Goal: Task Accomplishment & Management: Complete application form

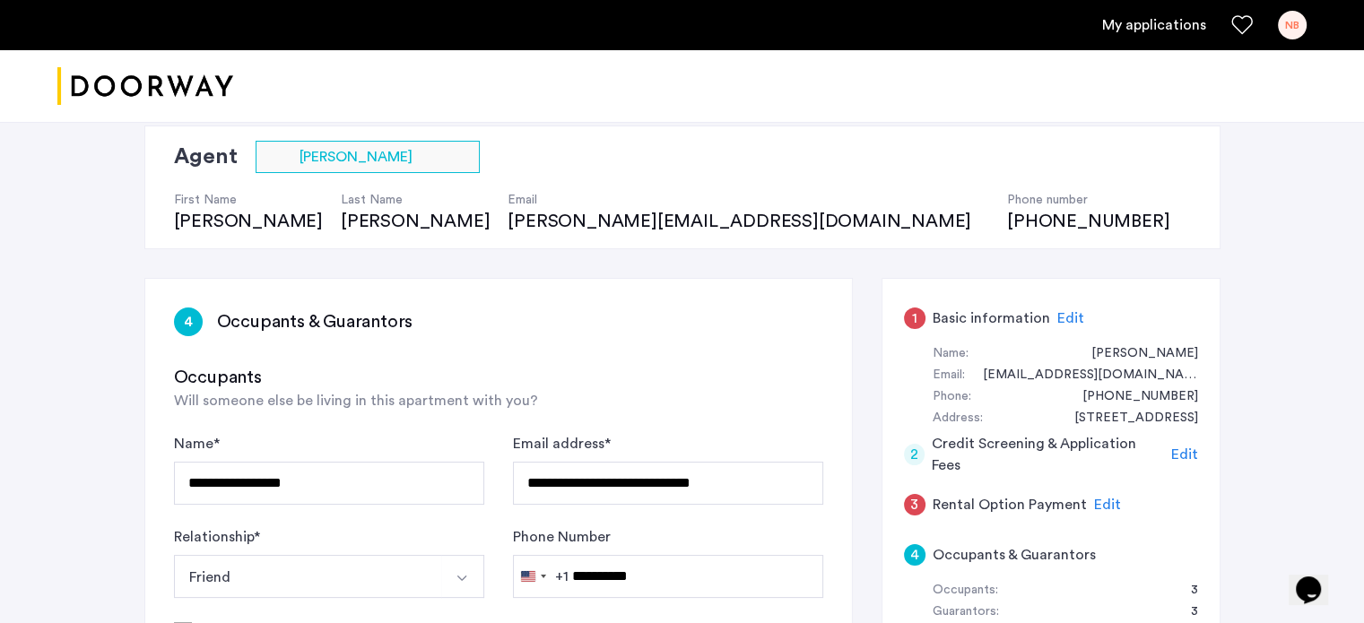
scroll to position [179, 0]
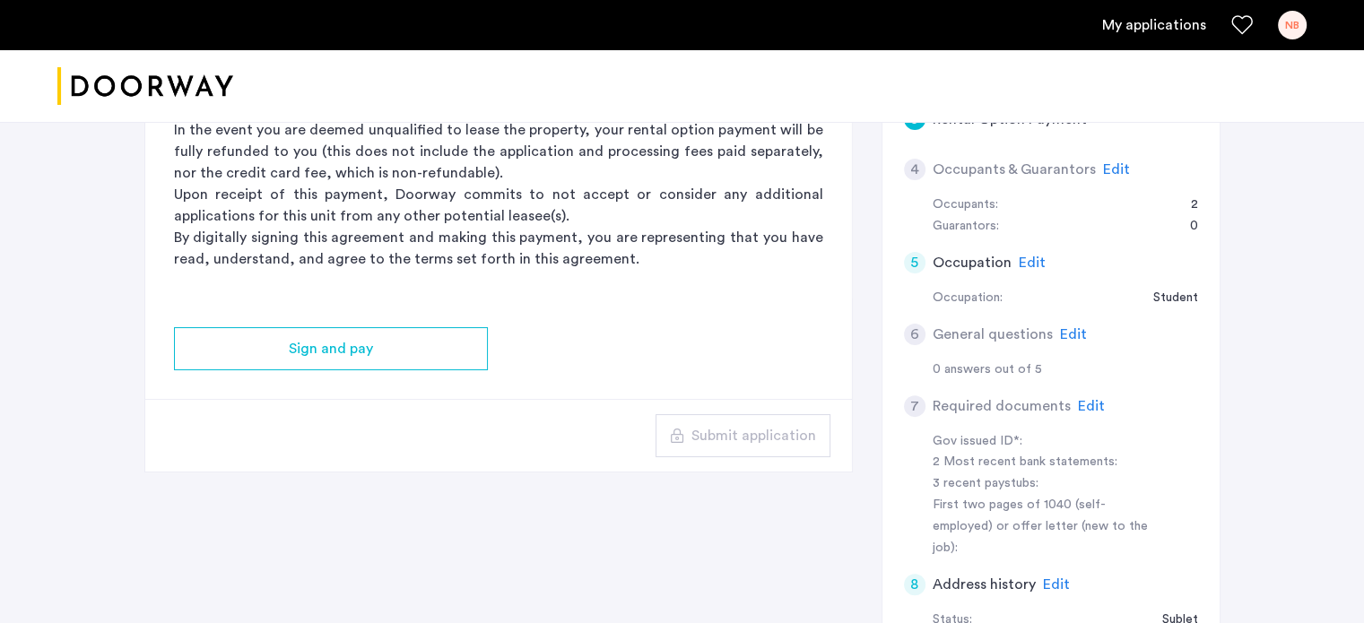
scroll to position [538, 0]
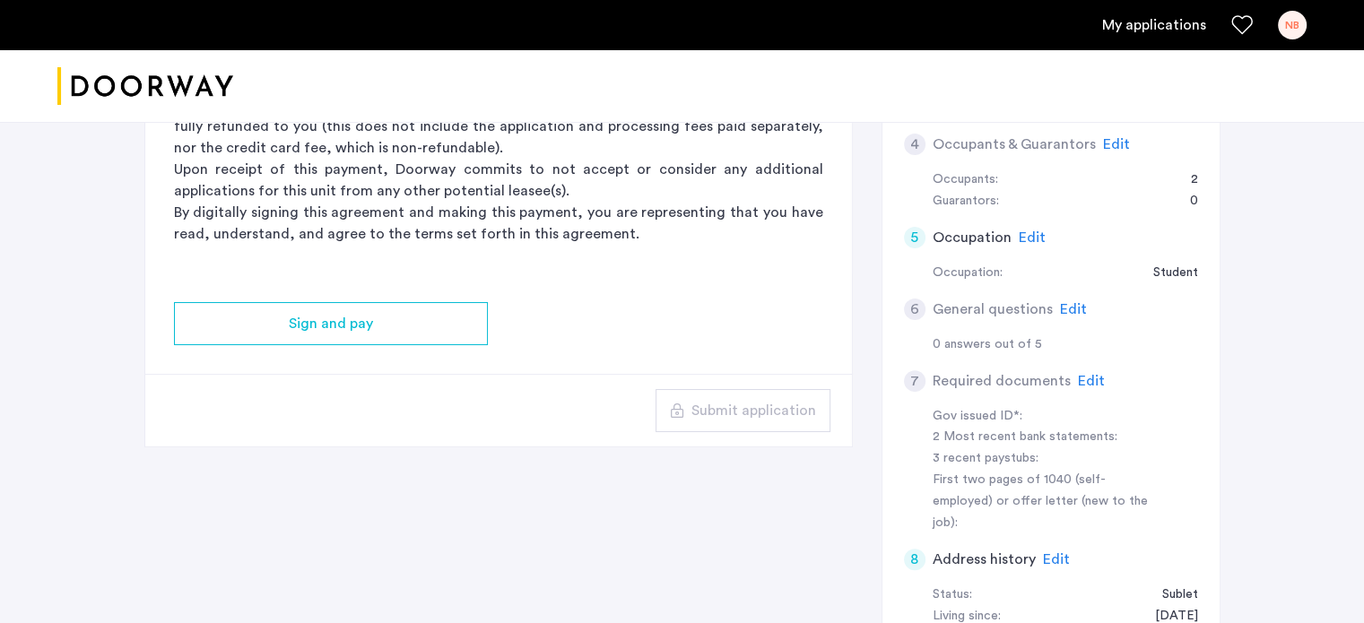
click at [1110, 144] on span "Edit" at bounding box center [1116, 144] width 27 height 14
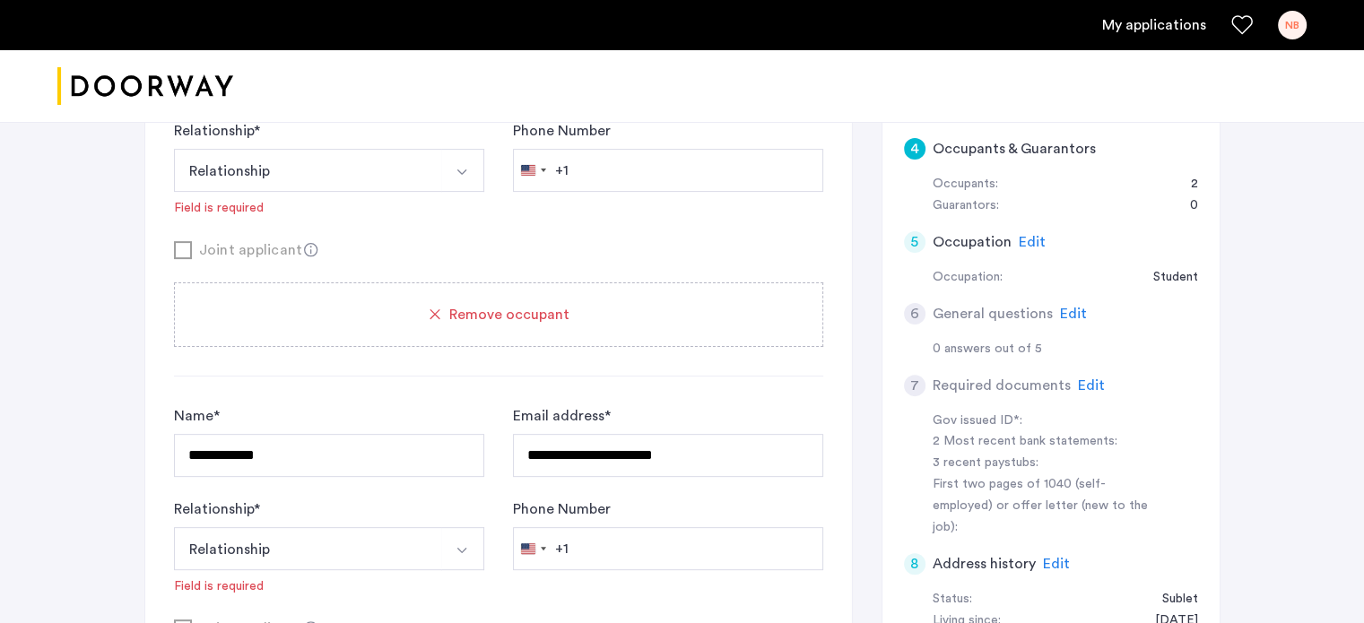
scroll to position [892, 0]
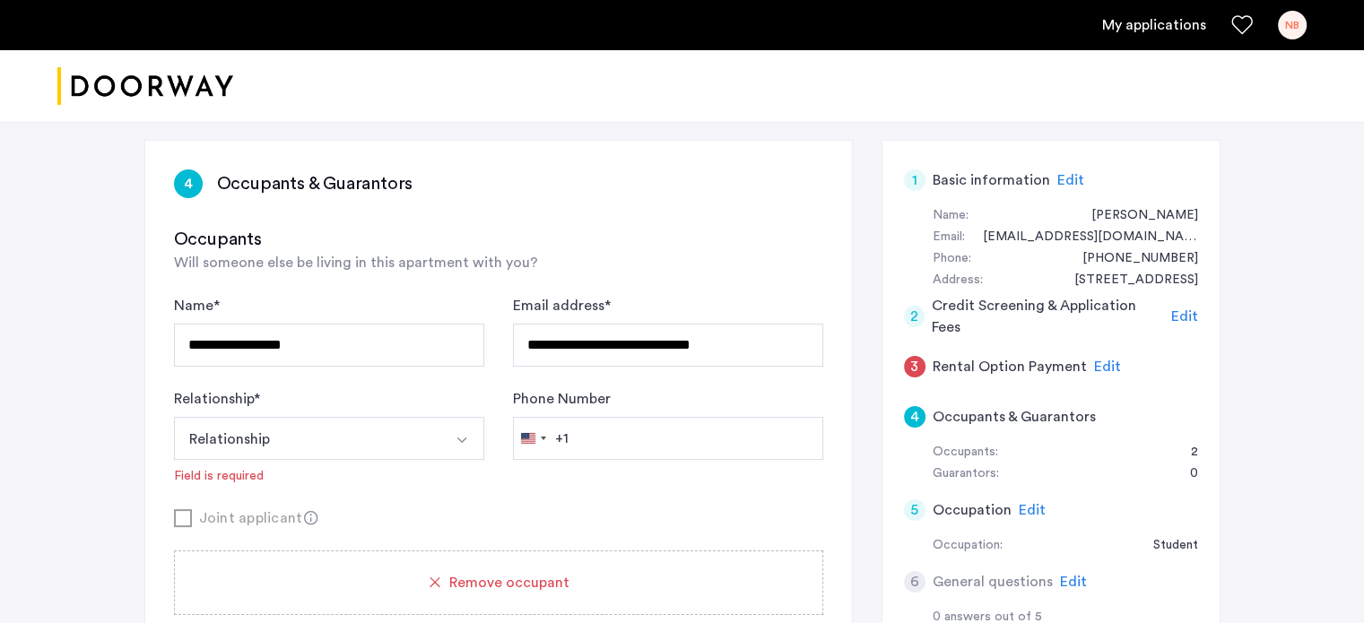
scroll to position [175, 0]
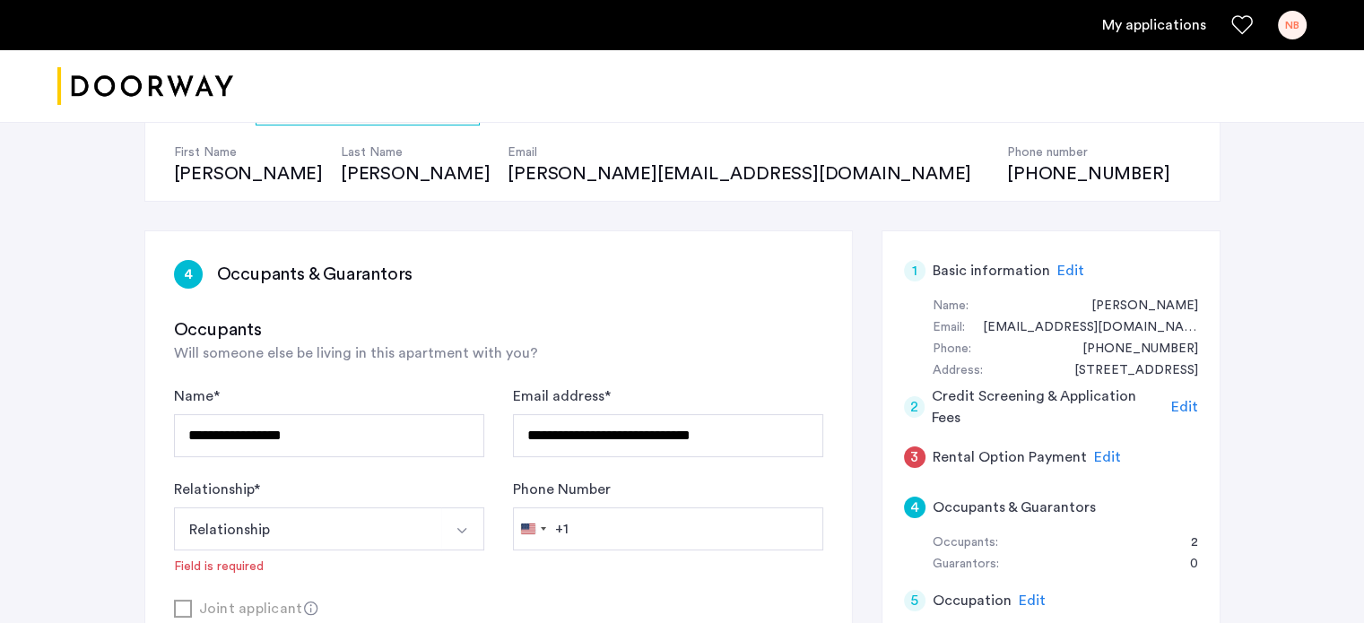
click at [1061, 272] on span "Edit" at bounding box center [1070, 271] width 27 height 14
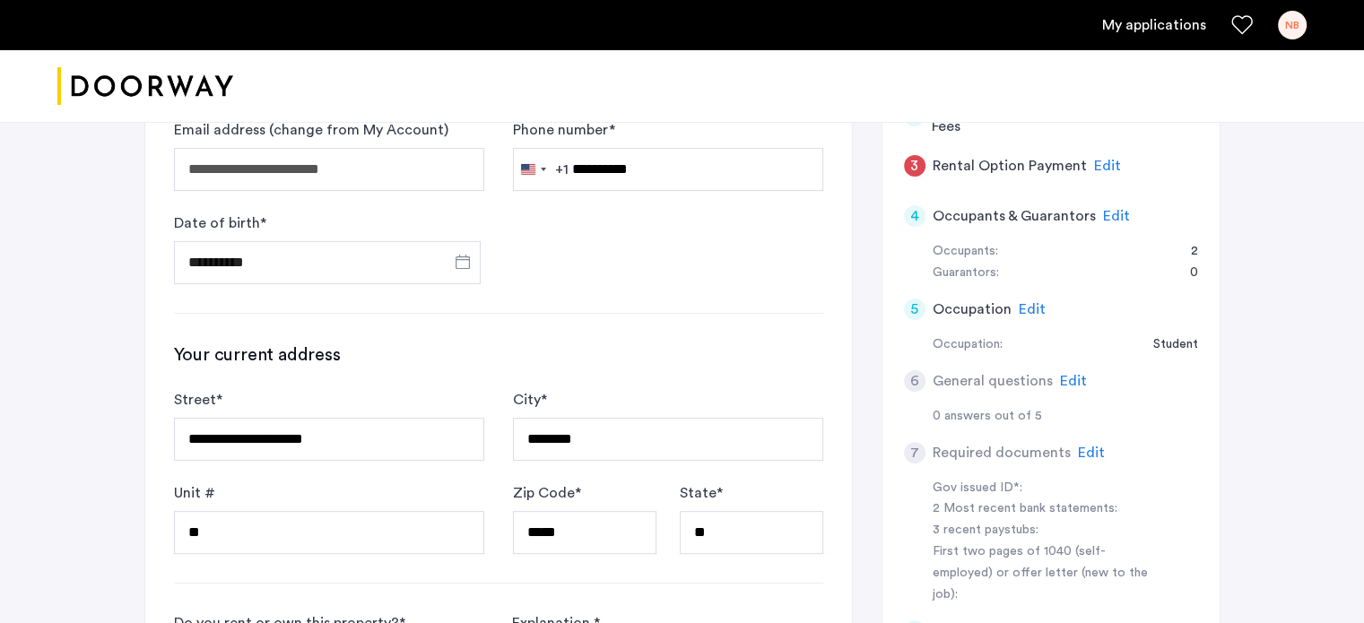
scroll to position [265, 0]
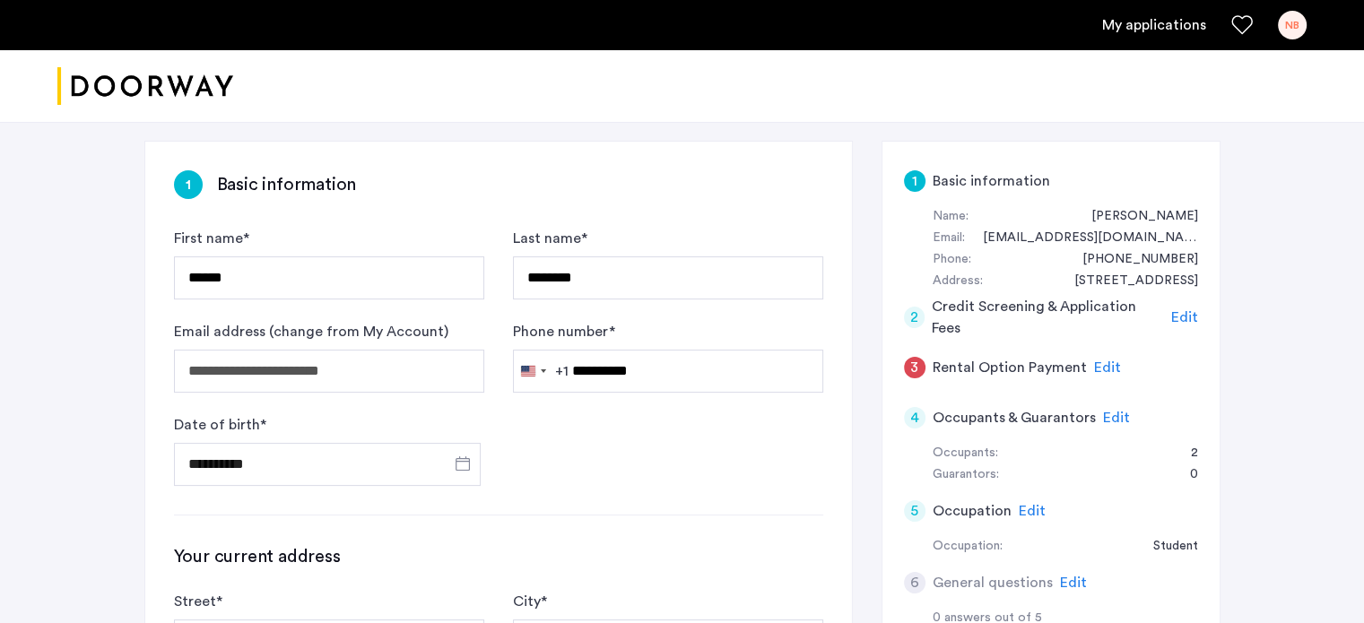
click at [1191, 322] on span "Edit" at bounding box center [1184, 317] width 27 height 14
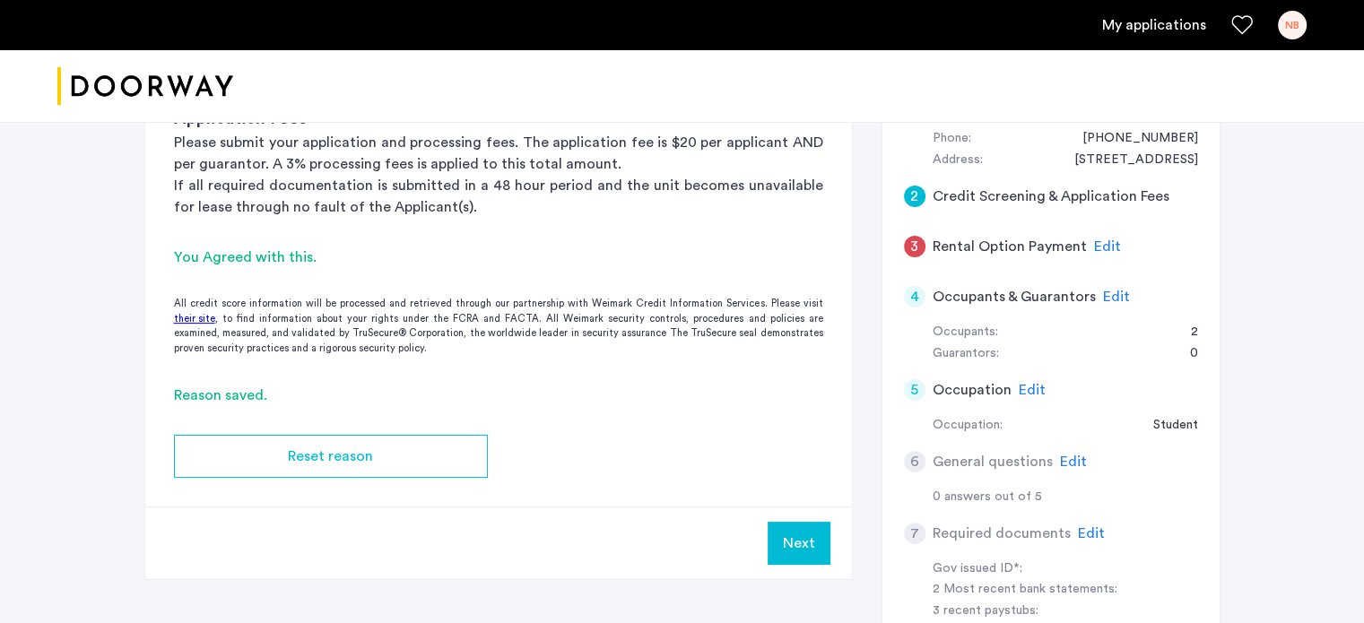
scroll to position [354, 0]
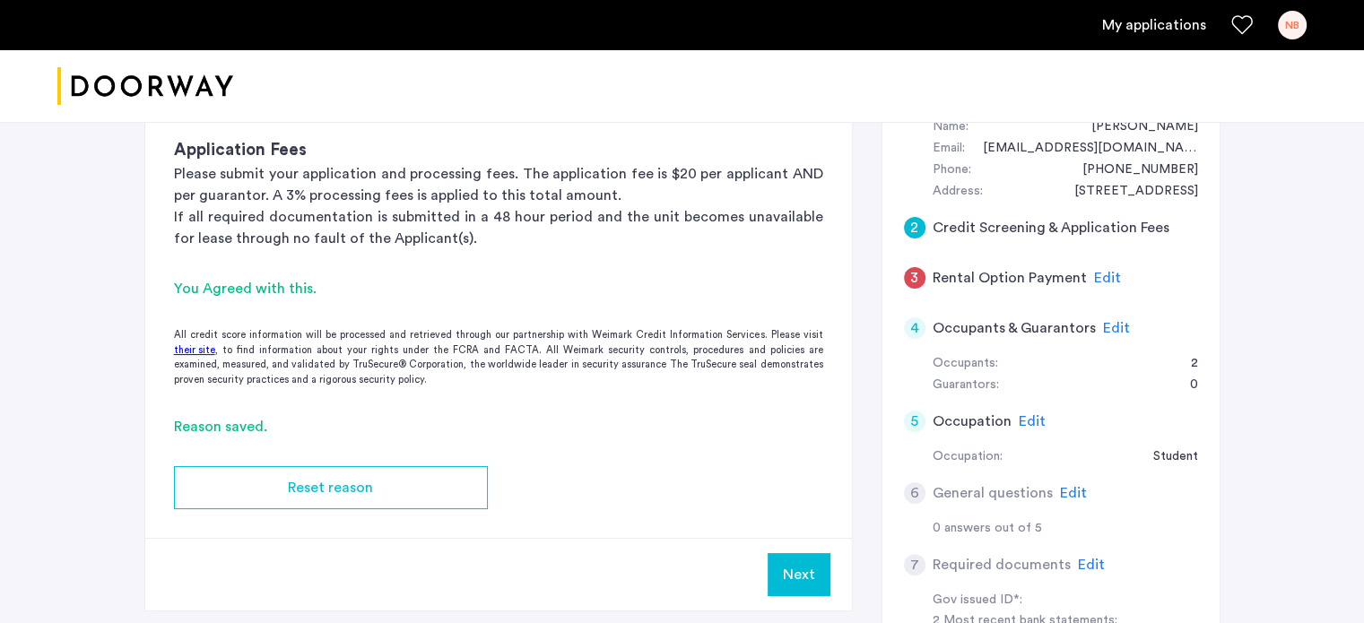
click at [1105, 321] on span "Edit" at bounding box center [1116, 328] width 27 height 14
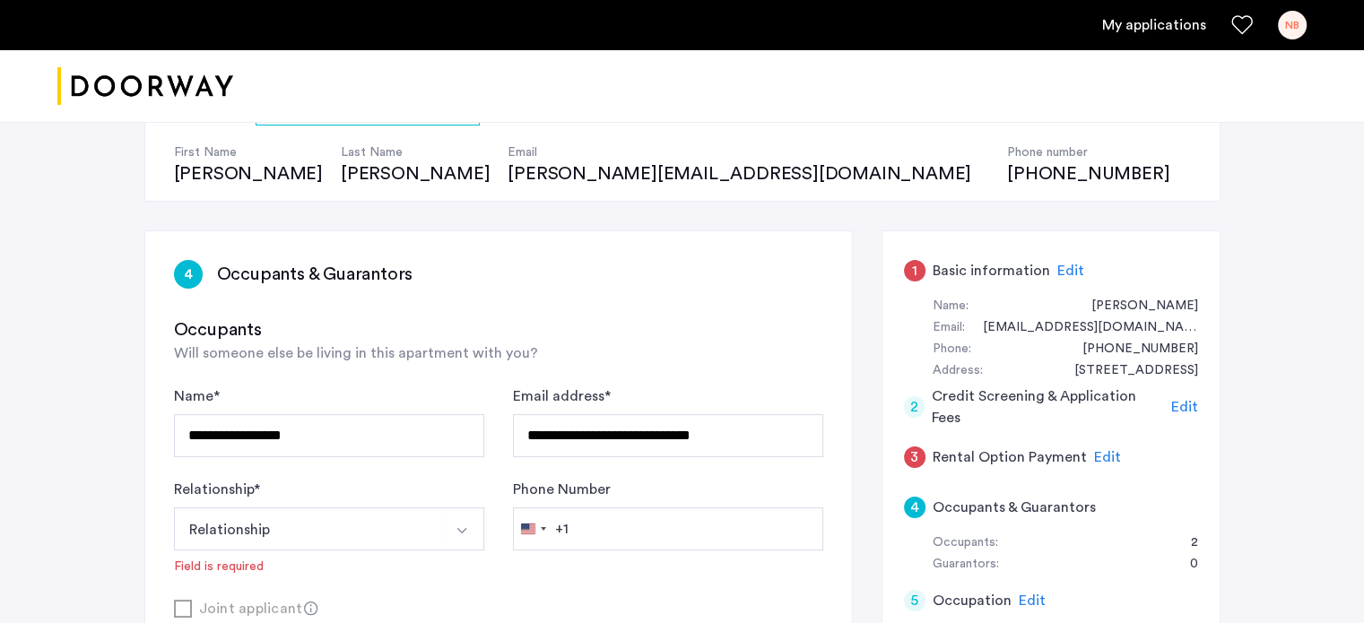
scroll to position [265, 0]
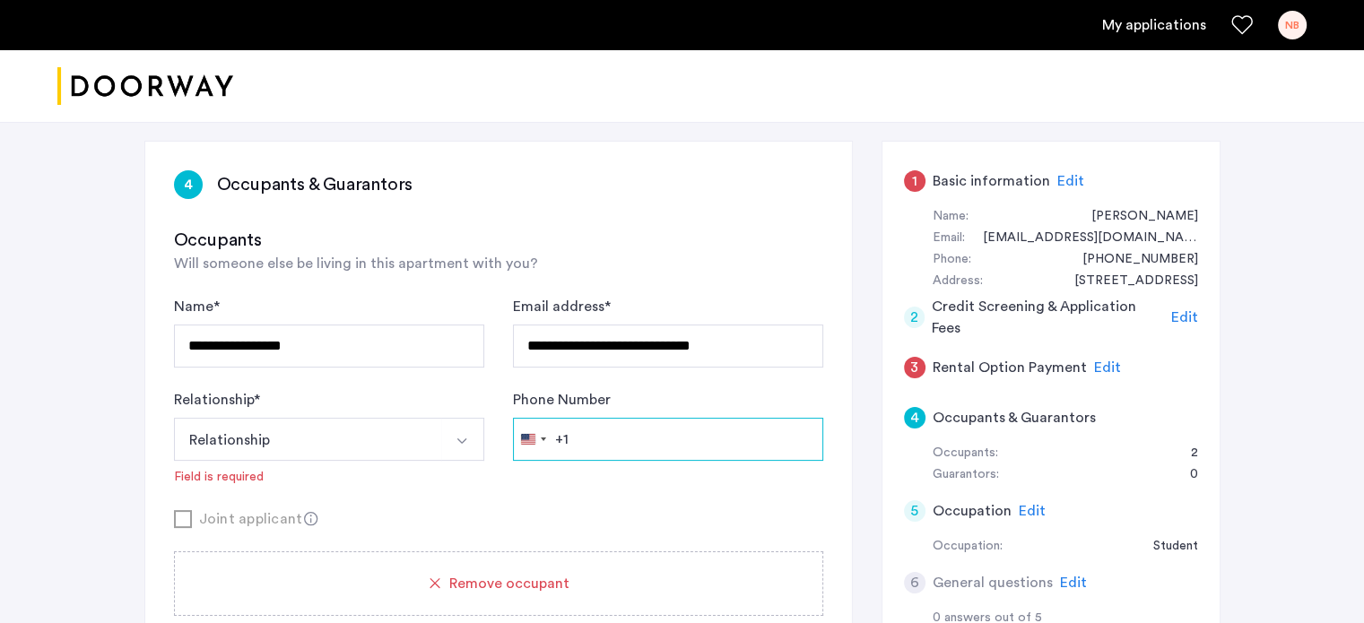
click at [627, 434] on input "Phone Number" at bounding box center [668, 439] width 310 height 43
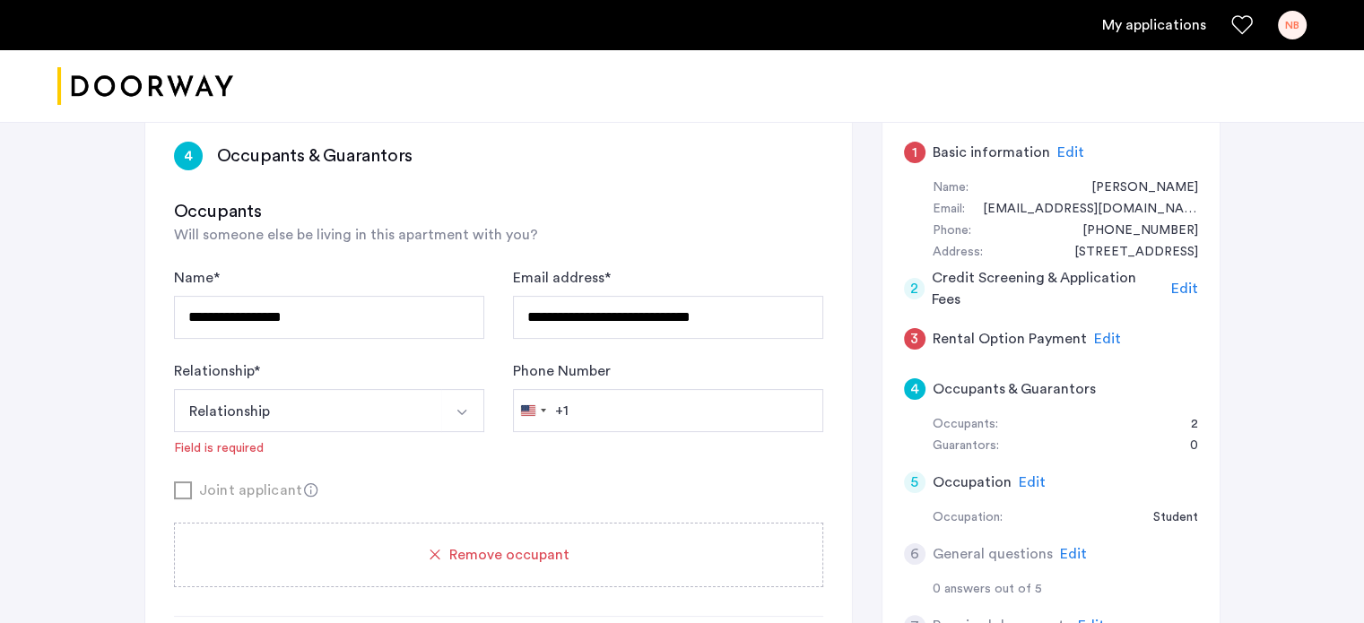
scroll to position [444, 0]
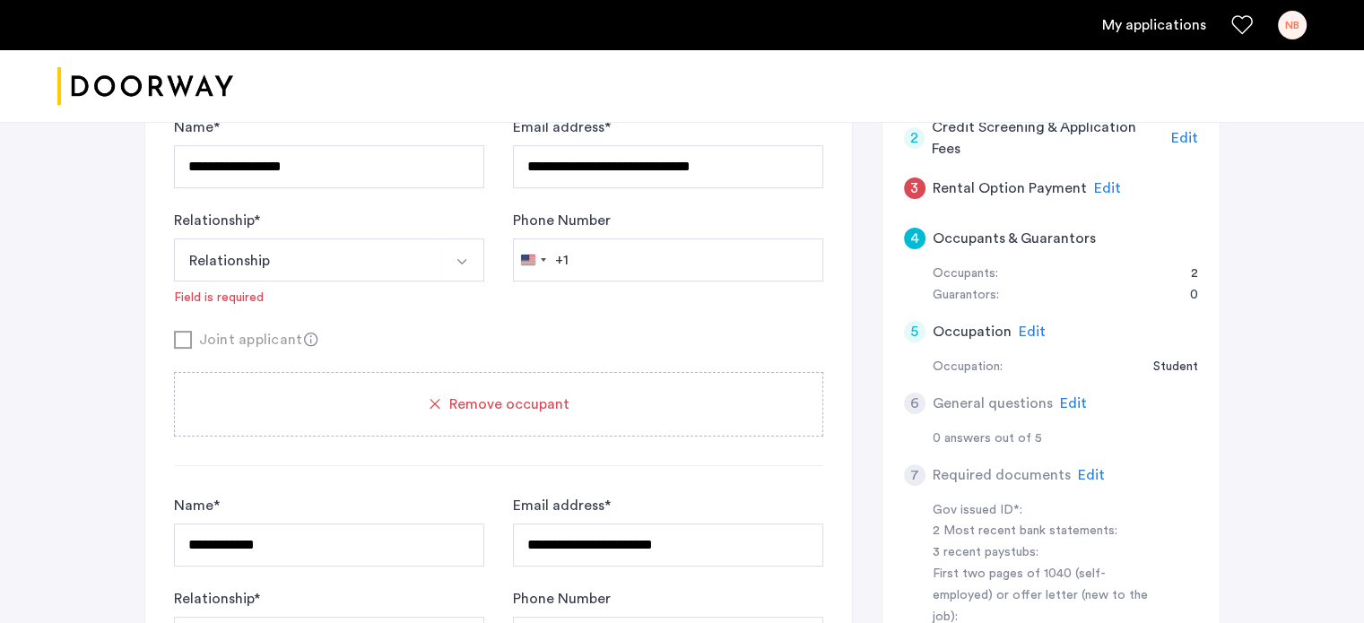
click at [455, 257] on img "Select option" at bounding box center [462, 262] width 14 height 14
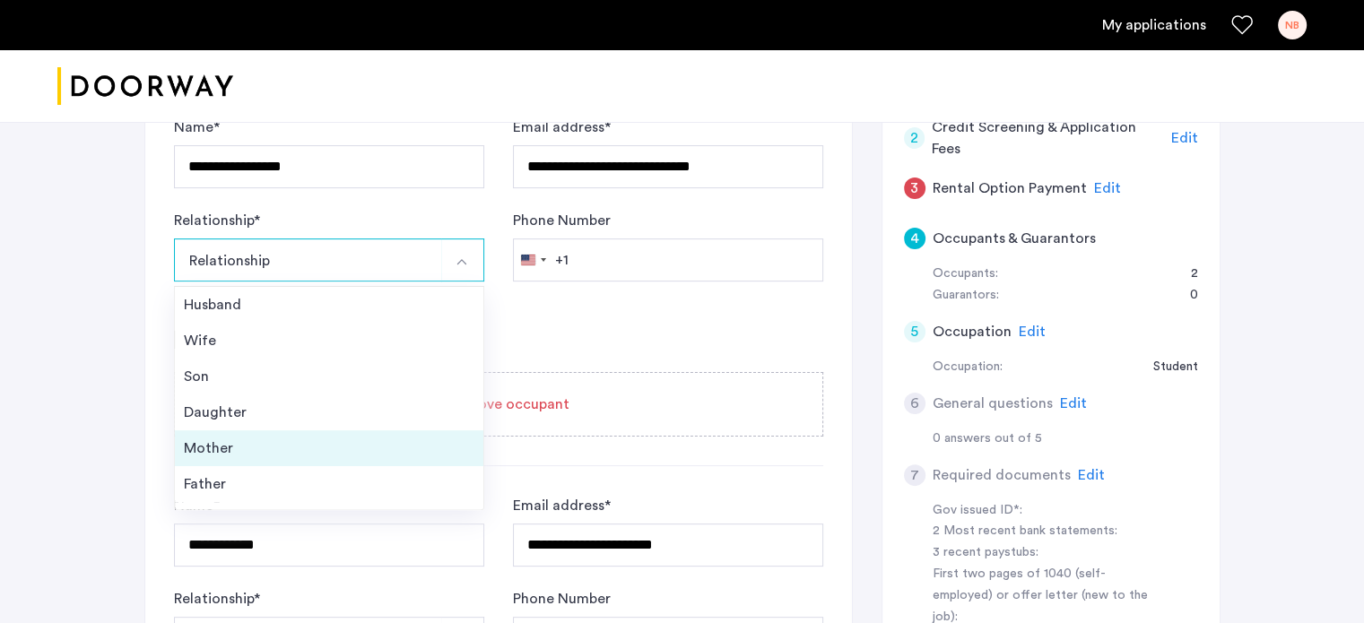
scroll to position [64, 0]
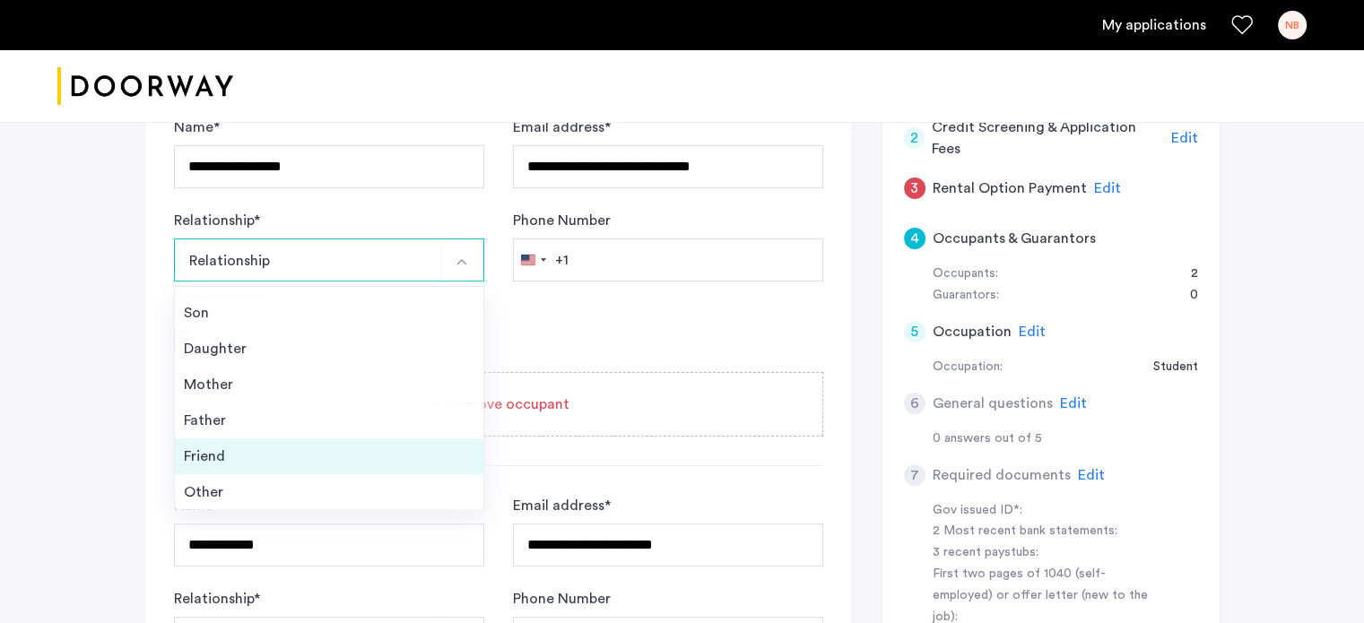
click at [282, 451] on div "Friend" at bounding box center [329, 457] width 291 height 22
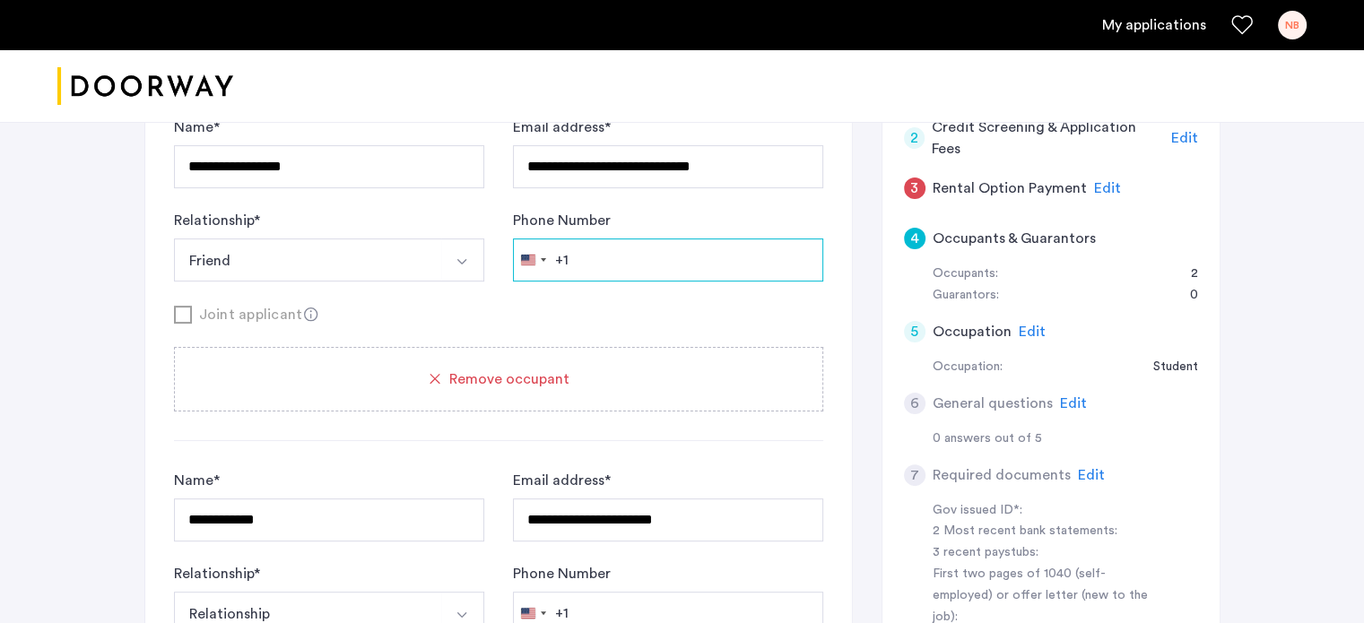
click at [601, 267] on input "Phone Number" at bounding box center [668, 260] width 310 height 43
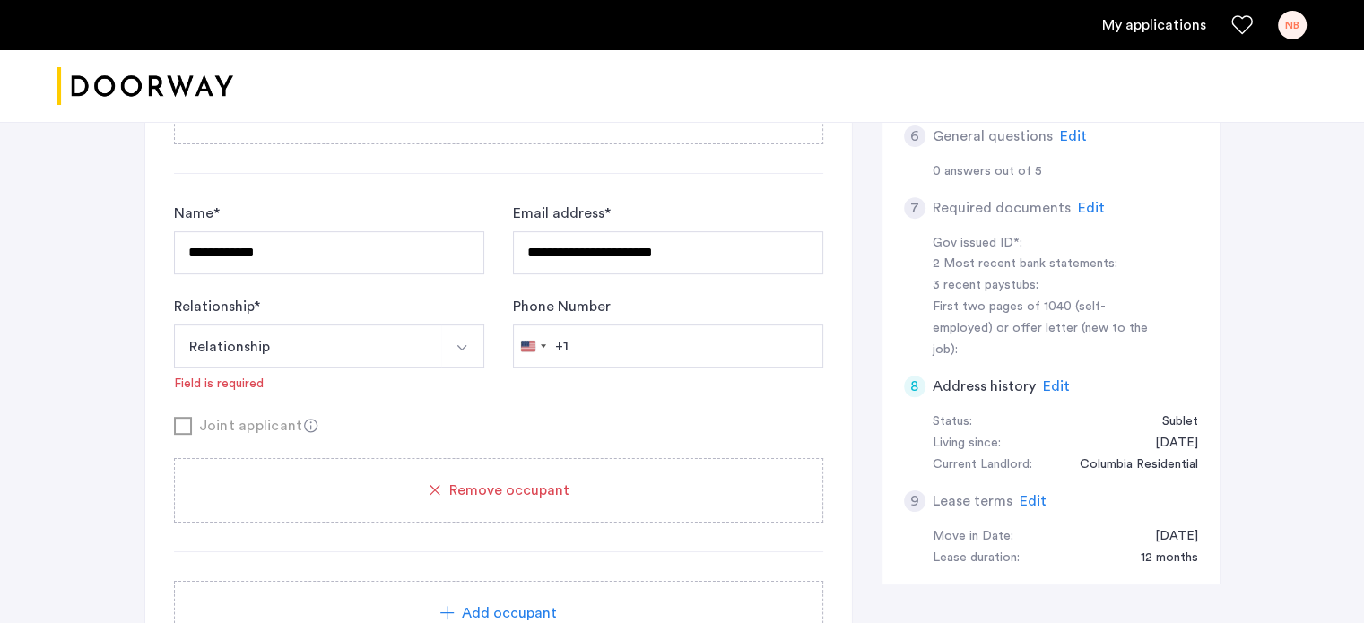
scroll to position [713, 0]
click at [389, 340] on button "Relationship" at bounding box center [308, 344] width 268 height 43
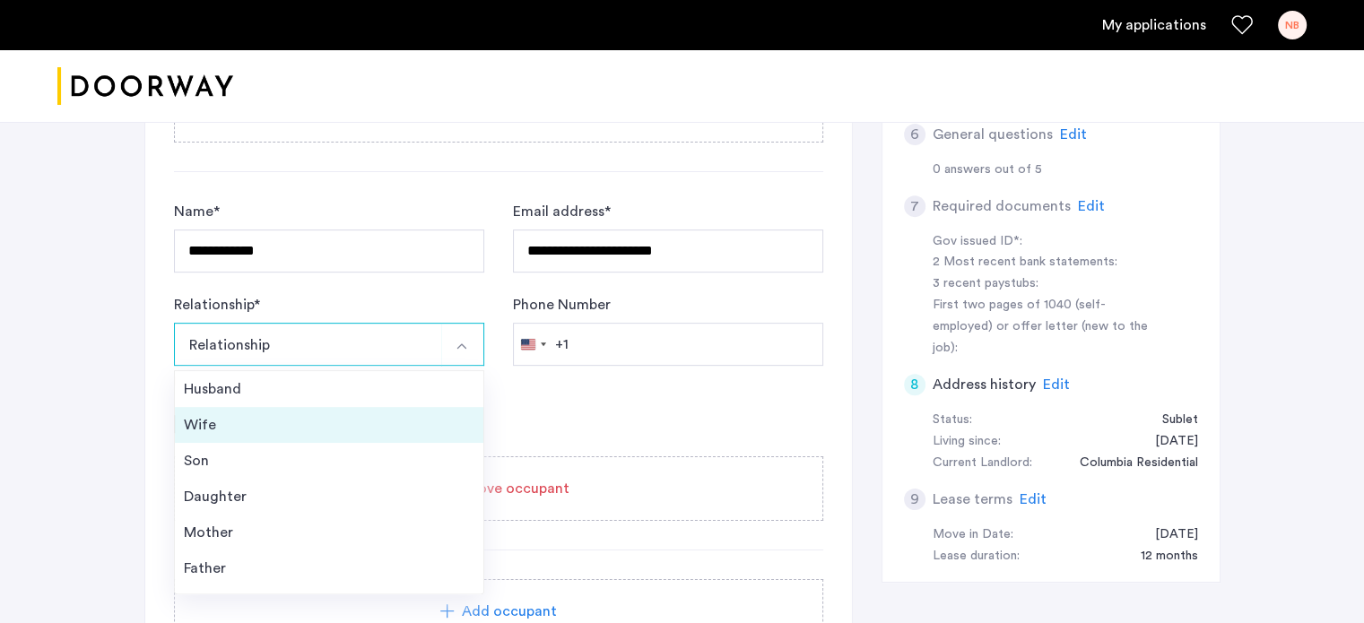
scroll to position [64, 0]
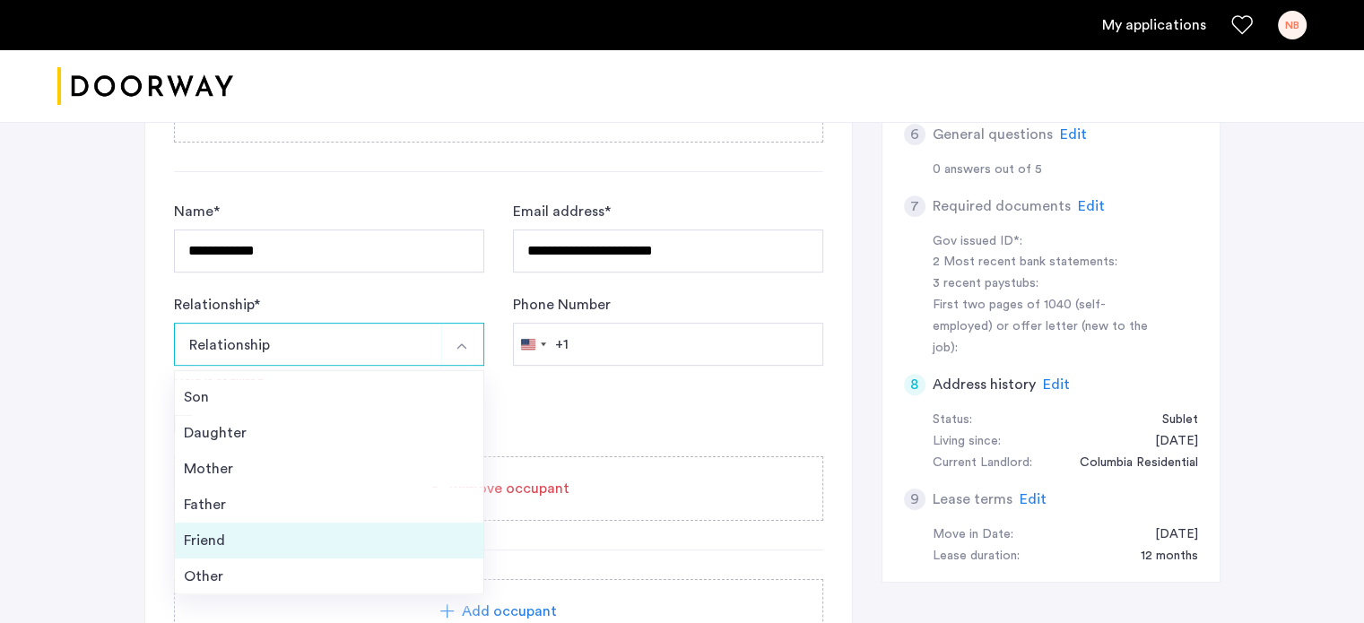
click at [285, 542] on div "Friend" at bounding box center [329, 541] width 291 height 22
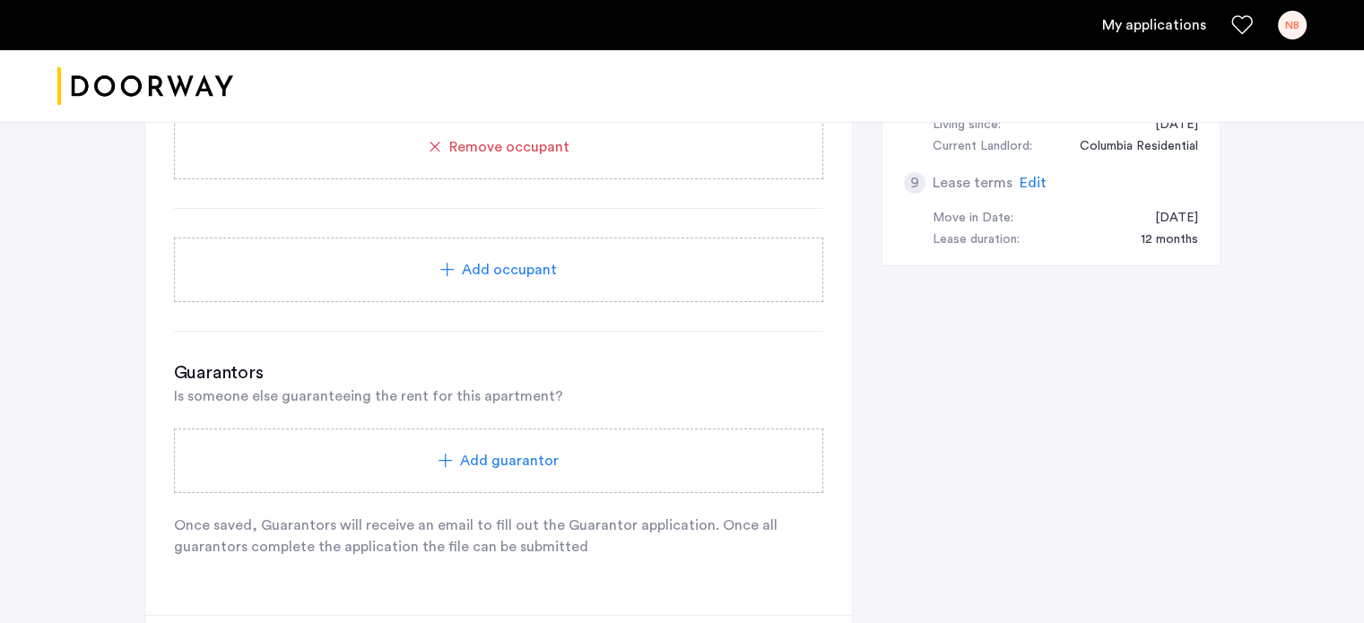
scroll to position [1072, 0]
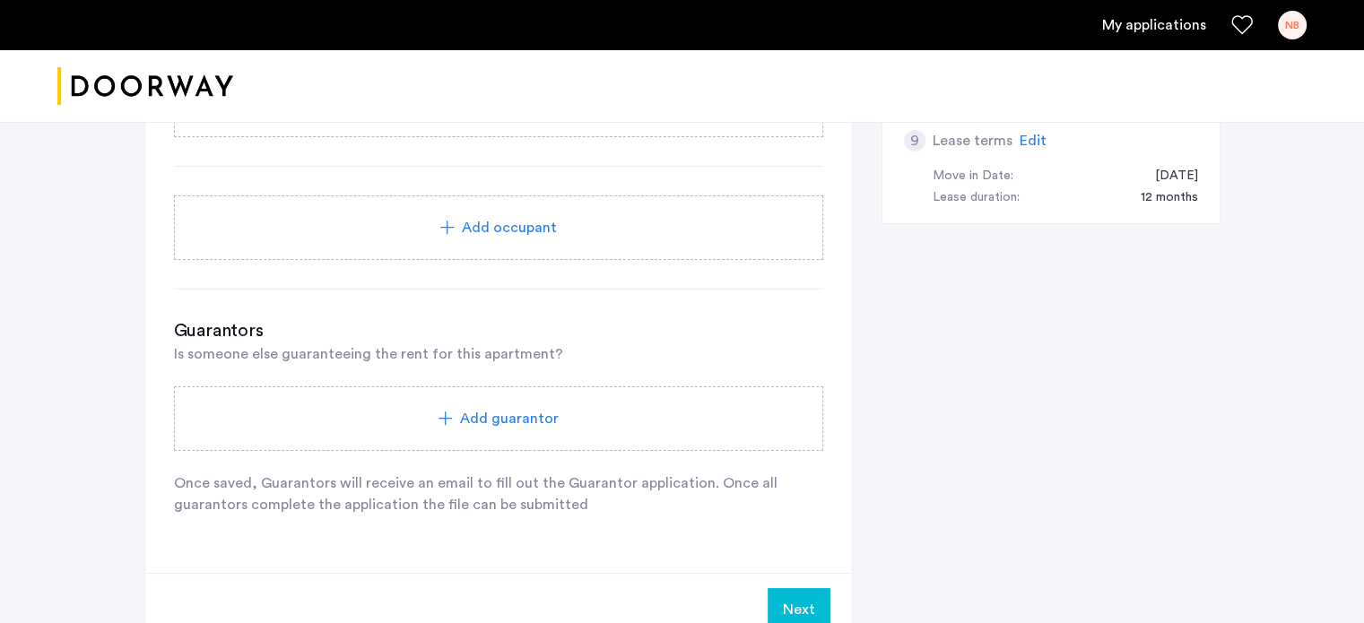
click at [537, 412] on span "Add guarantor" at bounding box center [509, 419] width 99 height 22
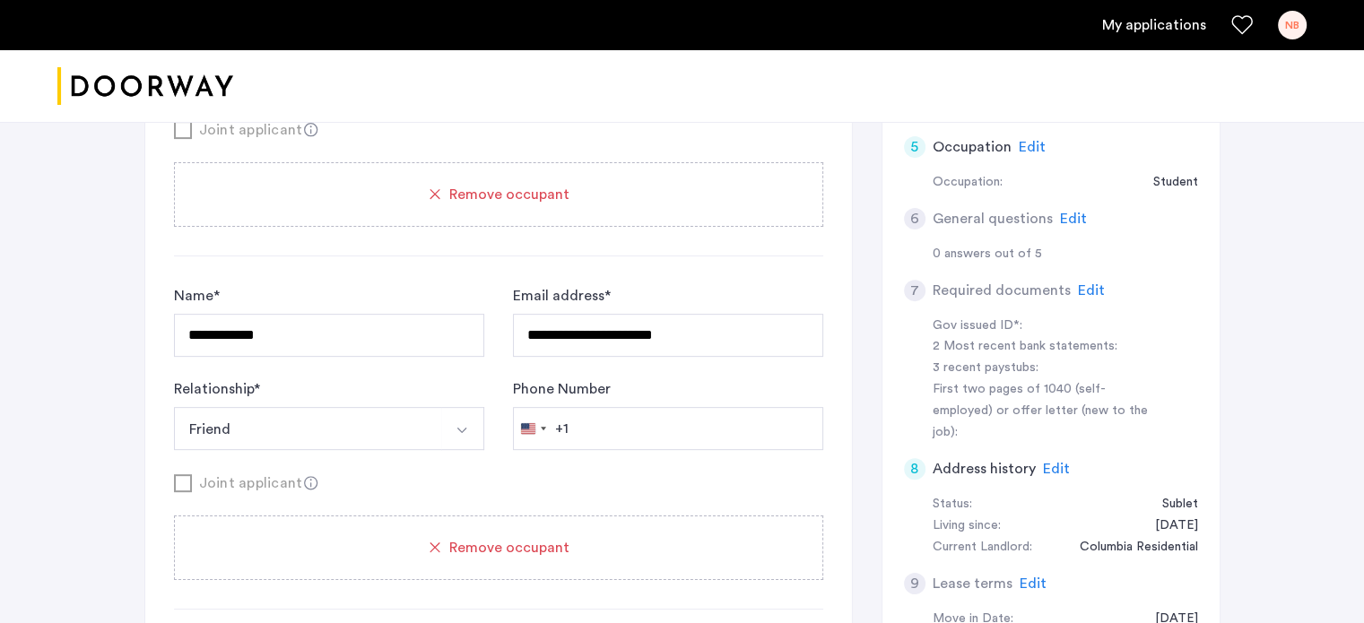
scroll to position [623, 0]
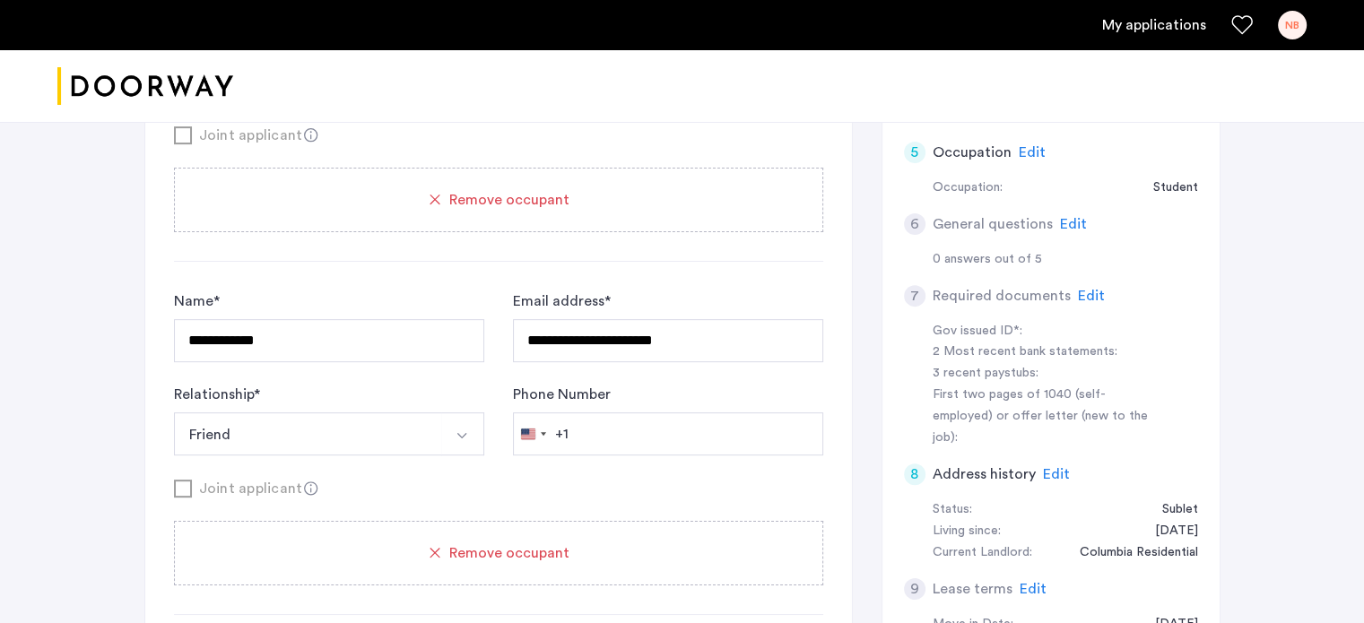
click at [1092, 293] on span "Edit" at bounding box center [1091, 296] width 27 height 14
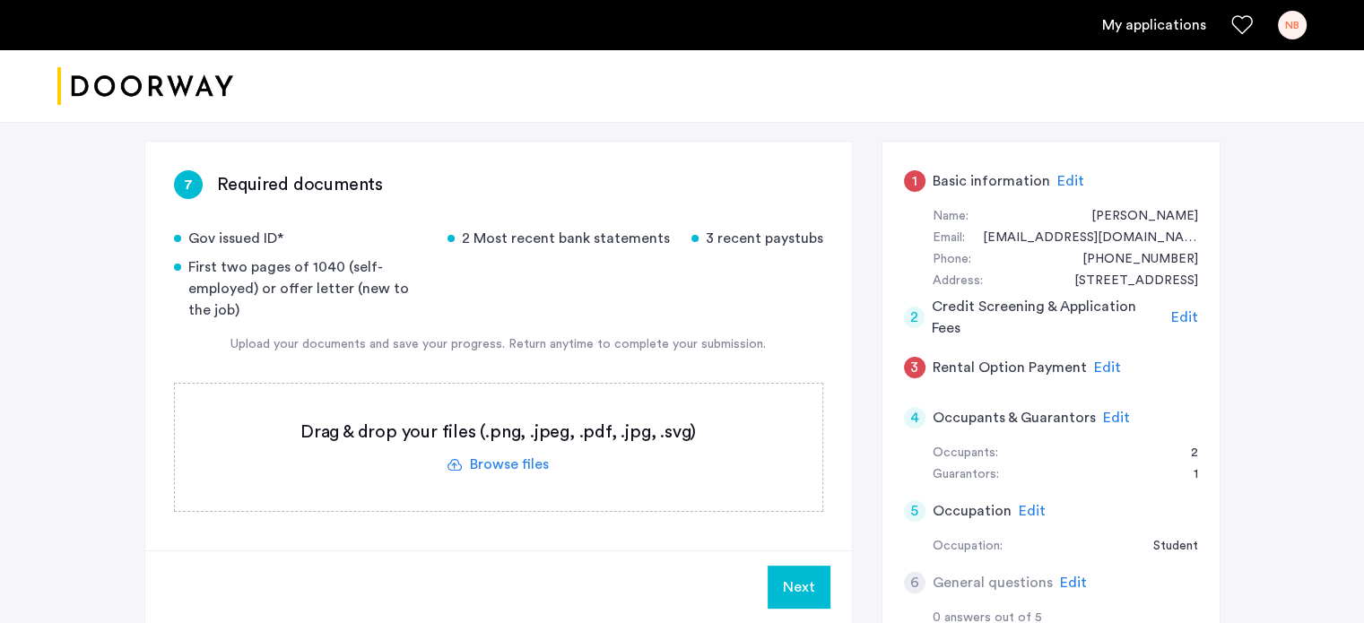
scroll to position [354, 0]
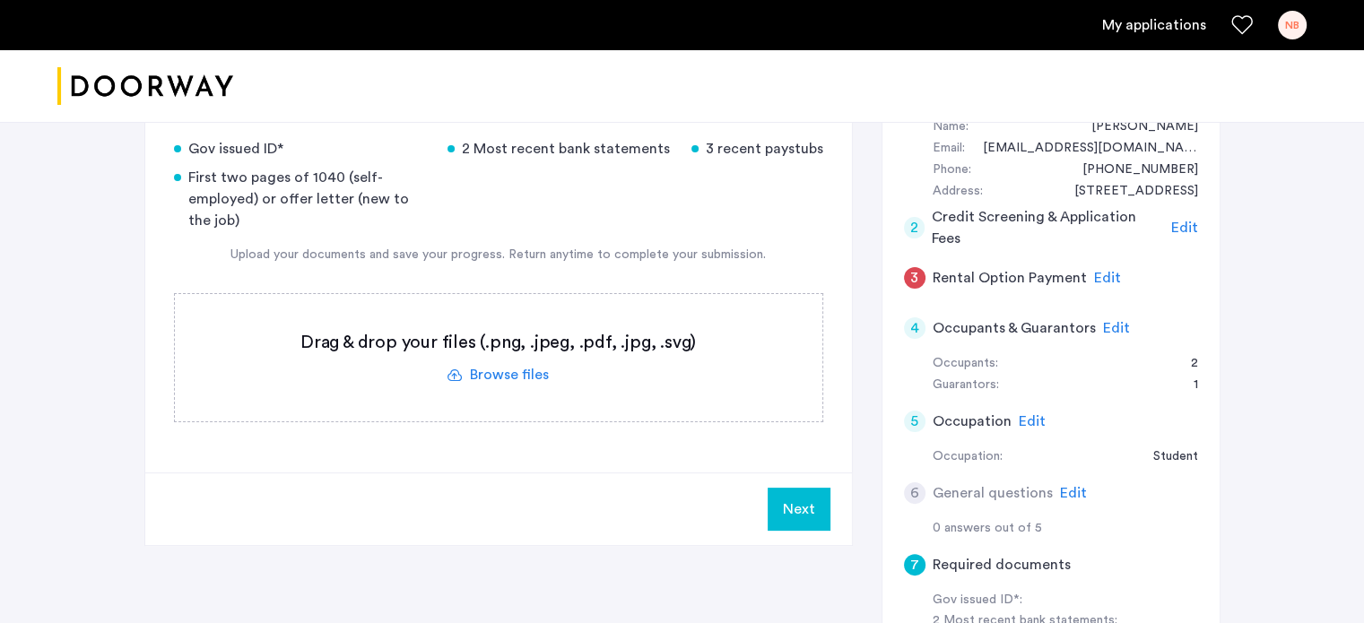
click at [1119, 324] on span "Edit" at bounding box center [1116, 328] width 27 height 14
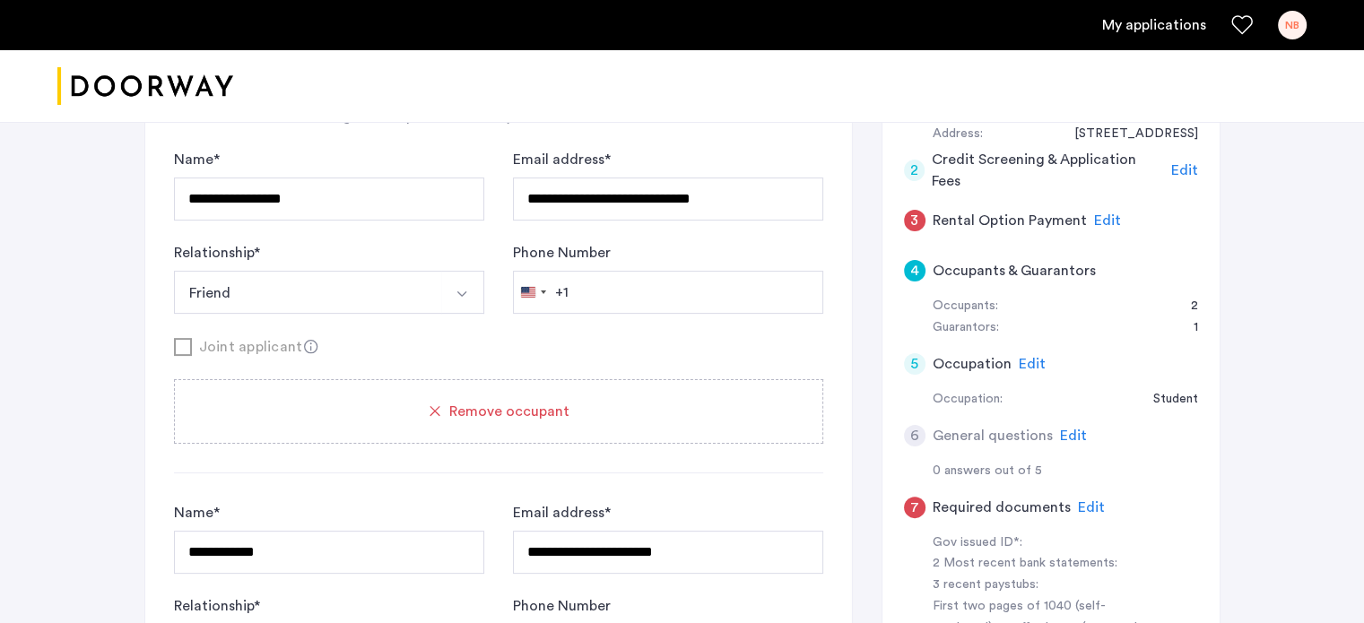
scroll to position [265, 0]
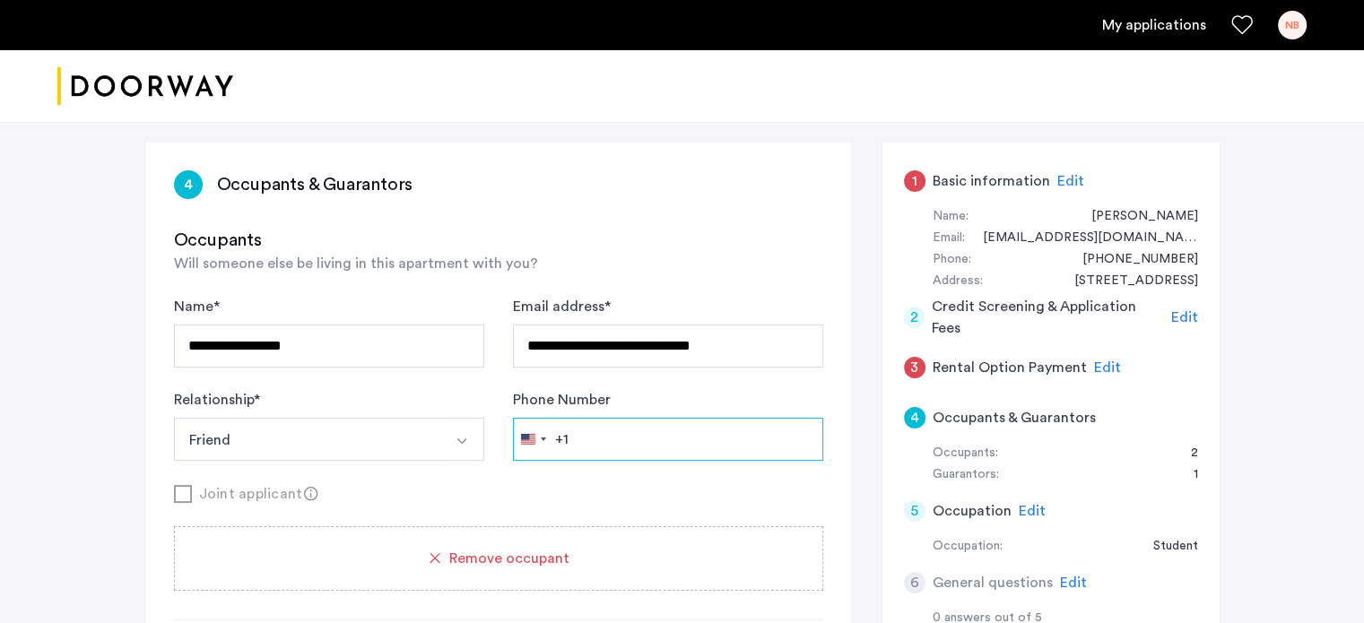
click at [632, 440] on input "Phone Number" at bounding box center [668, 439] width 310 height 43
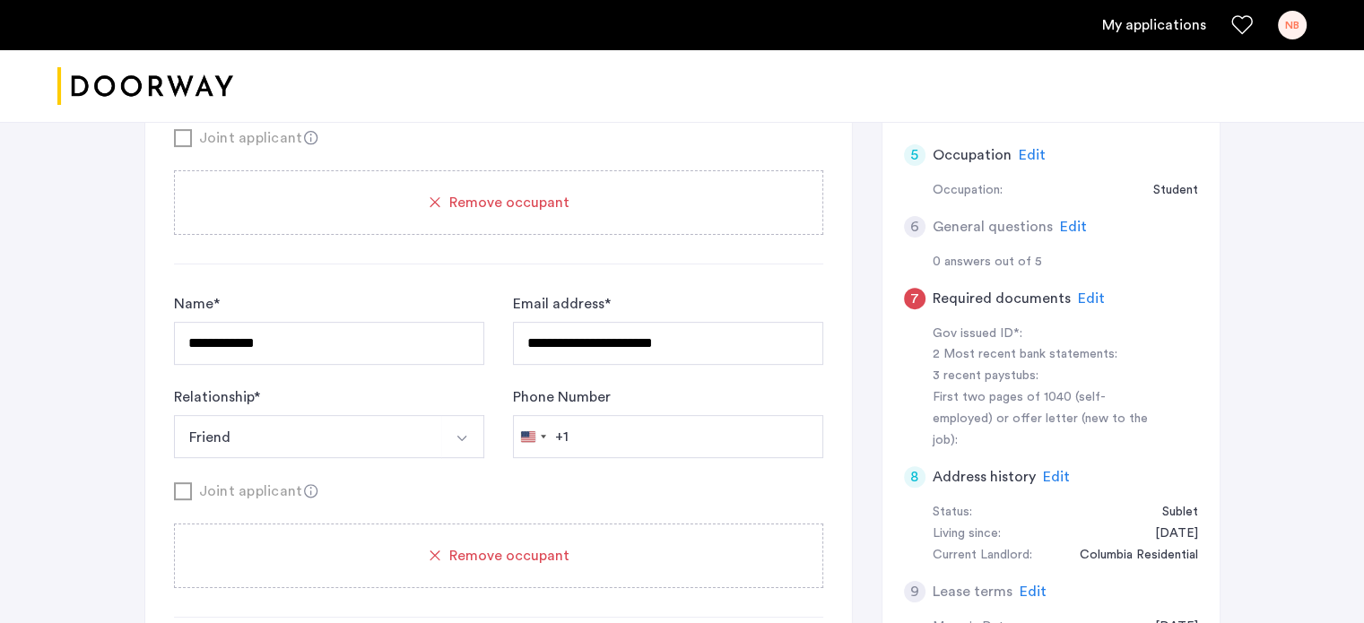
scroll to position [623, 0]
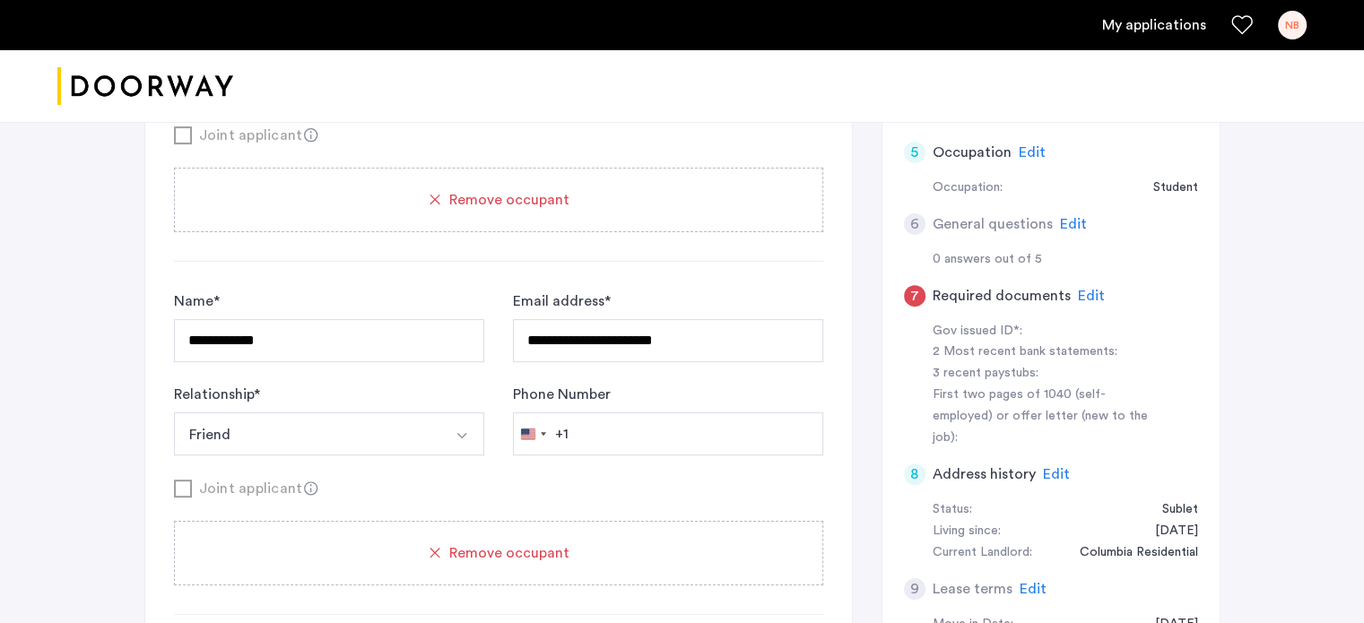
type input "**********"
click at [646, 102] on input "Phone Number" at bounding box center [668, 80] width 310 height 43
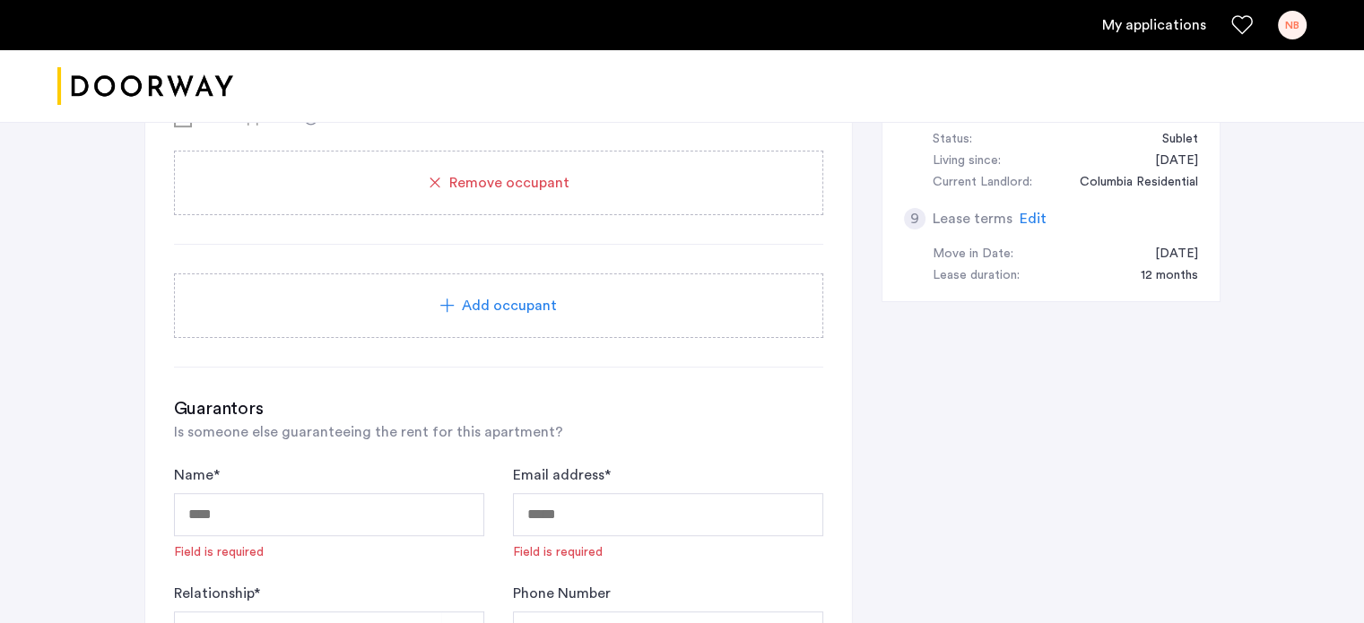
scroll to position [1072, 0]
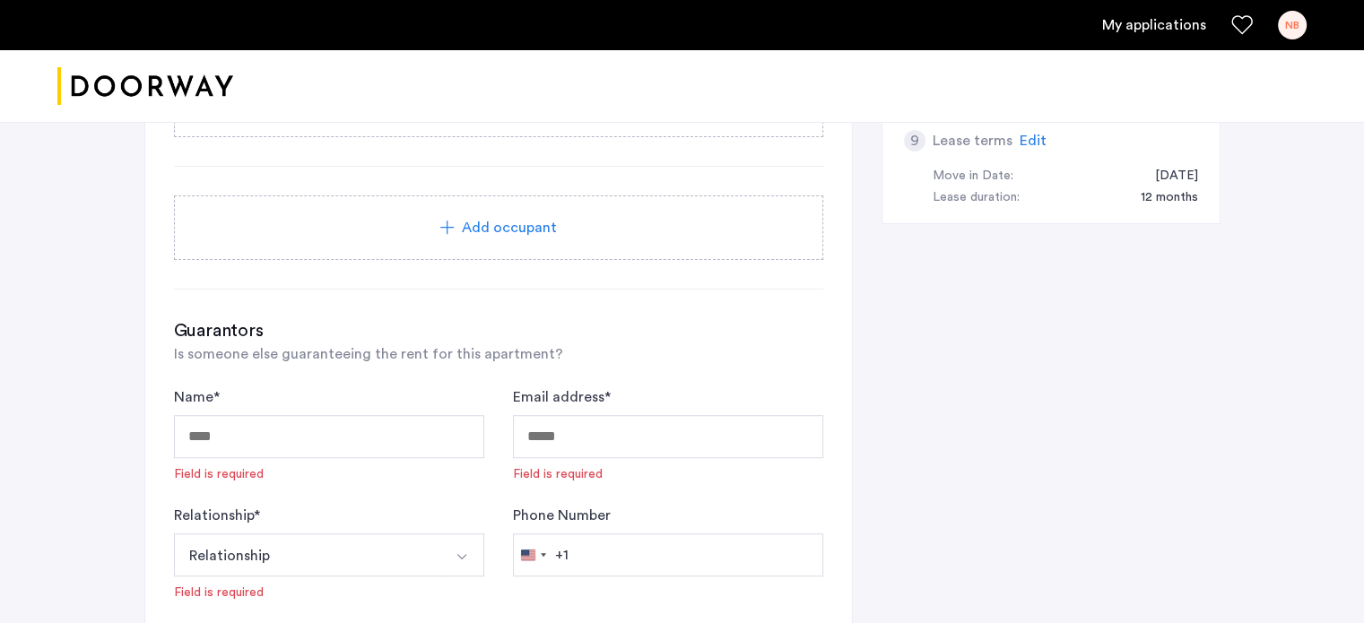
type input "**********"
click at [283, 431] on input "Name *" at bounding box center [329, 436] width 310 height 43
type input "**********"
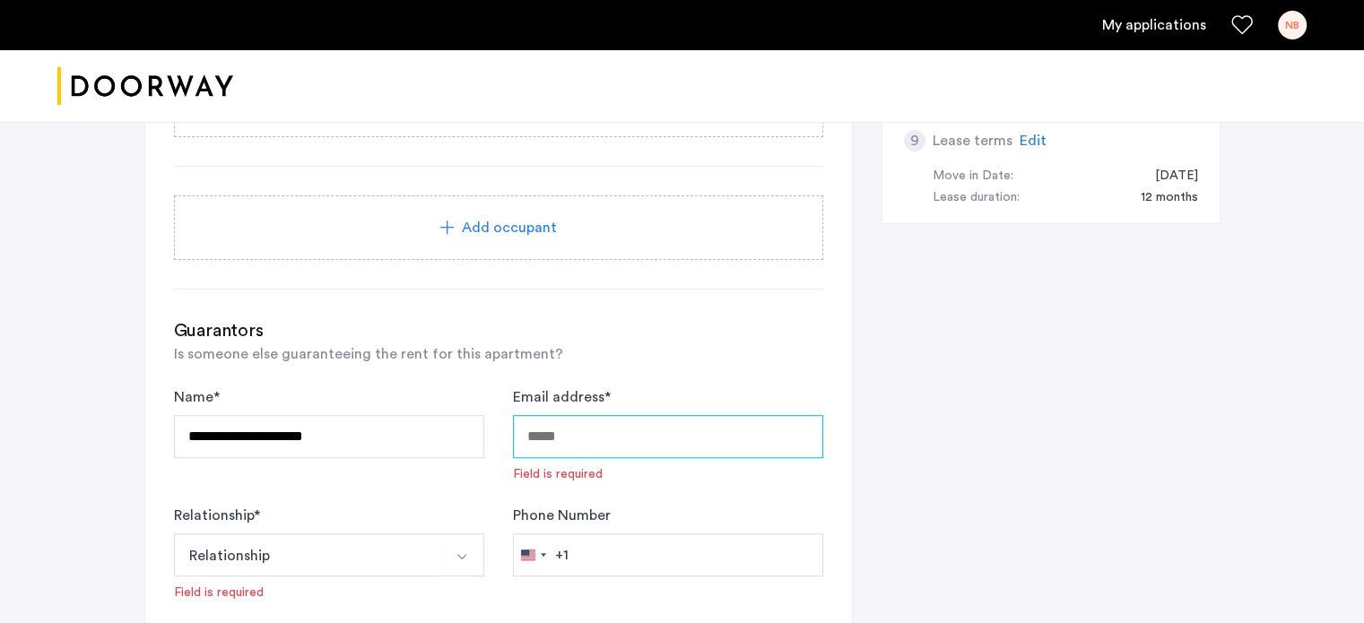
click at [622, 444] on input "Email address *" at bounding box center [668, 436] width 310 height 43
type input "**********"
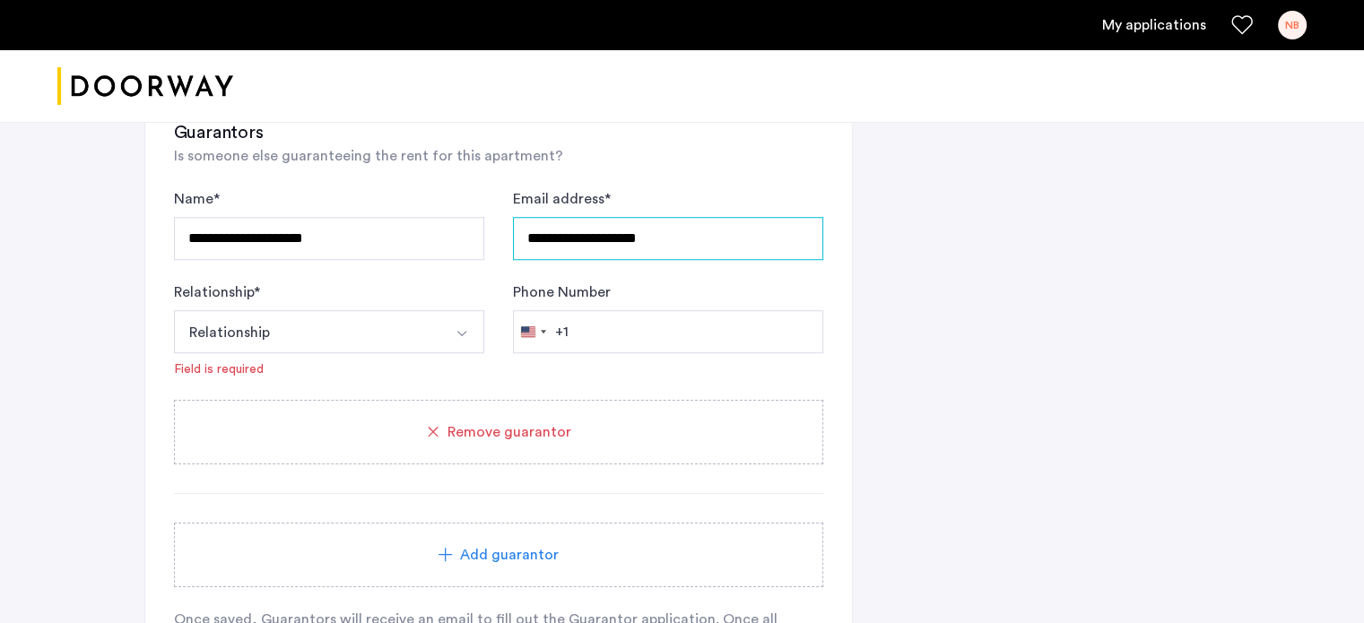
scroll to position [1341, 0]
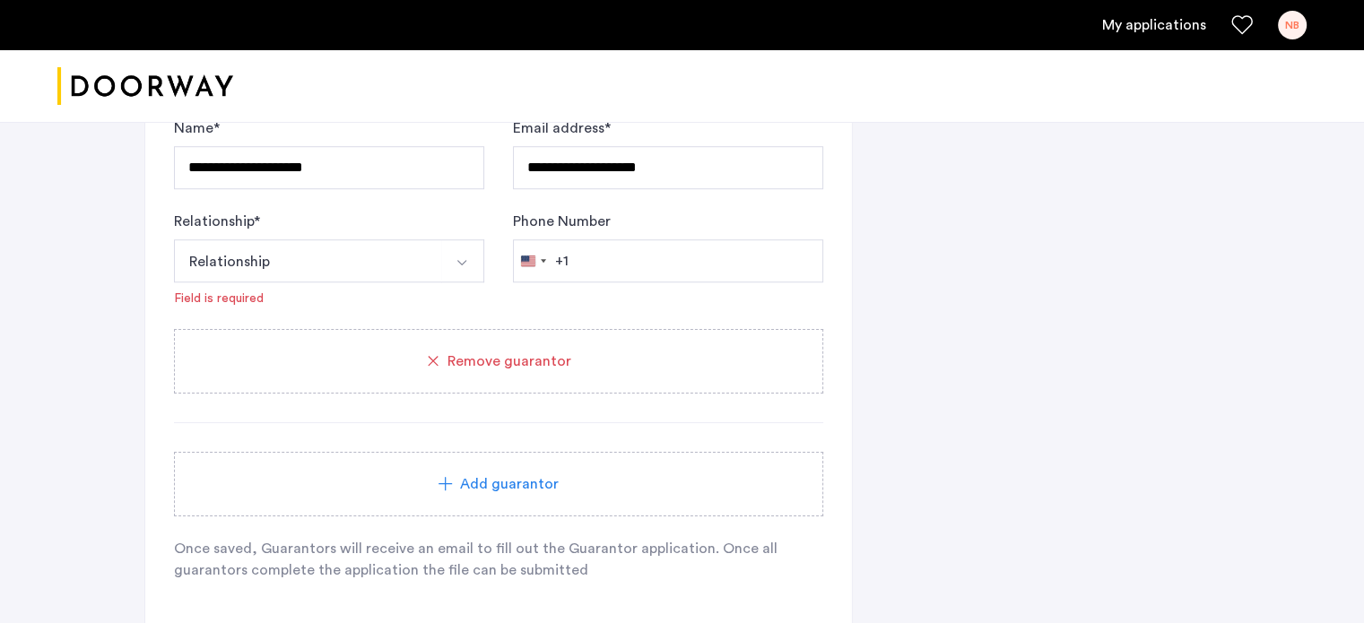
click at [334, 254] on button "Relationship" at bounding box center [308, 260] width 268 height 43
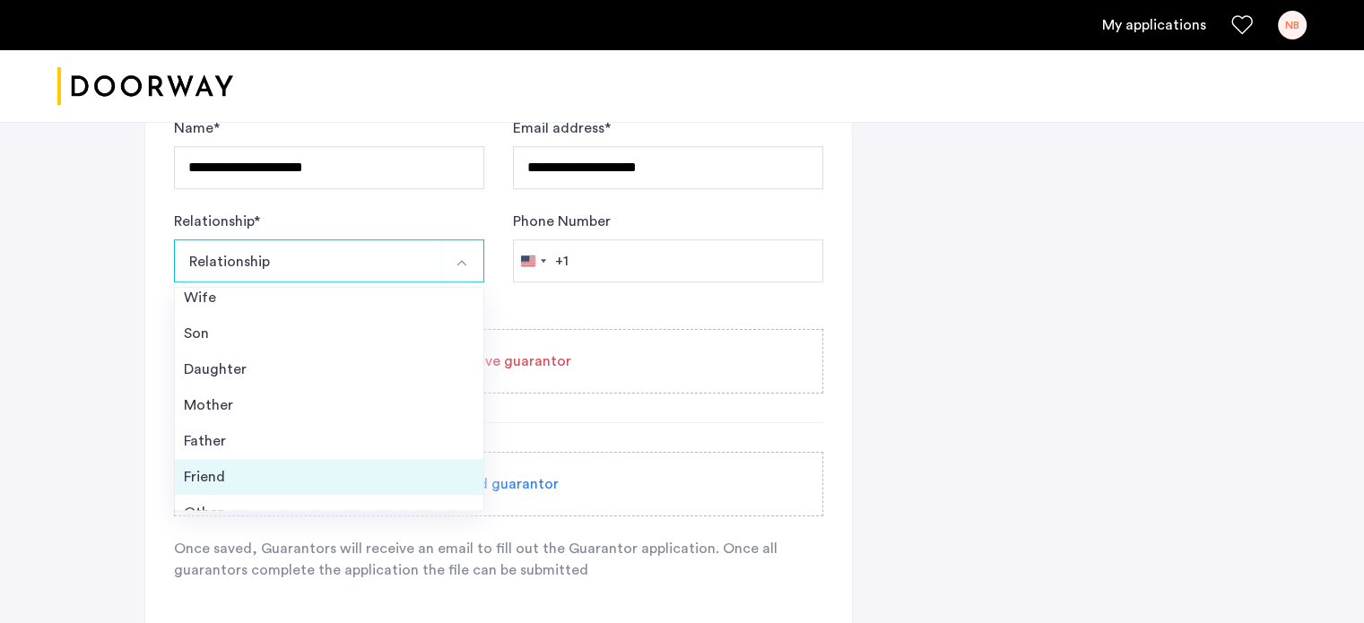
scroll to position [64, 0]
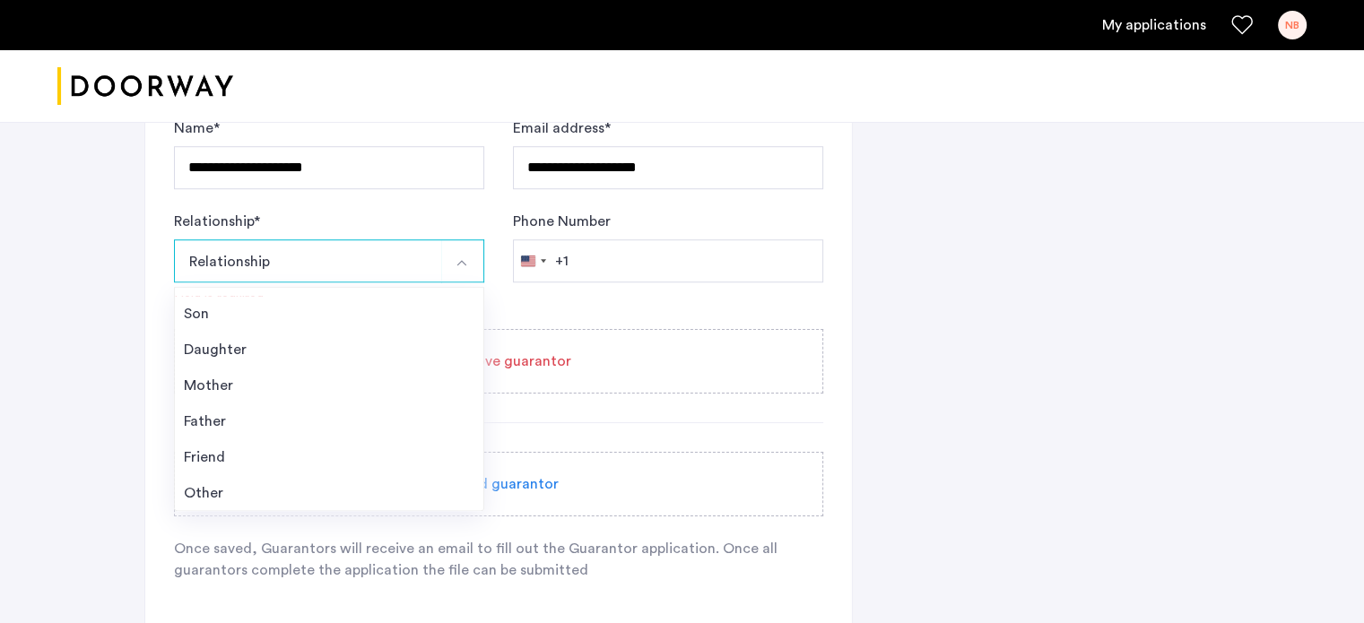
drag, startPoint x: 293, startPoint y: 488, endPoint x: 391, endPoint y: 430, distance: 113.8
click at [294, 487] on div "Other" at bounding box center [329, 494] width 291 height 22
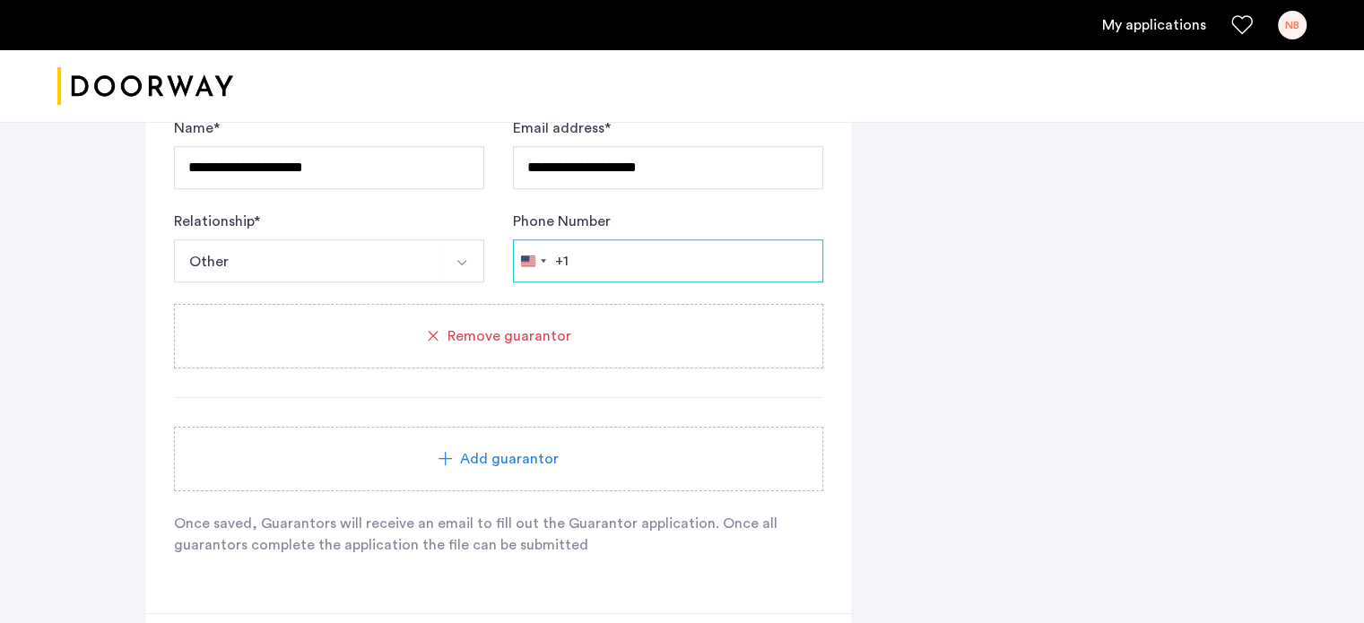
click at [639, 261] on input "Phone Number" at bounding box center [668, 260] width 310 height 43
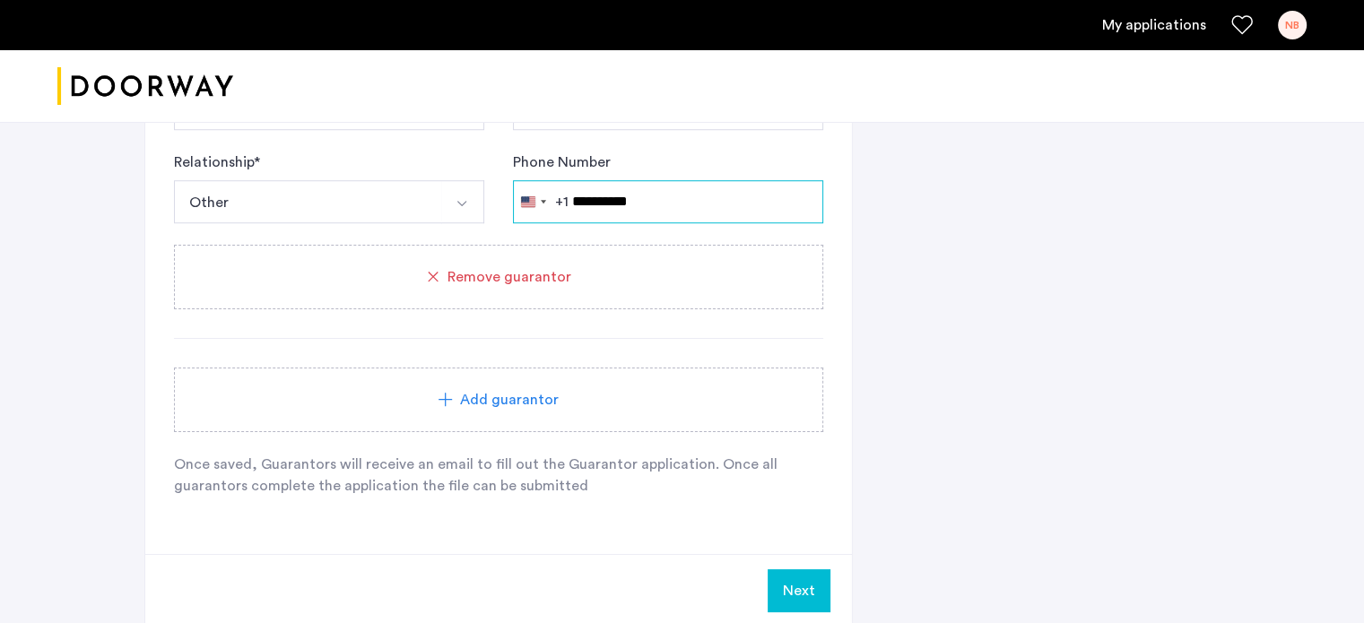
scroll to position [1520, 0]
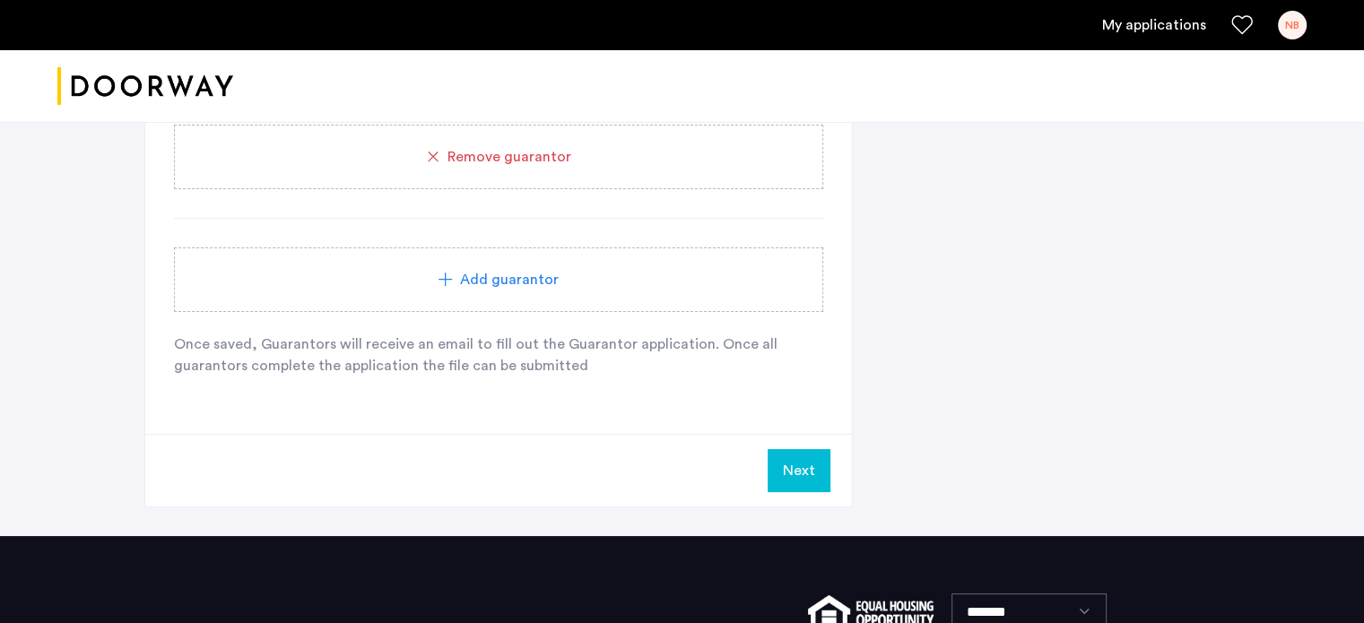
type input "**********"
click at [491, 276] on span "Add guarantor" at bounding box center [509, 280] width 99 height 22
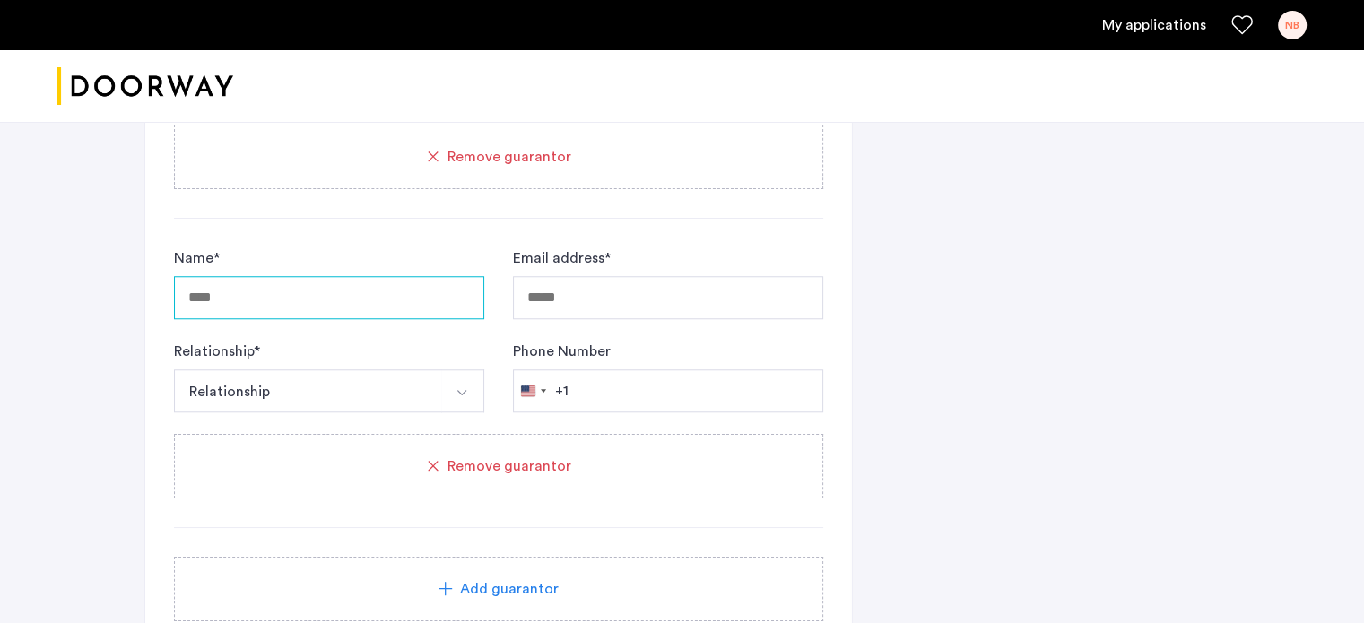
click at [326, 300] on input "Name *" at bounding box center [329, 297] width 310 height 43
type input "**********"
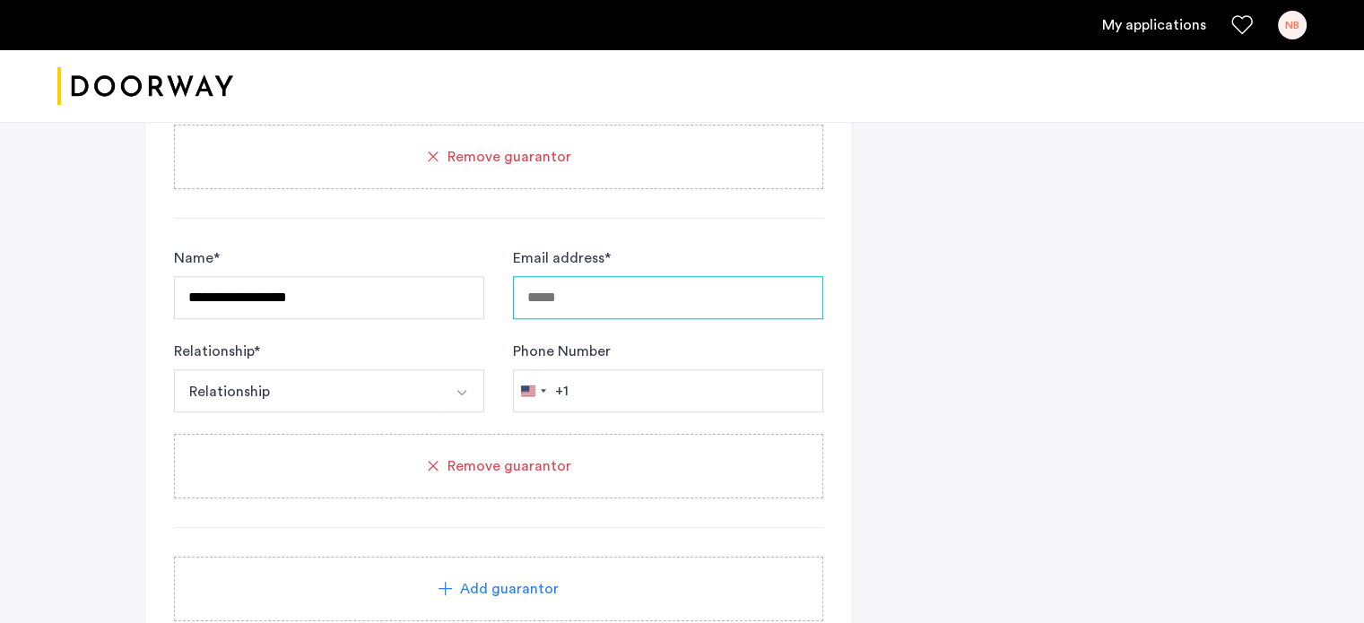
click at [587, 283] on input "Email address *" at bounding box center [668, 297] width 310 height 43
type input "**********"
click at [405, 384] on button "Relationship" at bounding box center [308, 391] width 268 height 43
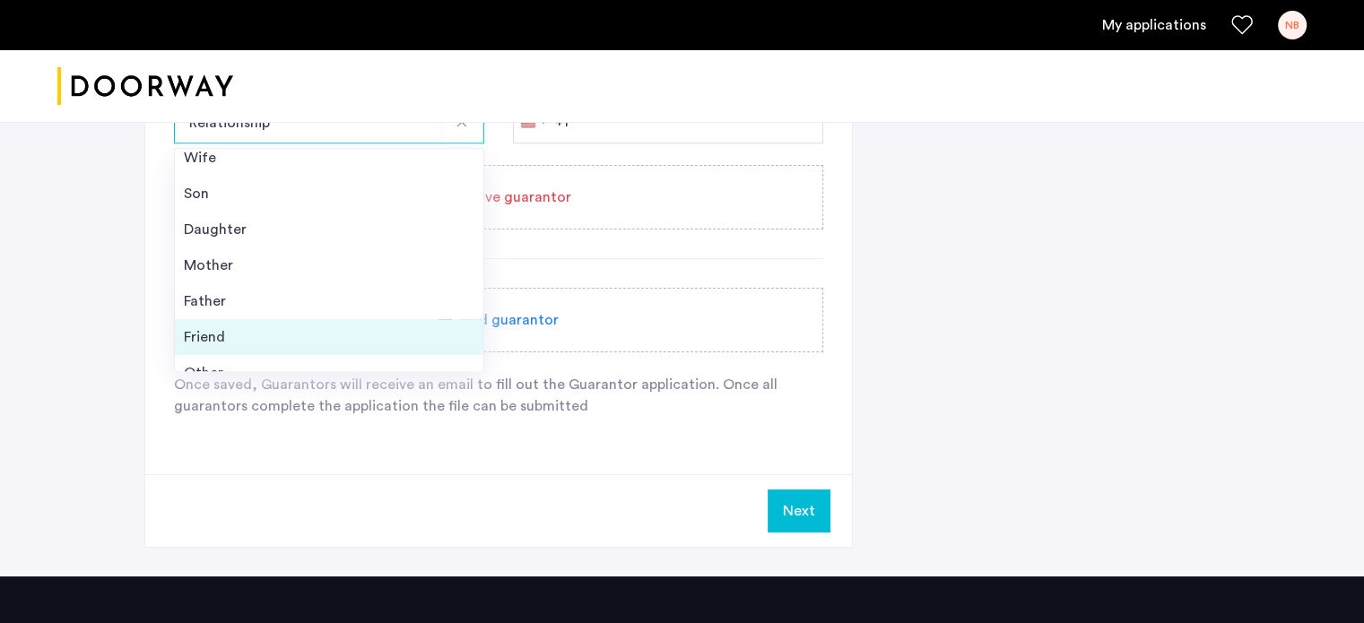
scroll to position [64, 0]
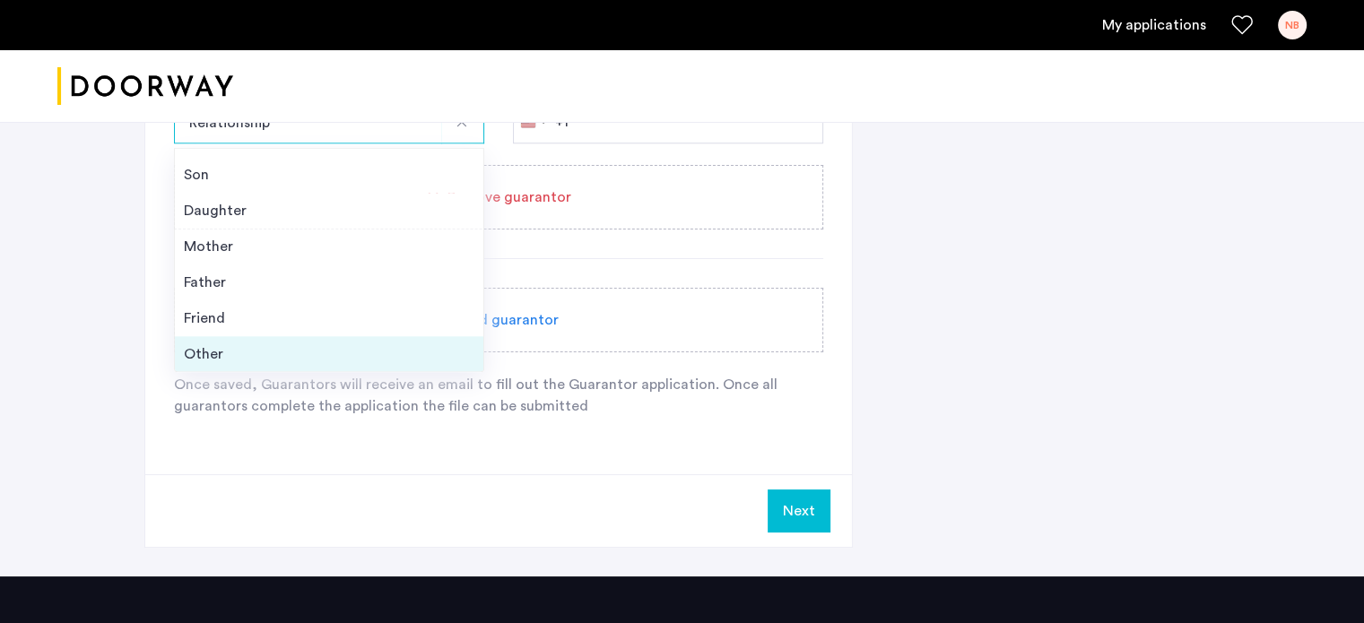
click at [326, 344] on div "Other" at bounding box center [329, 355] width 291 height 22
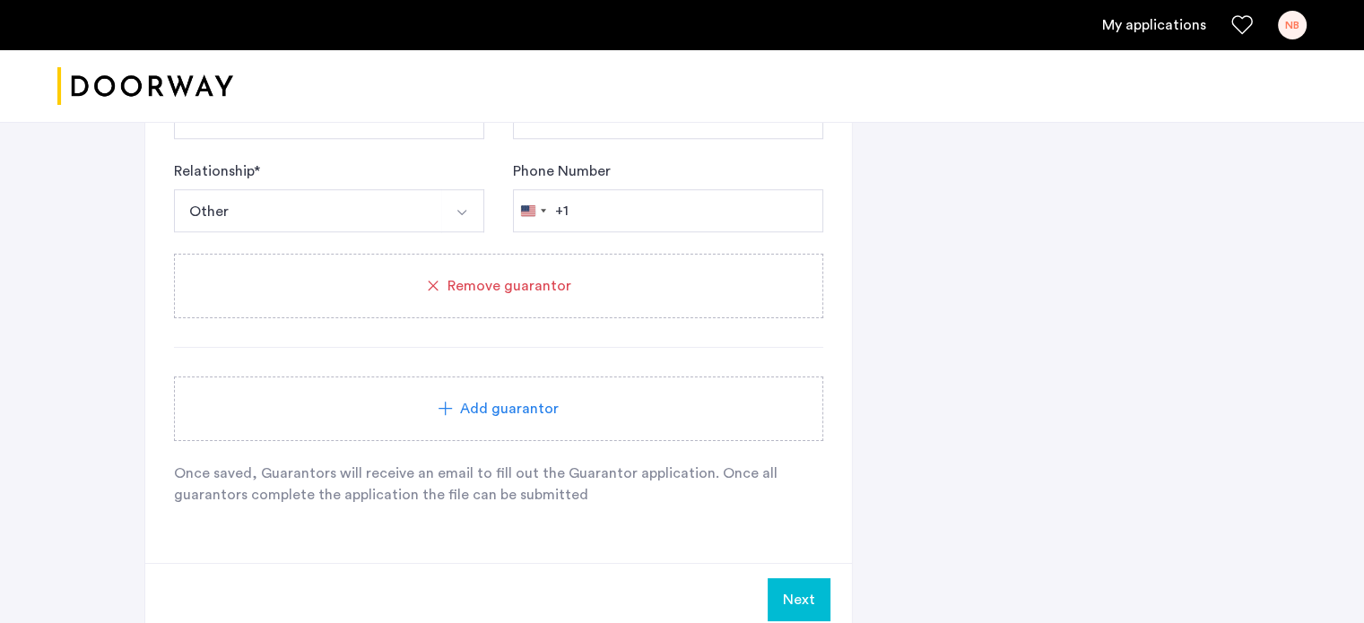
scroll to position [1700, 0]
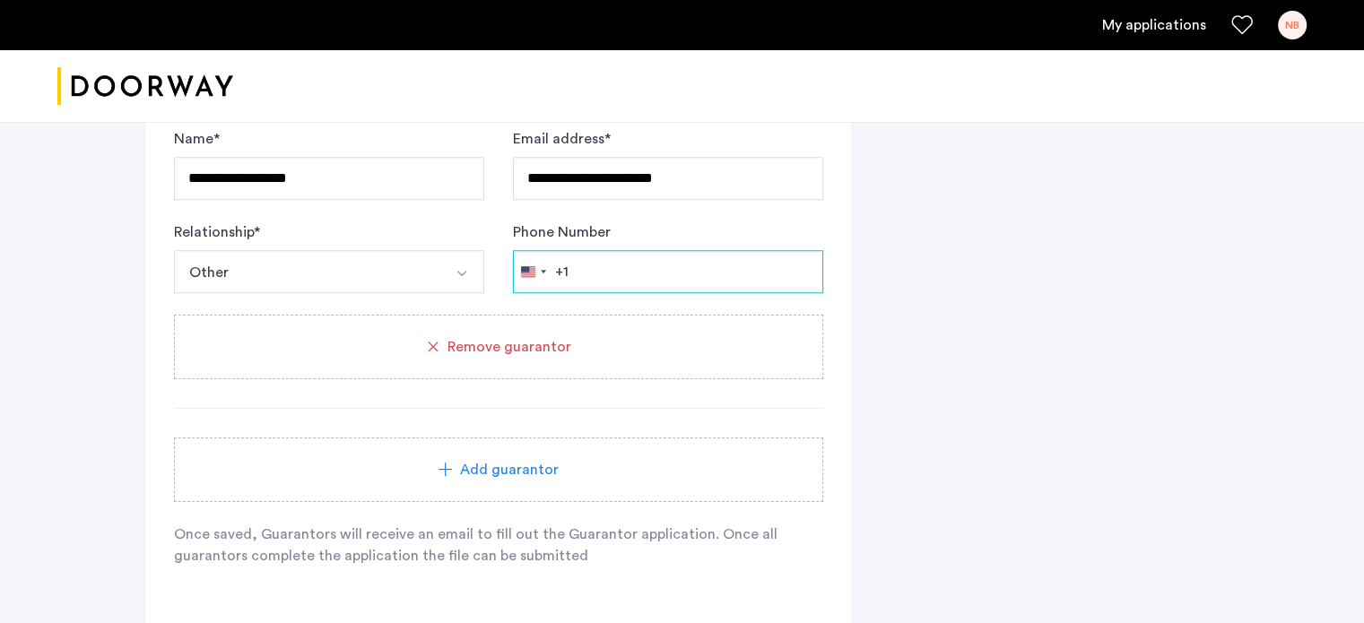
scroll to position [1610, 0]
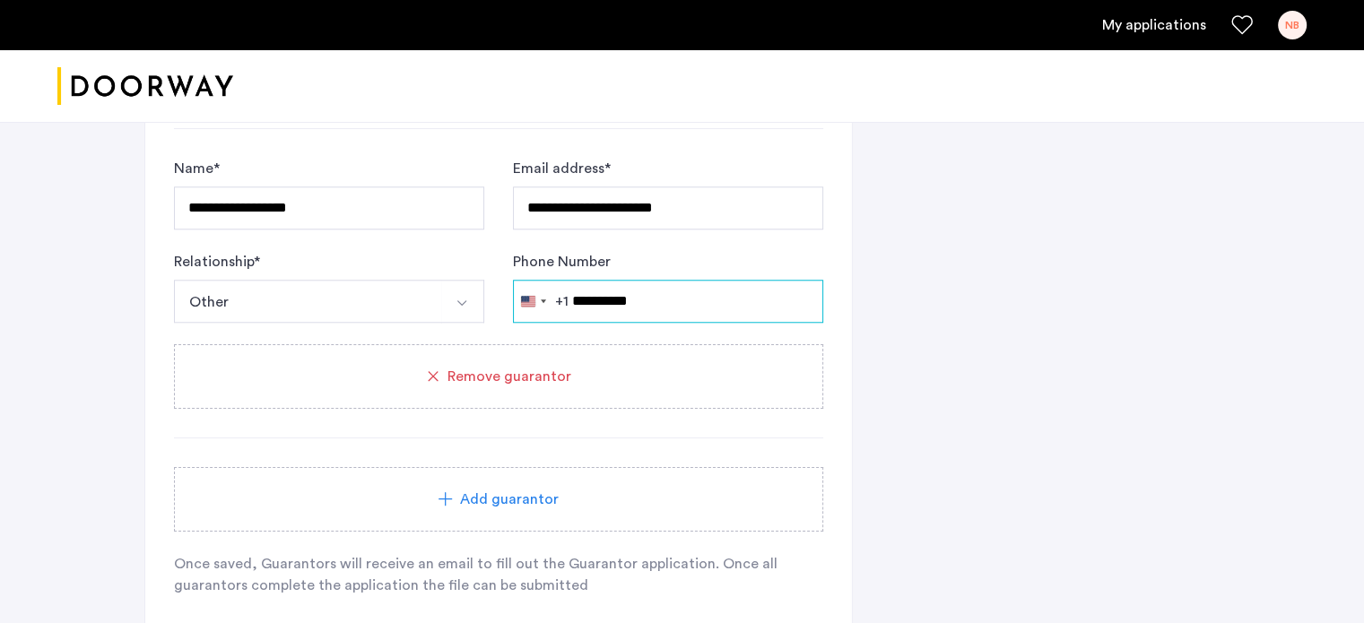
type input "**********"
click at [509, 498] on span "Add guarantor" at bounding box center [509, 500] width 99 height 22
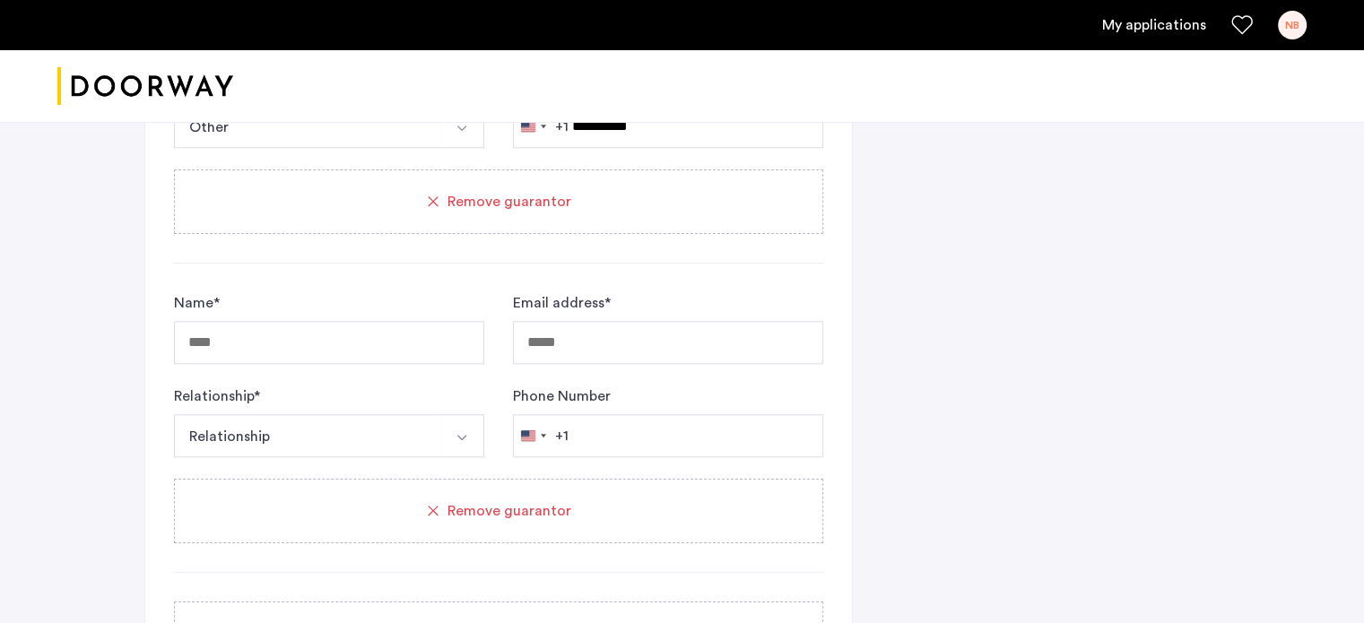
scroll to position [1789, 0]
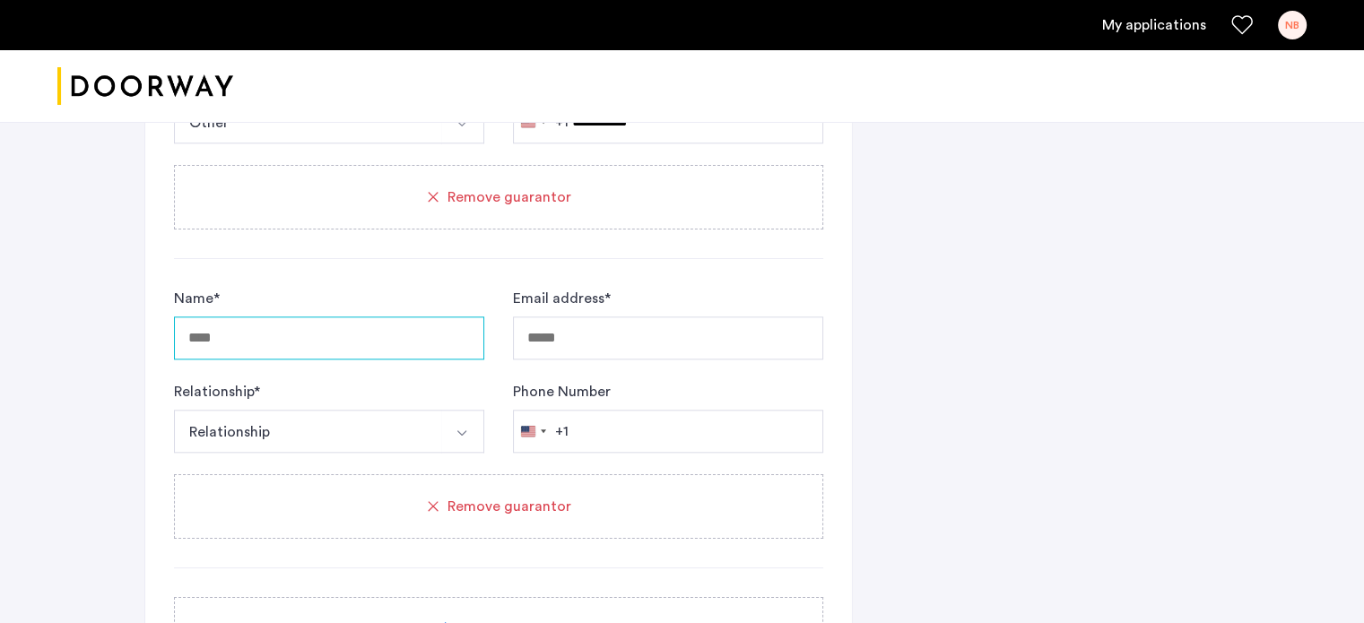
click at [316, 341] on input "Name *" at bounding box center [329, 338] width 310 height 43
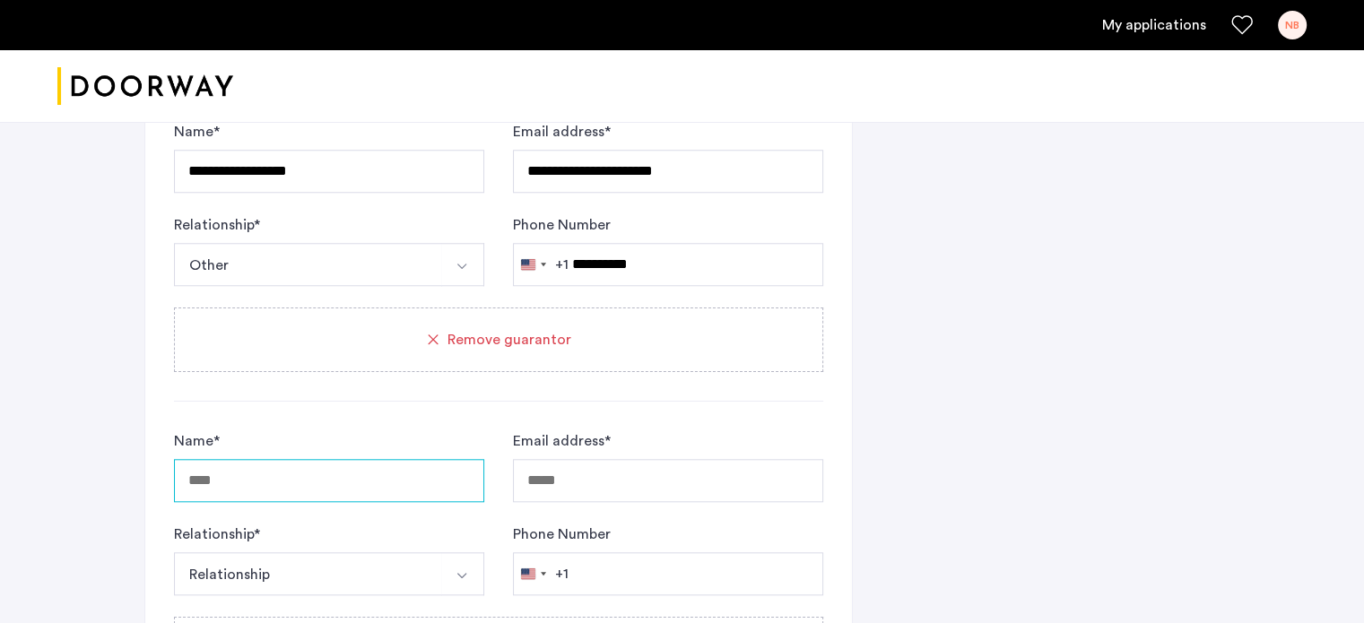
scroll to position [1769, 0]
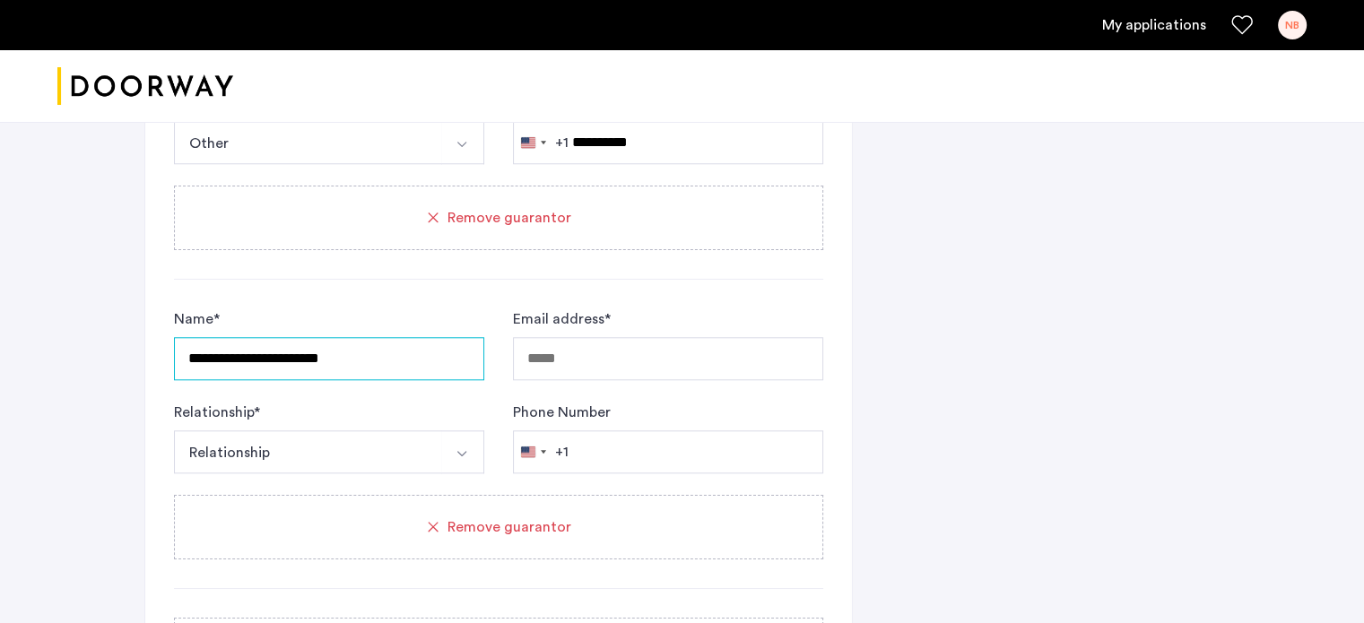
type input "**********"
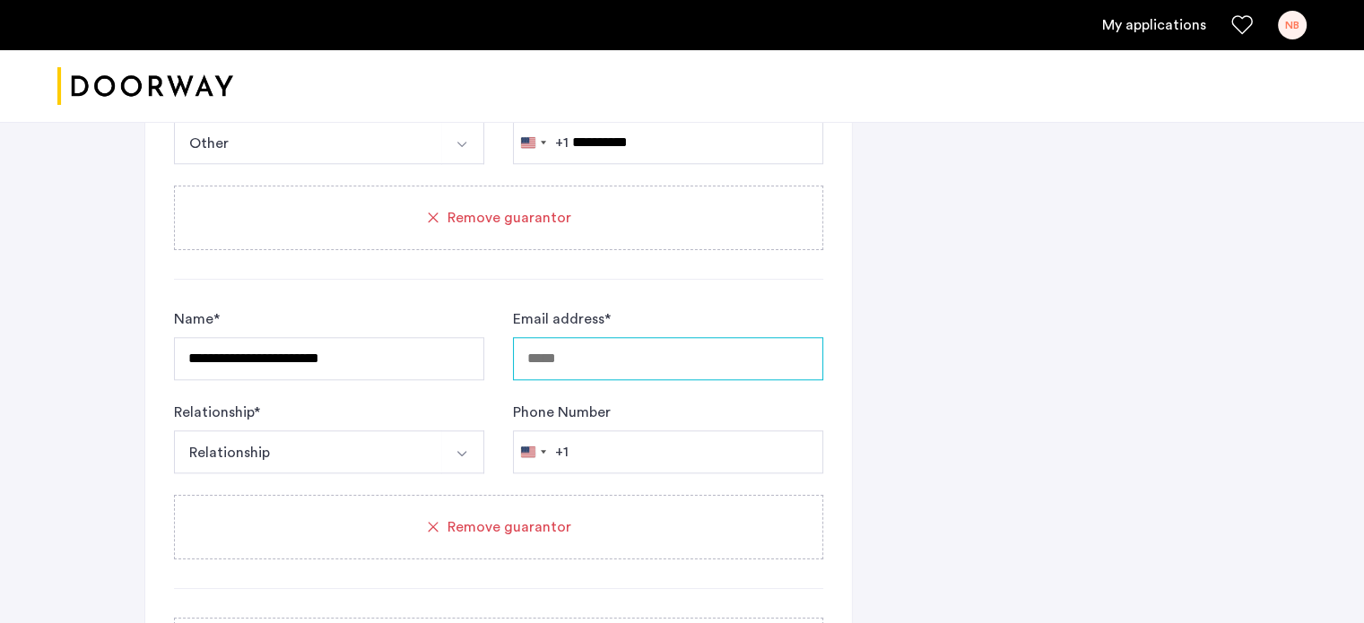
click at [608, 346] on input "Email address *" at bounding box center [668, 358] width 310 height 43
type input "**********"
click at [324, 441] on button "Relationship" at bounding box center [308, 452] width 268 height 43
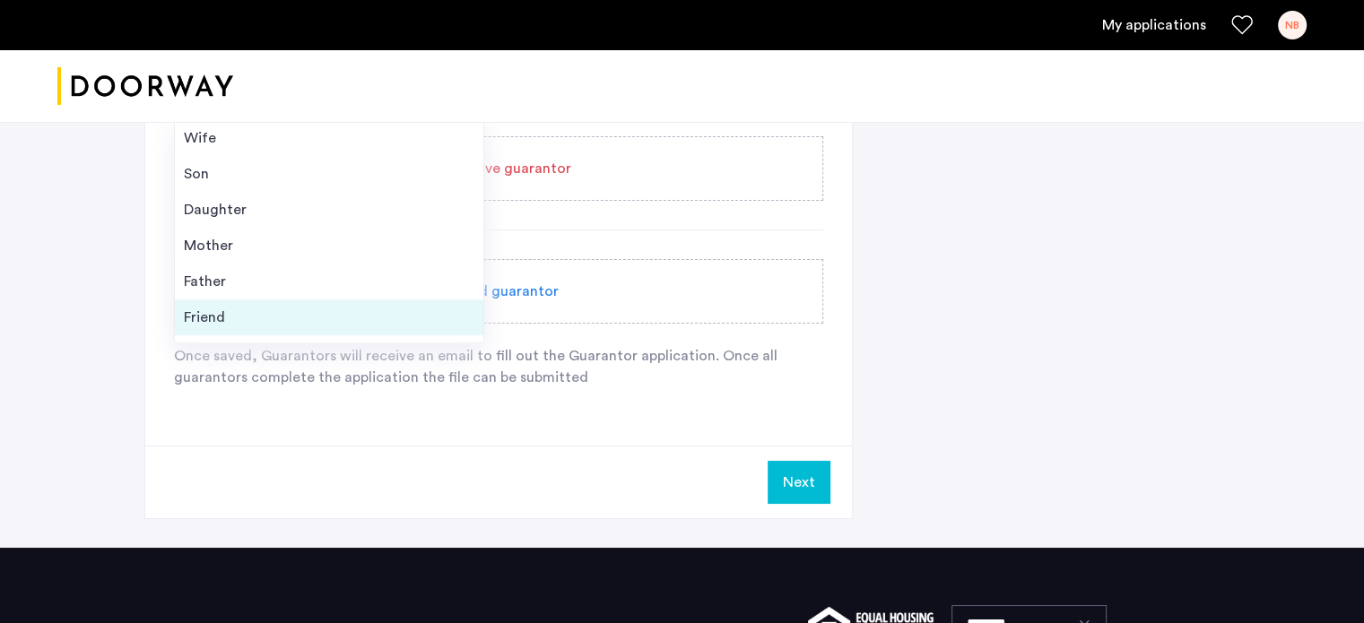
scroll to position [64, 0]
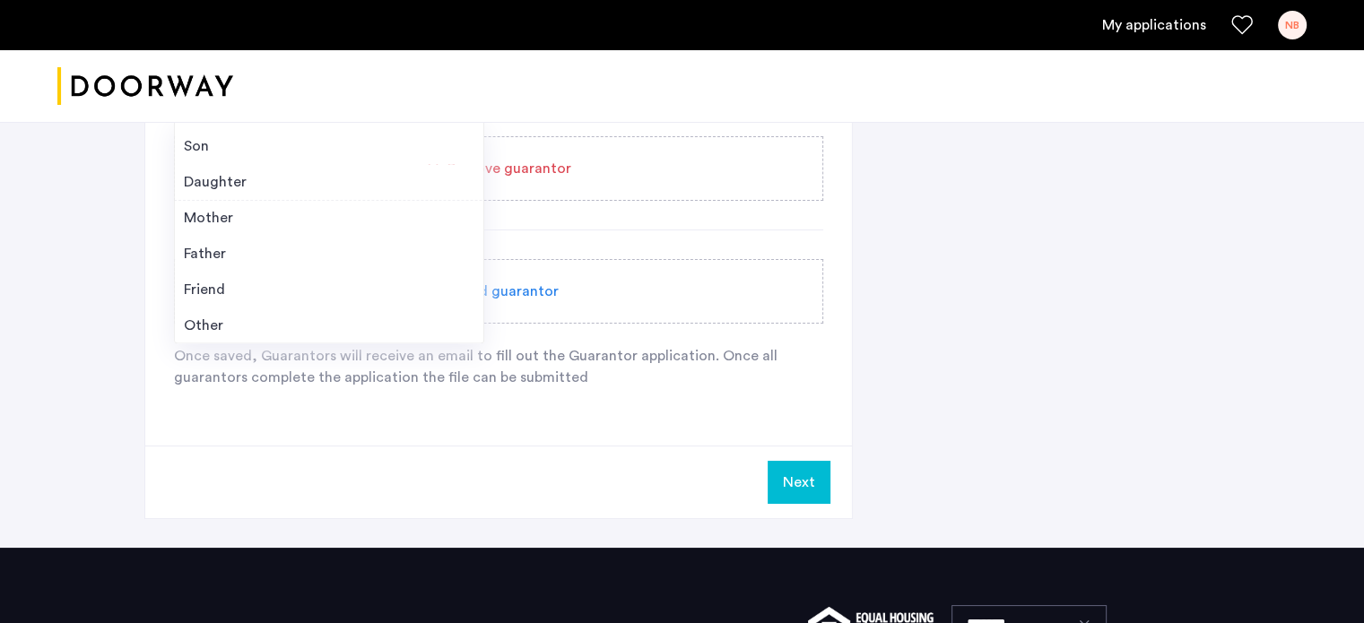
drag, startPoint x: 254, startPoint y: 323, endPoint x: 371, endPoint y: 282, distance: 124.5
click at [255, 323] on div "Other" at bounding box center [329, 326] width 291 height 22
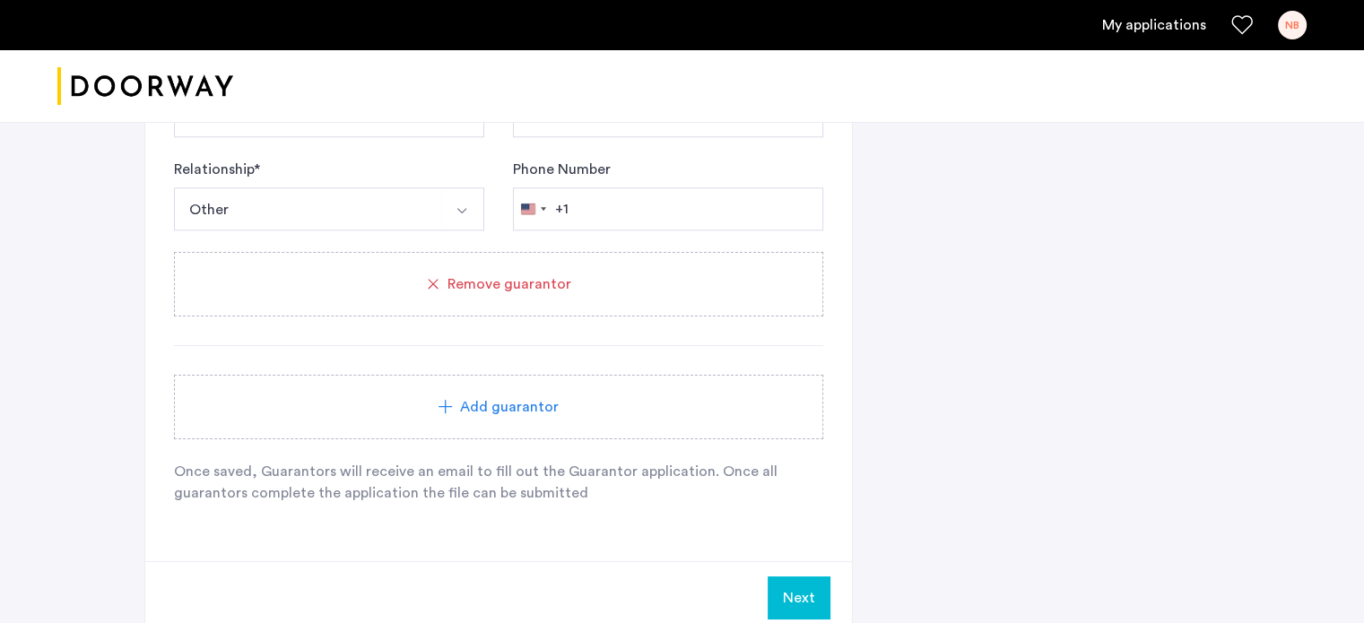
scroll to position [1948, 0]
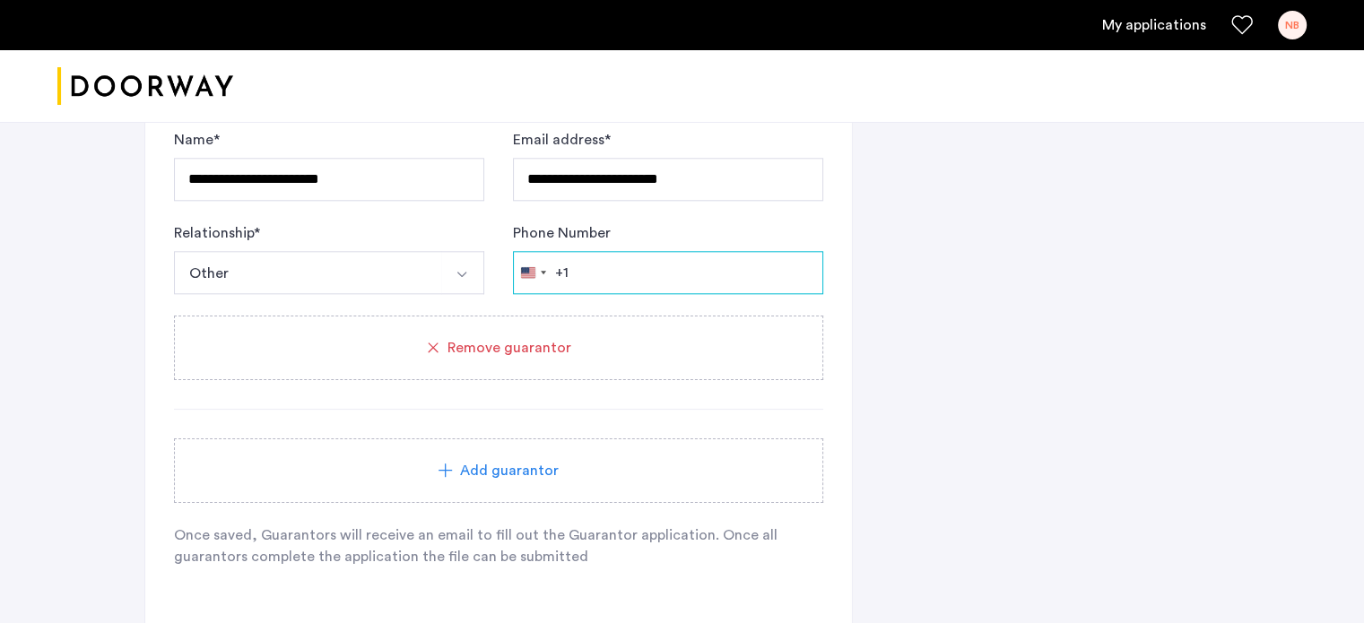
type input "**********"
click at [503, 463] on span "Add guarantor" at bounding box center [509, 471] width 99 height 22
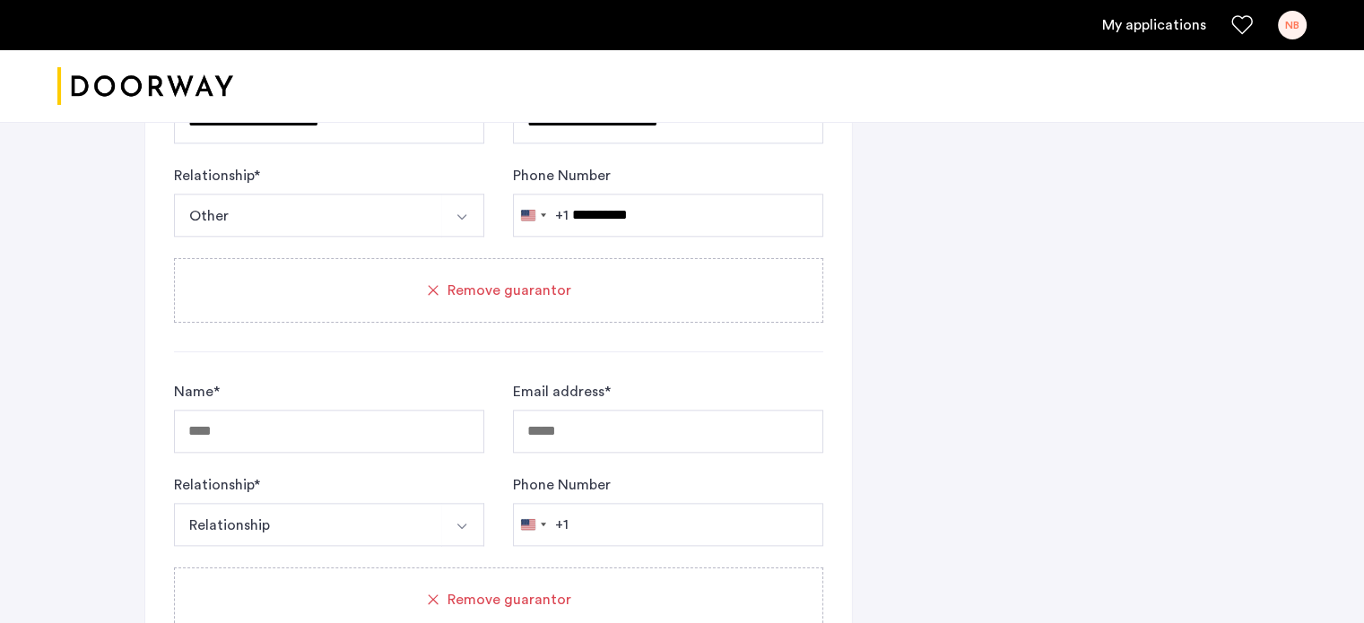
scroll to position [2038, 0]
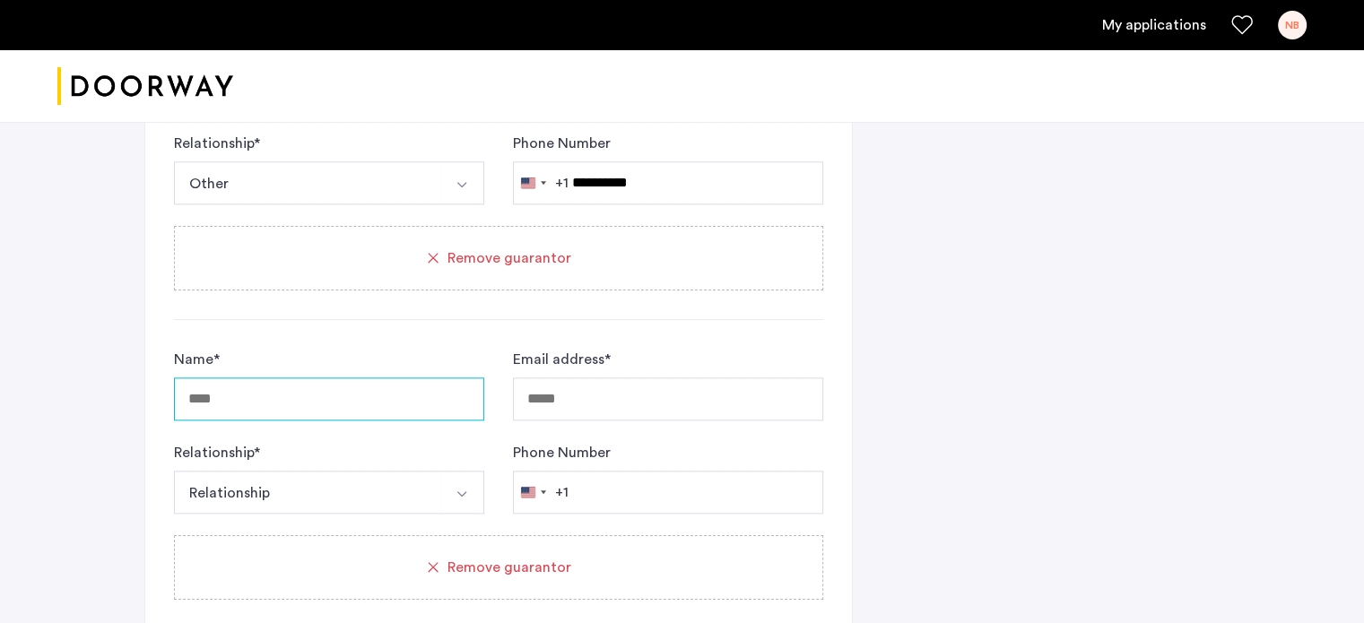
click at [262, 382] on input "Name *" at bounding box center [329, 399] width 310 height 43
type input "**********"
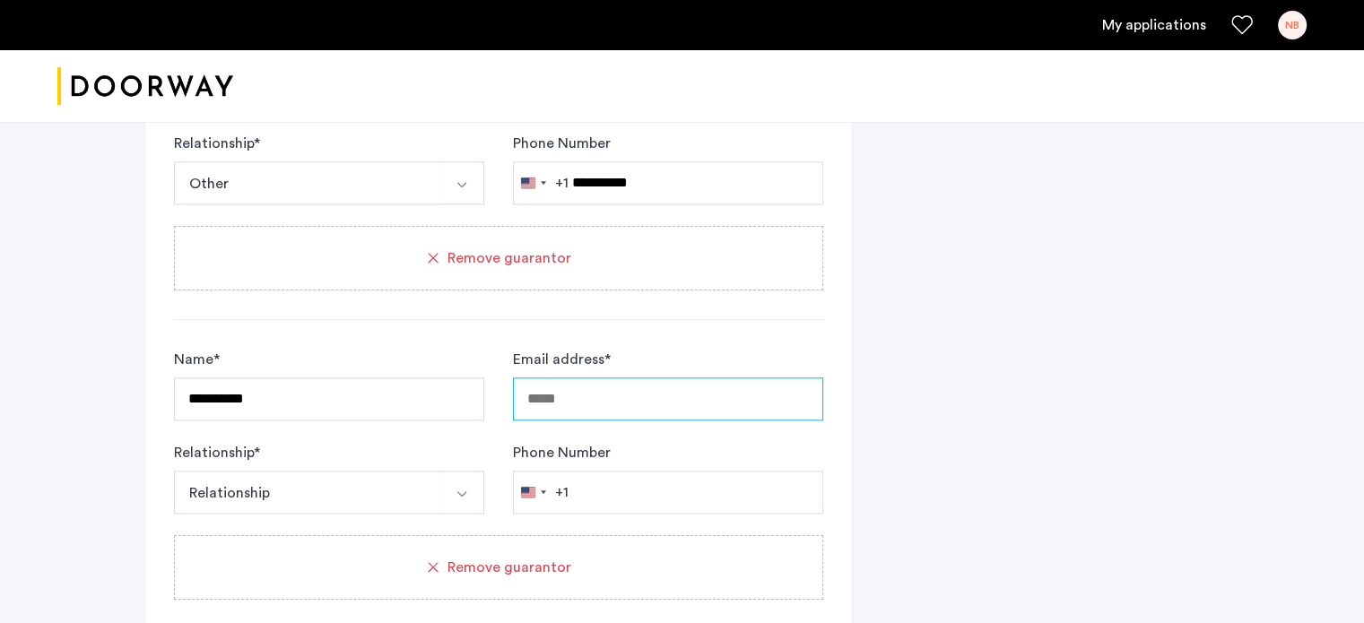
click at [594, 387] on input "Email address *" at bounding box center [668, 399] width 310 height 43
type input "**********"
click at [335, 491] on button "Relationship" at bounding box center [308, 492] width 268 height 43
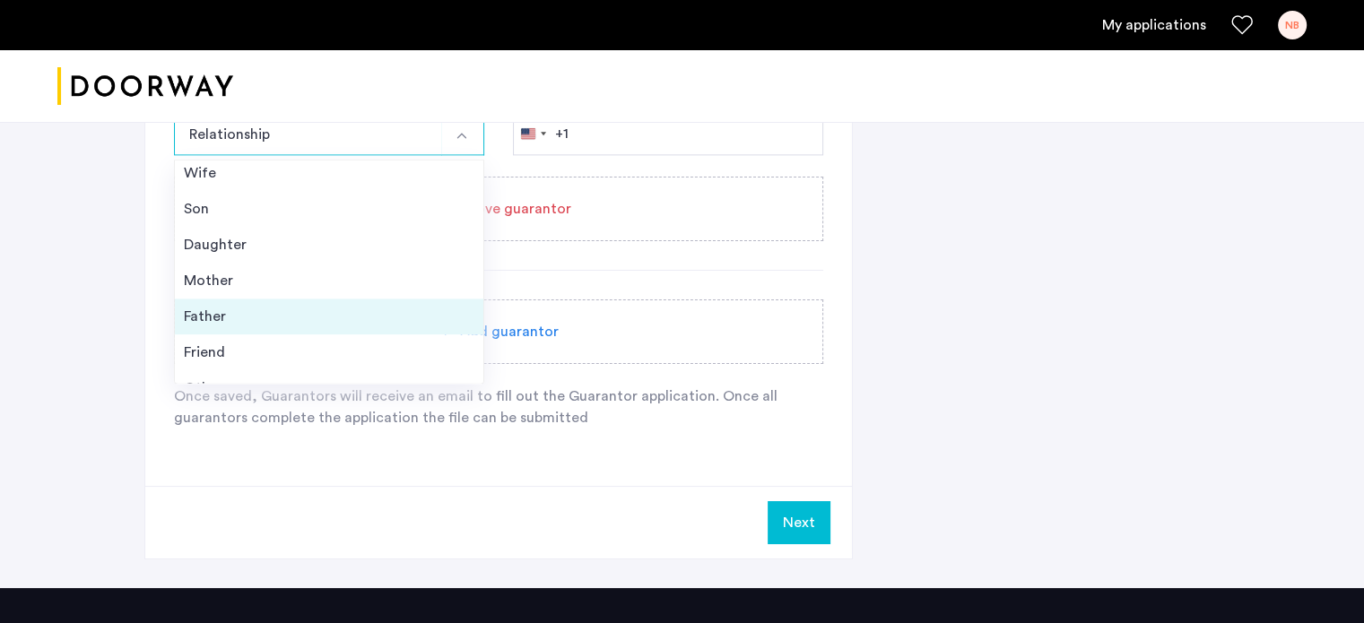
scroll to position [64, 0]
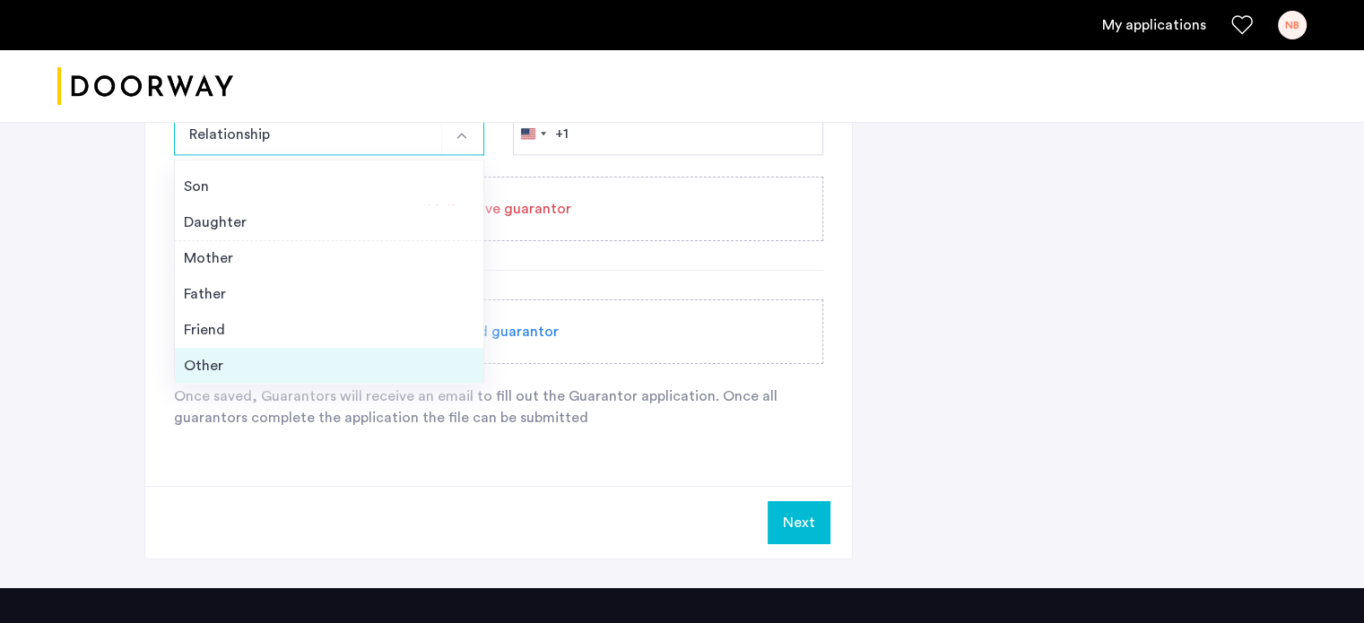
click at [291, 359] on div "Other" at bounding box center [329, 366] width 291 height 22
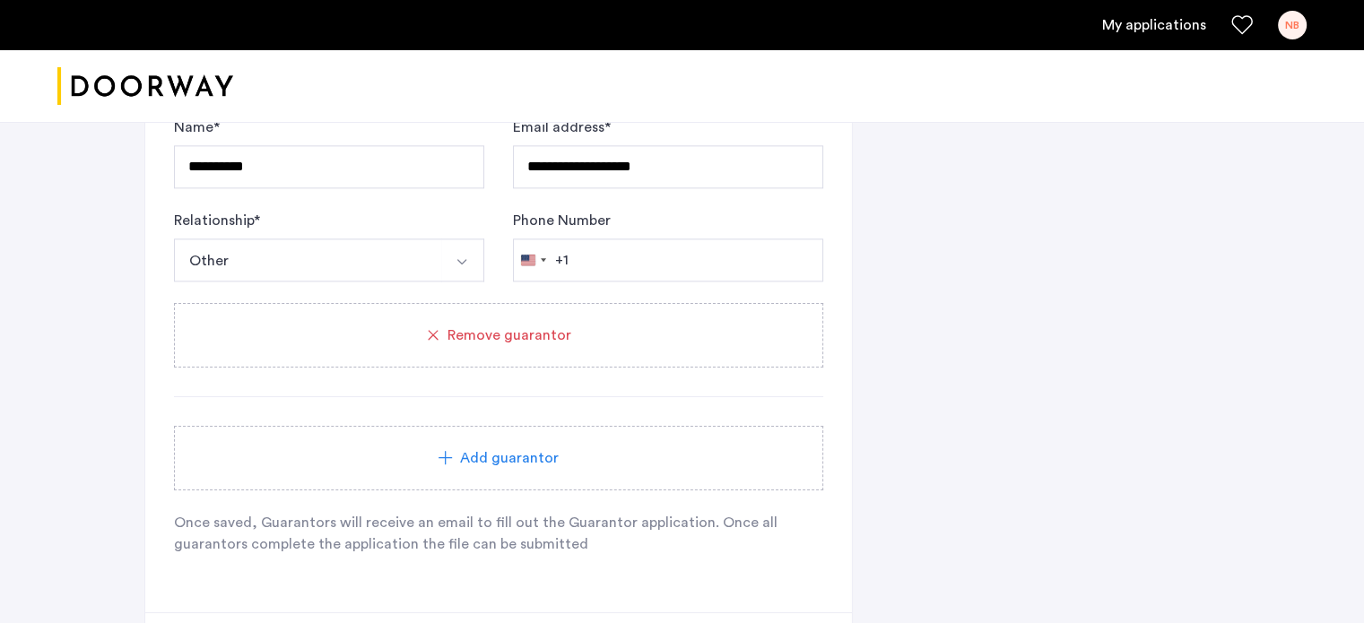
scroll to position [2217, 0]
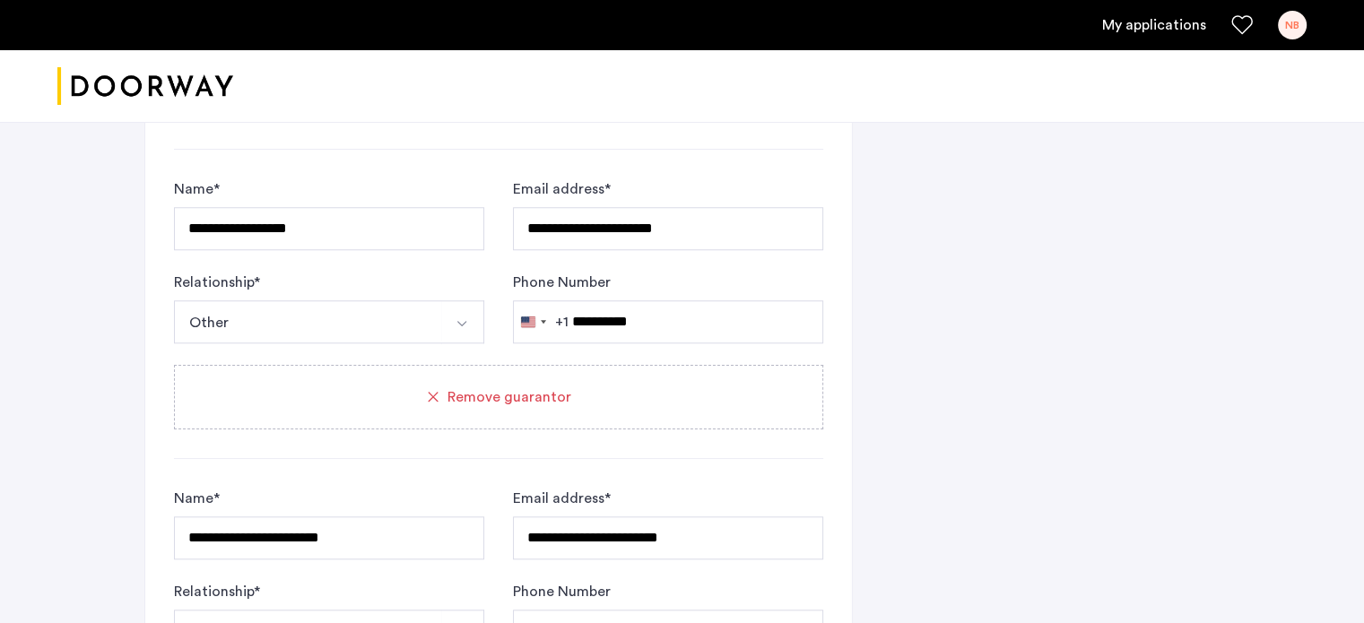
scroll to position [1769, 0]
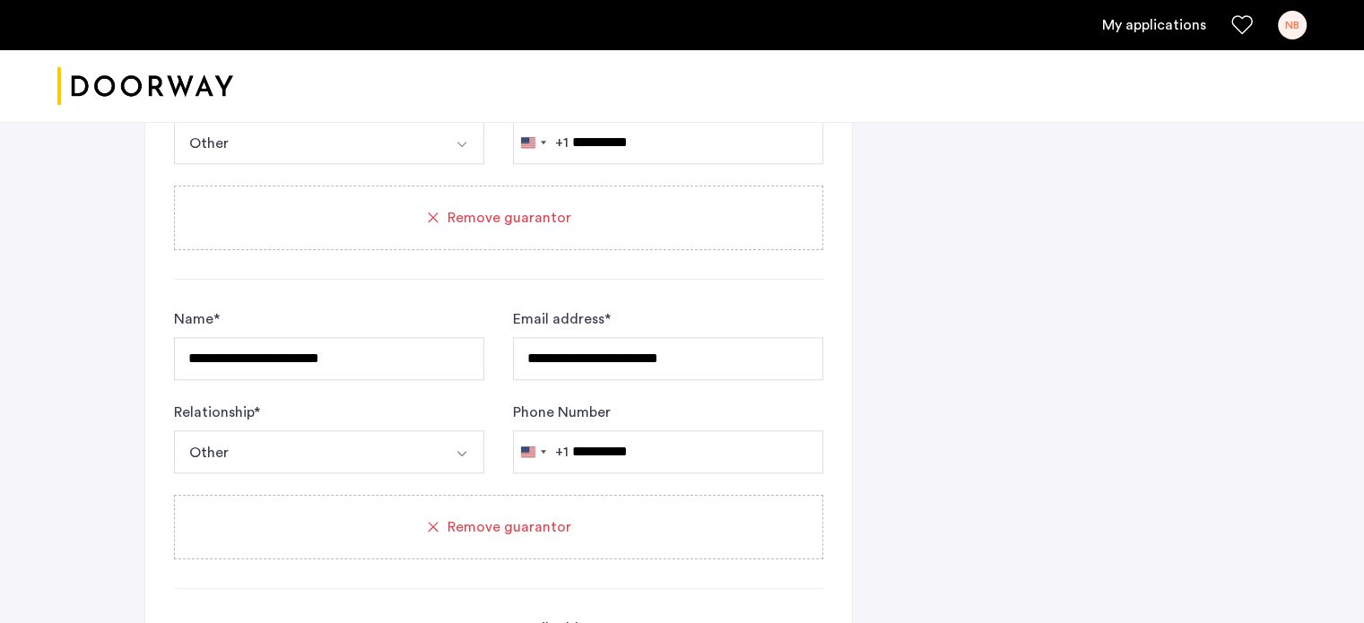
type input "**********"
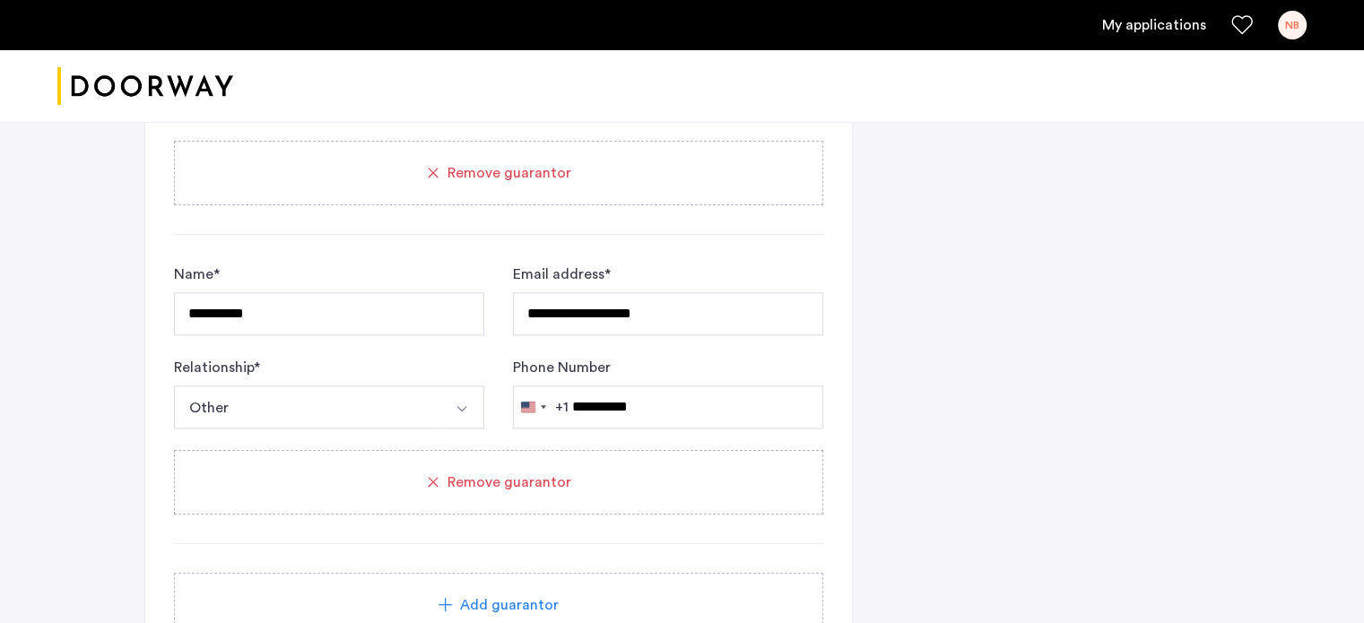
scroll to position [2127, 0]
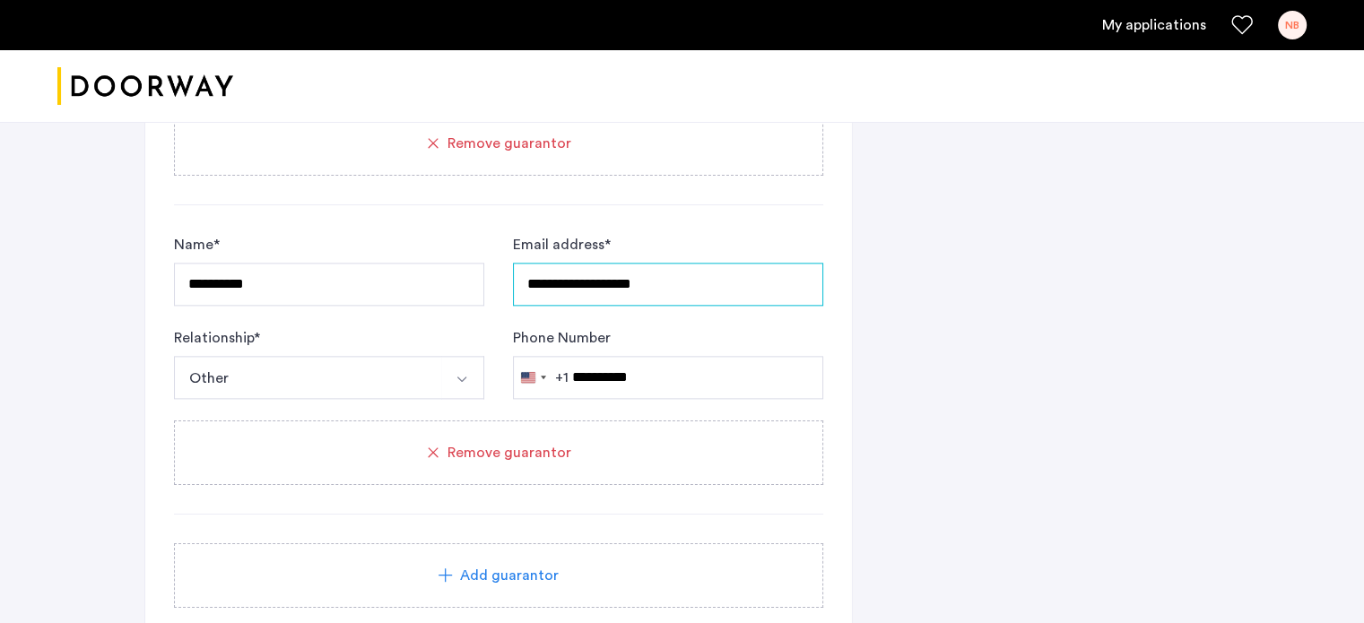
scroll to position [2332, 0]
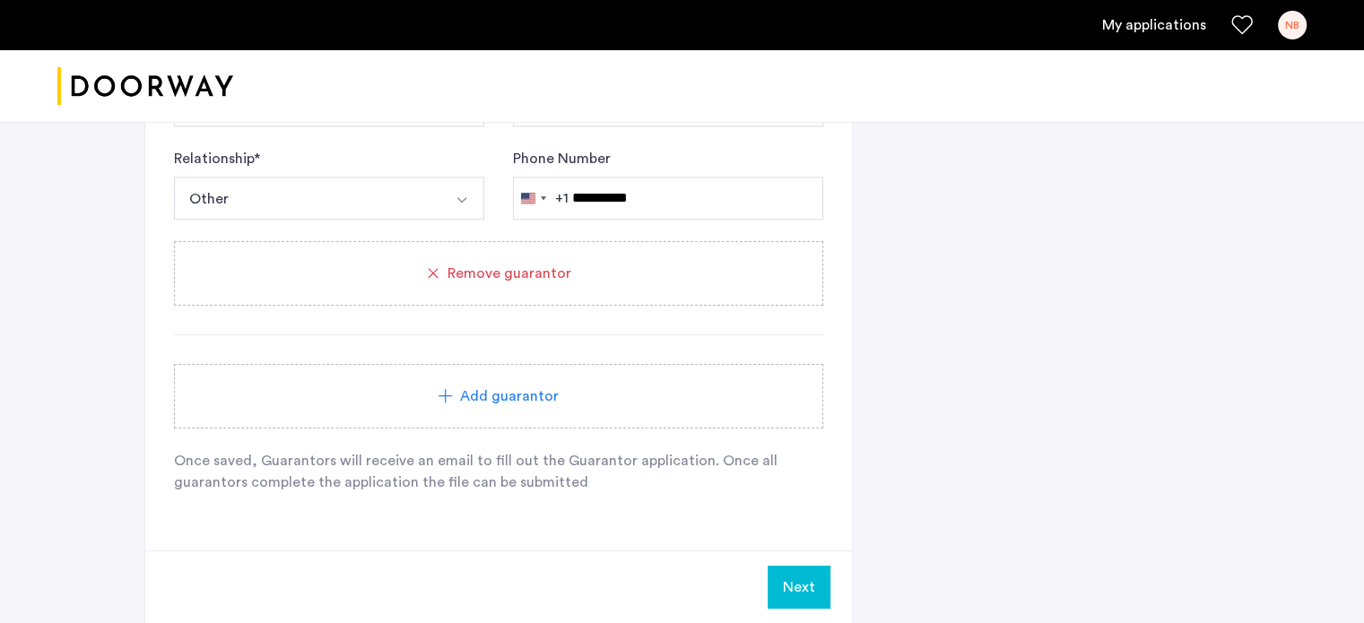
click at [796, 576] on button "Next" at bounding box center [799, 587] width 63 height 43
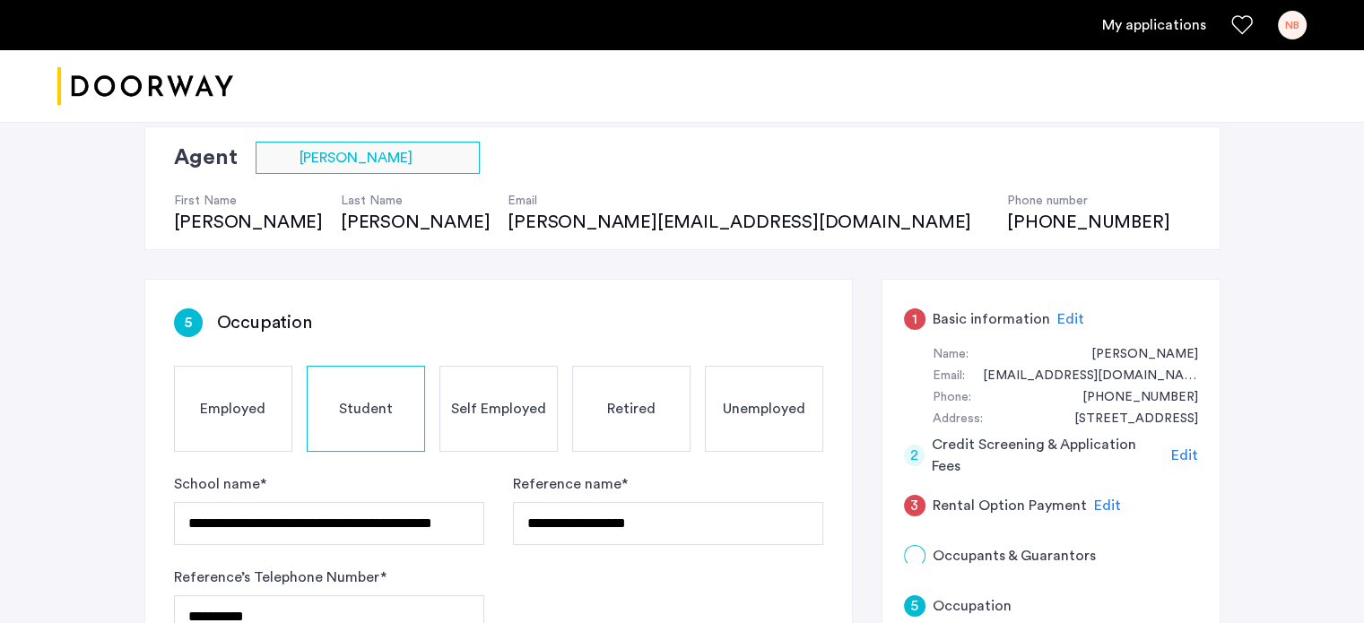
scroll to position [179, 0]
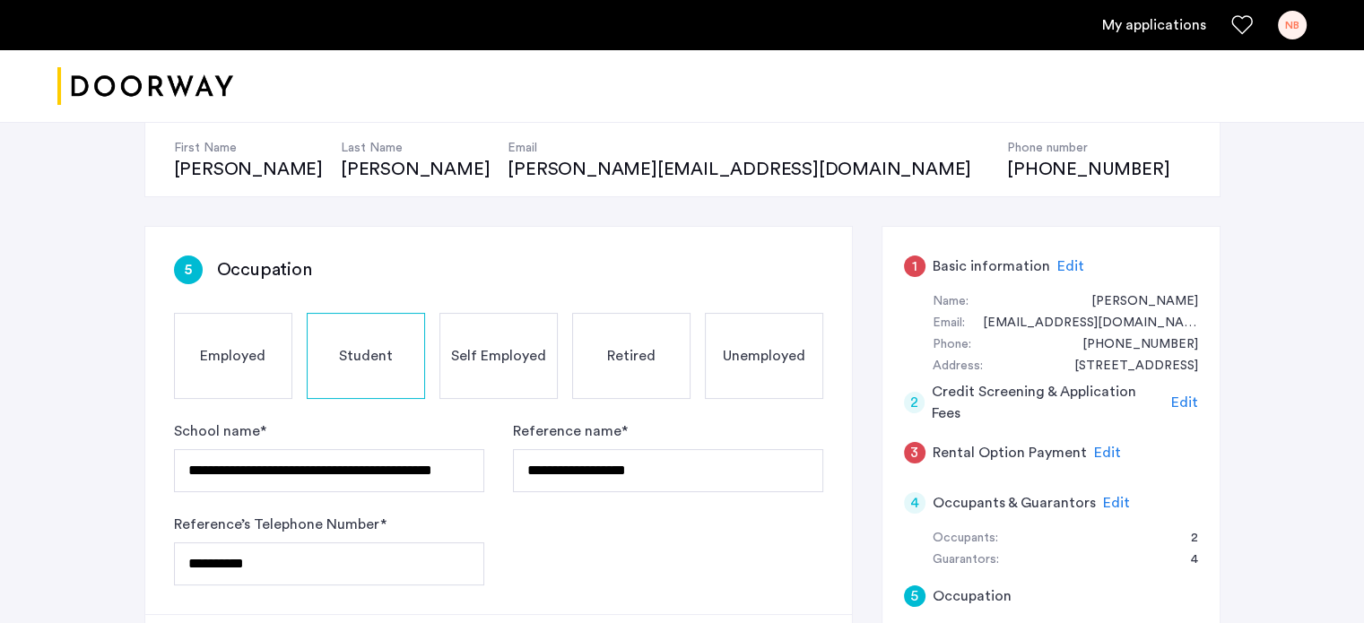
click at [1063, 261] on span "Edit" at bounding box center [1070, 266] width 27 height 14
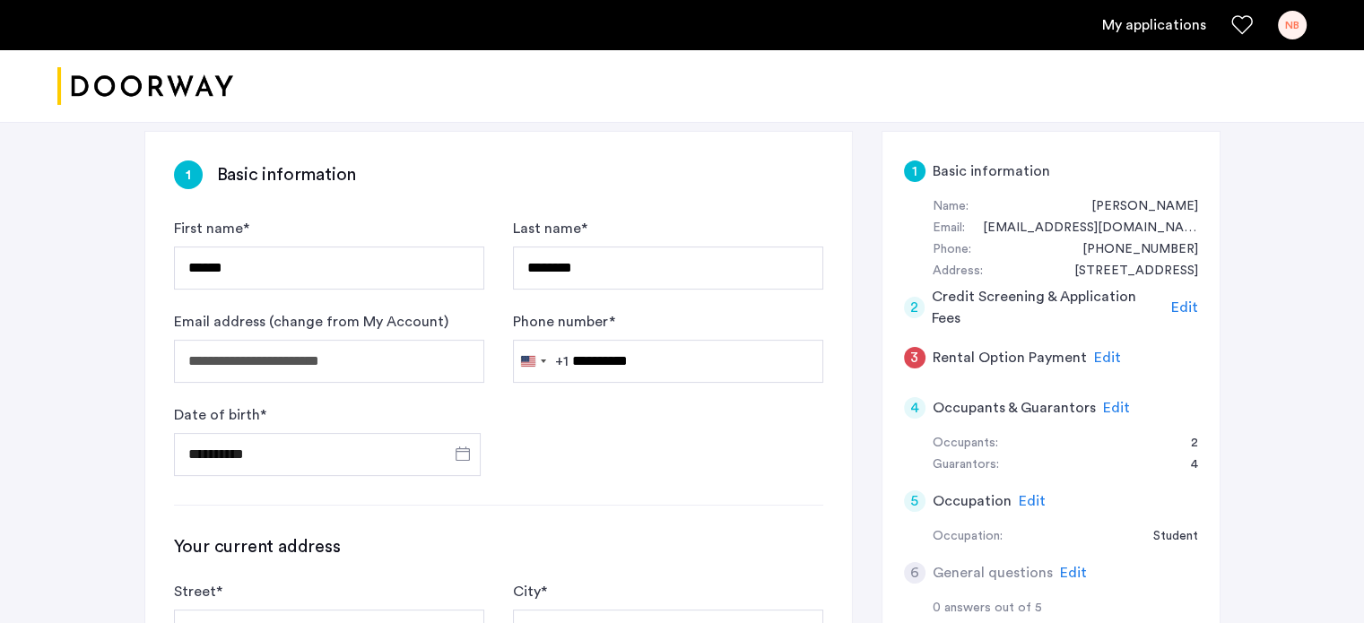
scroll to position [269, 0]
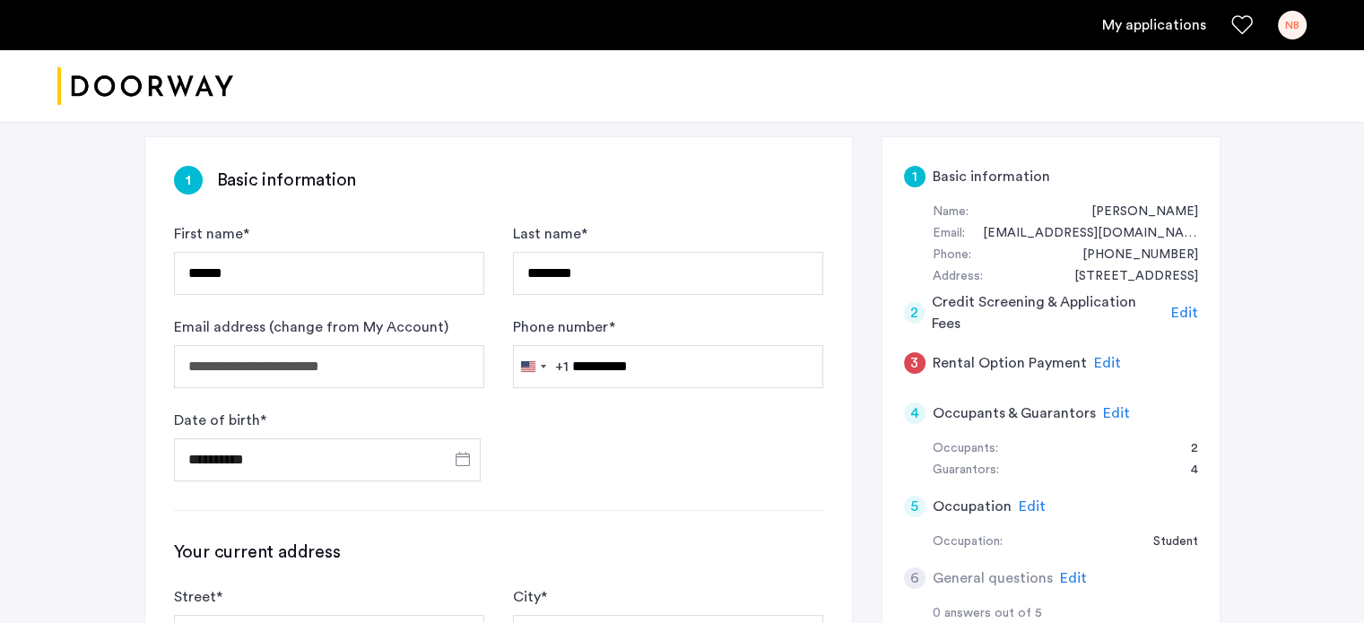
click at [1183, 312] on span "Edit" at bounding box center [1184, 313] width 27 height 14
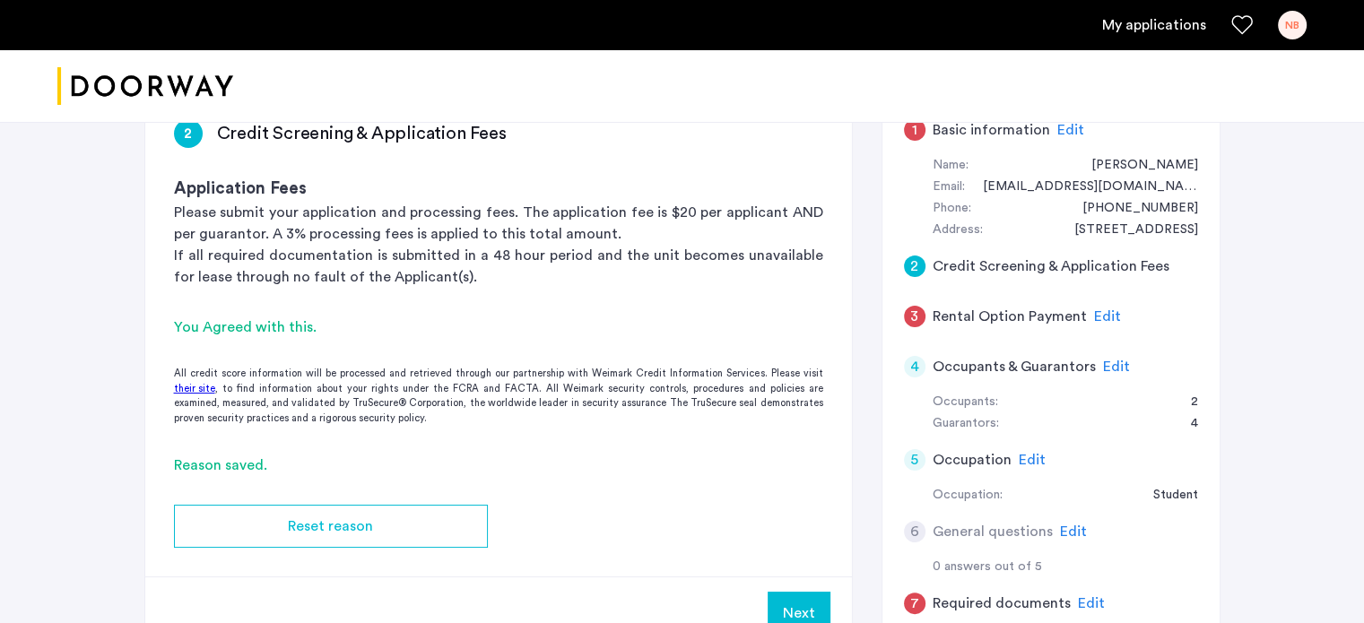
scroll to position [359, 0]
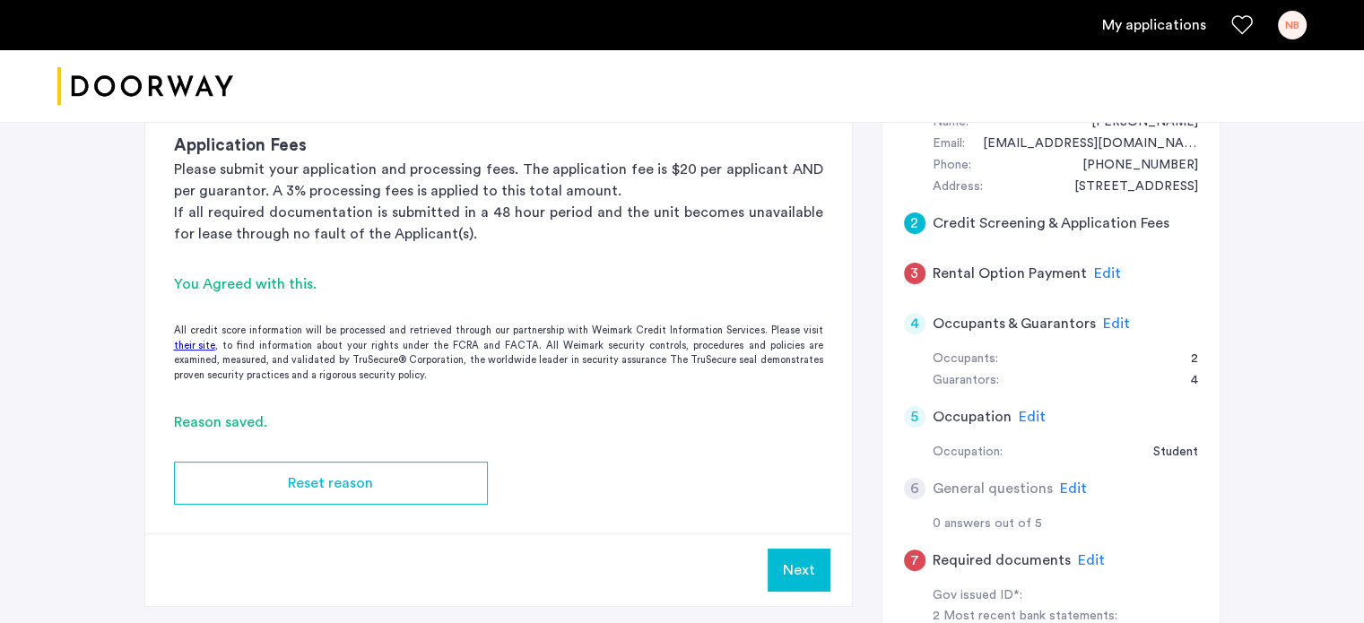
click at [1101, 275] on span "Edit" at bounding box center [1107, 273] width 27 height 14
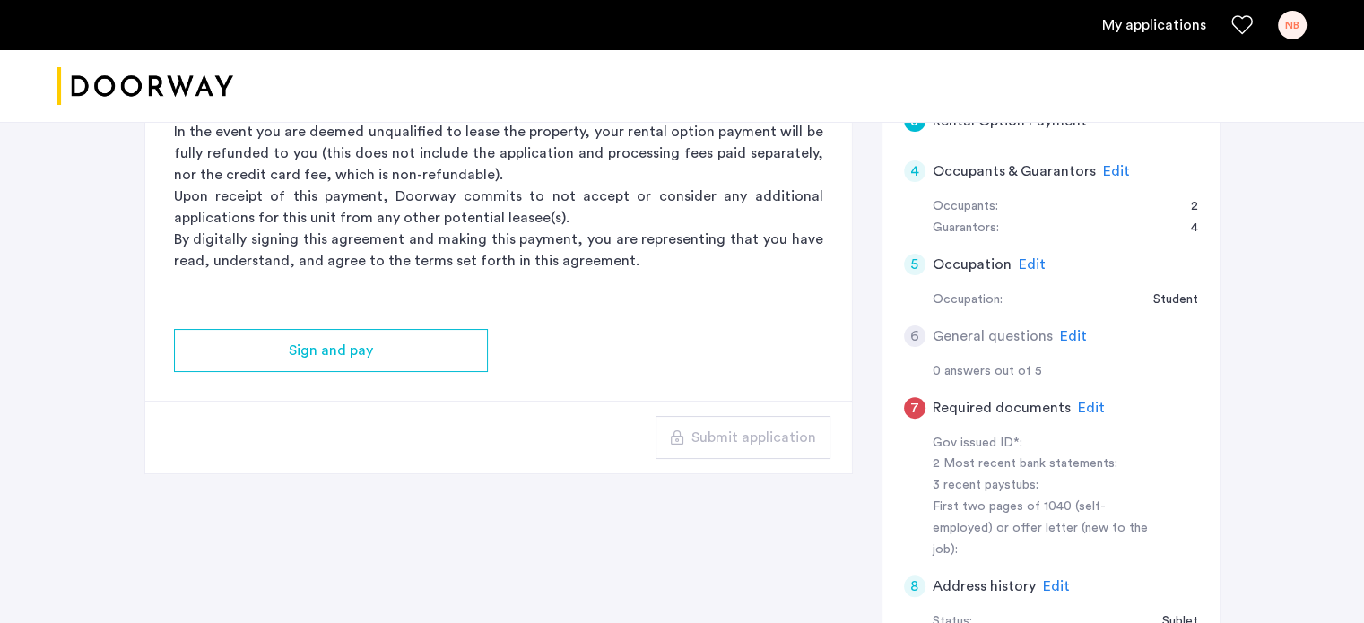
scroll to position [538, 0]
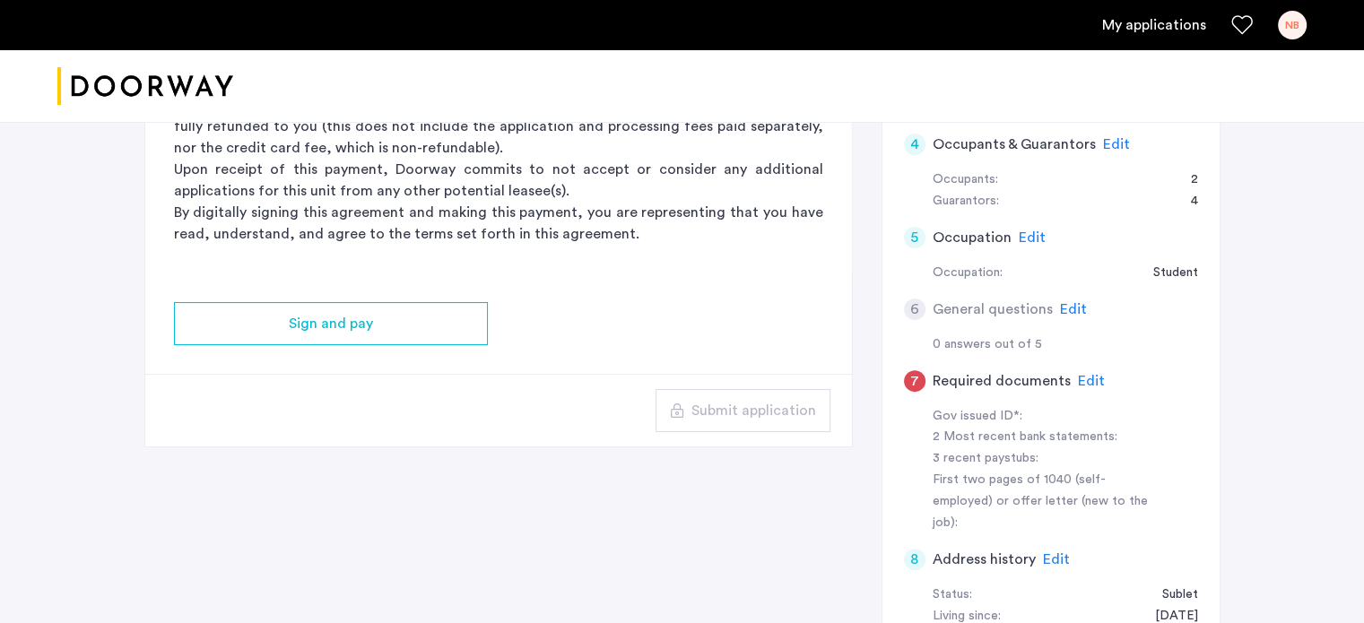
click at [1080, 376] on span "Edit" at bounding box center [1091, 381] width 27 height 14
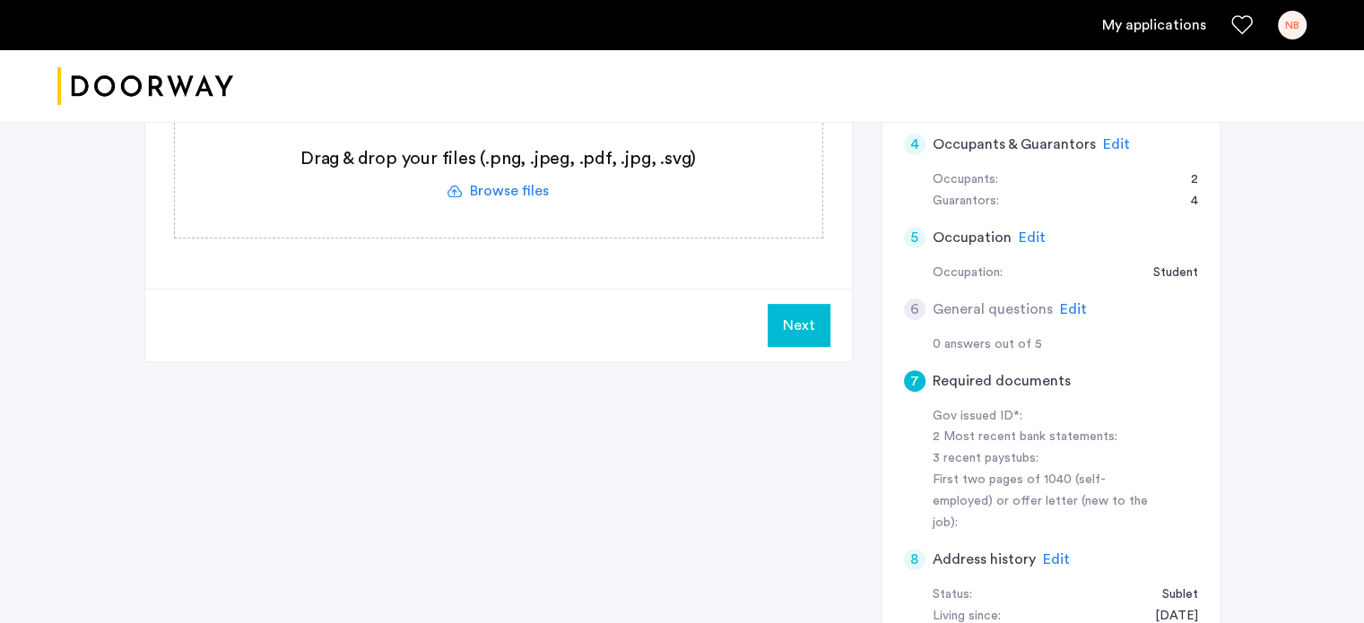
click at [1070, 310] on span "Edit" at bounding box center [1073, 309] width 27 height 14
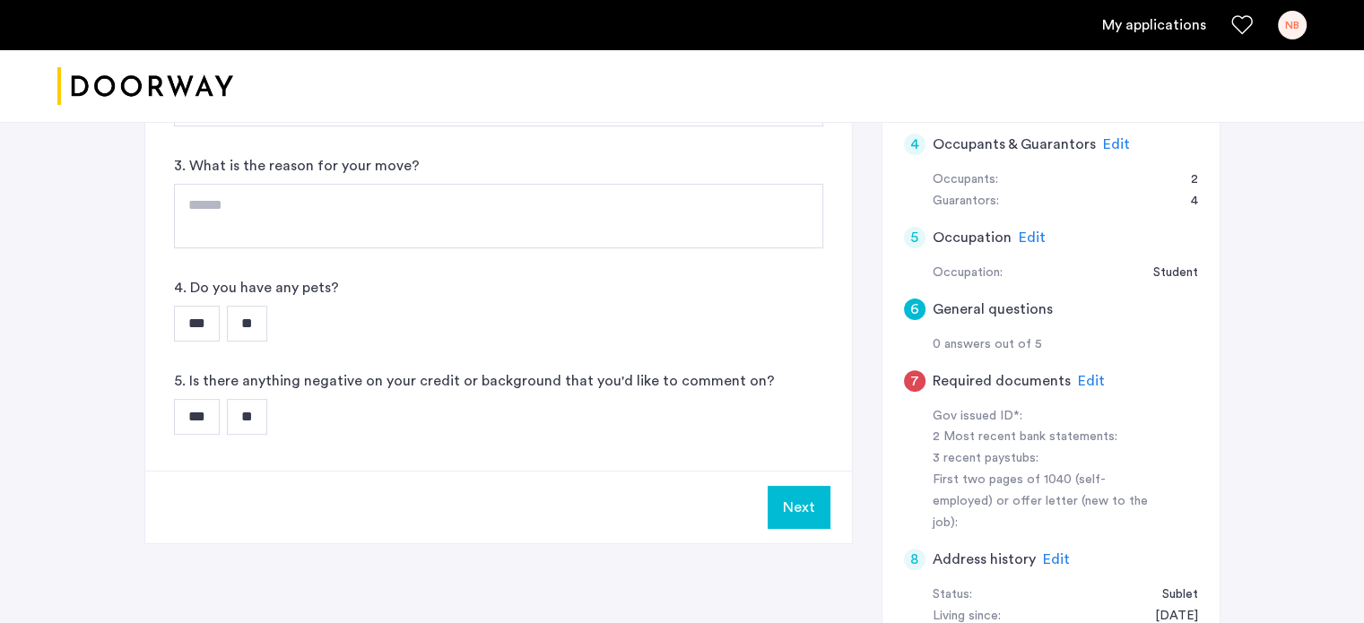
scroll to position [269, 0]
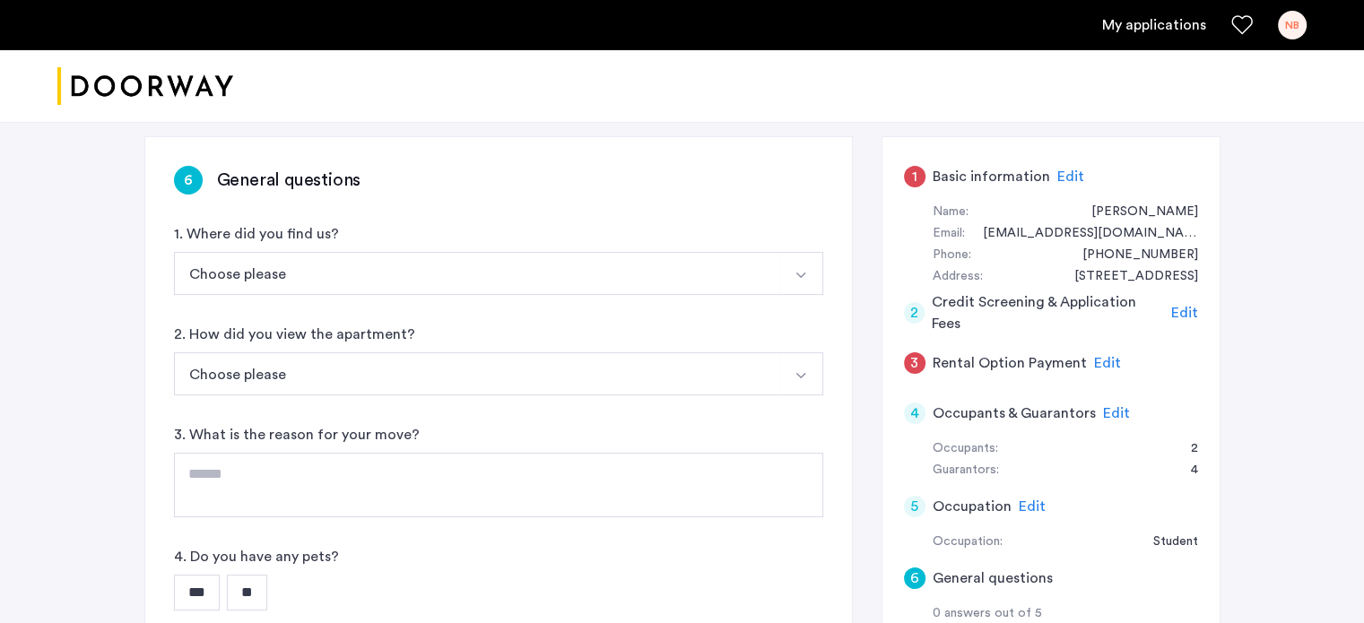
click at [513, 272] on button "Choose please" at bounding box center [477, 273] width 607 height 43
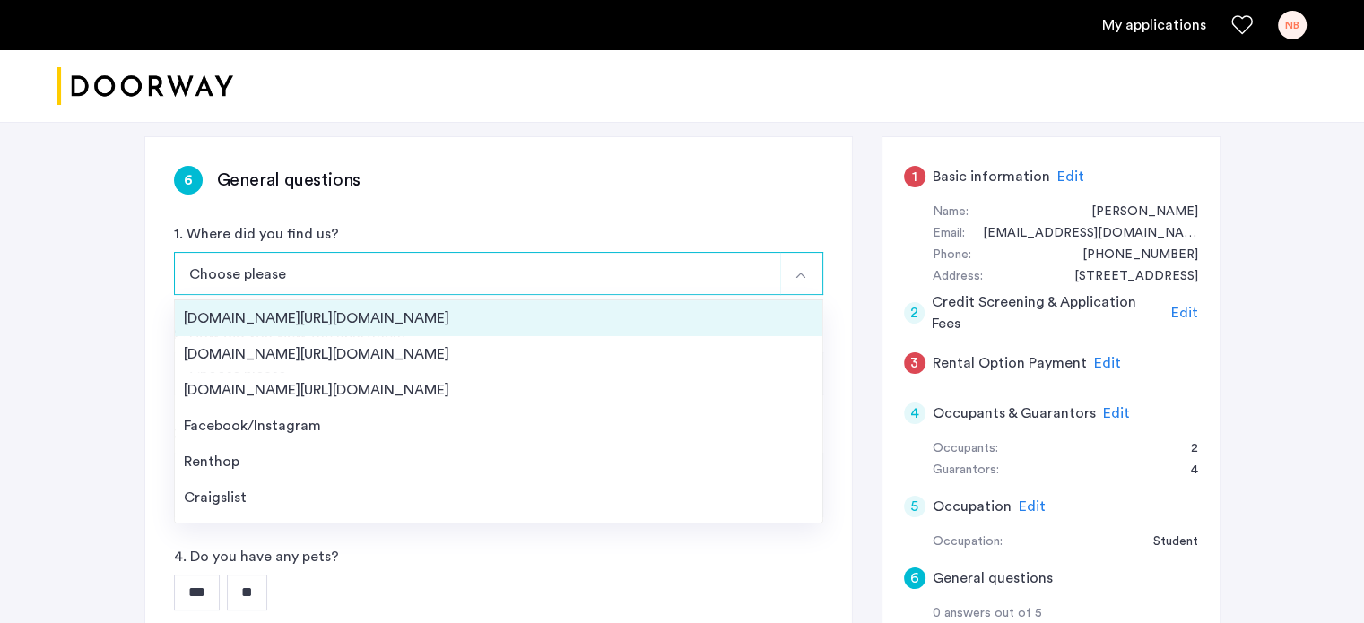
click at [438, 310] on div "Streeteasy.com/Zillow.com" at bounding box center [499, 319] width 630 height 22
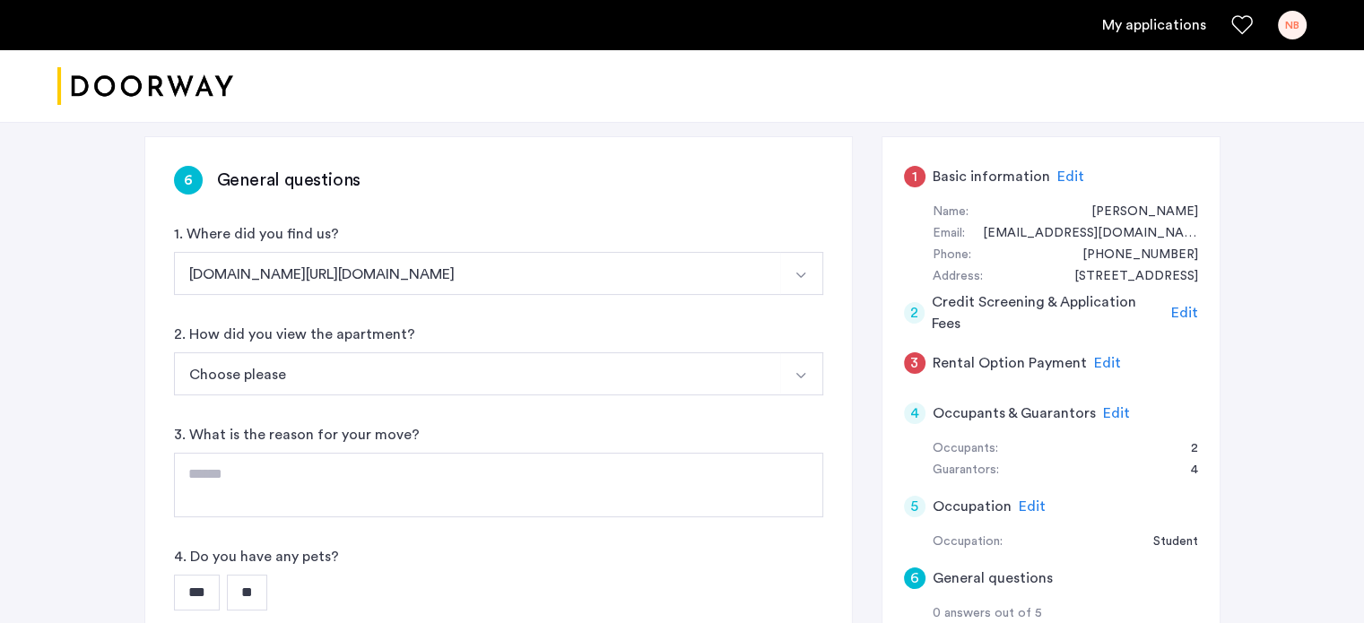
click at [327, 369] on button "Choose please" at bounding box center [477, 373] width 607 height 43
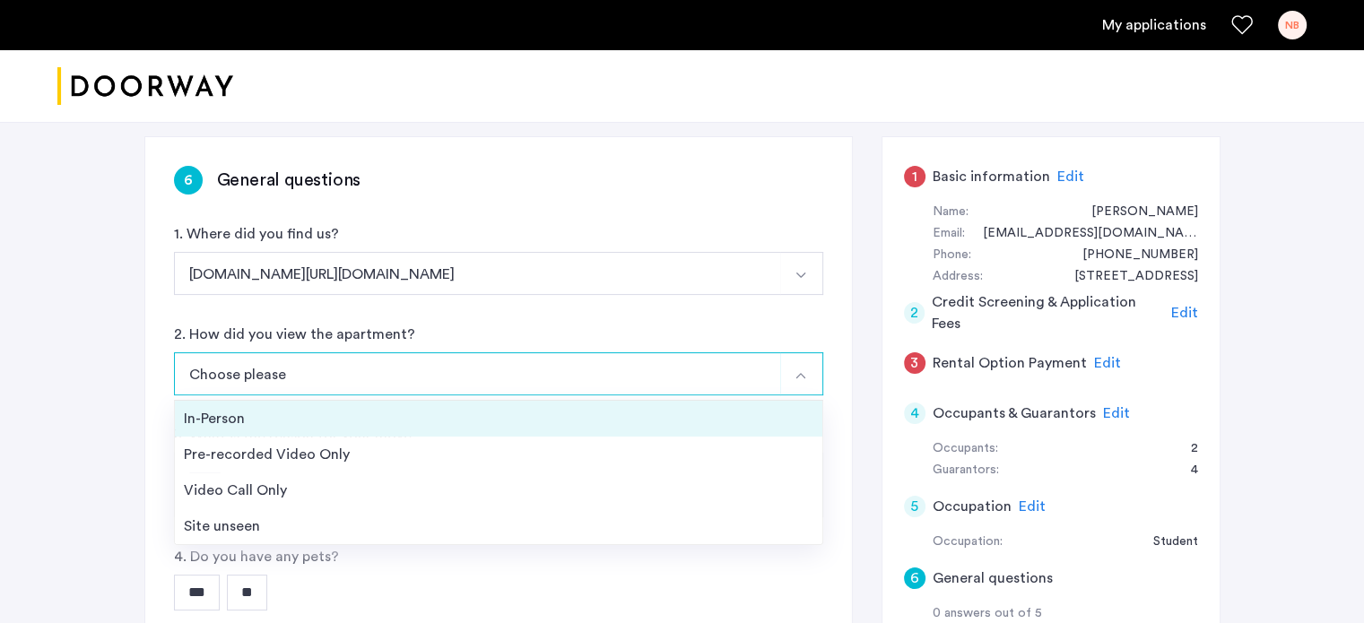
click at [301, 426] on div "In-Person" at bounding box center [499, 419] width 630 height 22
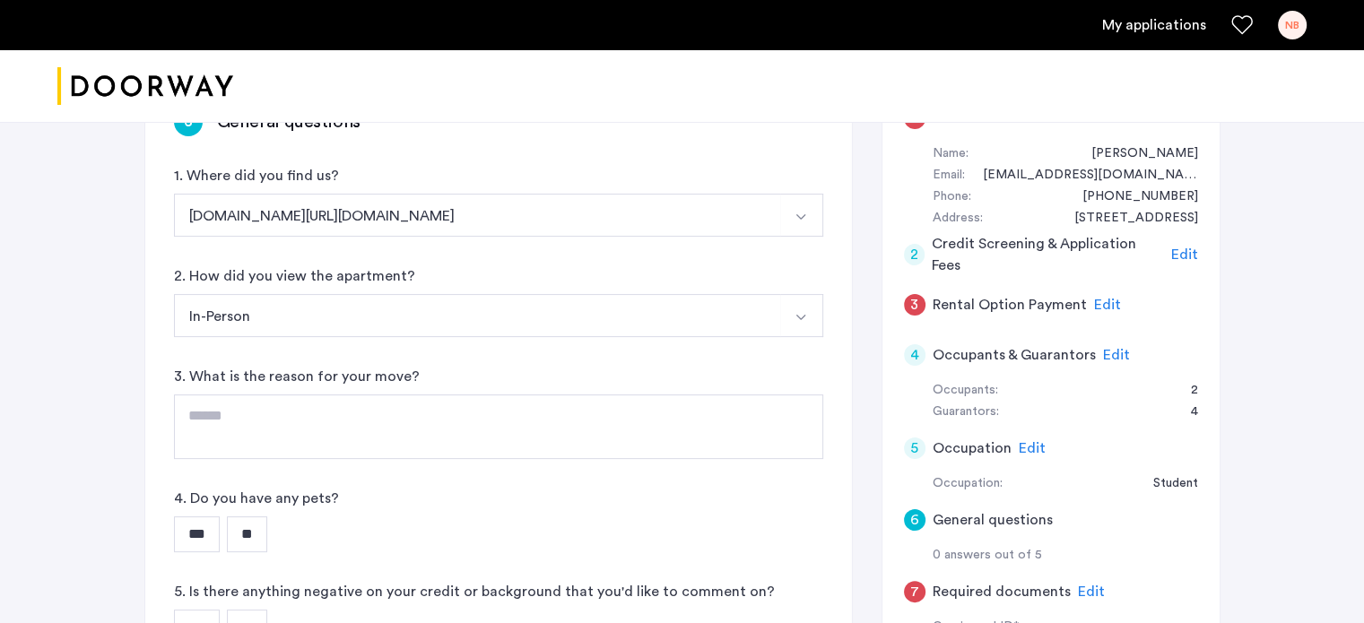
scroll to position [359, 0]
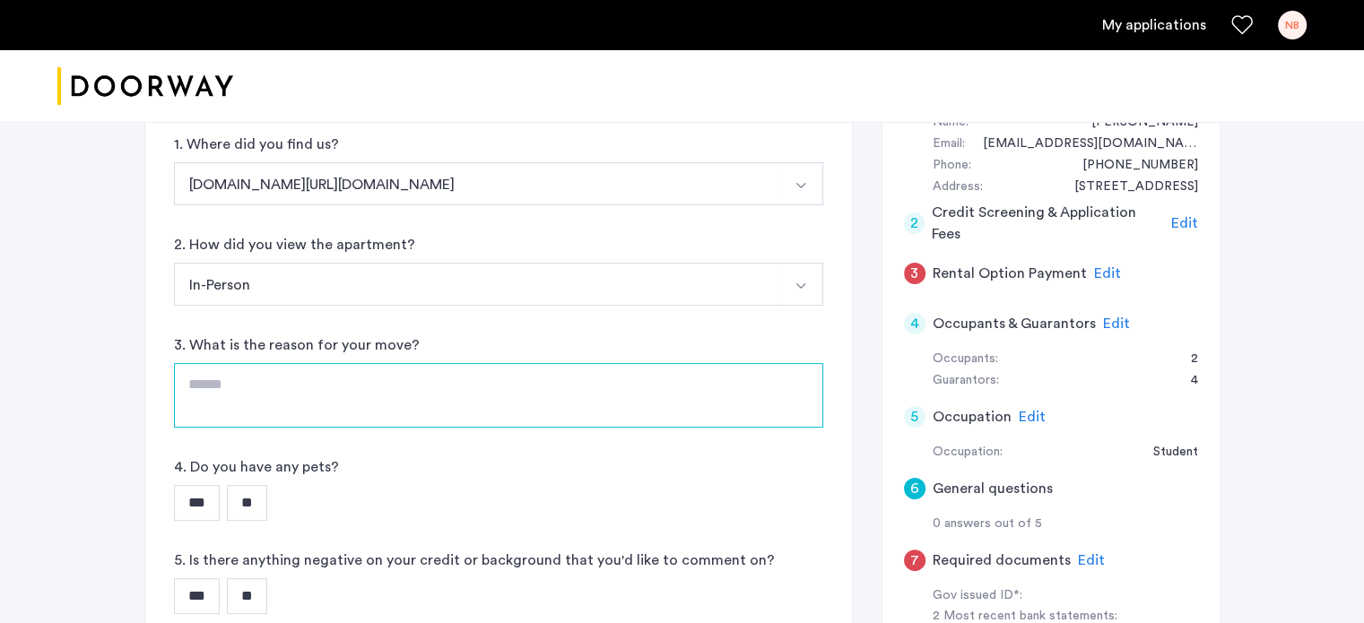
click at [312, 378] on textarea at bounding box center [498, 395] width 649 height 65
type textarea "*"
type textarea "**********"
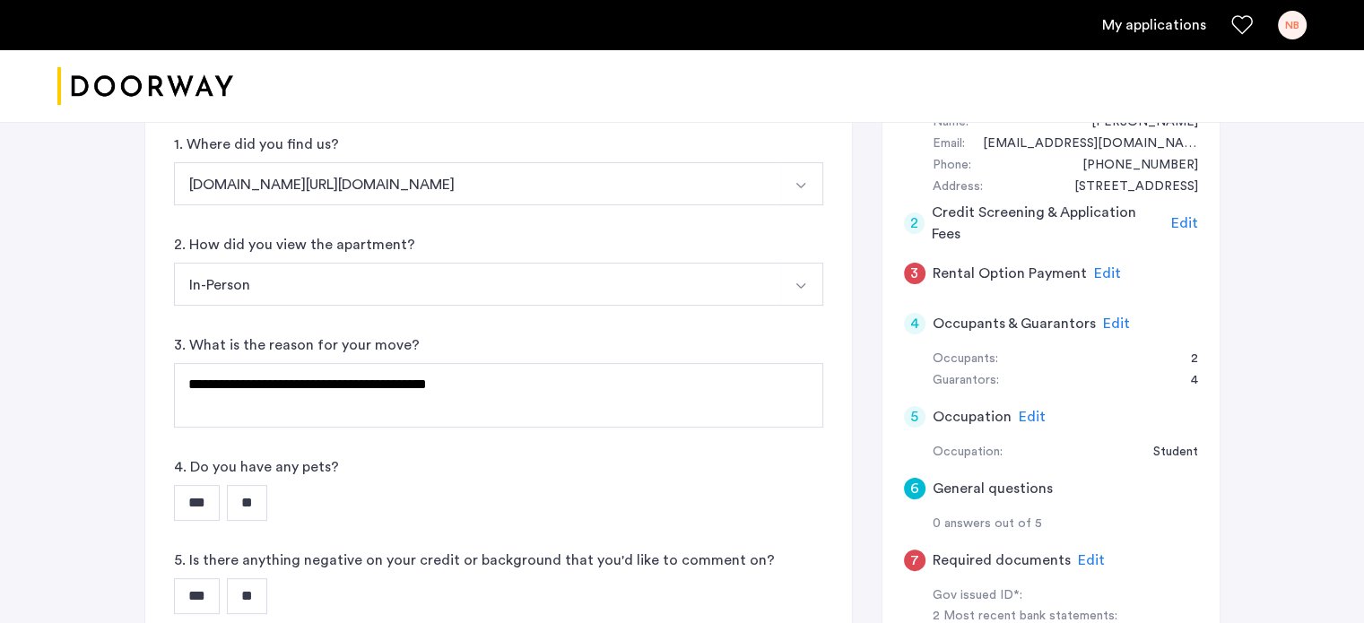
click at [239, 494] on input "**" at bounding box center [247, 503] width 40 height 36
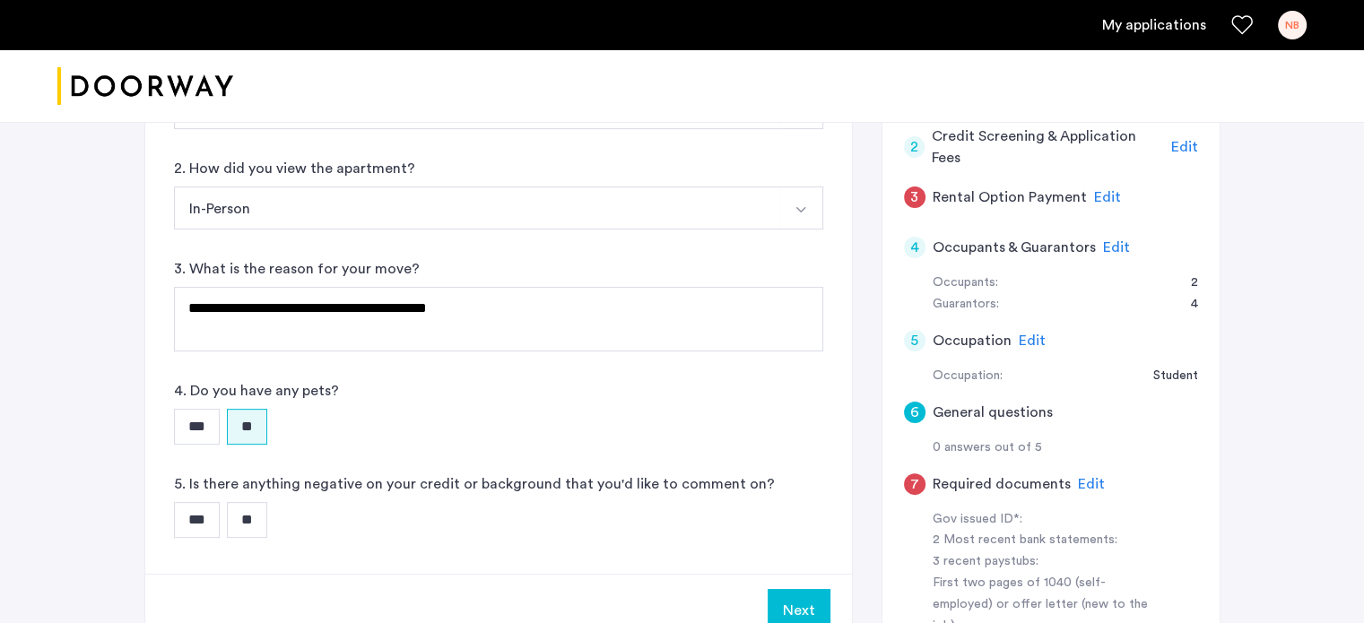
scroll to position [538, 0]
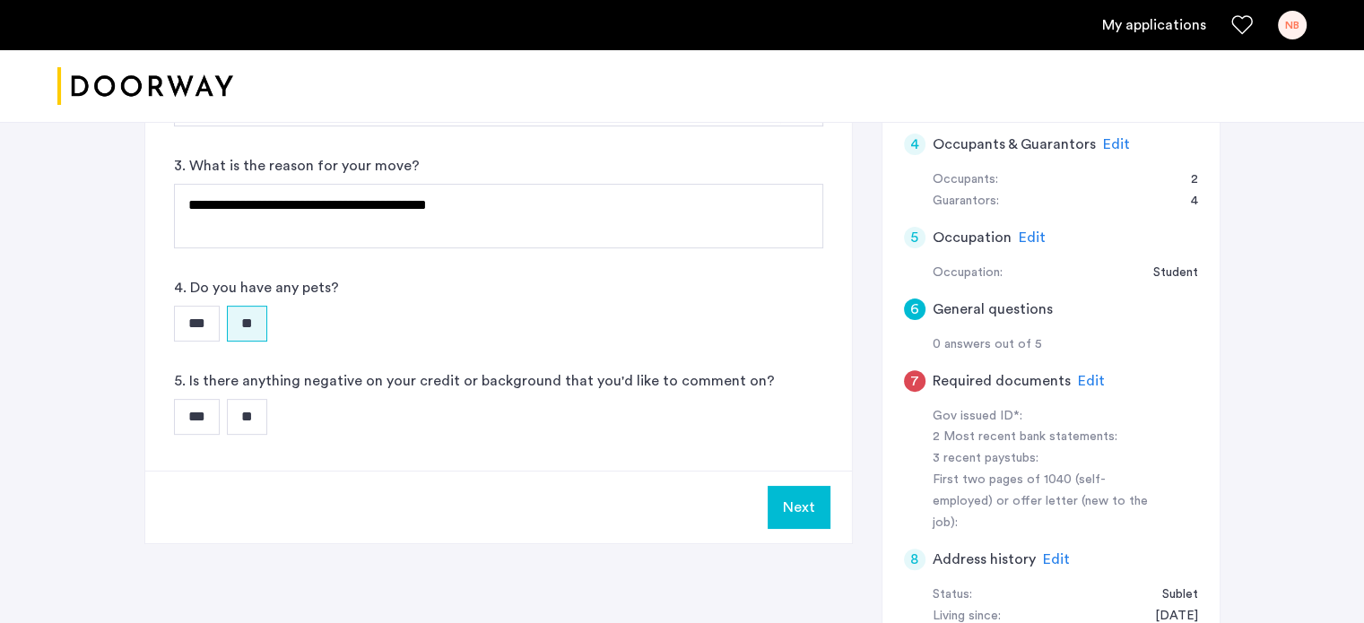
click at [259, 422] on input "**" at bounding box center [247, 417] width 40 height 36
click at [798, 506] on button "Next" at bounding box center [799, 507] width 63 height 43
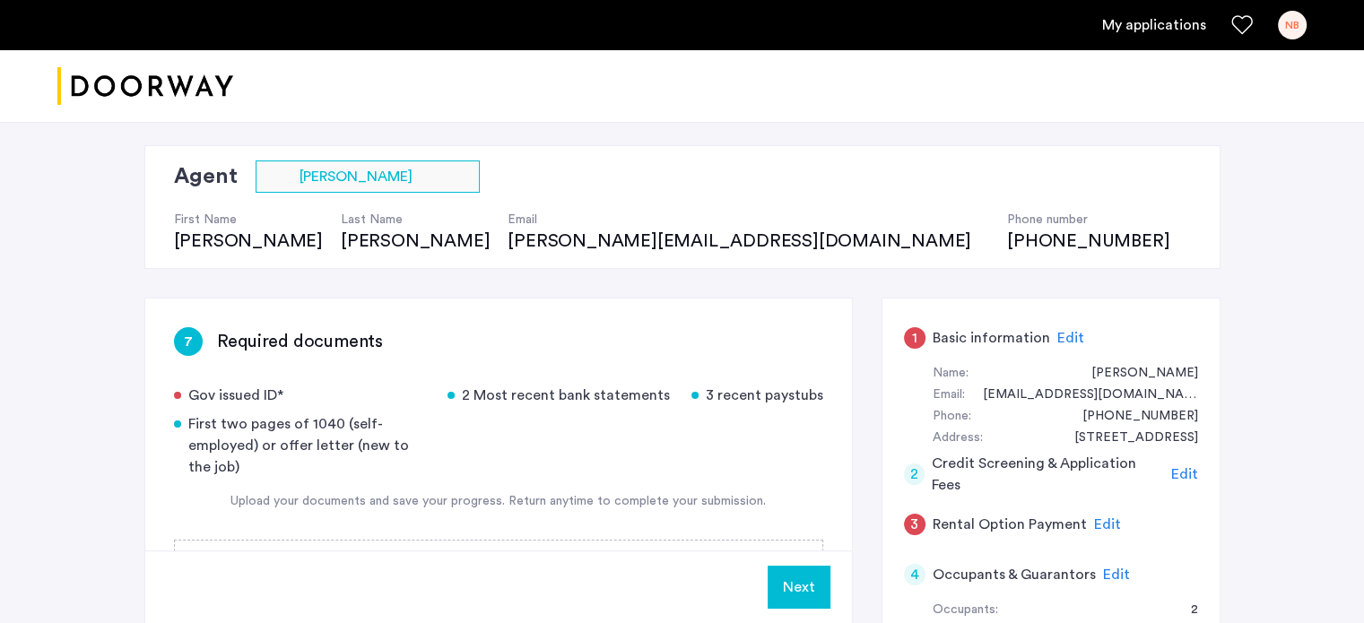
scroll to position [269, 0]
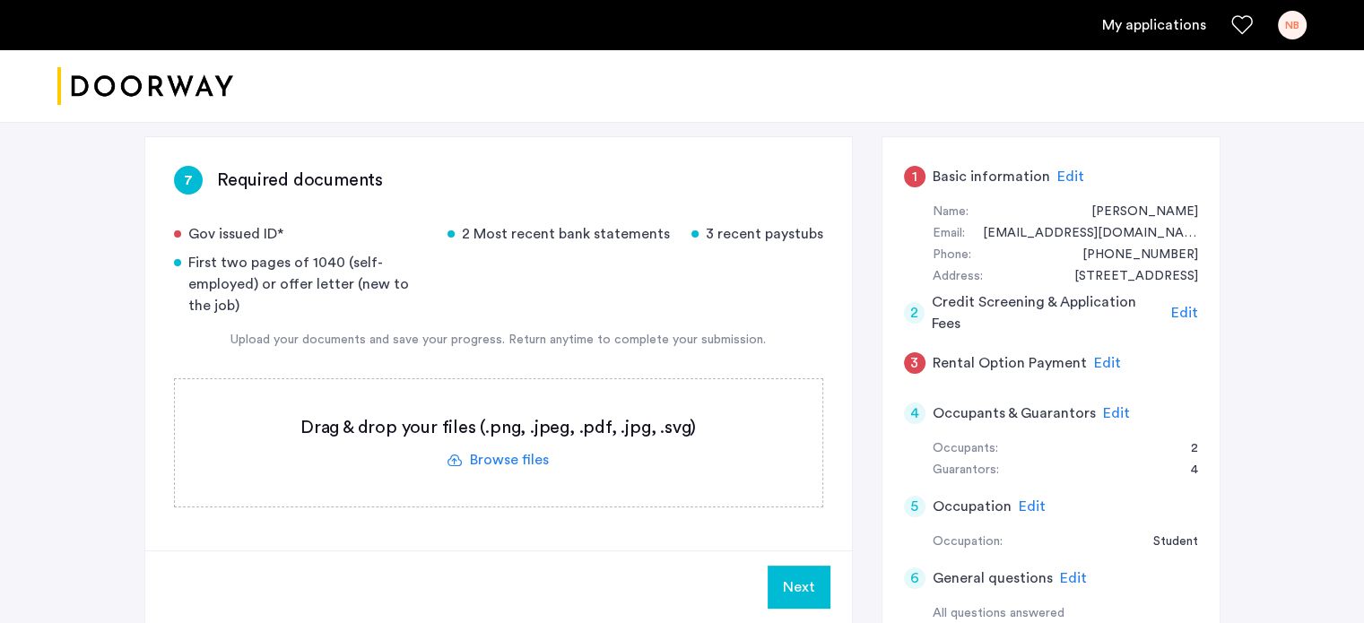
click at [1105, 363] on span "Edit" at bounding box center [1107, 363] width 27 height 14
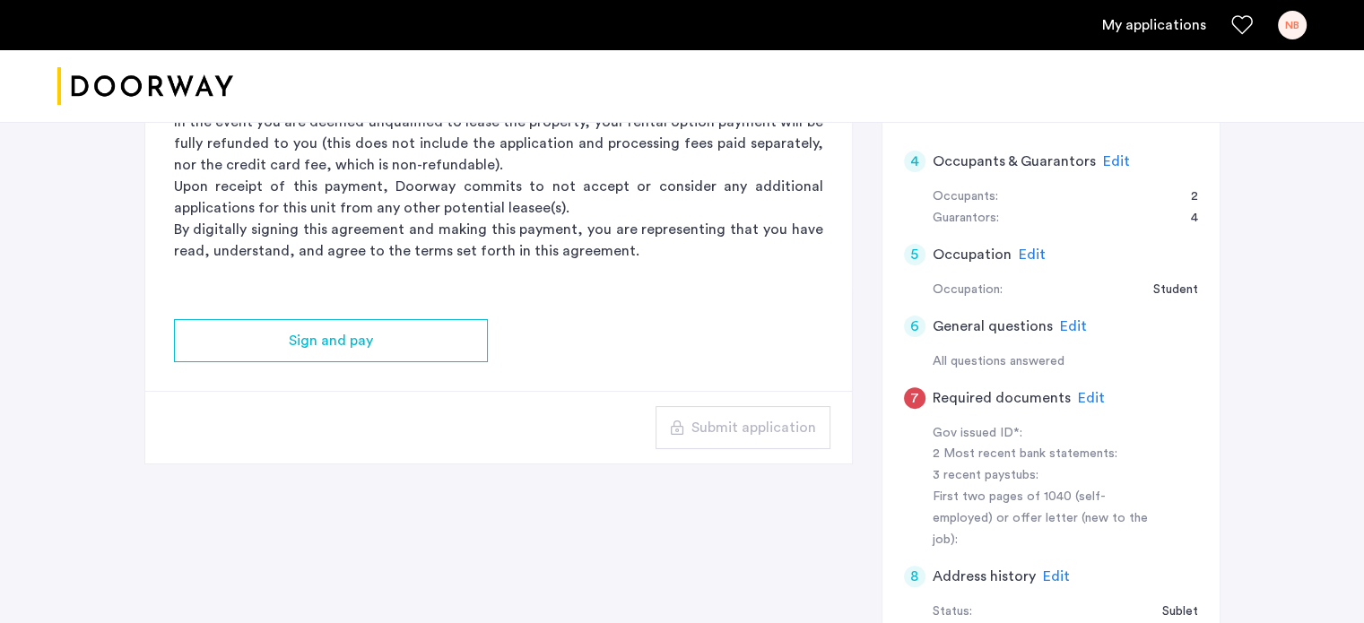
scroll to position [538, 0]
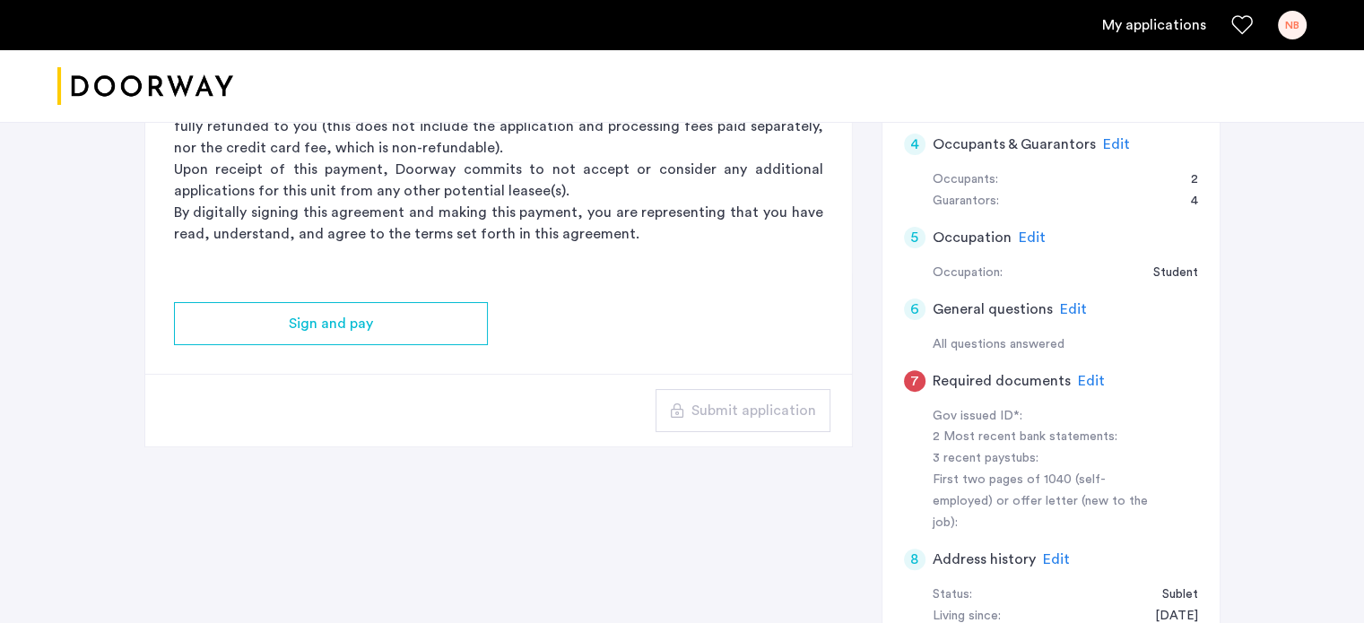
click at [1083, 374] on span "Edit" at bounding box center [1091, 381] width 27 height 14
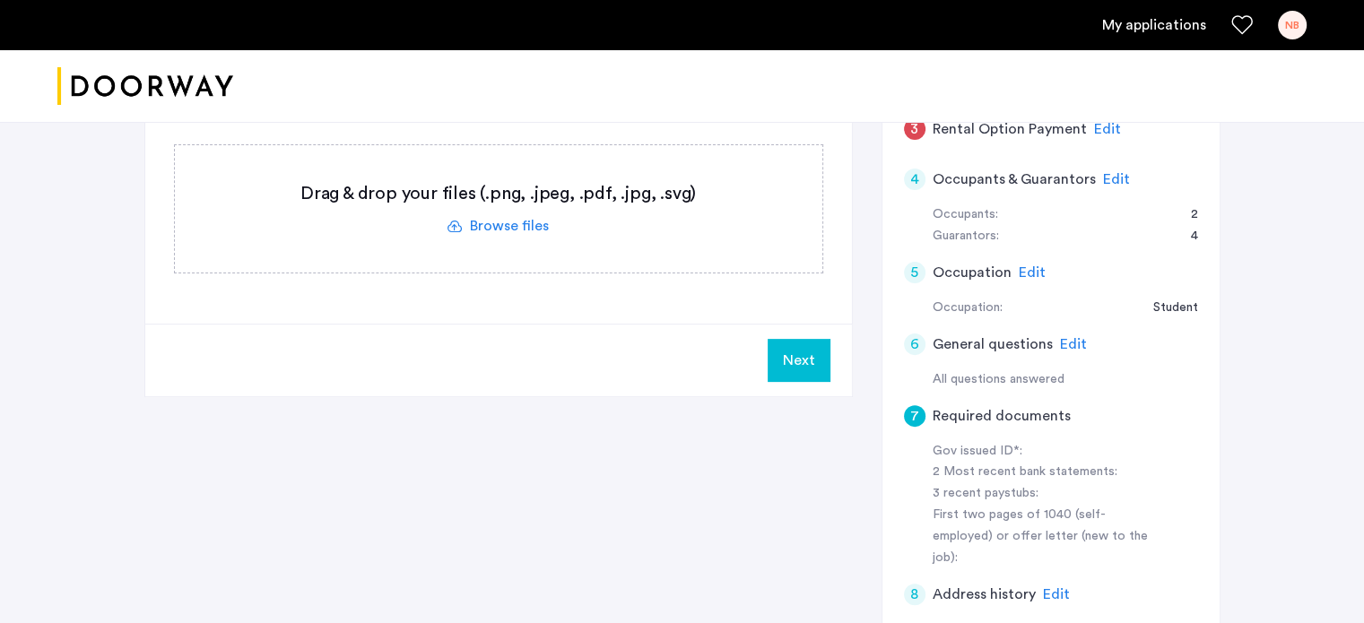
scroll to position [448, 0]
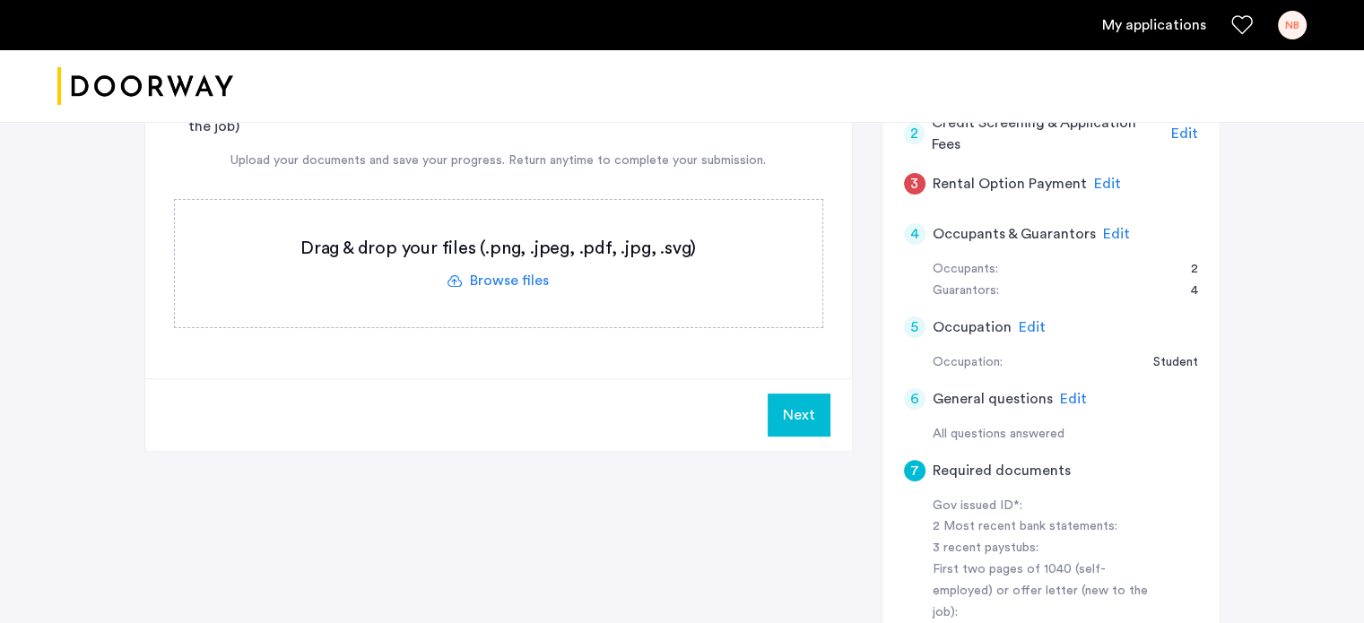
click at [513, 285] on label at bounding box center [499, 263] width 648 height 127
click at [0, 0] on input "file" at bounding box center [0, 0] width 0 height 0
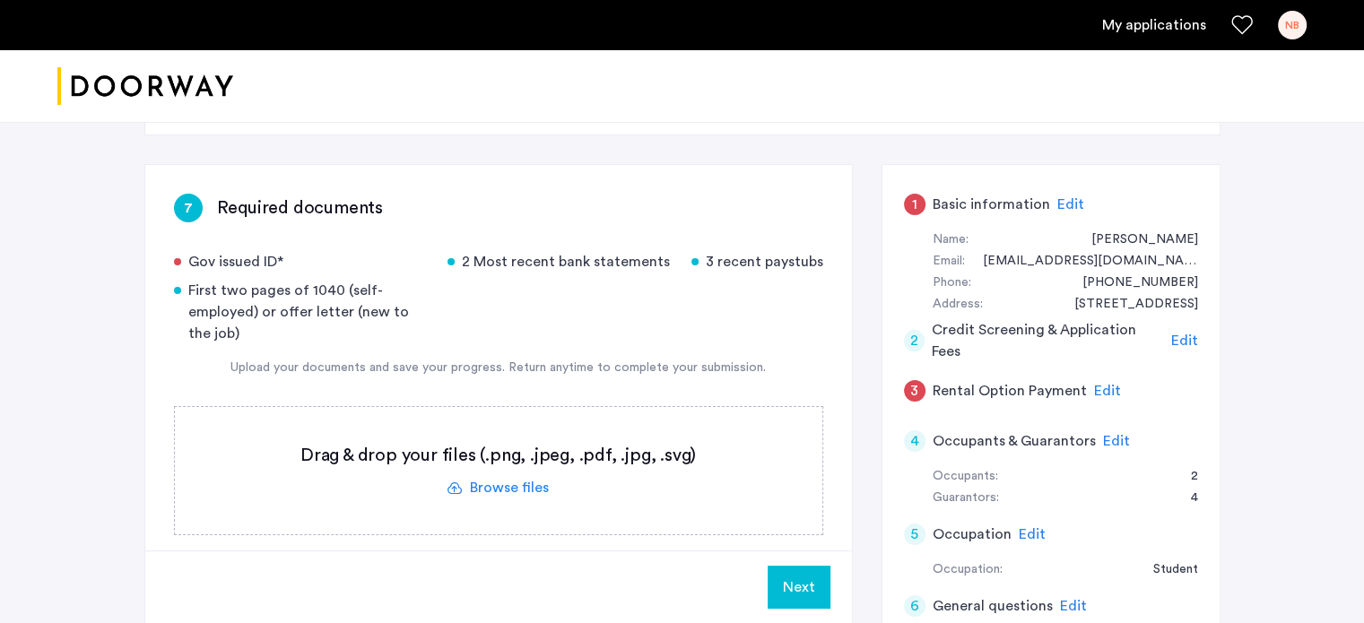
scroll to position [269, 0]
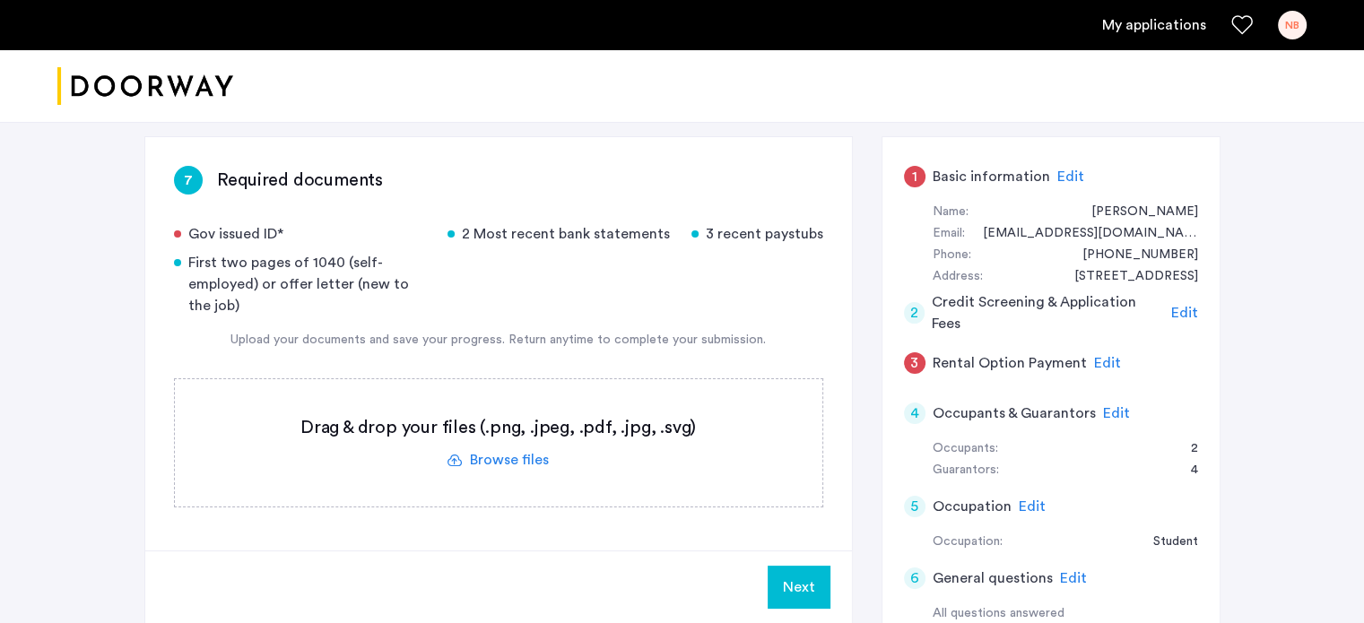
click at [502, 453] on label at bounding box center [499, 442] width 648 height 127
click at [0, 0] on input "file" at bounding box center [0, 0] width 0 height 0
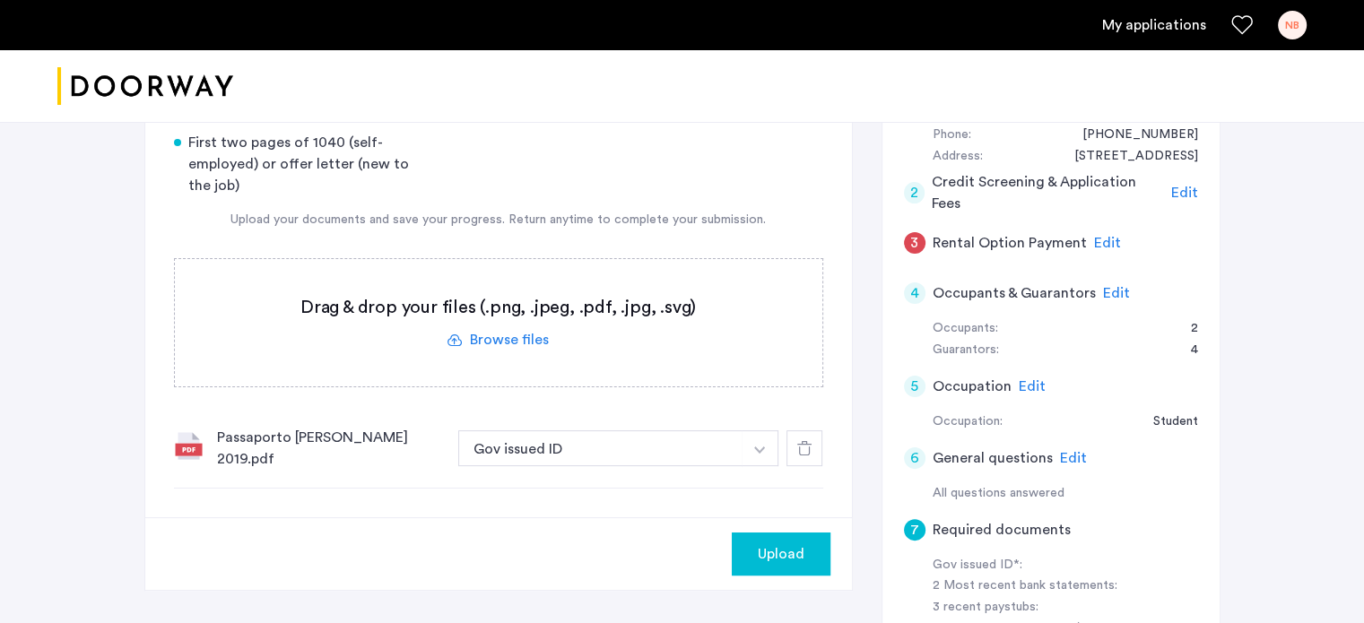
scroll to position [359, 0]
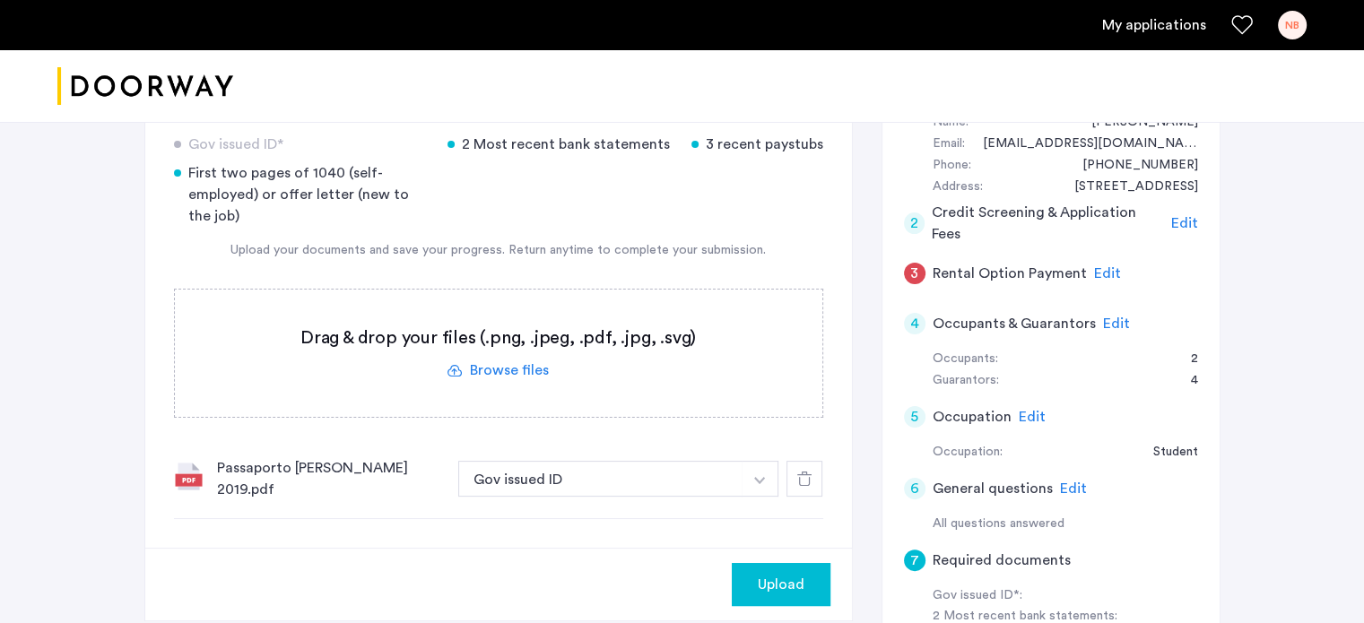
click at [513, 368] on label at bounding box center [499, 353] width 648 height 127
click at [0, 0] on input "file" at bounding box center [0, 0] width 0 height 0
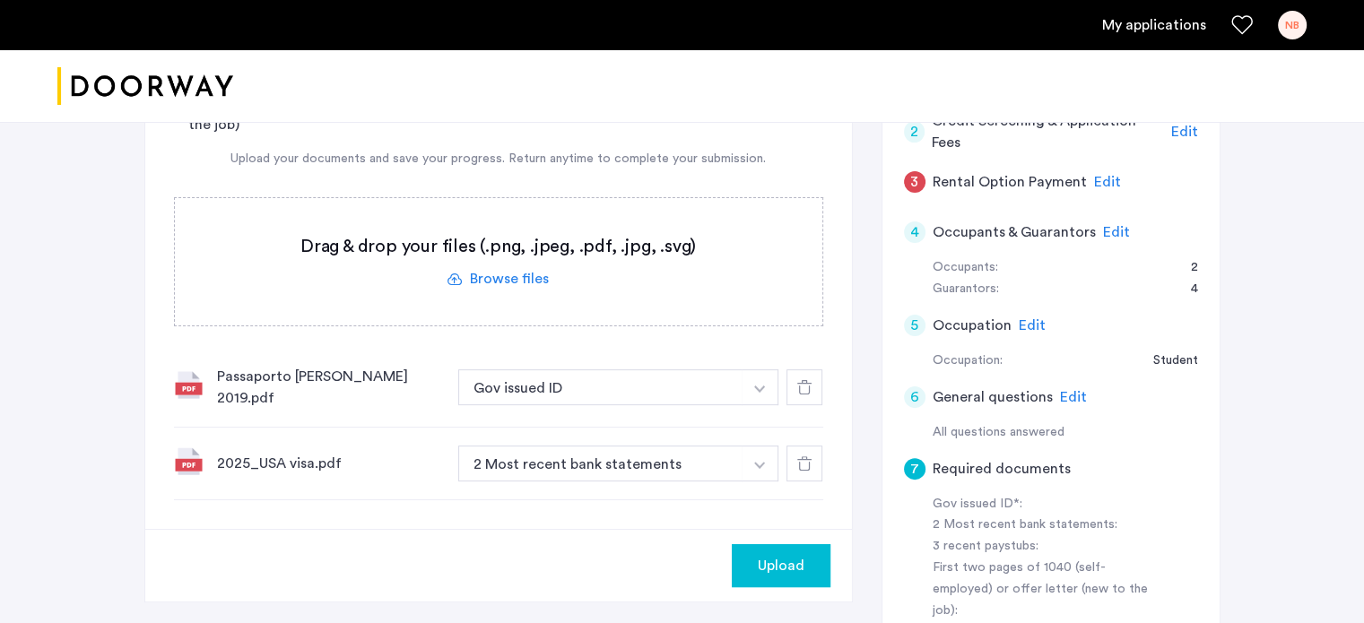
scroll to position [538, 0]
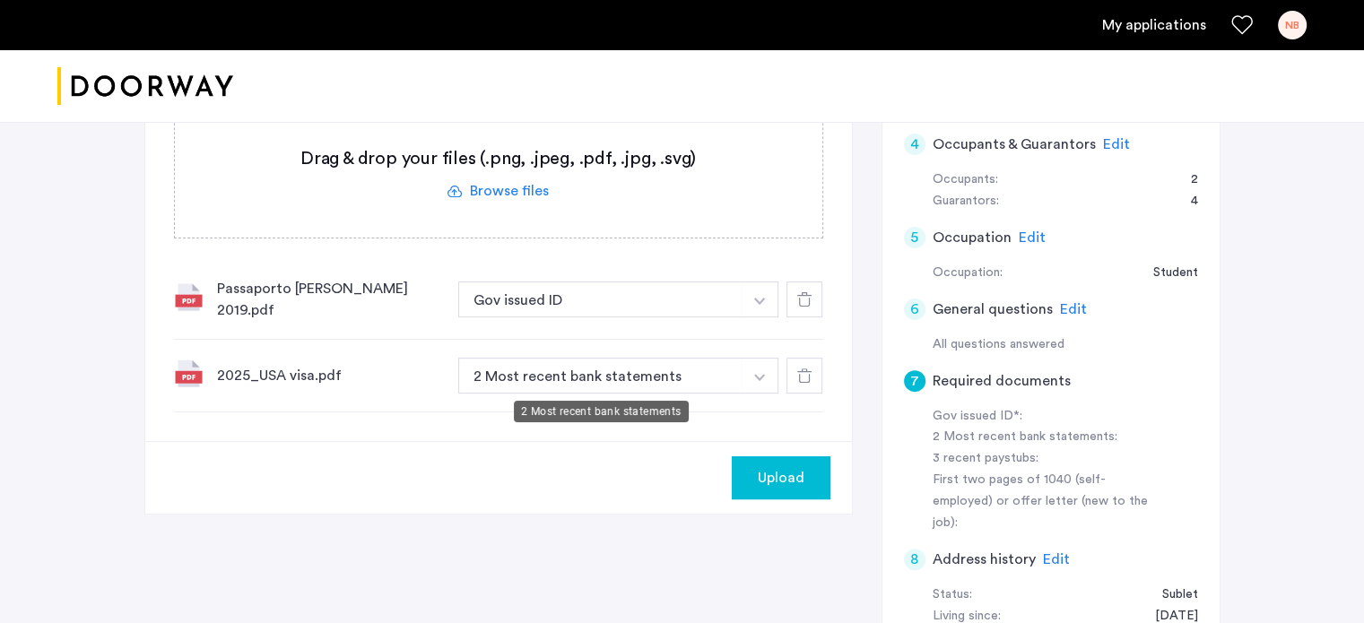
click at [570, 370] on button "2 Most recent bank statements" at bounding box center [600, 376] width 285 height 36
click at [758, 305] on img "button" at bounding box center [759, 301] width 11 height 7
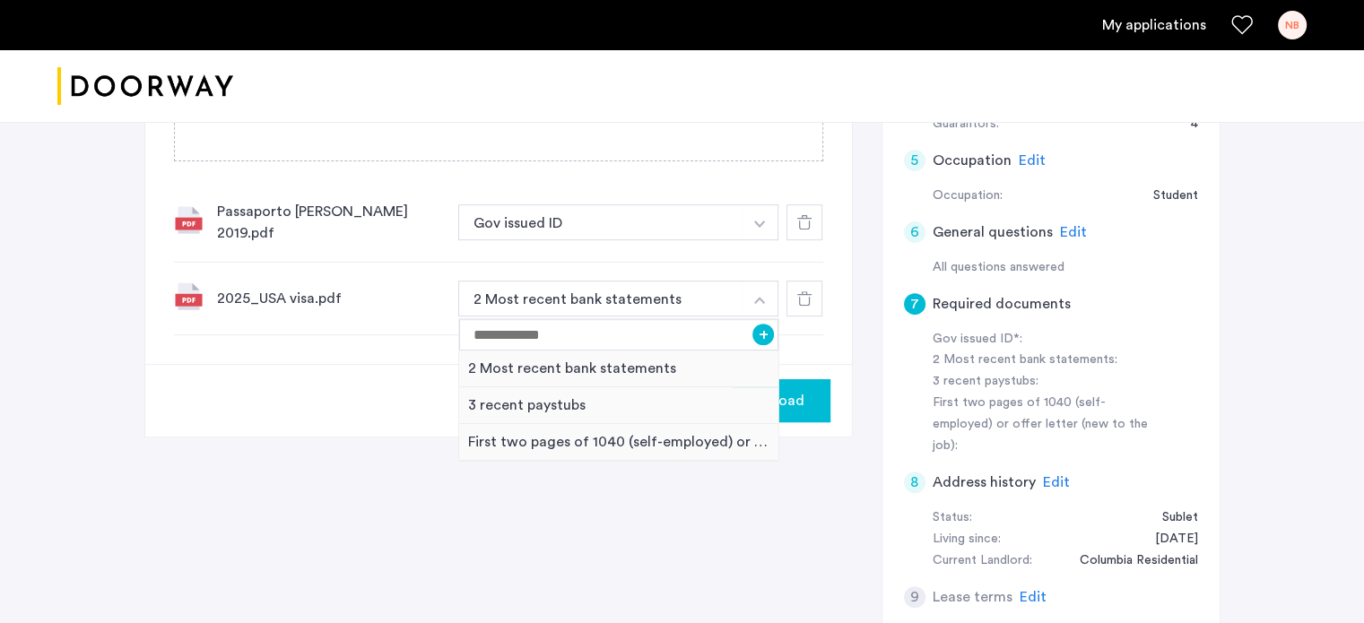
scroll to position [718, 0]
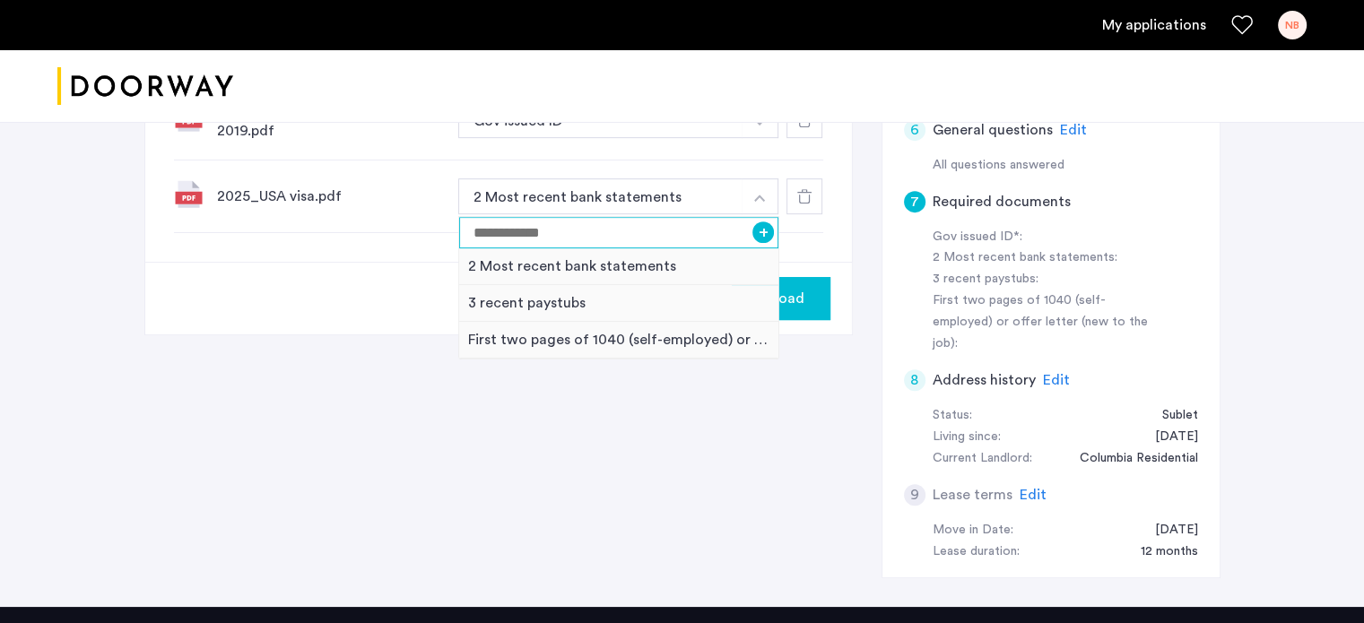
click at [620, 236] on input at bounding box center [619, 232] width 320 height 31
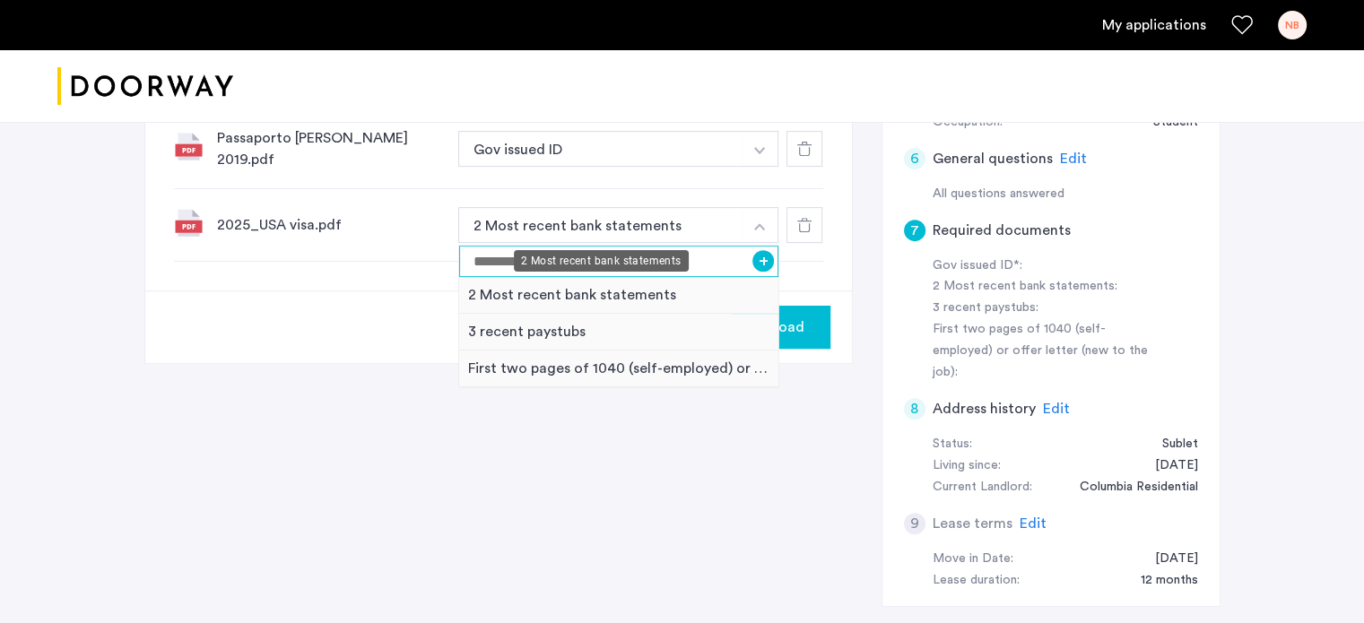
scroll to position [676, 0]
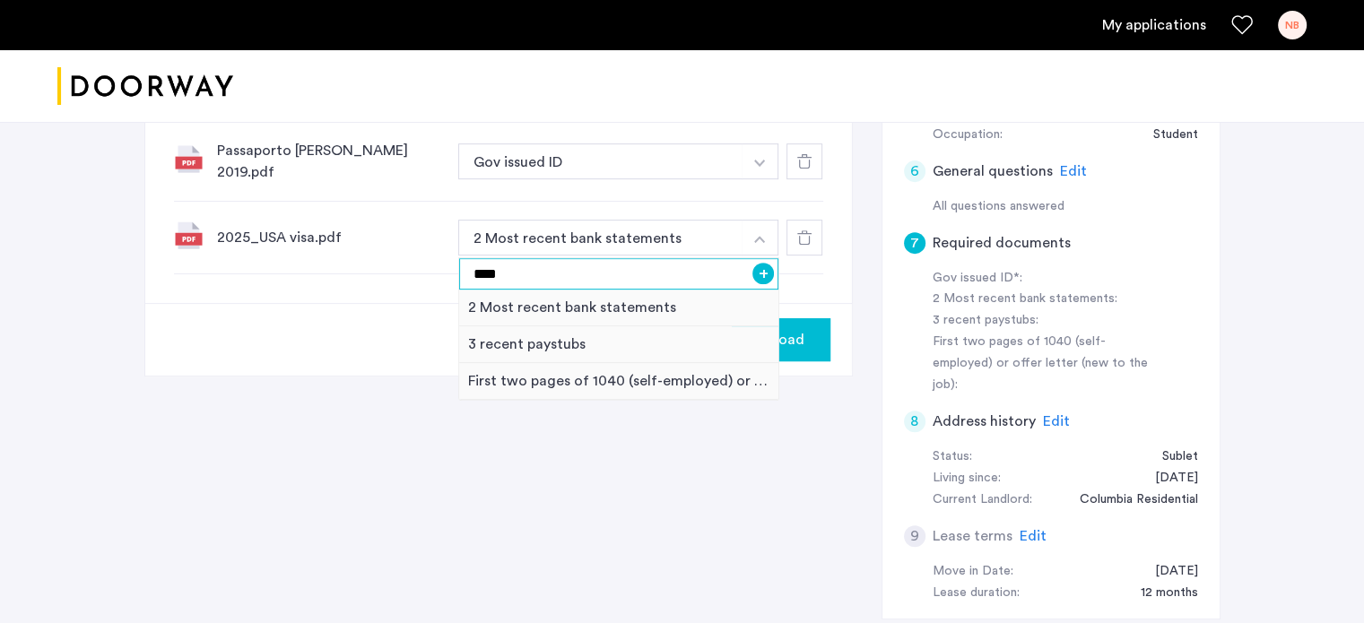
type input "****"
click at [405, 224] on div "2025_USA visa.pdf 2 Most recent bank statements **** + 2 Most recent bank state…" at bounding box center [498, 238] width 649 height 73
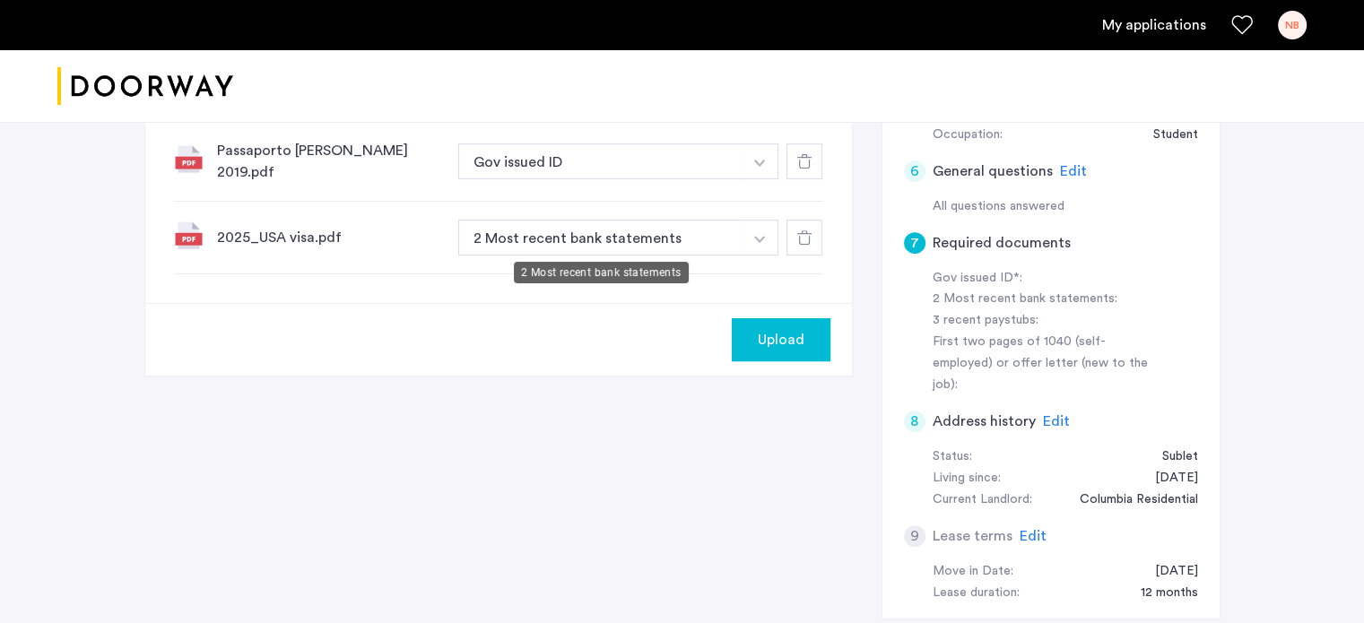
click at [653, 237] on button "2 Most recent bank statements" at bounding box center [600, 238] width 285 height 36
drag, startPoint x: 763, startPoint y: 235, endPoint x: 753, endPoint y: 235, distance: 9.9
click at [761, 167] on img "button" at bounding box center [759, 163] width 11 height 7
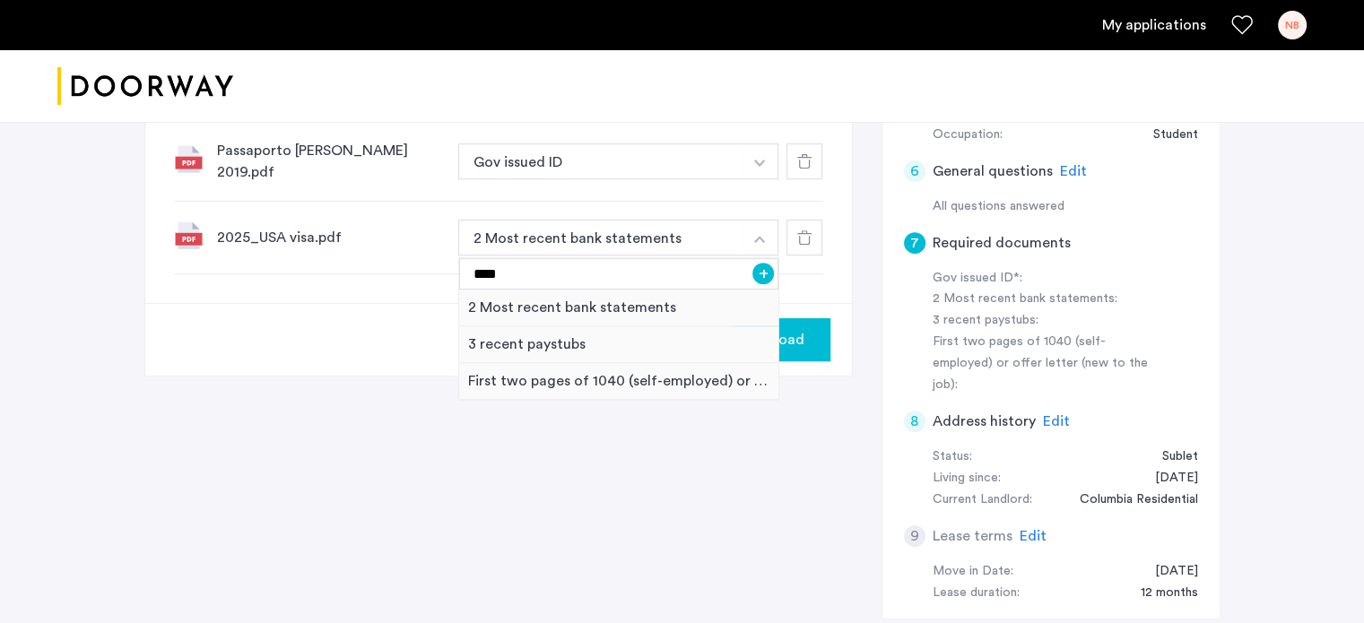
click at [764, 271] on button "+" at bounding box center [764, 274] width 22 height 22
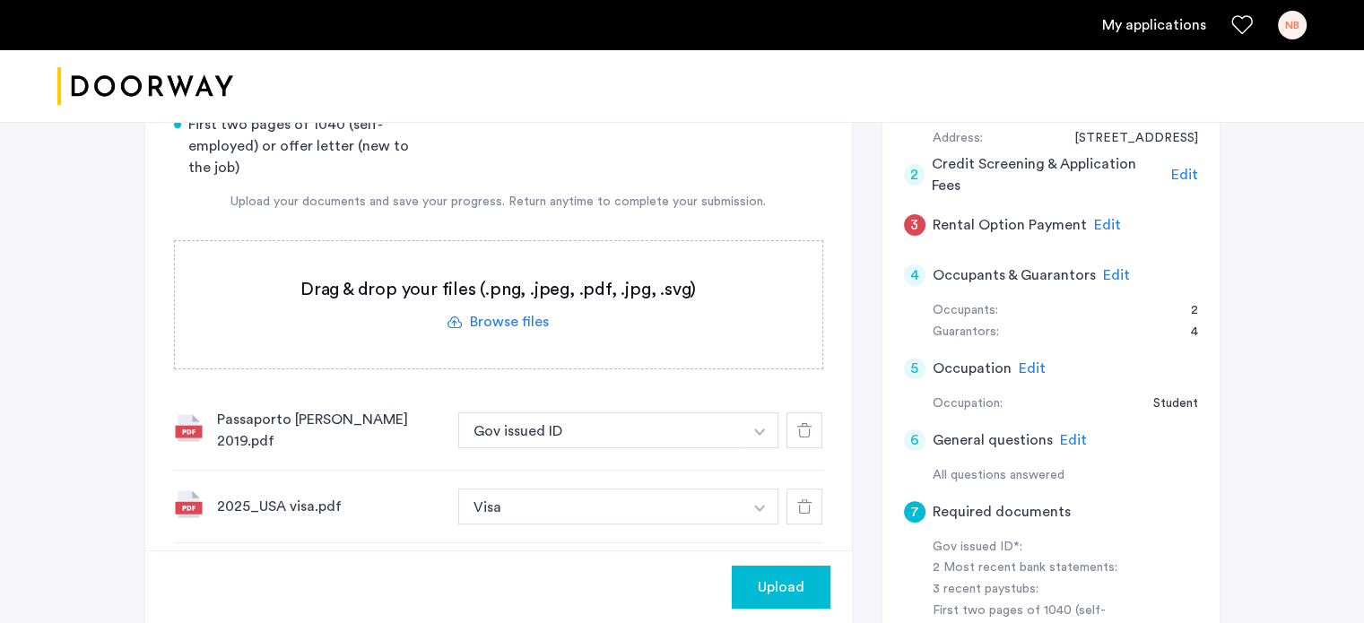
scroll to position [318, 0]
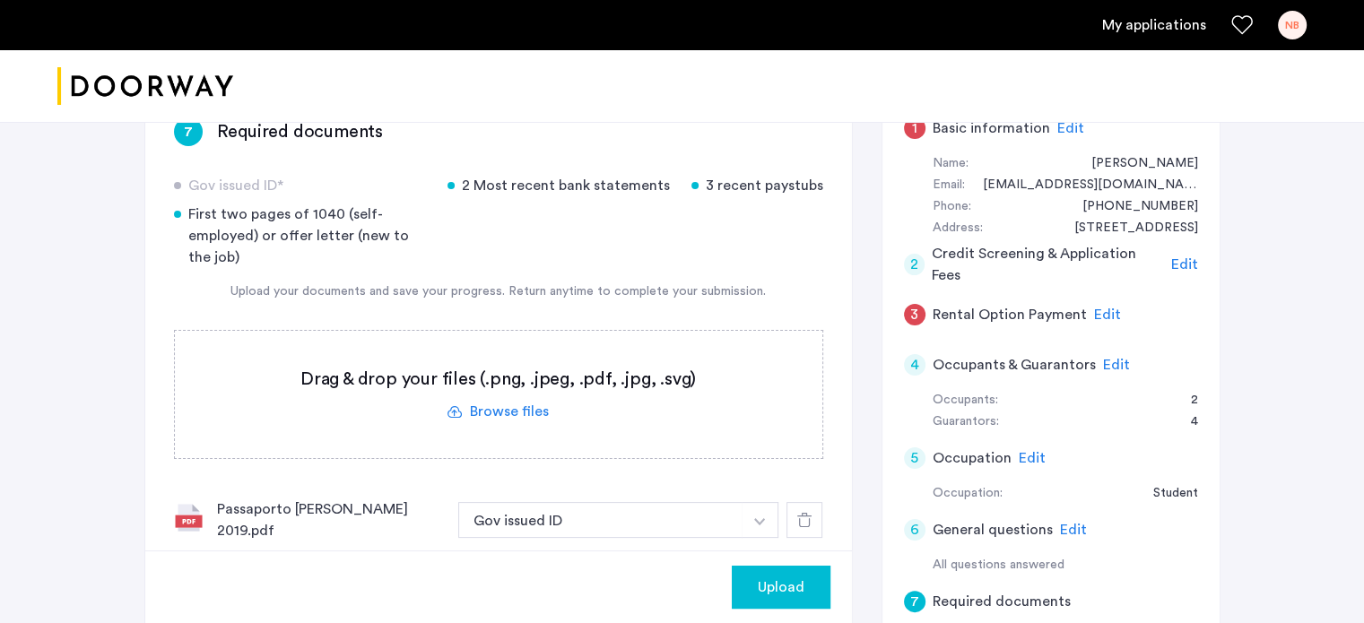
click at [514, 412] on label at bounding box center [499, 394] width 648 height 127
click at [0, 0] on input "file" at bounding box center [0, 0] width 0 height 0
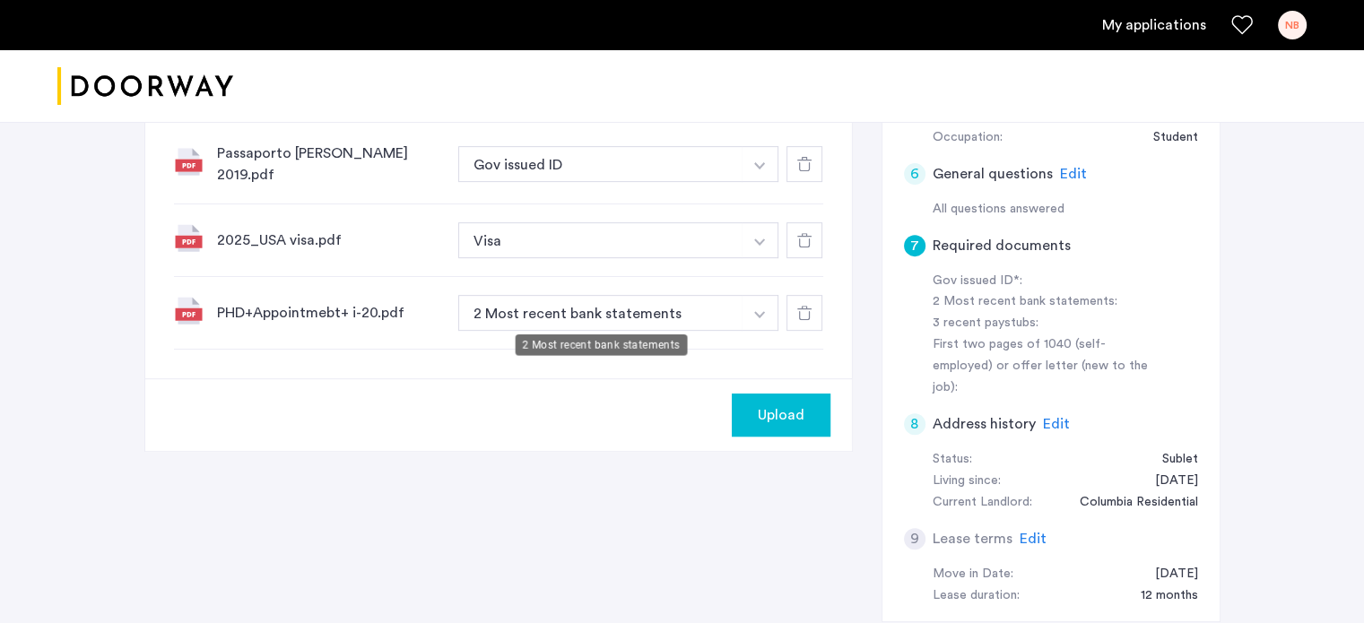
scroll to position [676, 0]
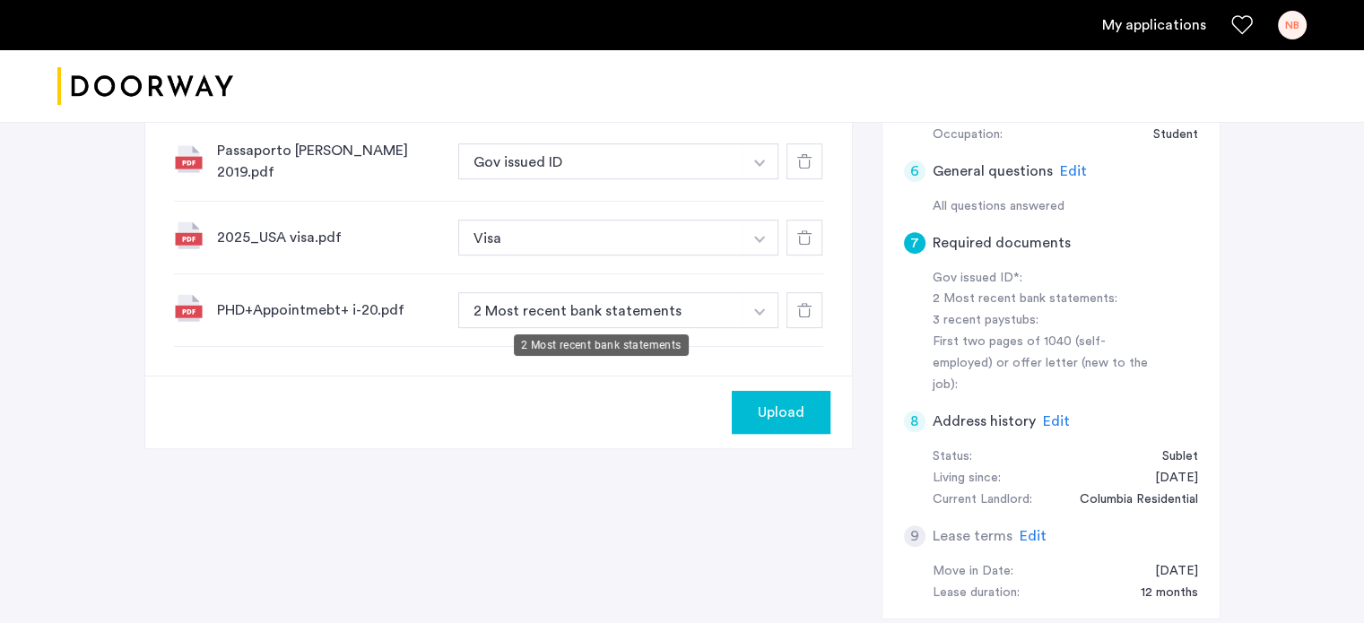
click at [688, 308] on button "2 Most recent bank statements" at bounding box center [600, 310] width 285 height 36
click at [761, 167] on img "button" at bounding box center [759, 163] width 11 height 7
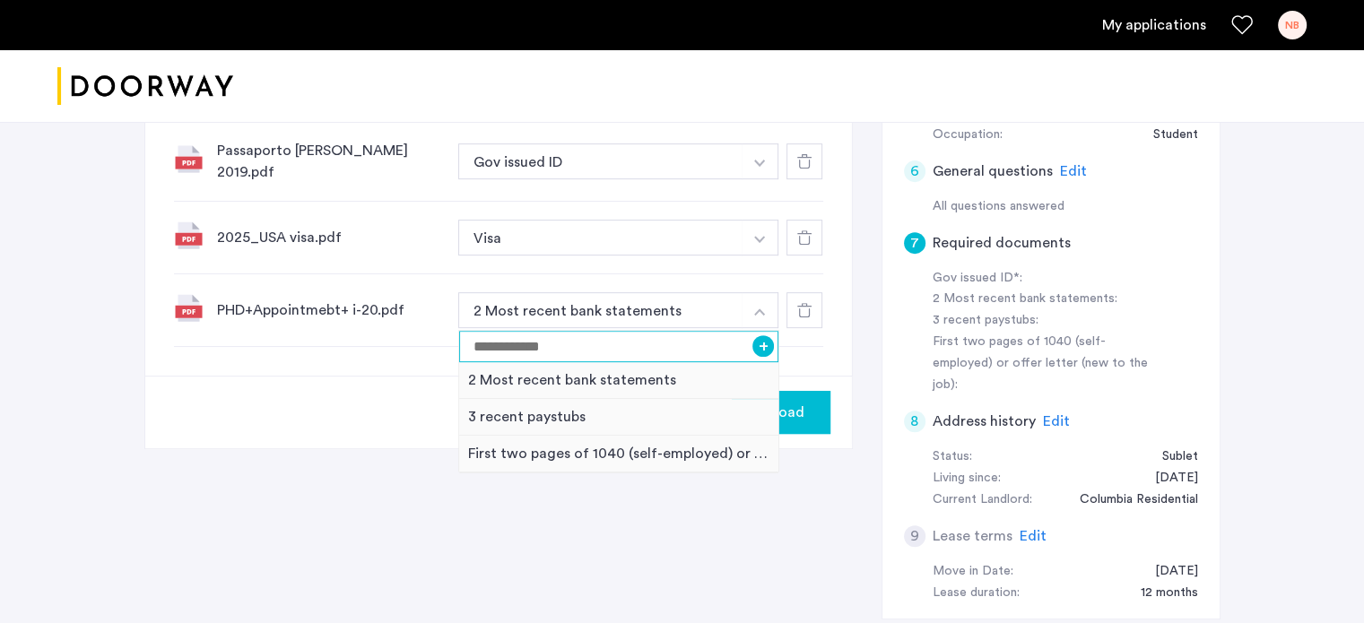
click at [572, 341] on input at bounding box center [619, 346] width 320 height 31
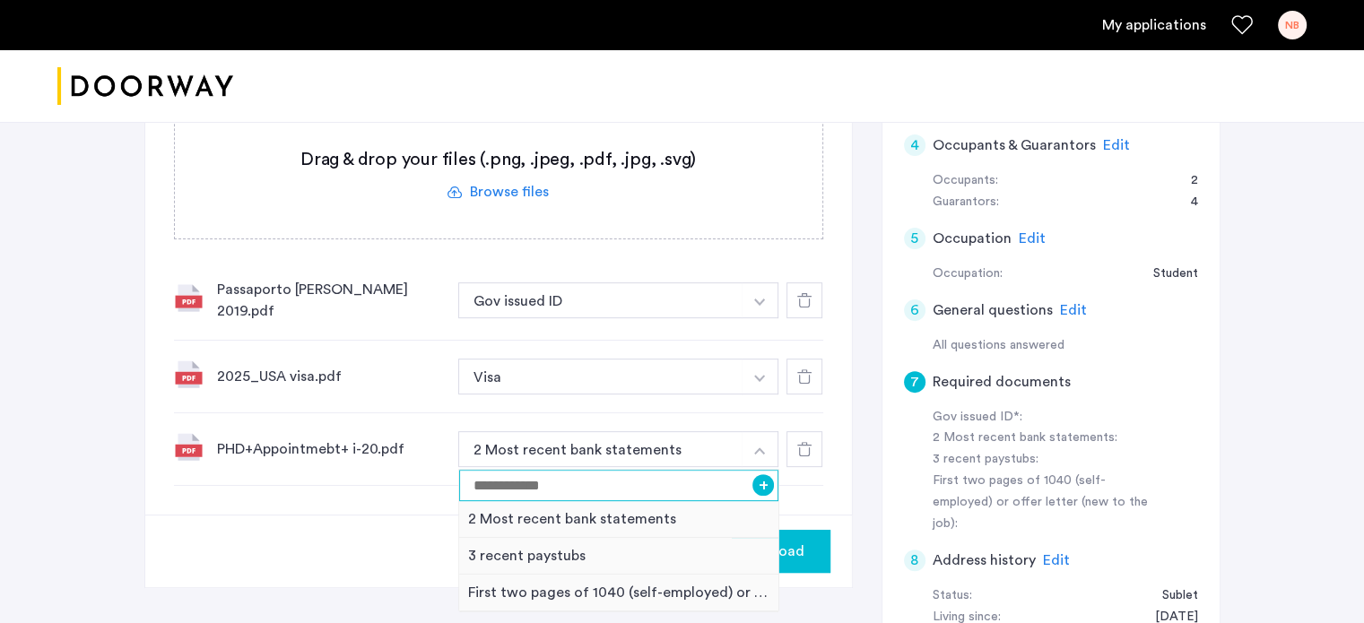
scroll to position [587, 0]
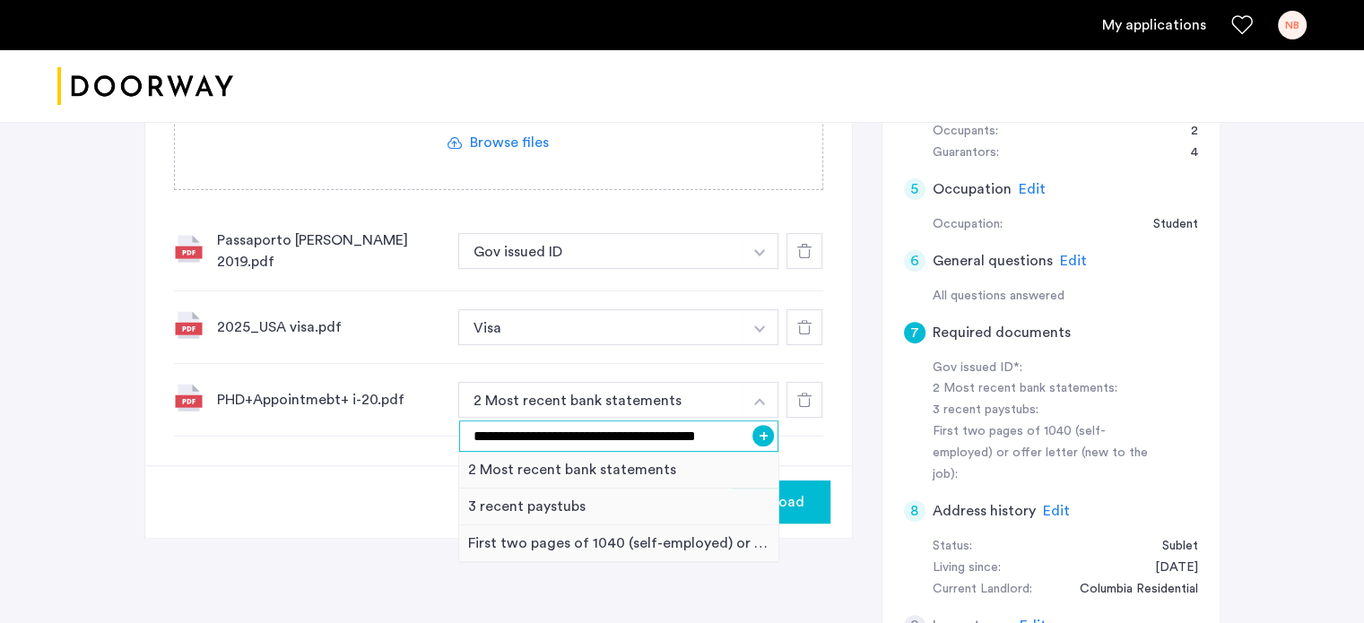
type input "**********"
click at [764, 436] on button "+" at bounding box center [764, 436] width 22 height 22
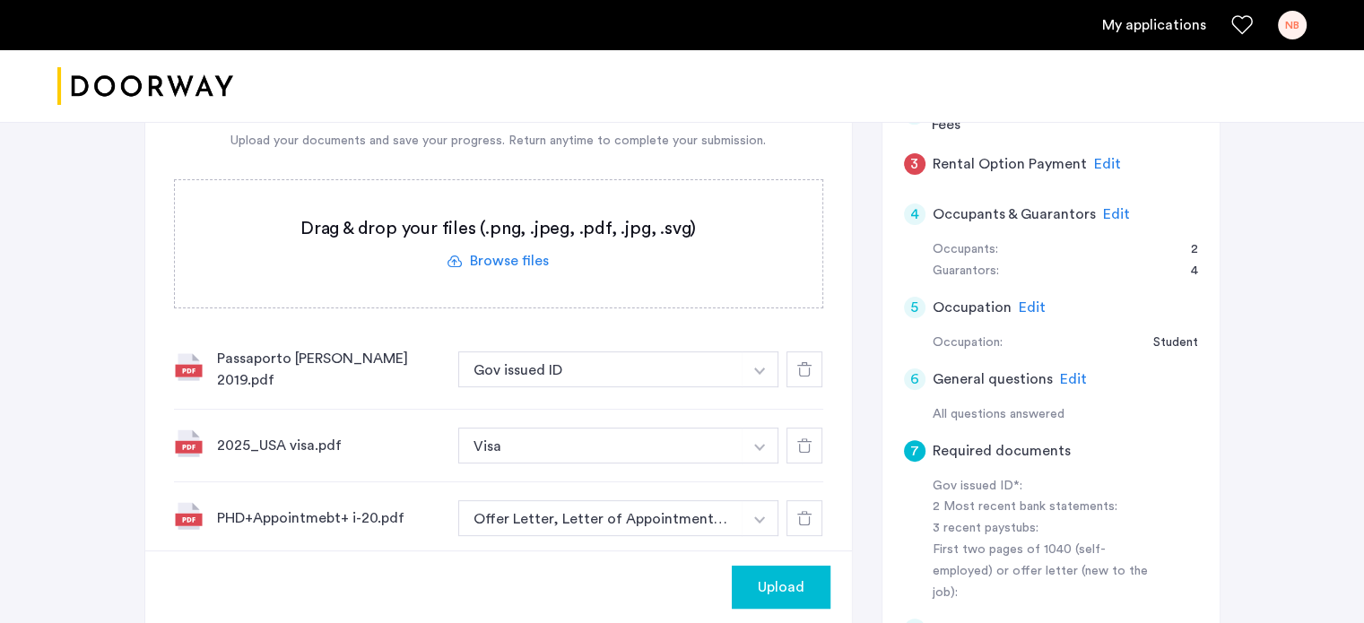
scroll to position [497, 0]
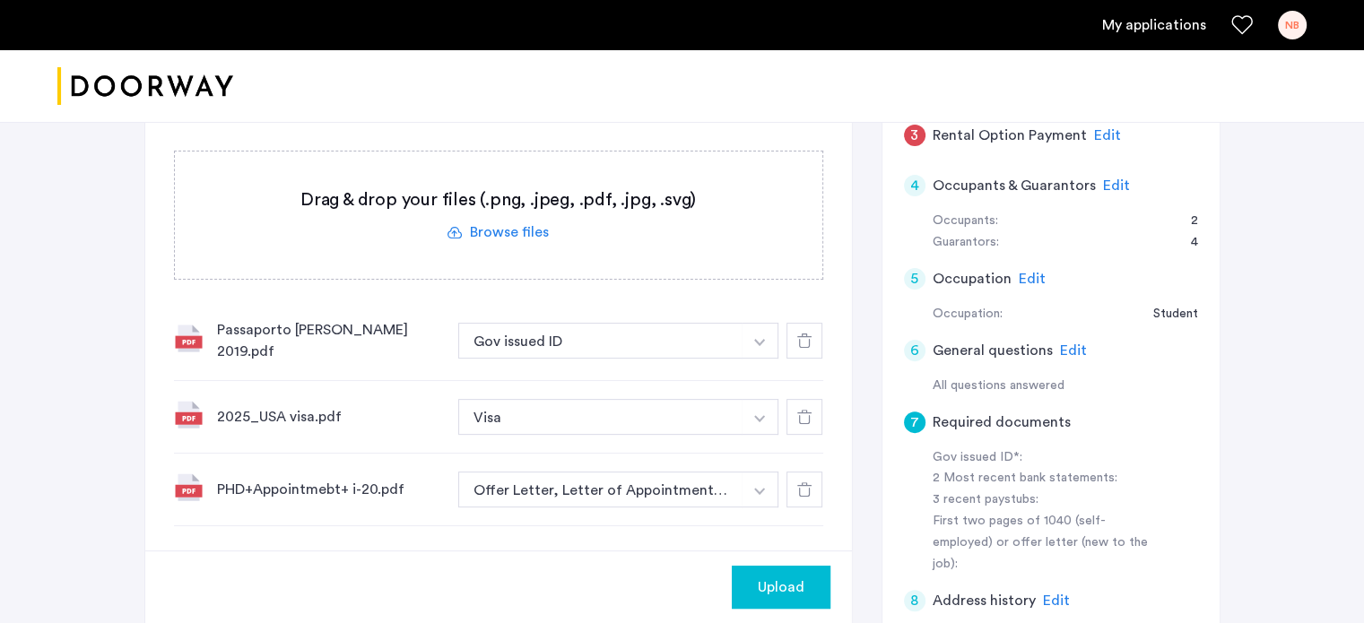
click at [509, 227] on label at bounding box center [499, 215] width 648 height 127
click at [0, 0] on input "file" at bounding box center [0, 0] width 0 height 0
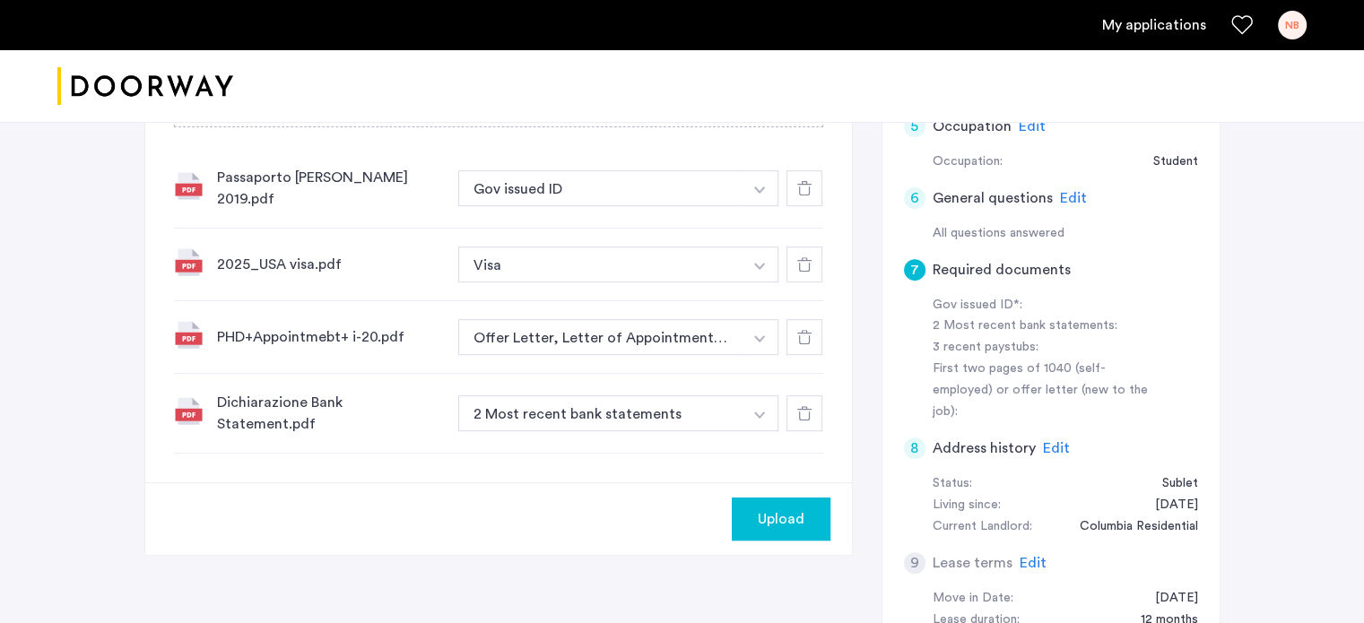
scroll to position [676, 0]
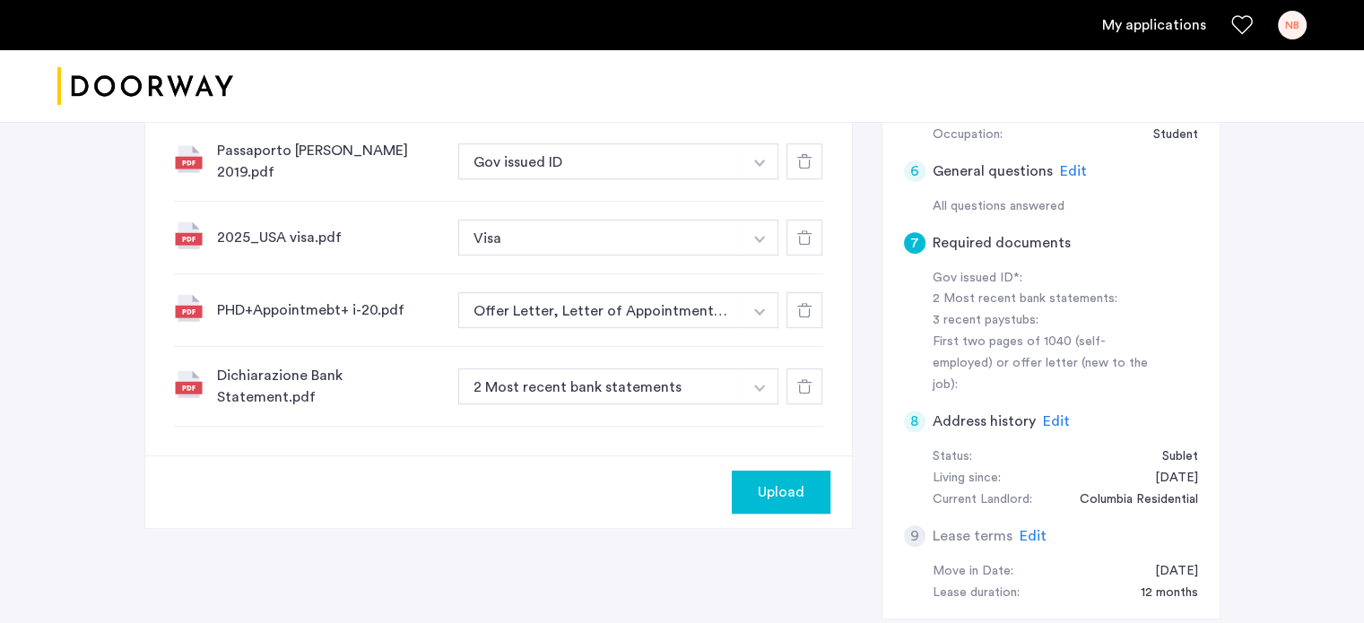
click at [755, 167] on img "button" at bounding box center [759, 163] width 11 height 7
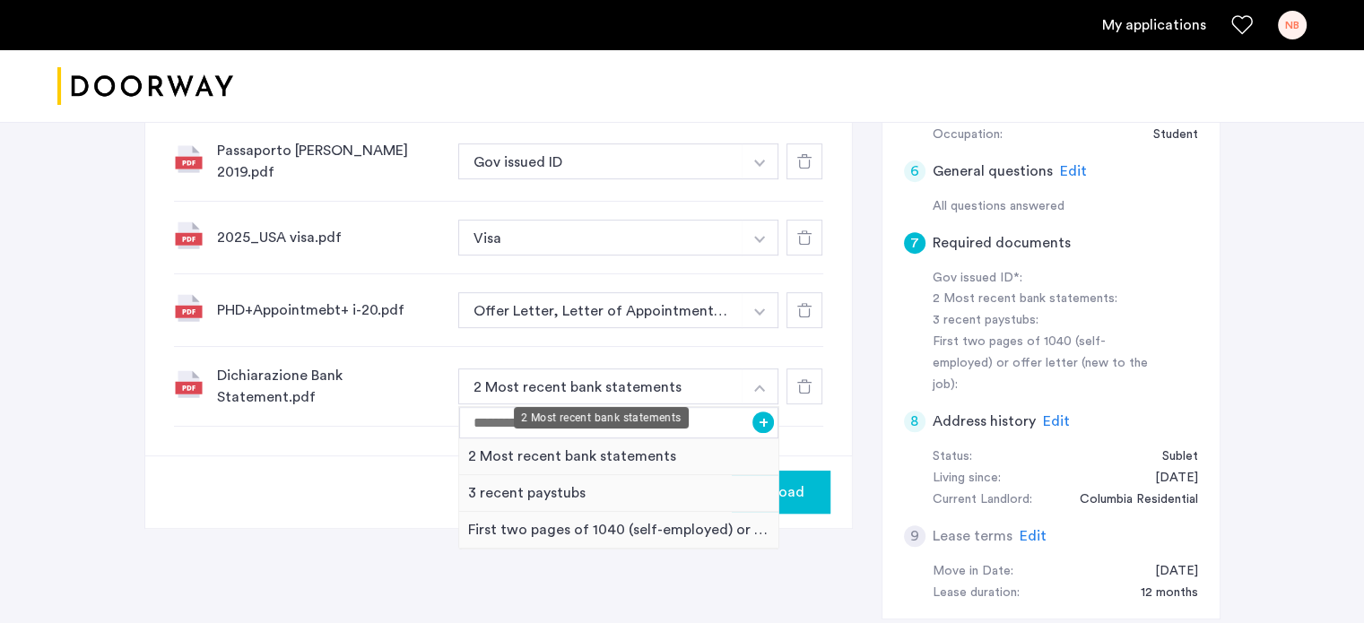
click at [612, 407] on div "2 Most recent bank statements" at bounding box center [601, 418] width 175 height 22
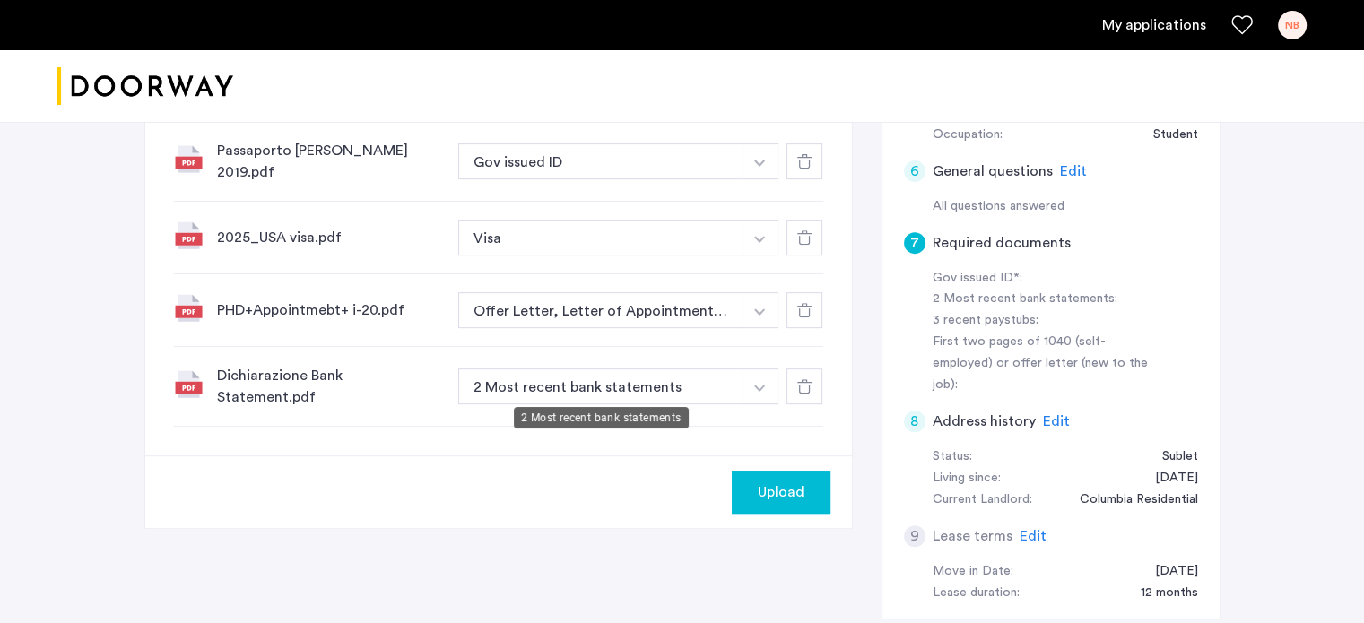
click at [735, 387] on button "2 Most recent bank statements" at bounding box center [600, 387] width 285 height 36
click at [757, 167] on img "button" at bounding box center [759, 163] width 11 height 7
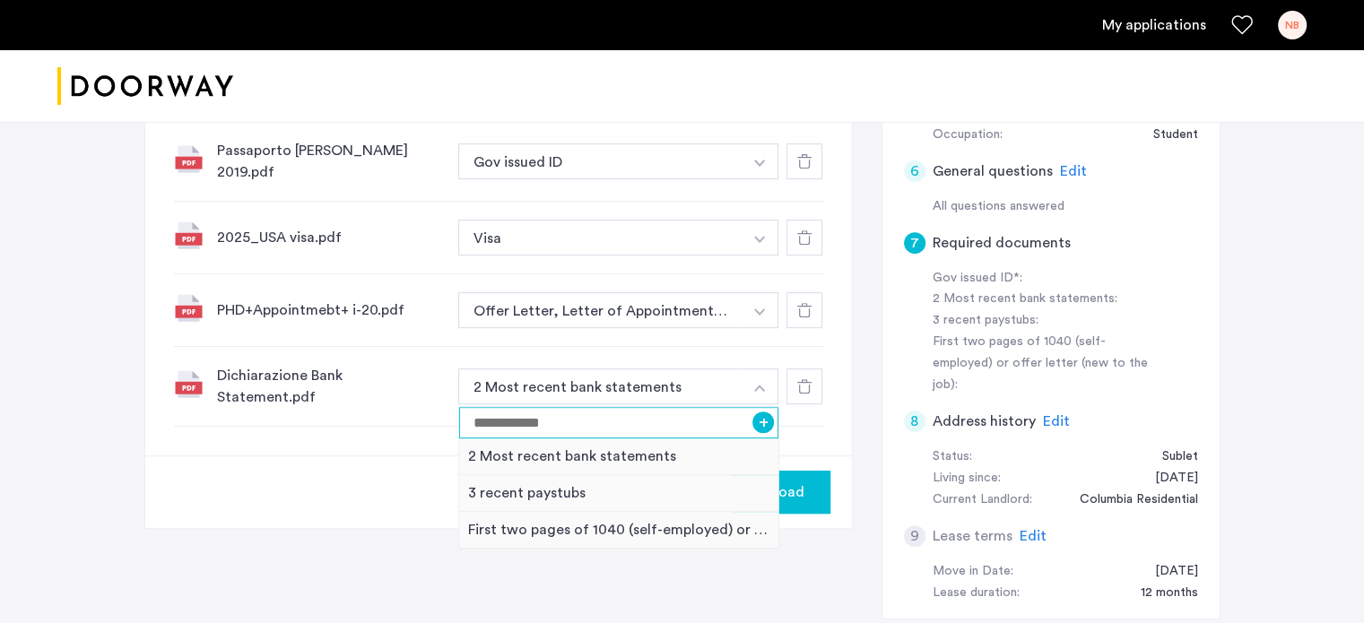
click at [579, 413] on input at bounding box center [619, 422] width 320 height 31
type input "**********"
click at [760, 418] on button "+" at bounding box center [764, 423] width 22 height 22
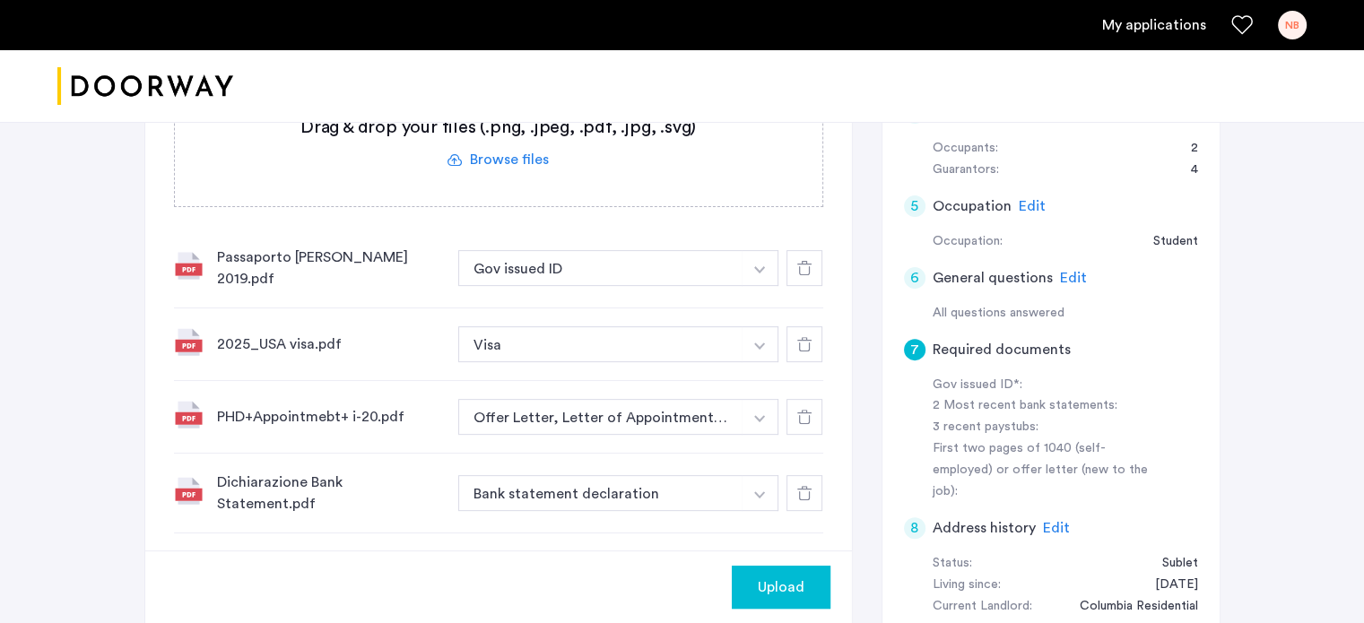
scroll to position [625, 0]
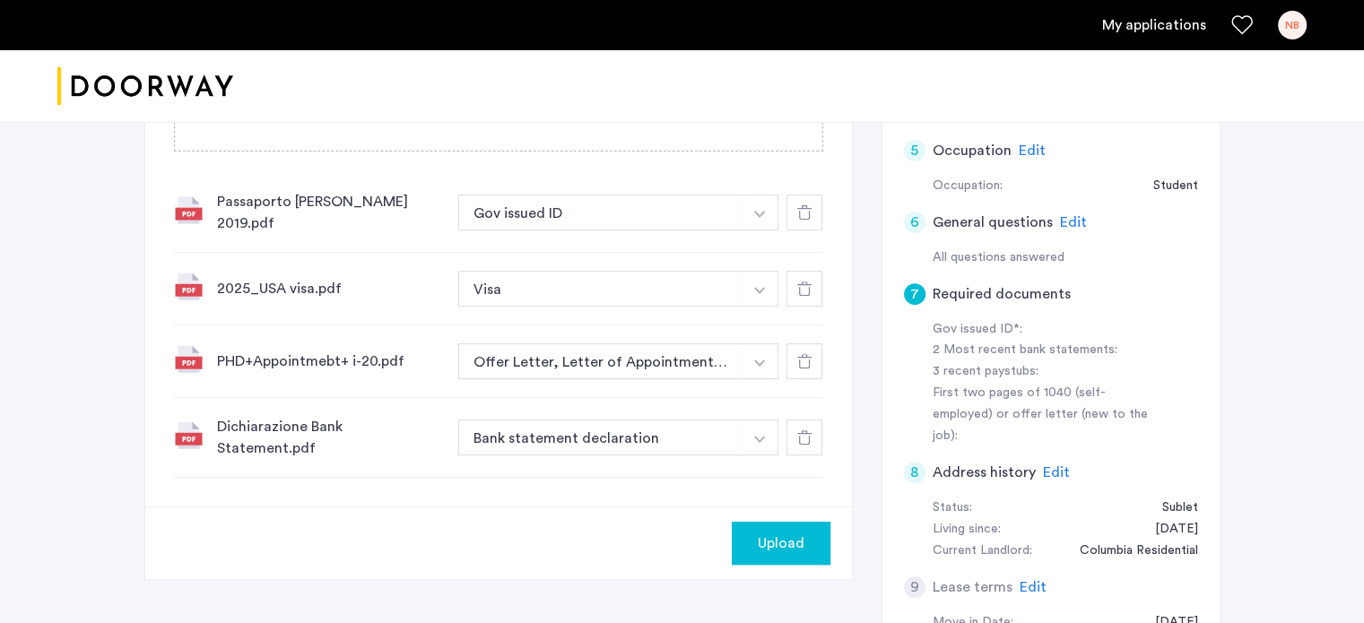
click at [788, 540] on span "Upload" at bounding box center [781, 544] width 47 height 22
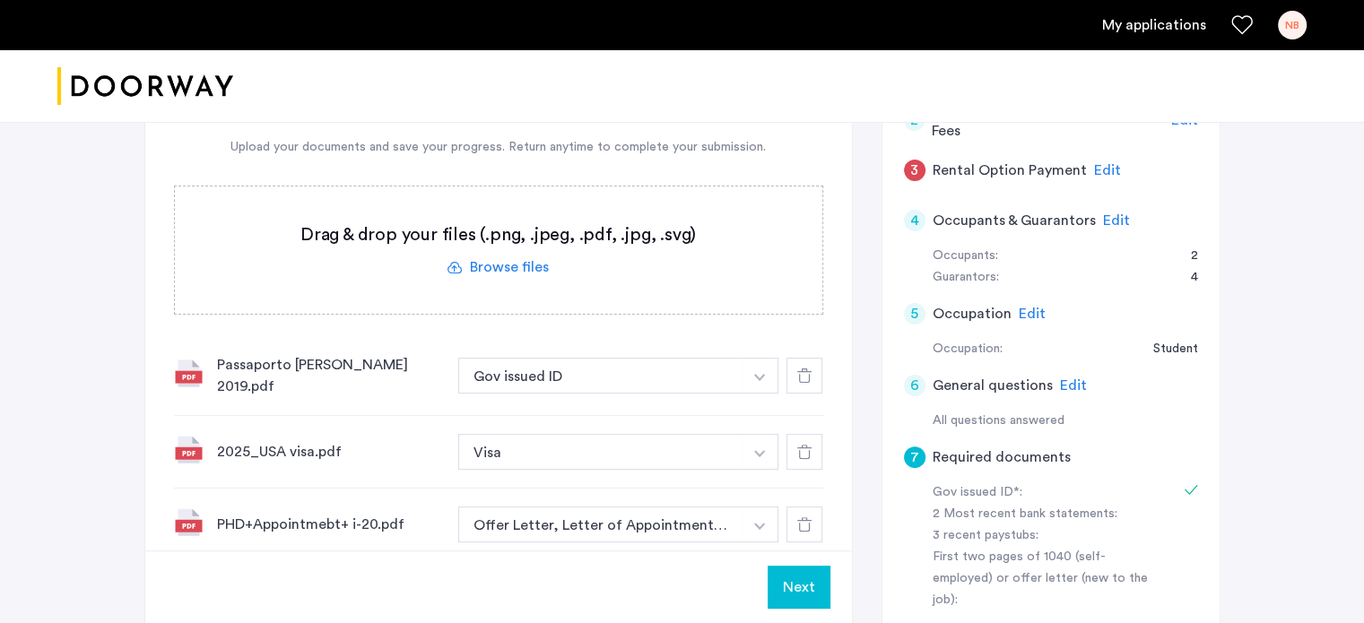
scroll to position [356, 0]
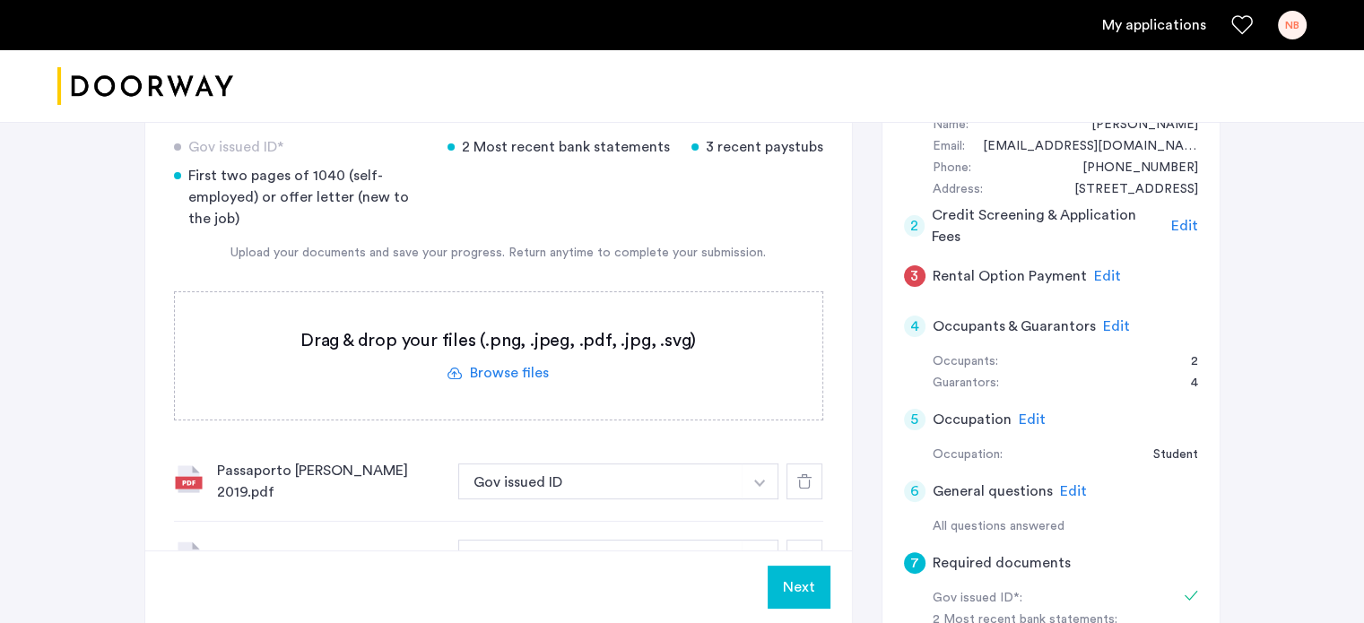
click at [1105, 269] on span "Edit" at bounding box center [1107, 276] width 27 height 14
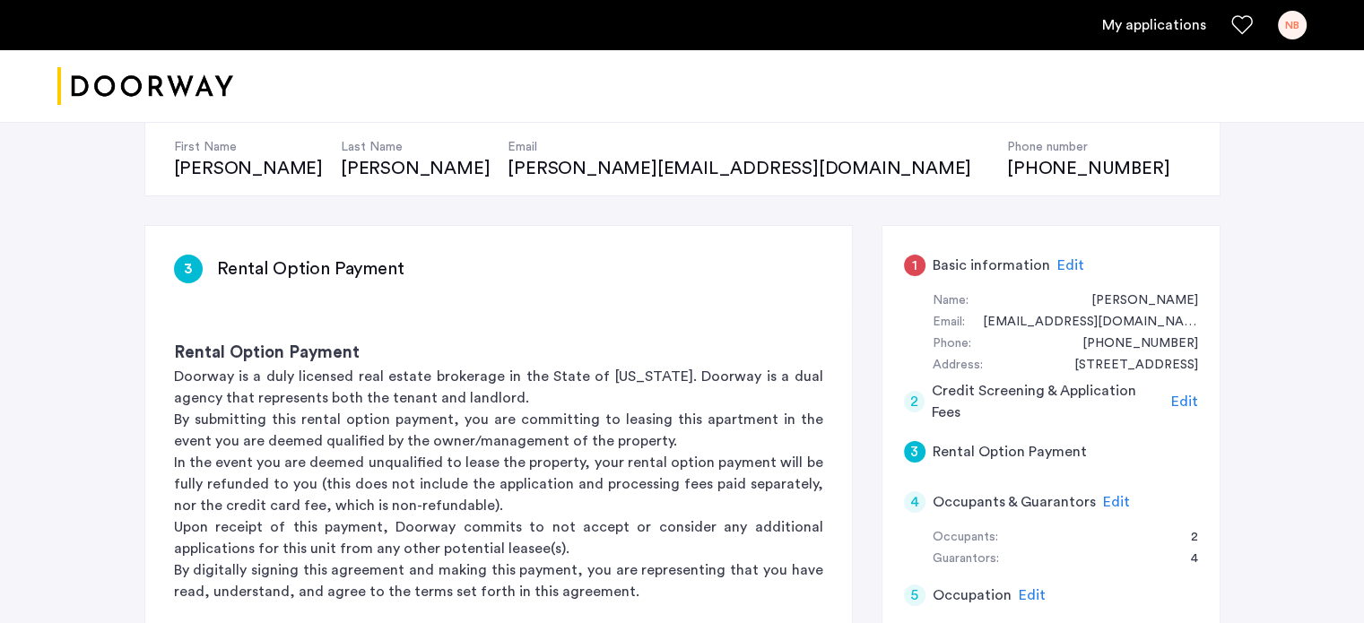
scroll to position [177, 0]
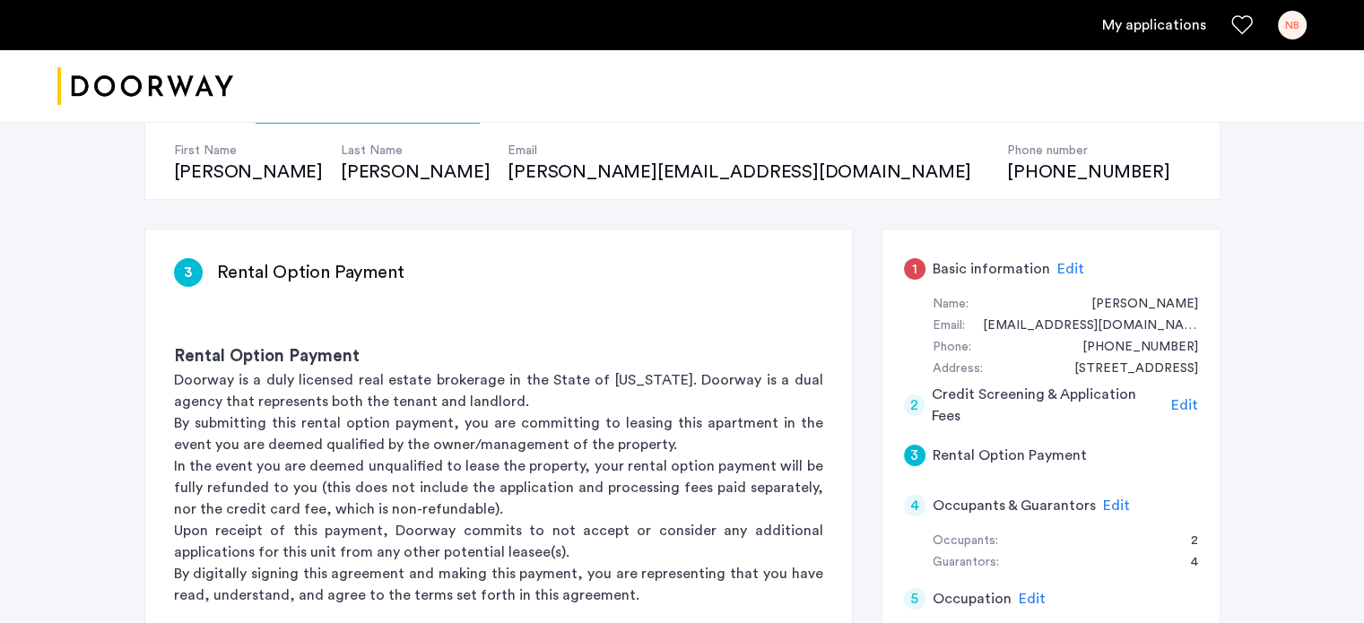
click at [1186, 401] on span "Edit" at bounding box center [1184, 405] width 27 height 14
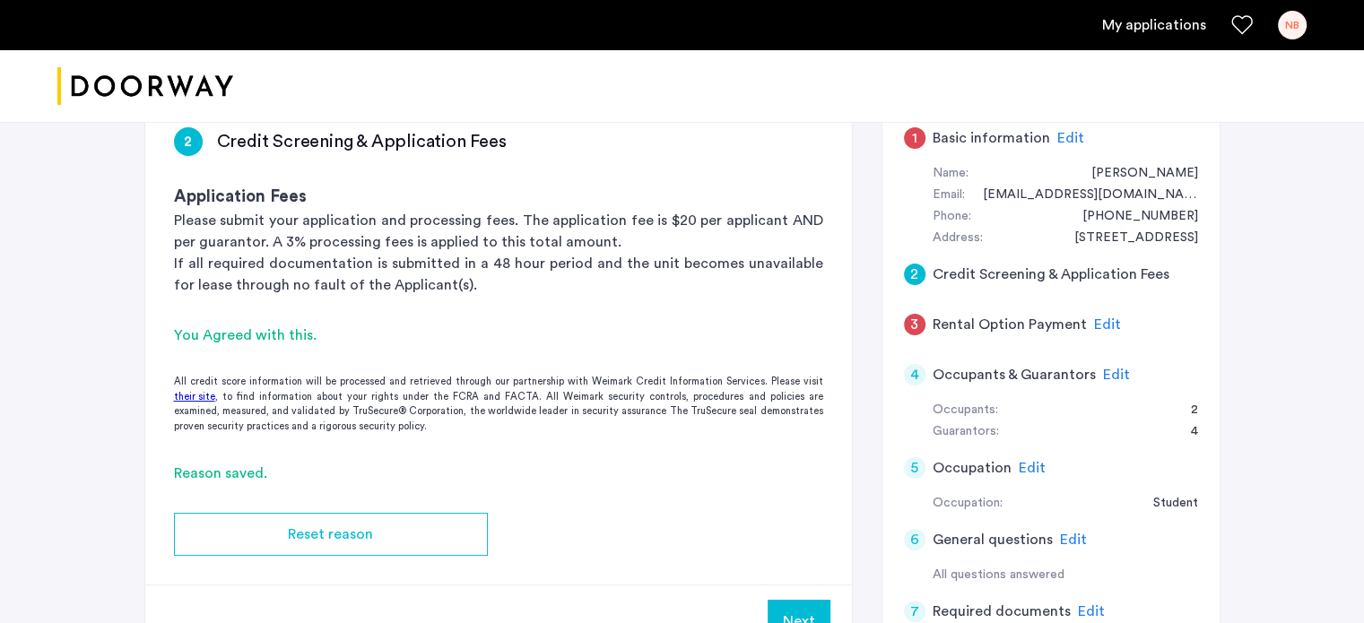
scroll to position [266, 0]
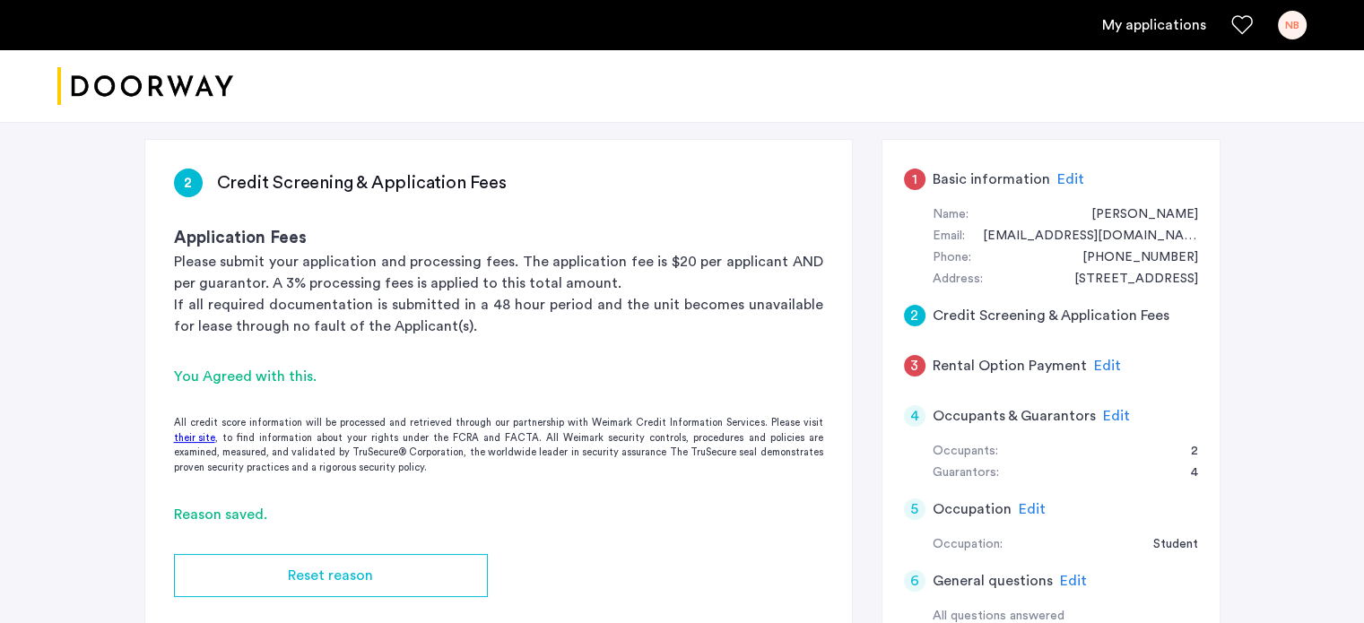
click at [194, 433] on link "their site" at bounding box center [194, 438] width 41 height 15
click at [1099, 364] on span "Edit" at bounding box center [1107, 366] width 27 height 14
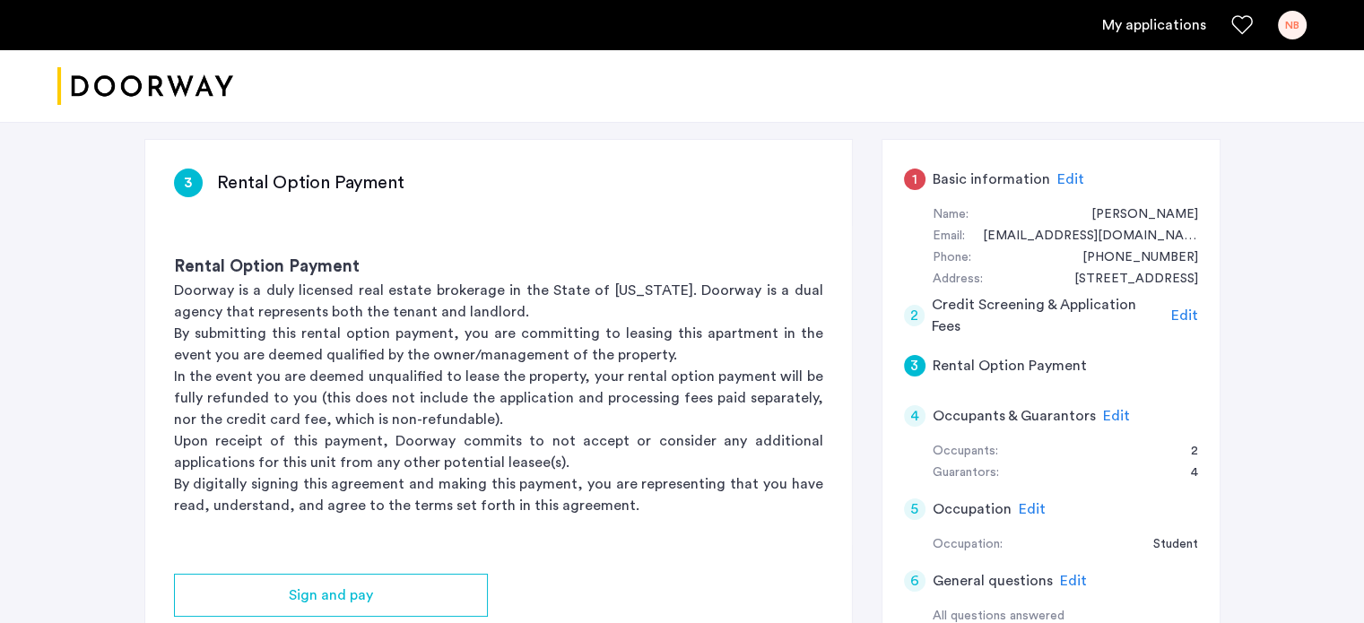
click at [1058, 177] on span "Edit" at bounding box center [1070, 179] width 27 height 14
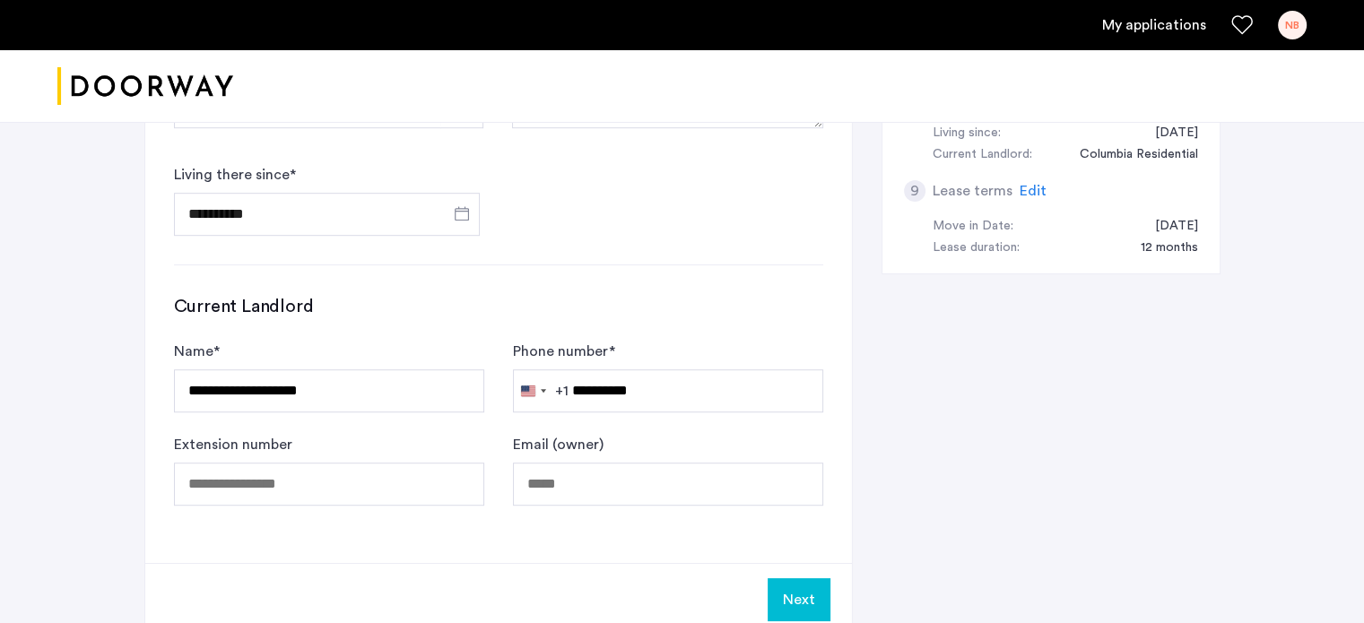
scroll to position [1074, 0]
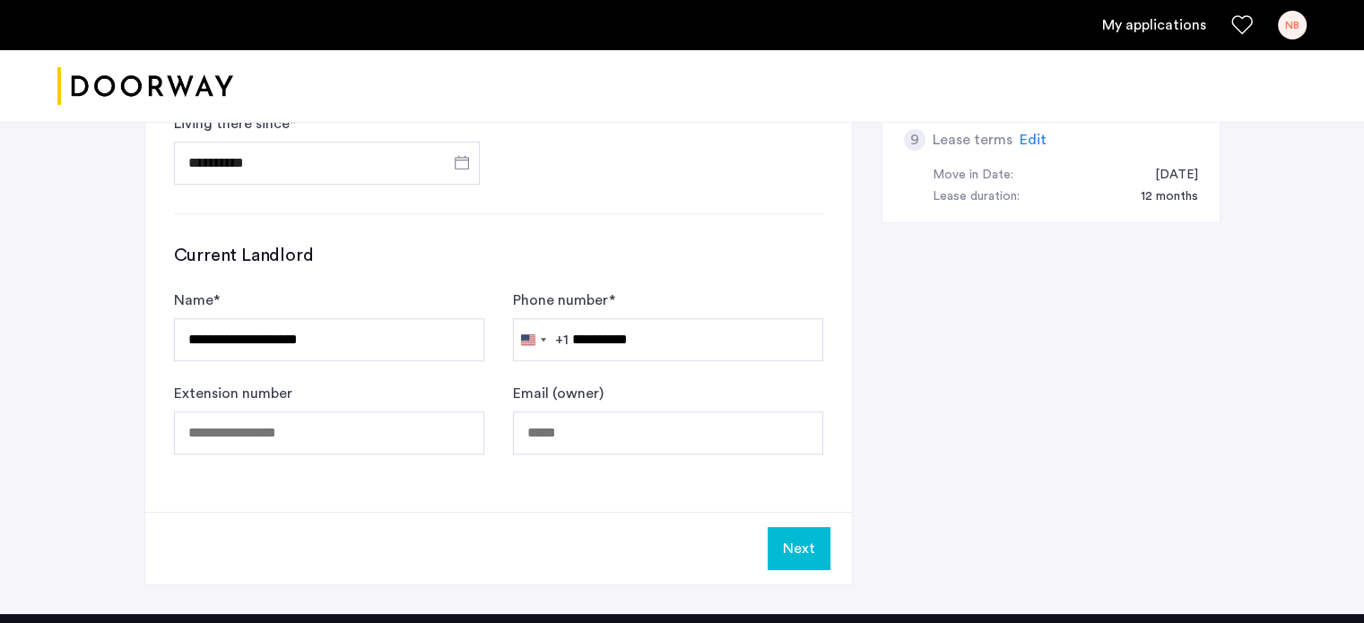
click at [810, 545] on button "Next" at bounding box center [799, 548] width 63 height 43
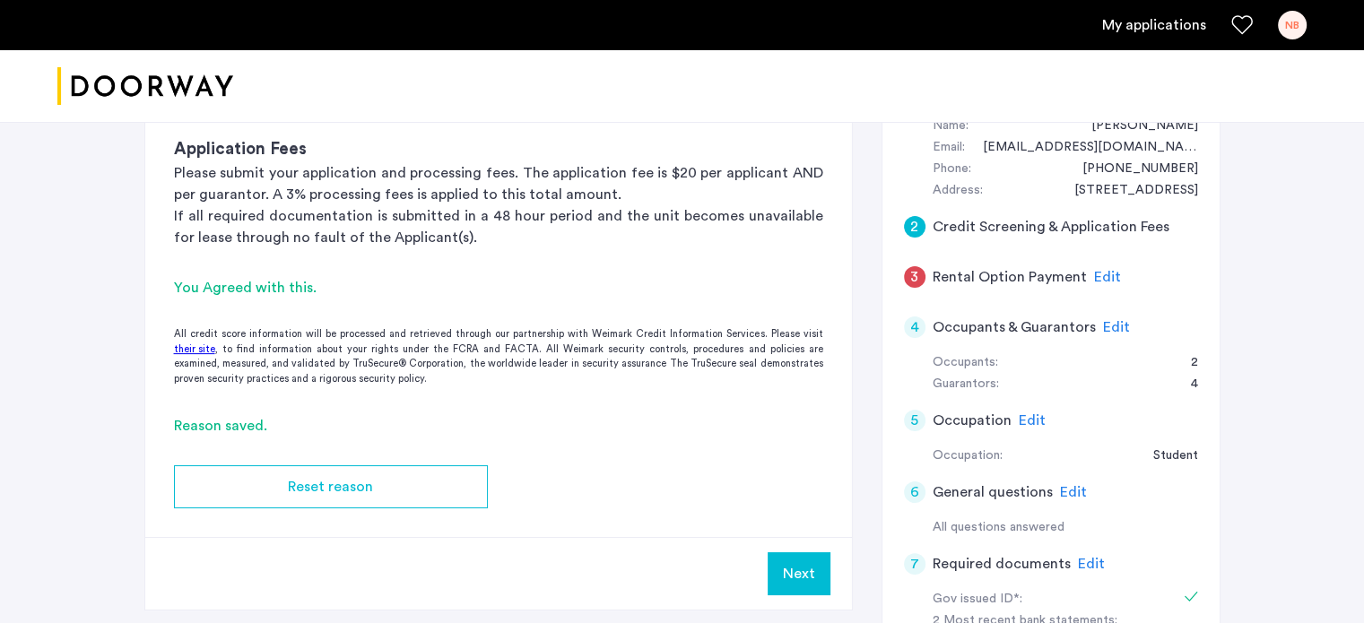
scroll to position [359, 0]
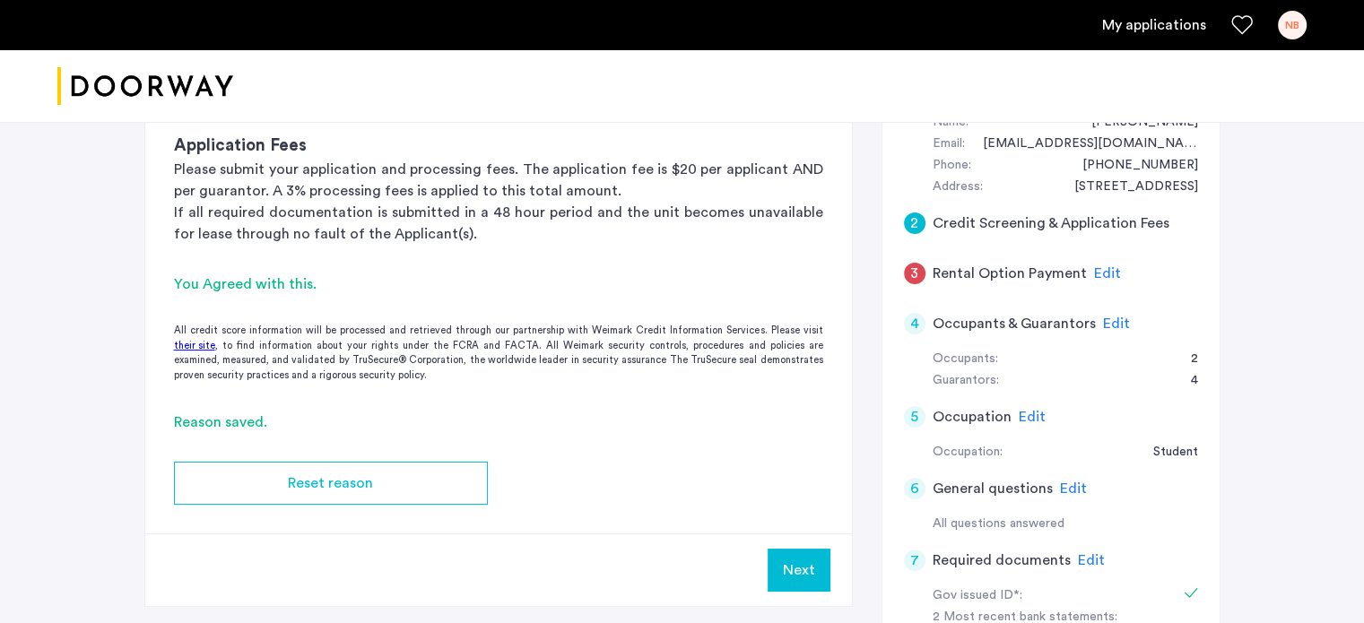
click at [1097, 273] on span "Edit" at bounding box center [1107, 273] width 27 height 14
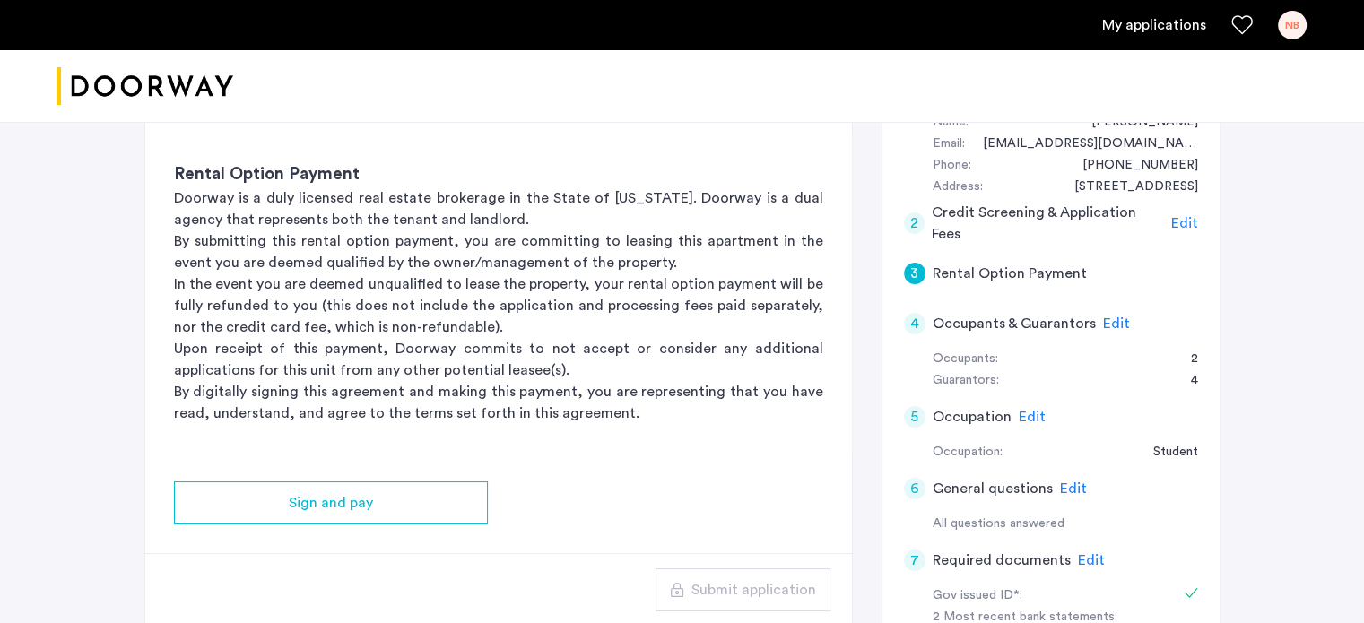
click at [1188, 221] on span "Edit" at bounding box center [1184, 223] width 27 height 14
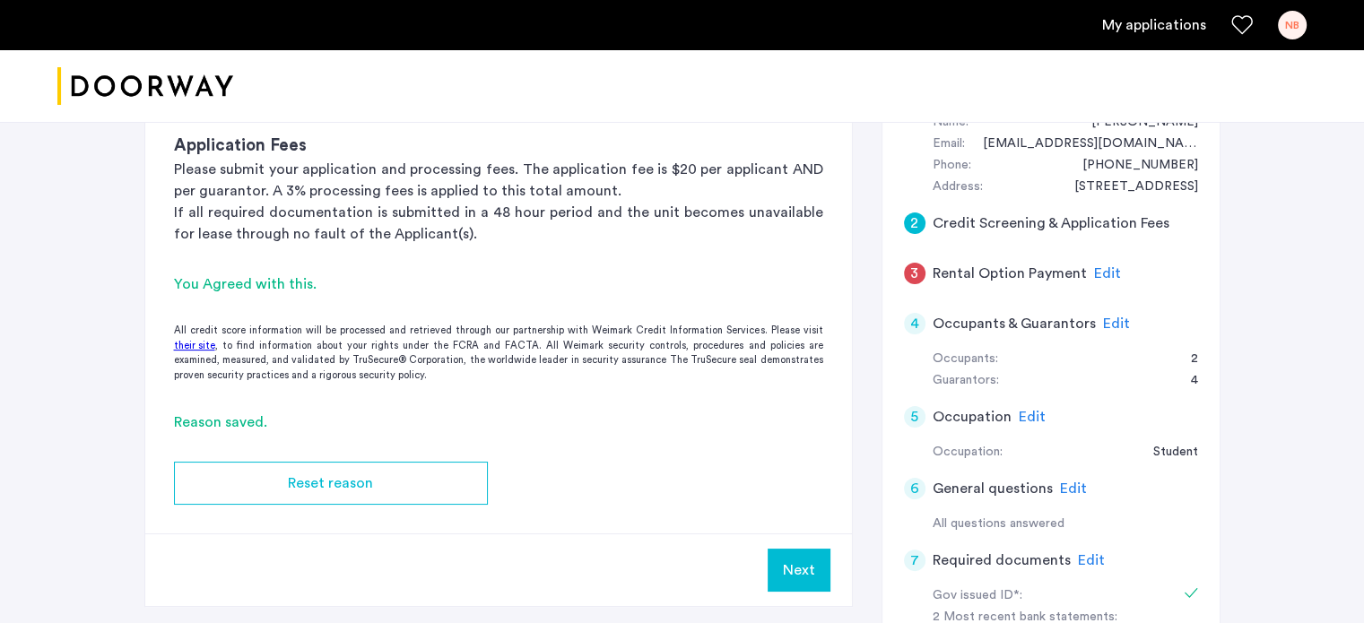
click at [793, 564] on button "Next" at bounding box center [799, 570] width 63 height 43
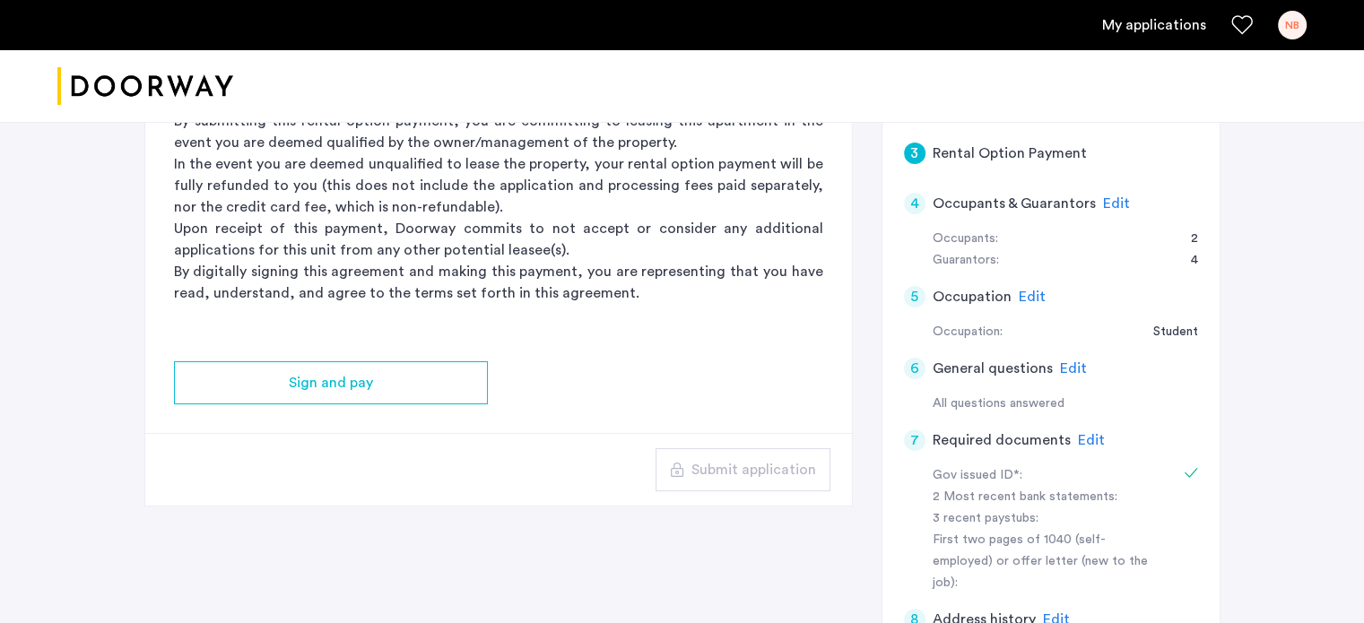
scroll to position [448, 0]
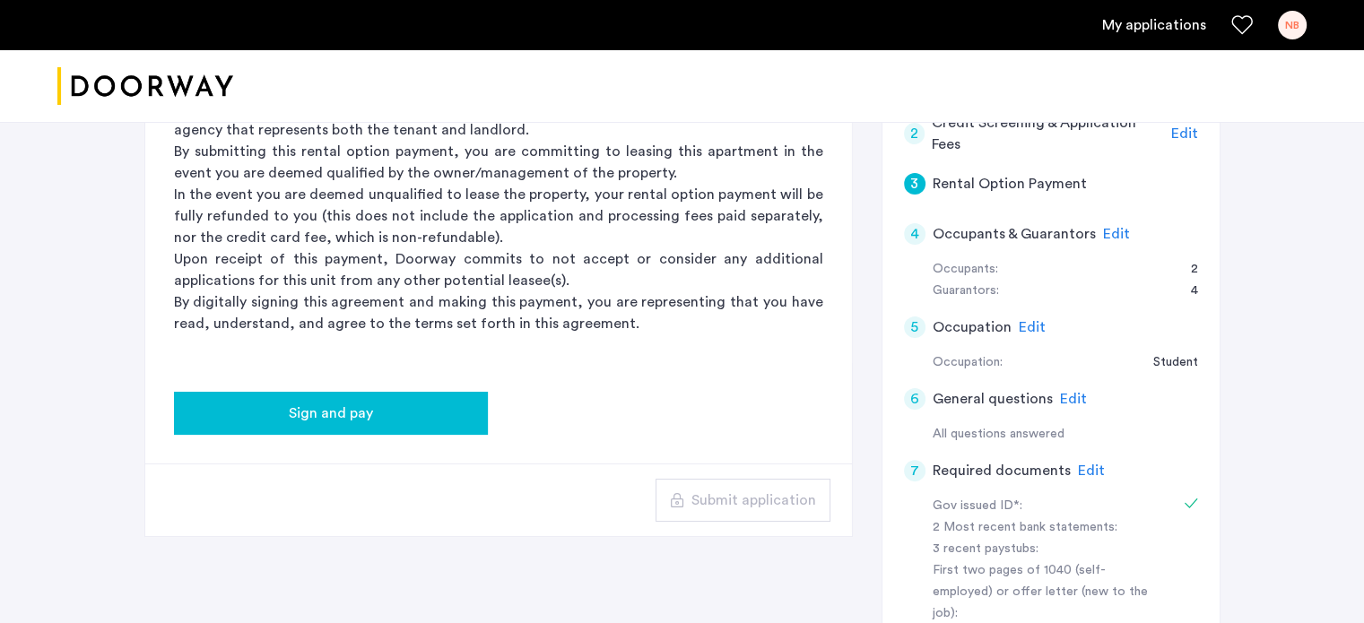
click at [362, 401] on button "Sign and pay" at bounding box center [331, 413] width 314 height 43
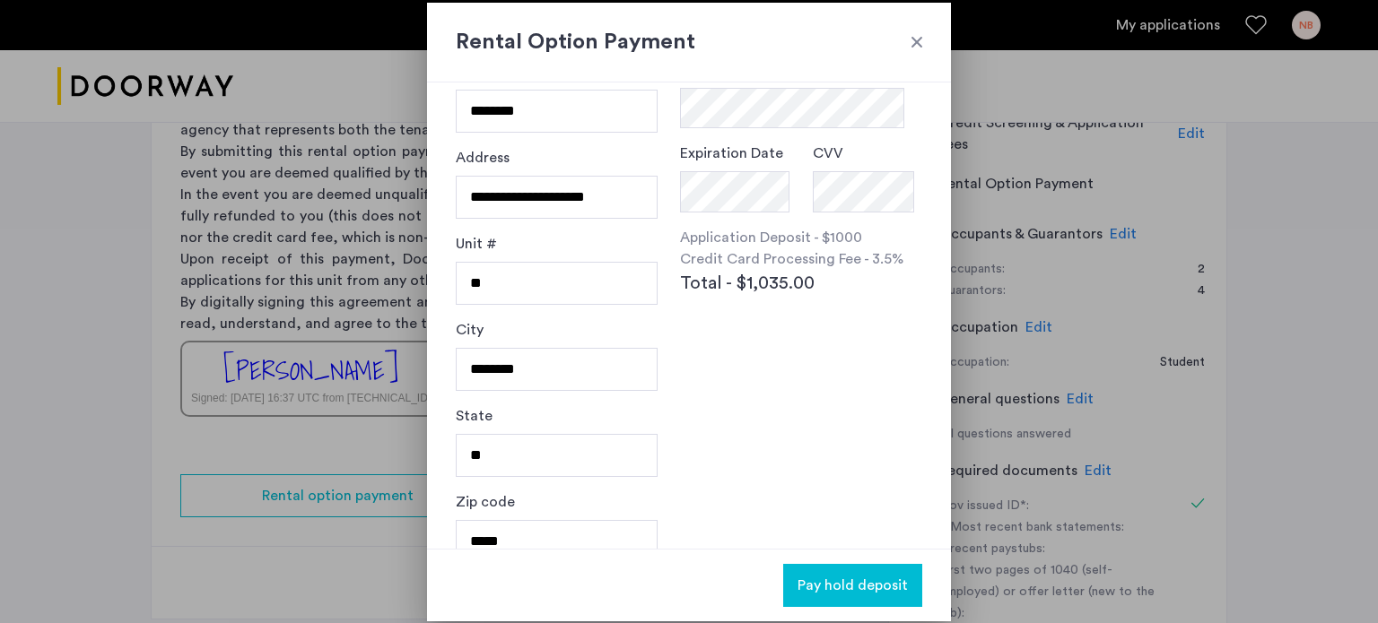
scroll to position [161, 0]
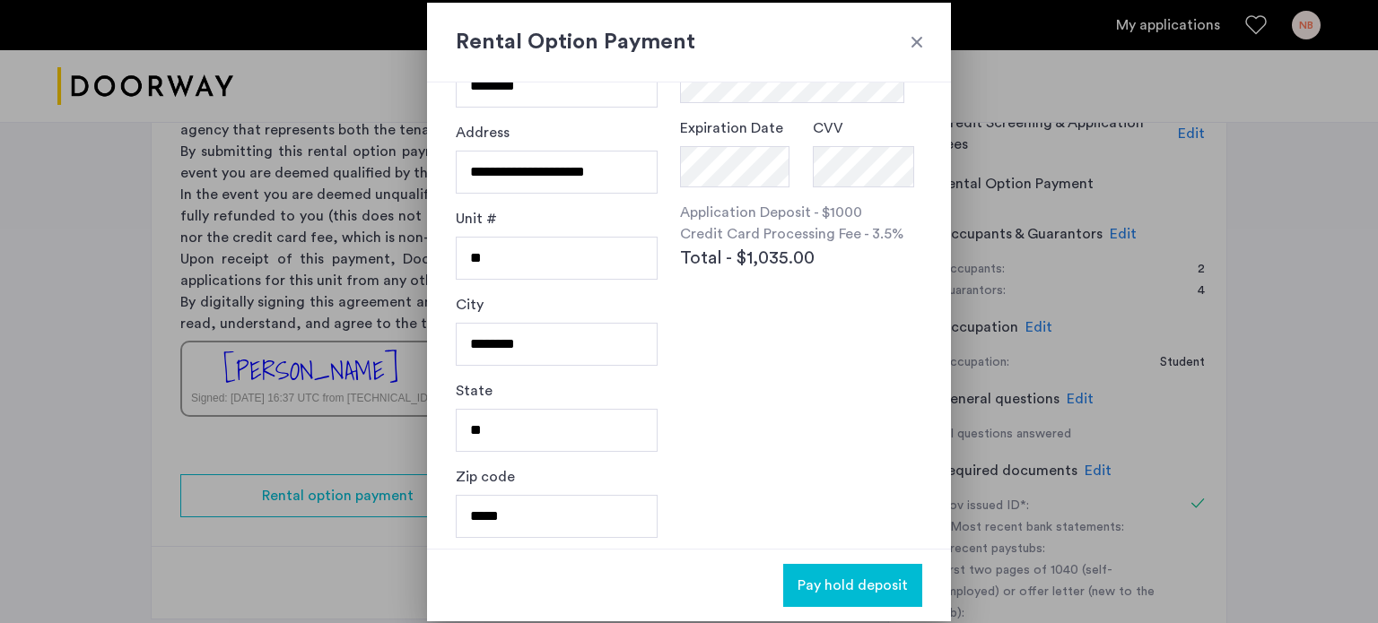
click at [913, 39] on div at bounding box center [917, 42] width 18 height 18
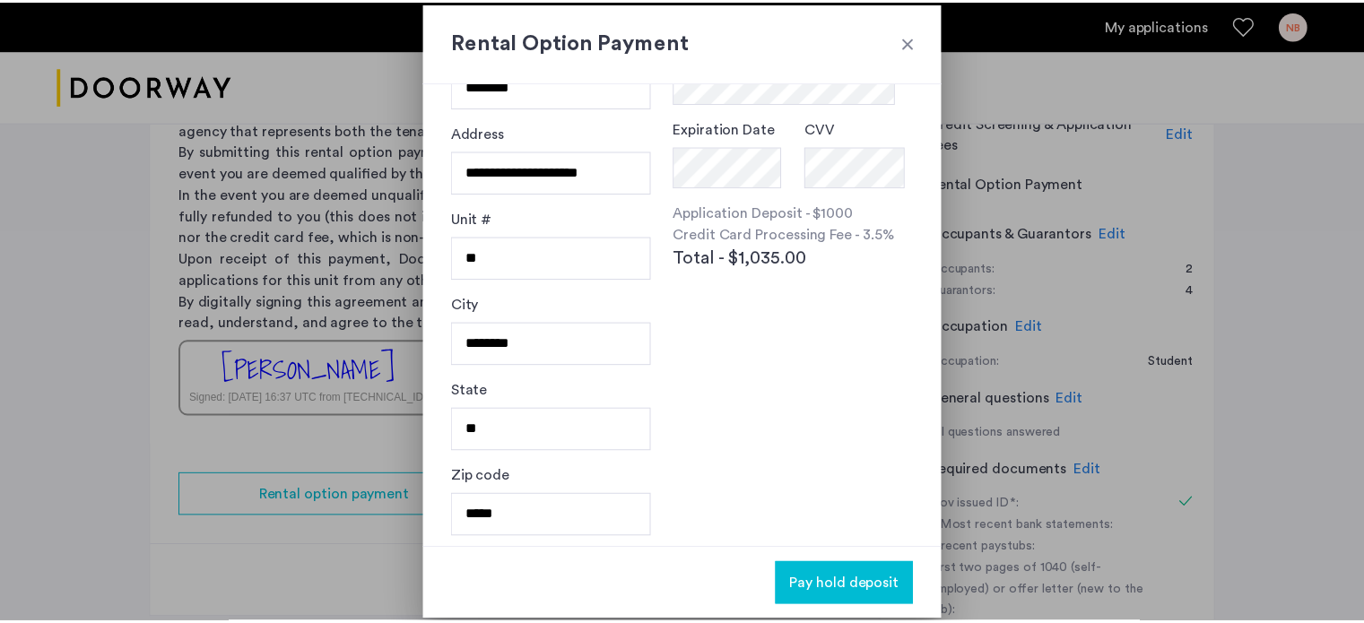
scroll to position [448, 0]
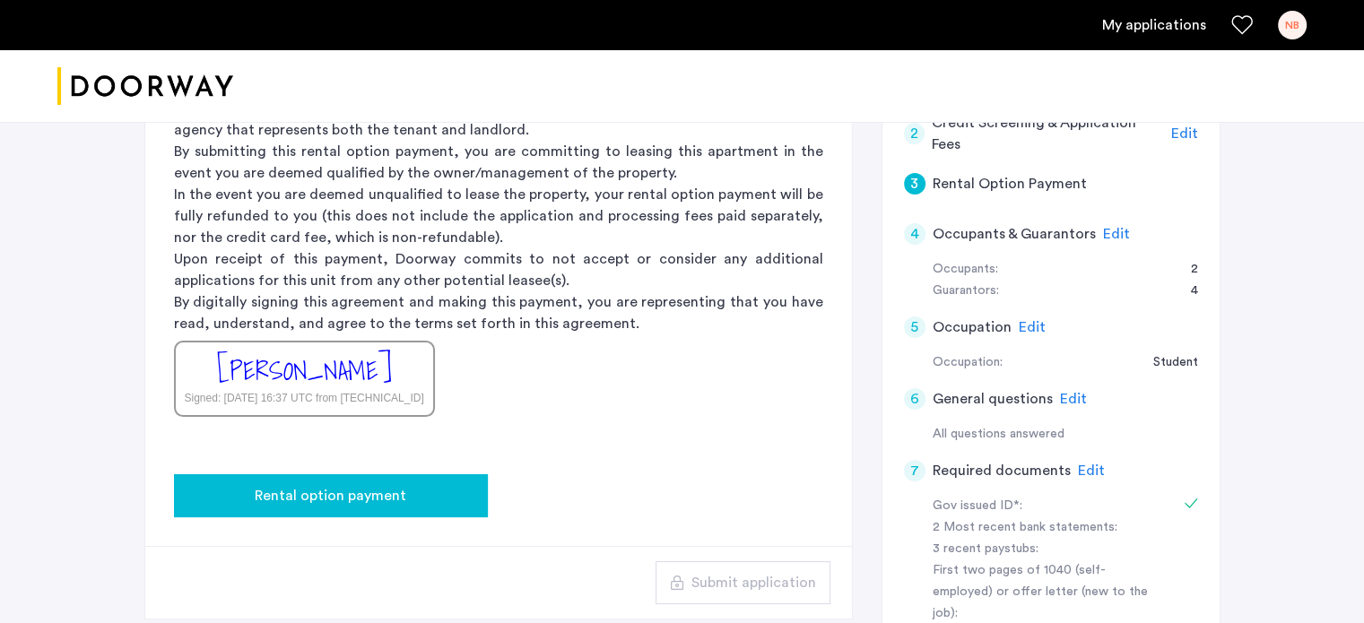
click at [335, 485] on span "Rental option payment" at bounding box center [331, 496] width 152 height 22
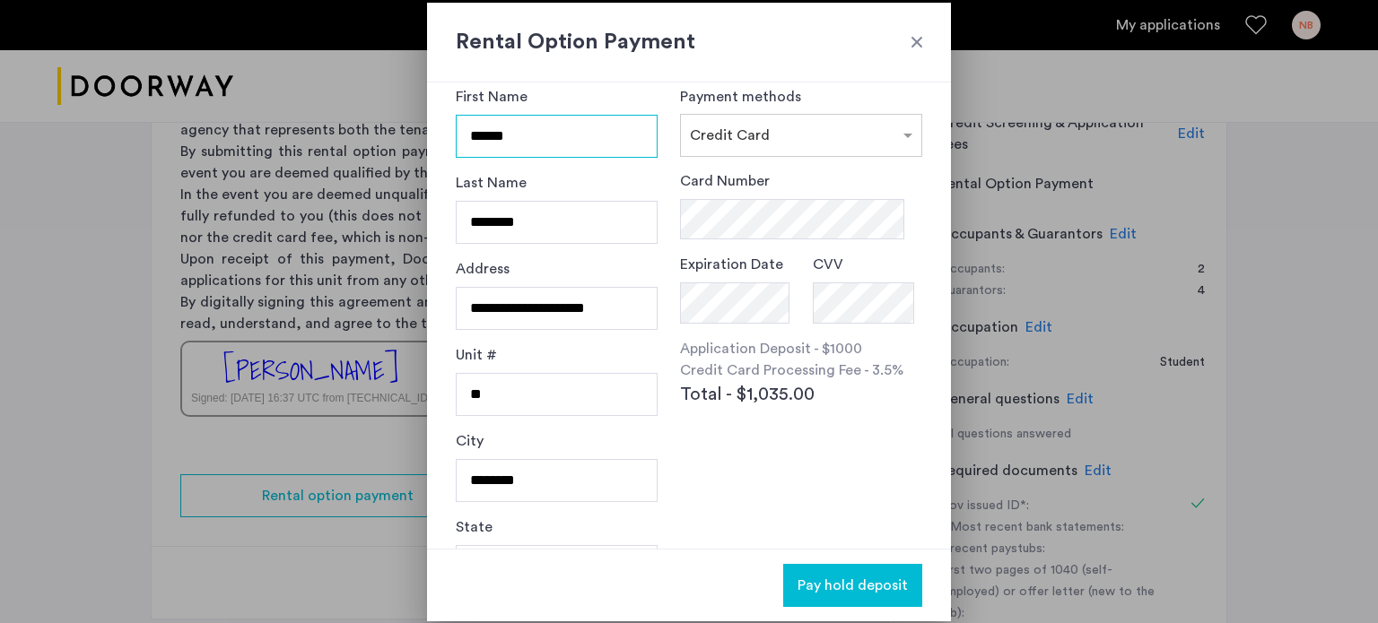
scroll to position [0, 0]
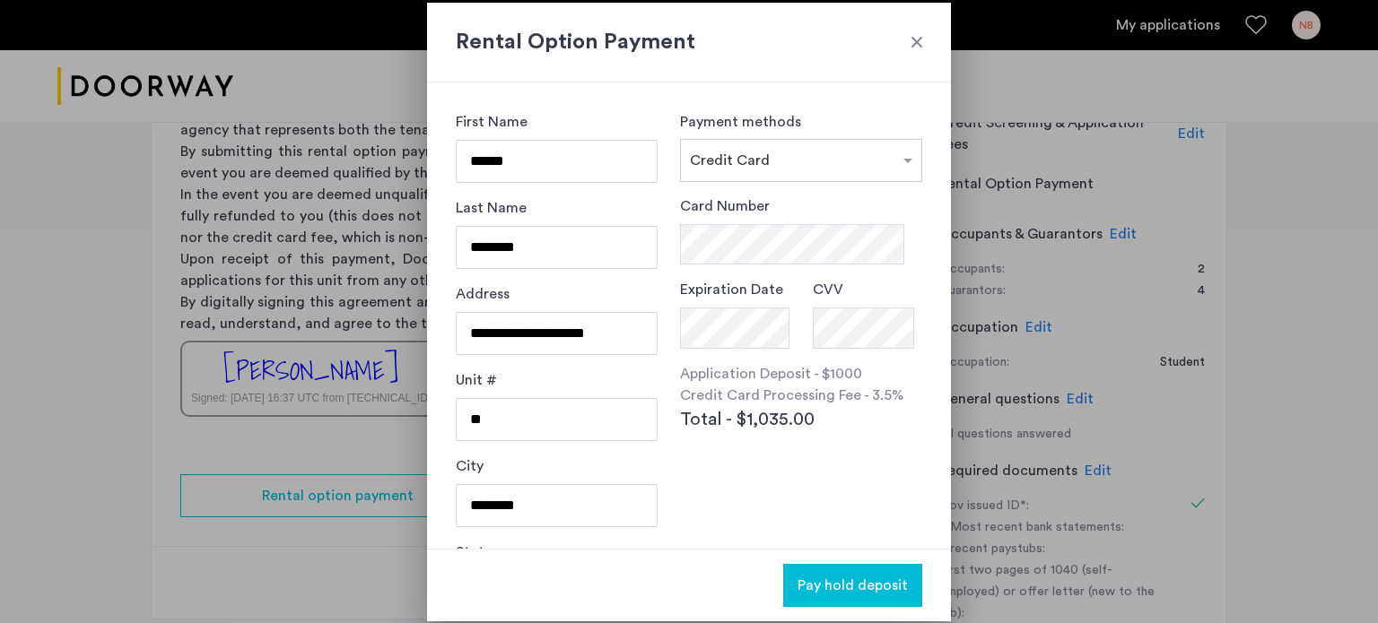
click at [914, 43] on div at bounding box center [917, 42] width 18 height 18
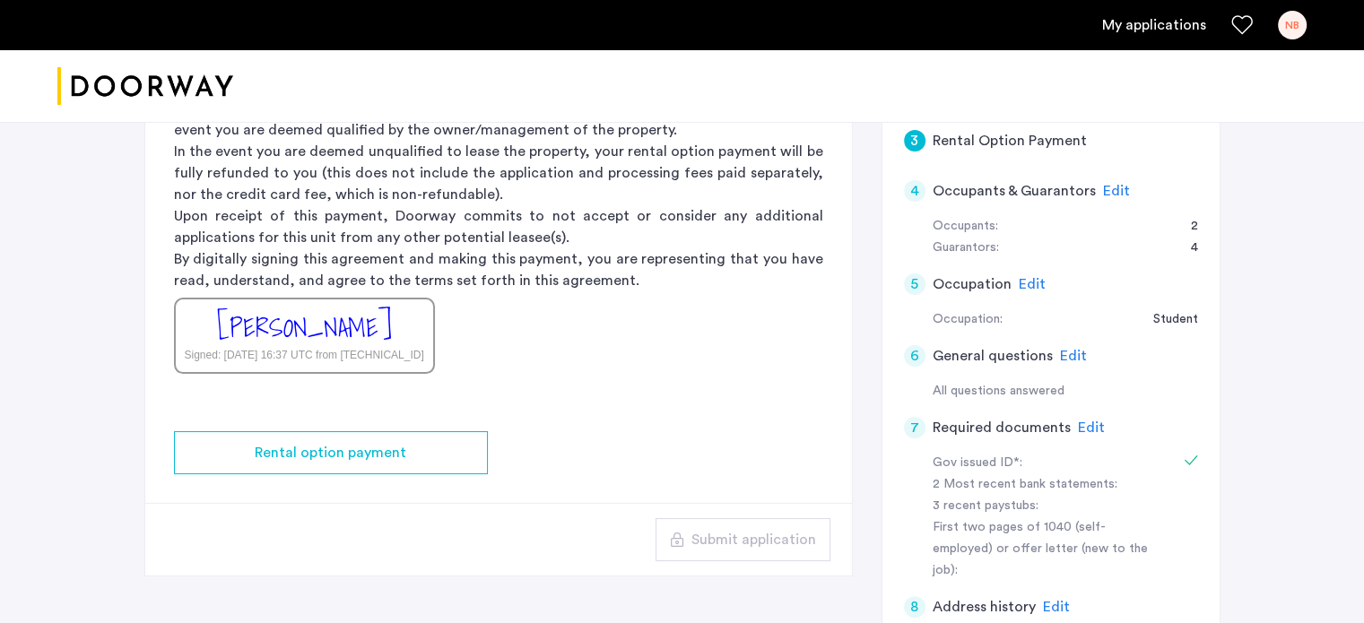
scroll to position [448, 0]
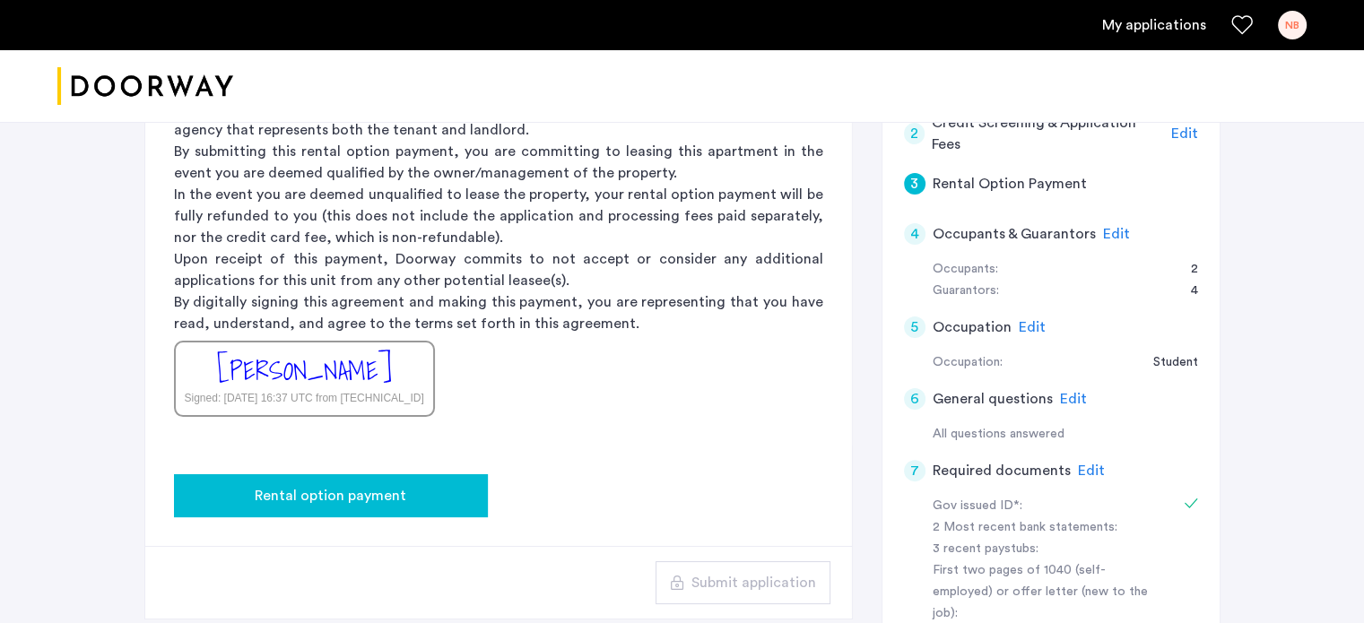
click at [372, 494] on span "Rental option payment" at bounding box center [331, 496] width 152 height 22
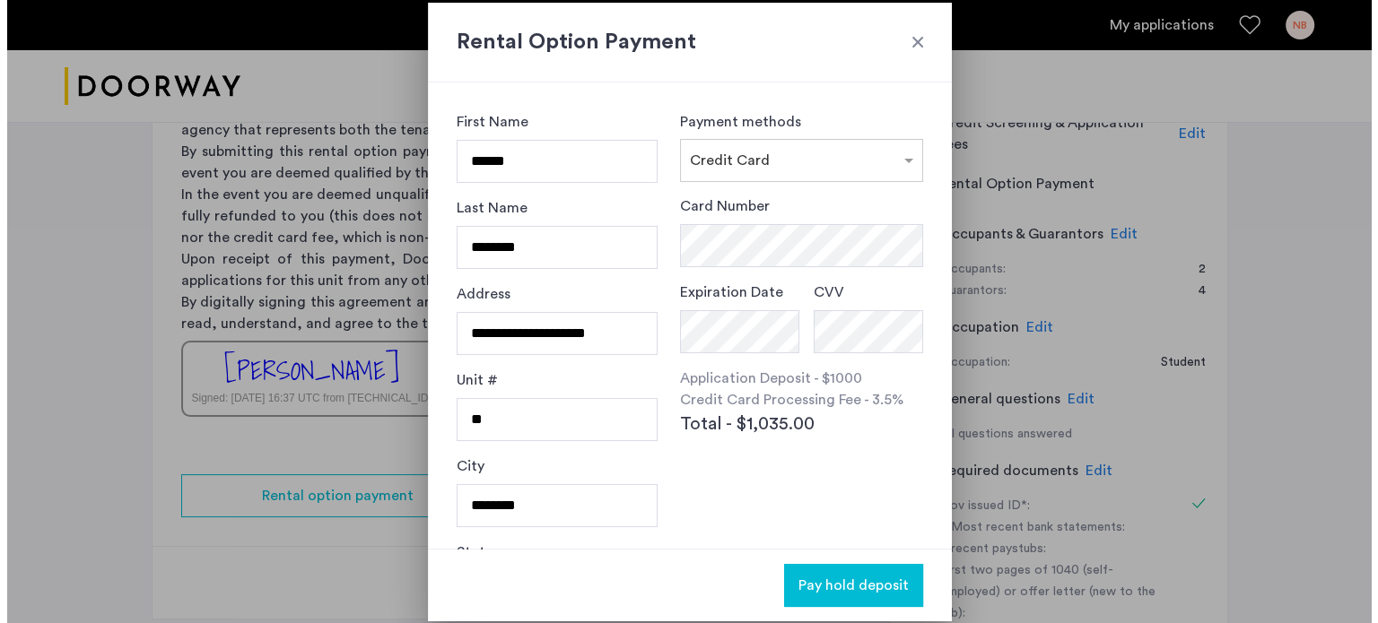
scroll to position [0, 0]
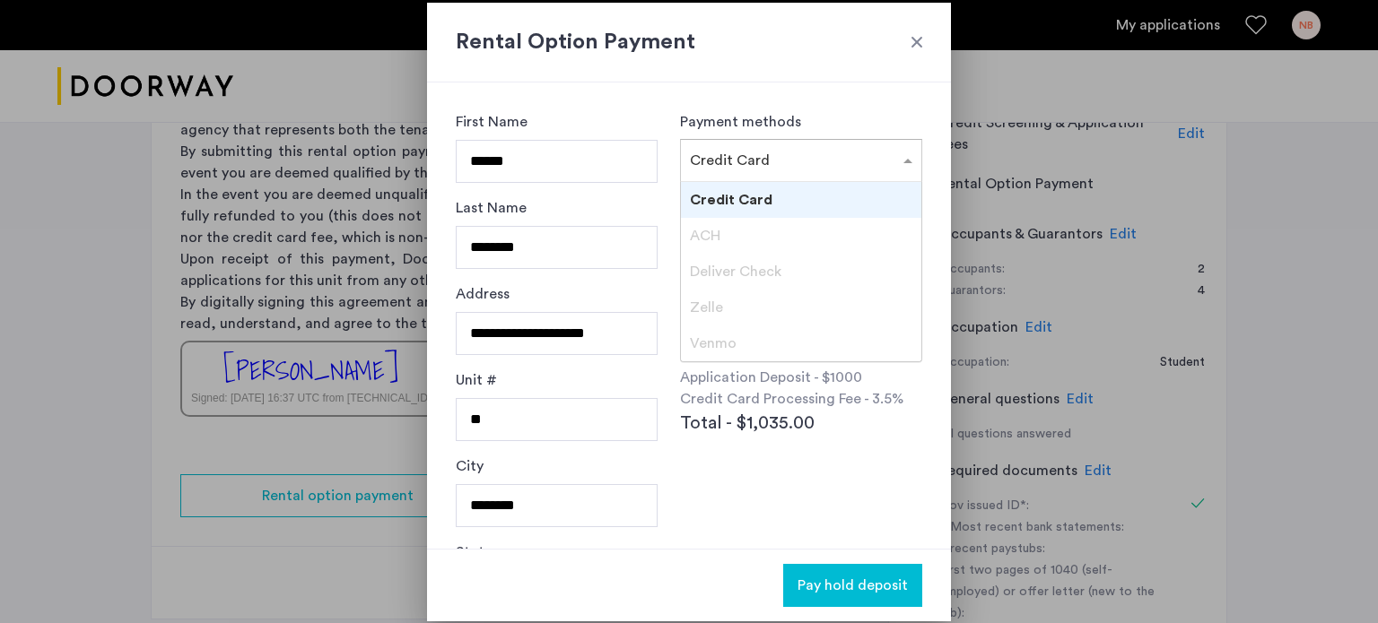
click at [807, 171] on div "× Credit Card" at bounding box center [801, 160] width 242 height 43
click at [770, 199] on span "Credit Card" at bounding box center [731, 200] width 83 height 14
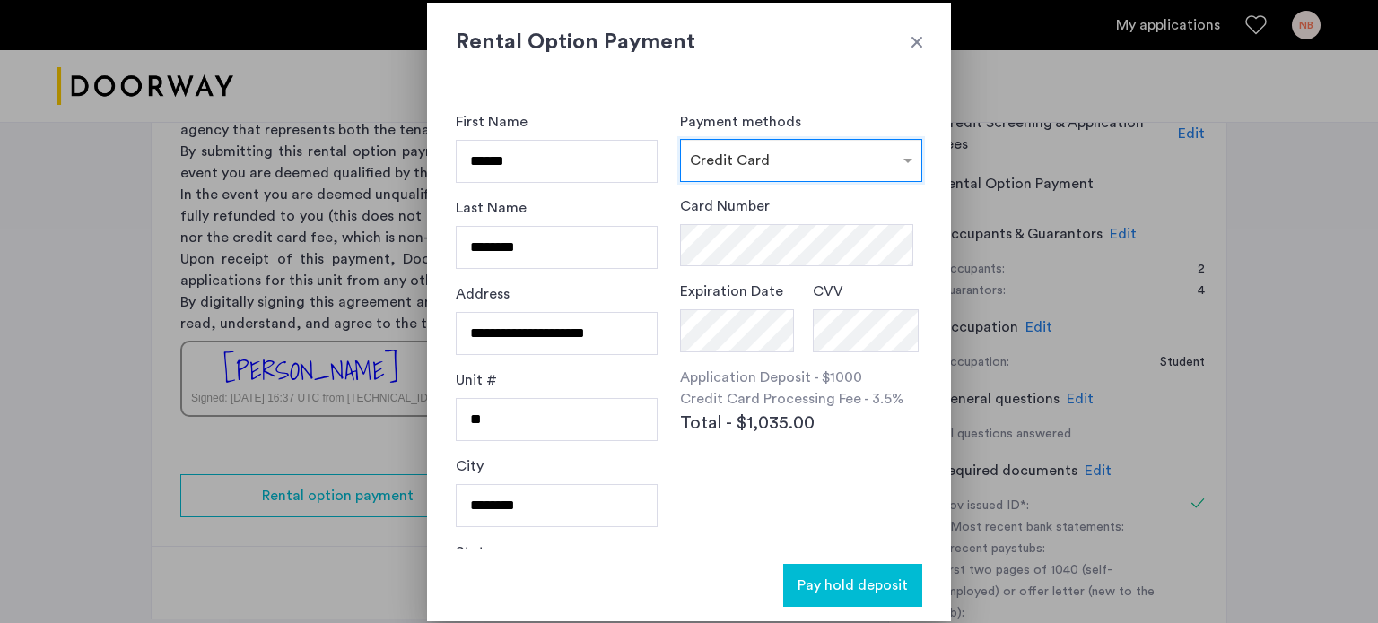
click at [789, 155] on input "text" at bounding box center [783, 157] width 187 height 13
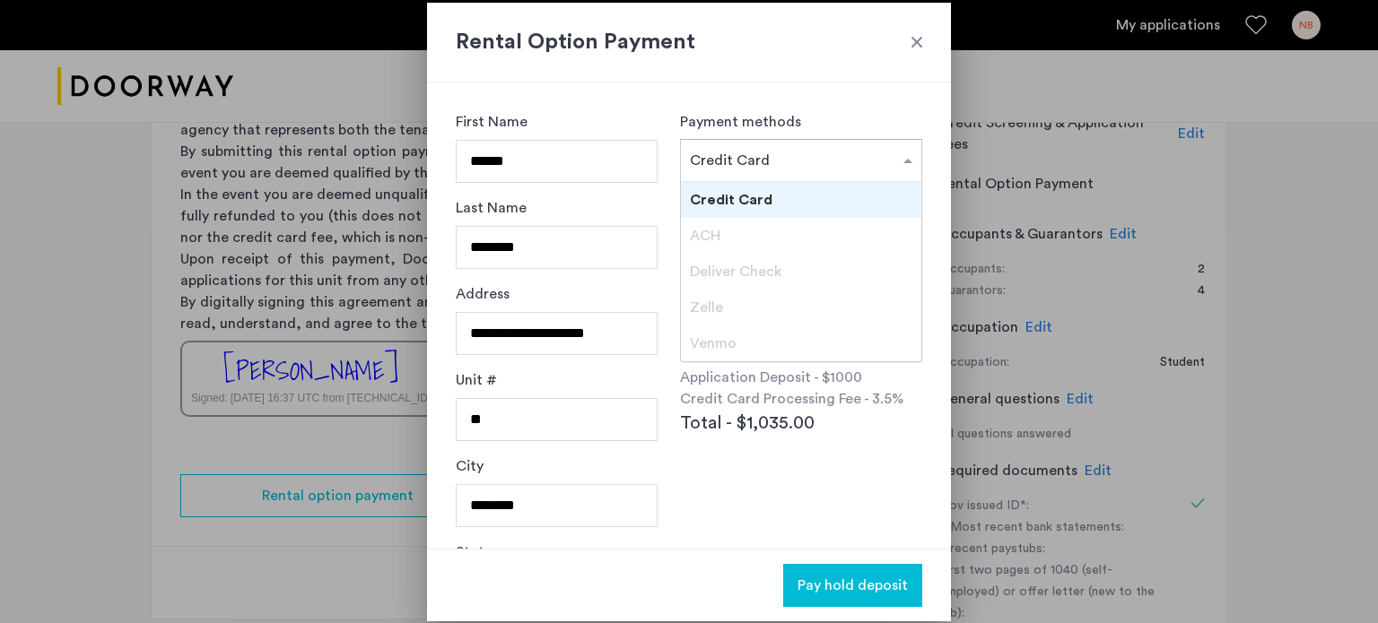
click at [784, 158] on input "text" at bounding box center [783, 157] width 187 height 13
click at [899, 159] on span at bounding box center [910, 161] width 22 height 22
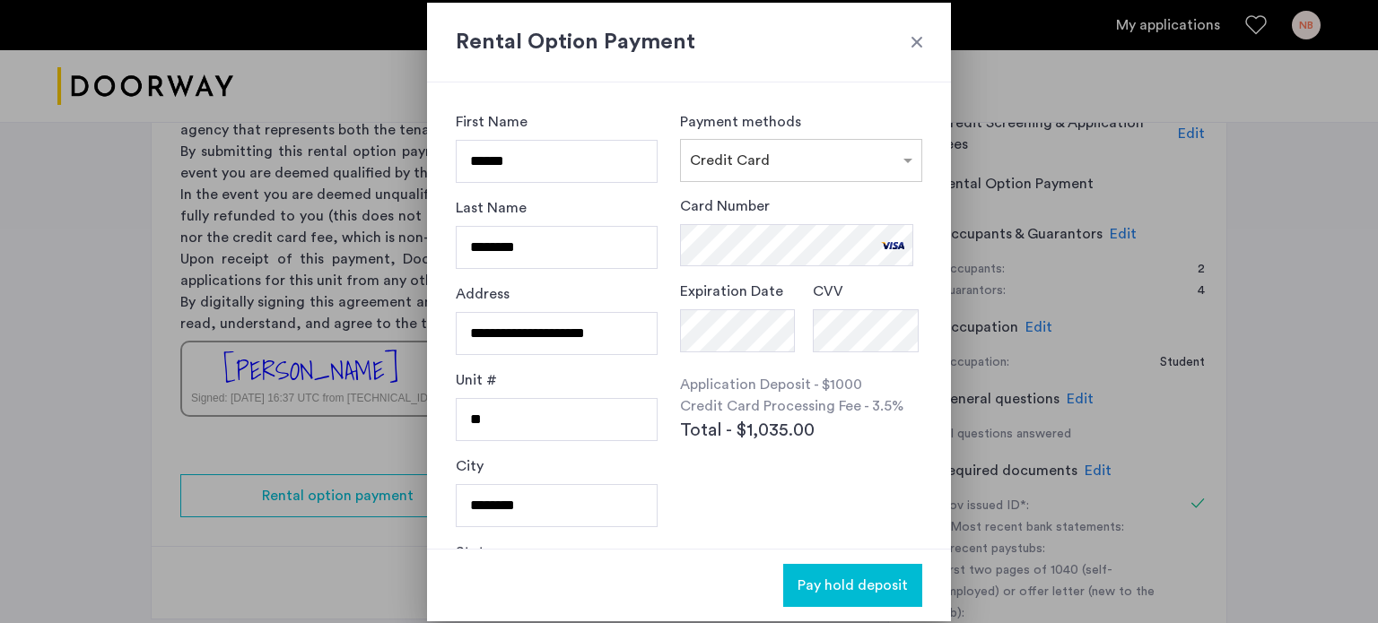
click at [862, 437] on div "Application Deposit - $1000 Credit Card Processing Fee - 3.5% Total - $1,035.00" at bounding box center [801, 409] width 242 height 70
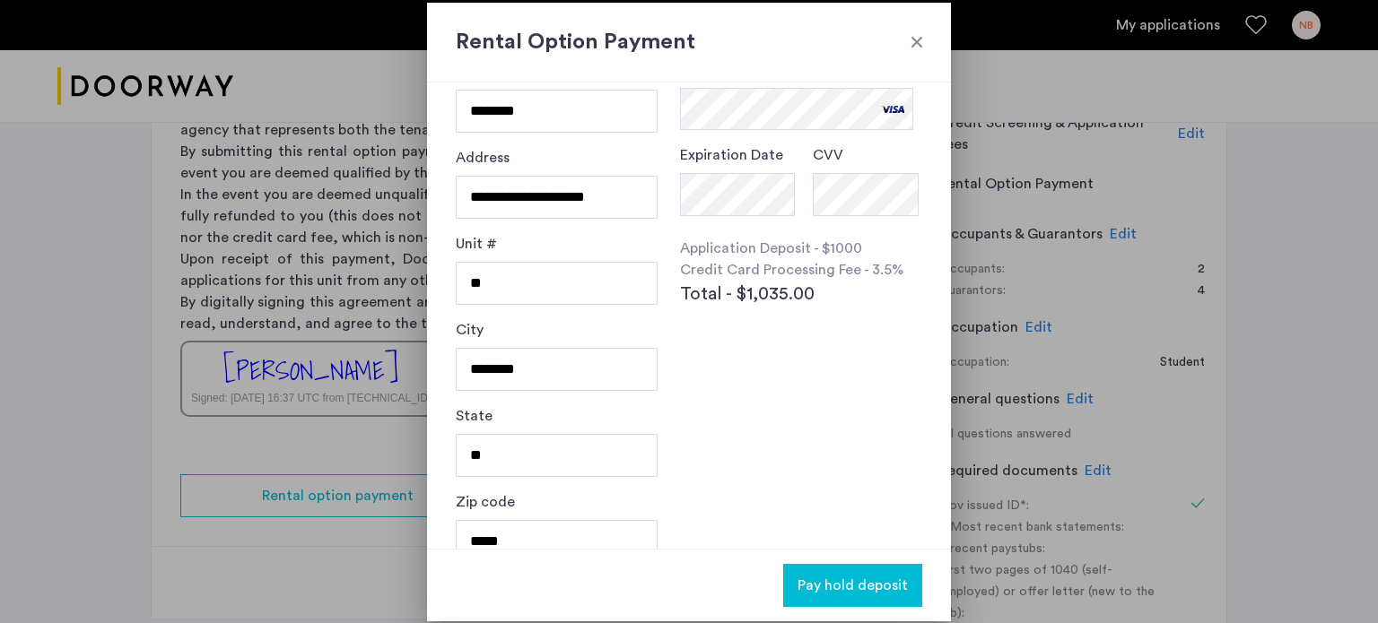
scroll to position [161, 0]
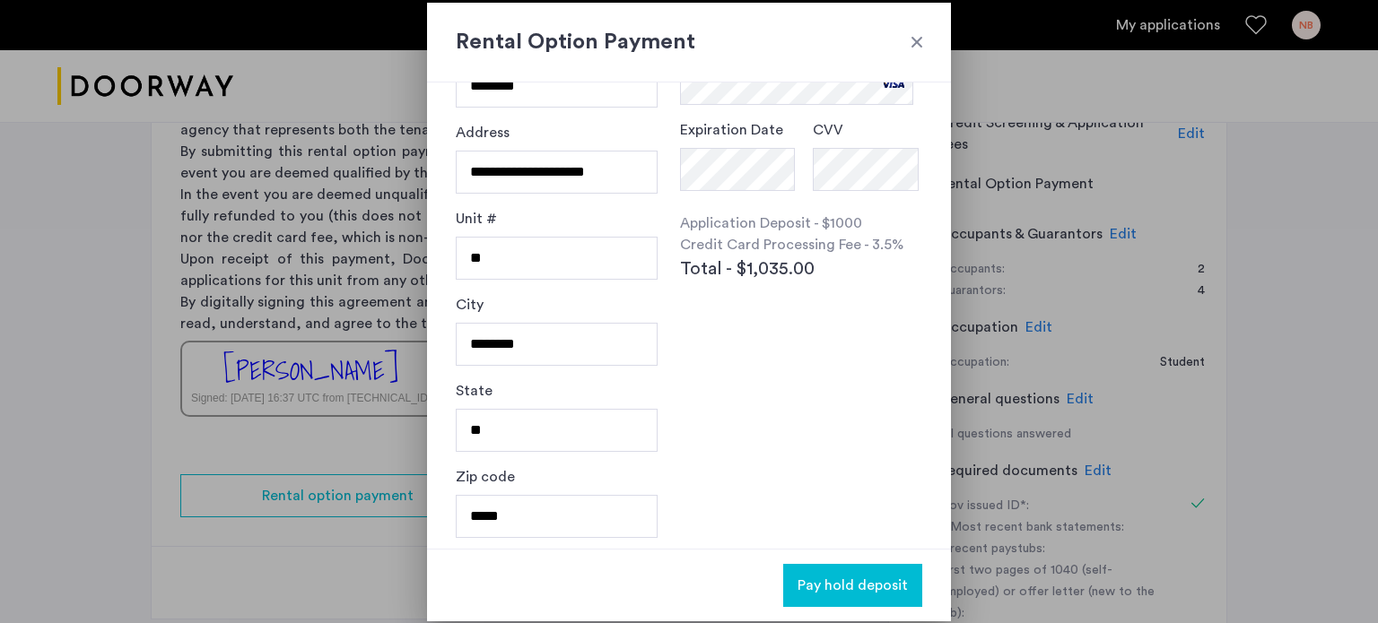
click at [879, 572] on button "Pay hold deposit" at bounding box center [852, 585] width 139 height 43
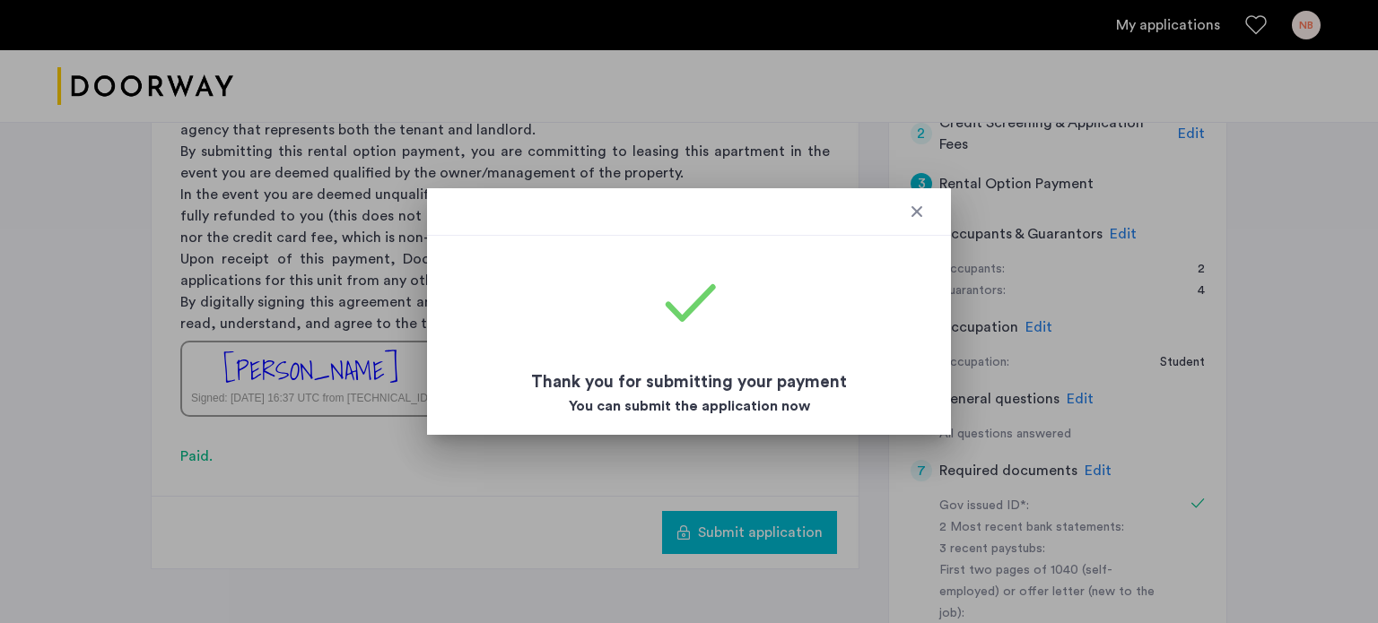
click at [911, 204] on div at bounding box center [917, 212] width 18 height 18
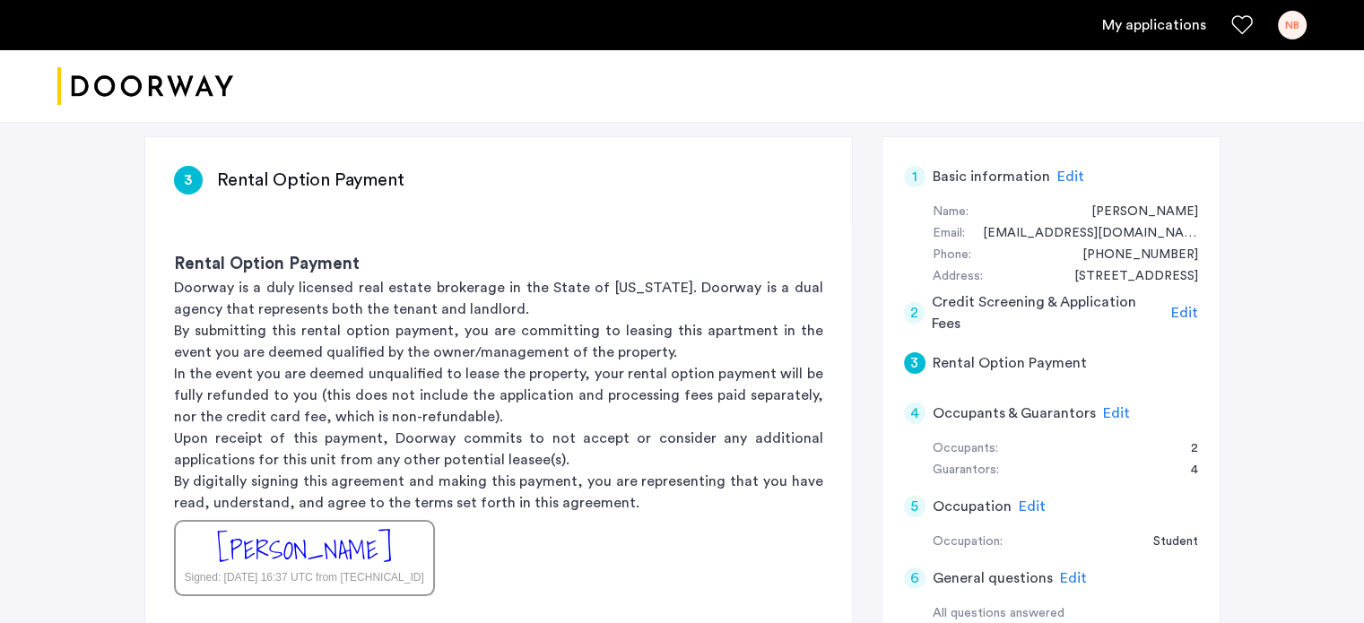
scroll to position [538, 0]
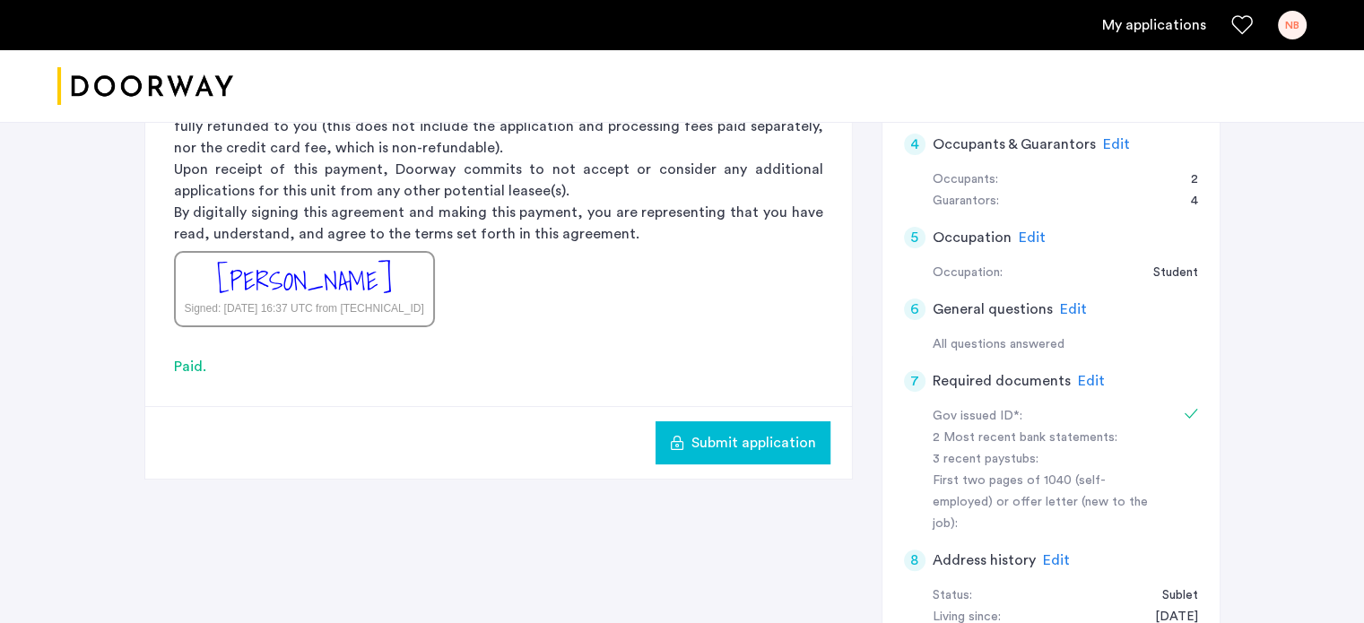
click at [1105, 147] on span "Edit" at bounding box center [1116, 144] width 27 height 14
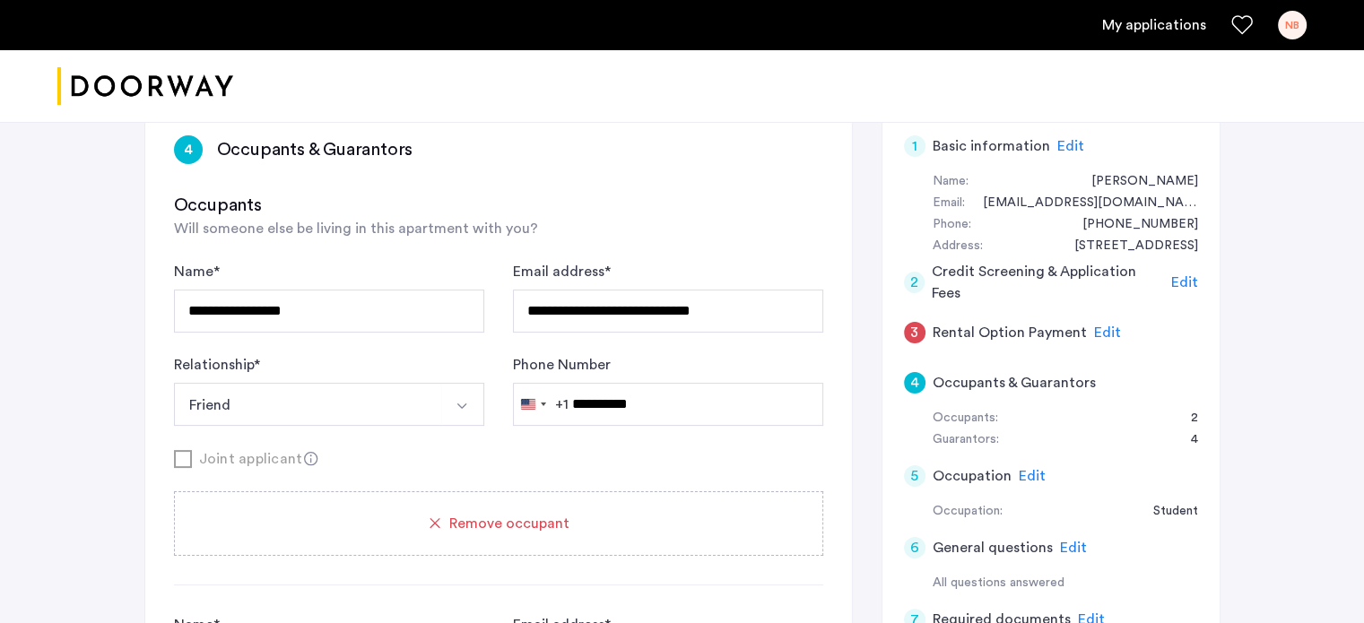
scroll to position [283, 0]
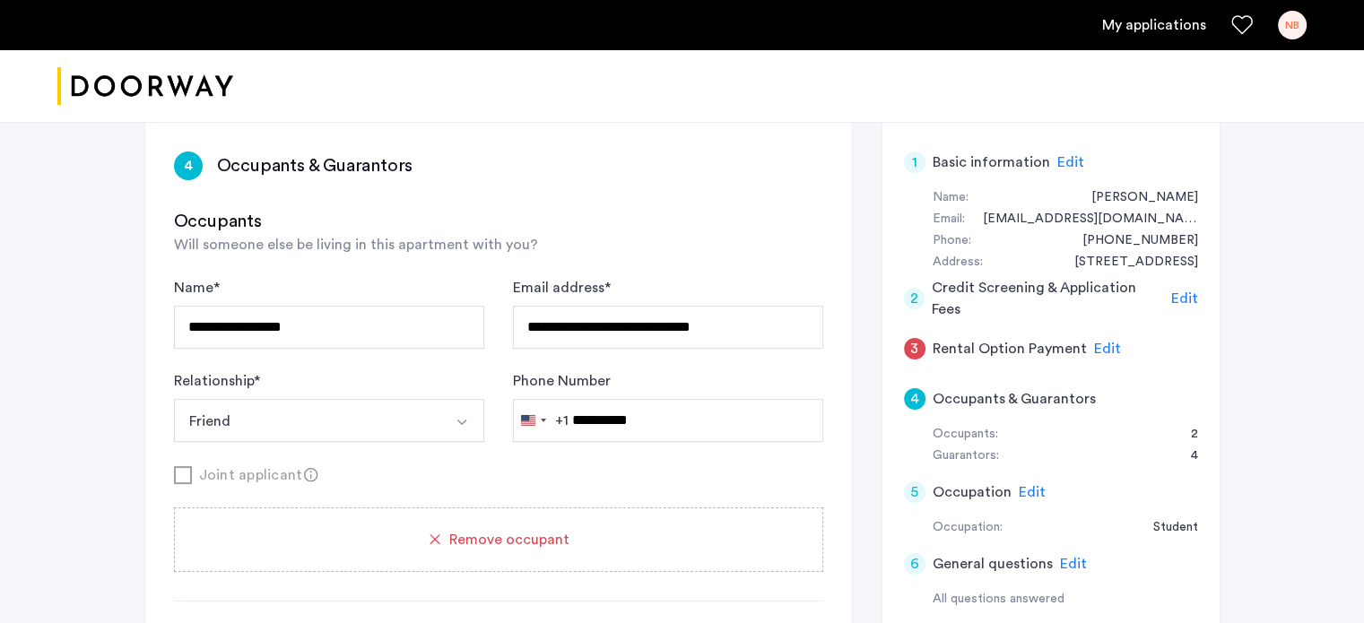
click at [1094, 345] on span "Edit" at bounding box center [1107, 349] width 27 height 14
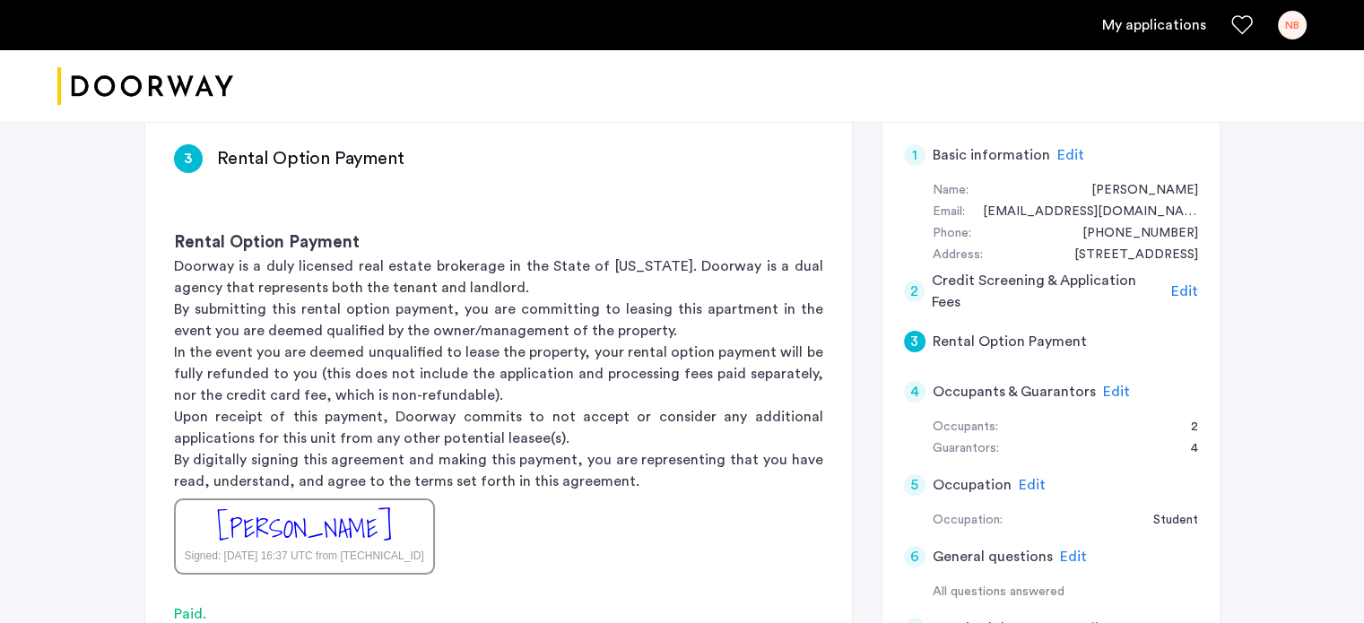
scroll to position [732, 0]
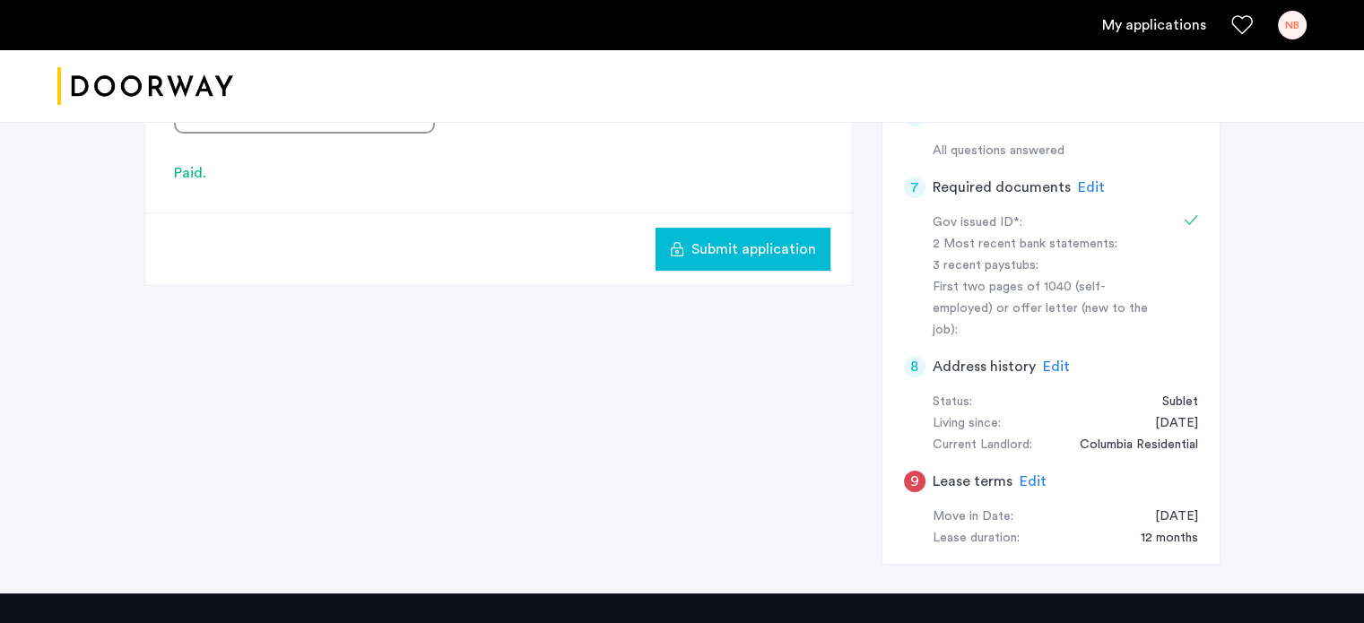
click at [739, 242] on span "Submit application" at bounding box center [754, 250] width 125 height 22
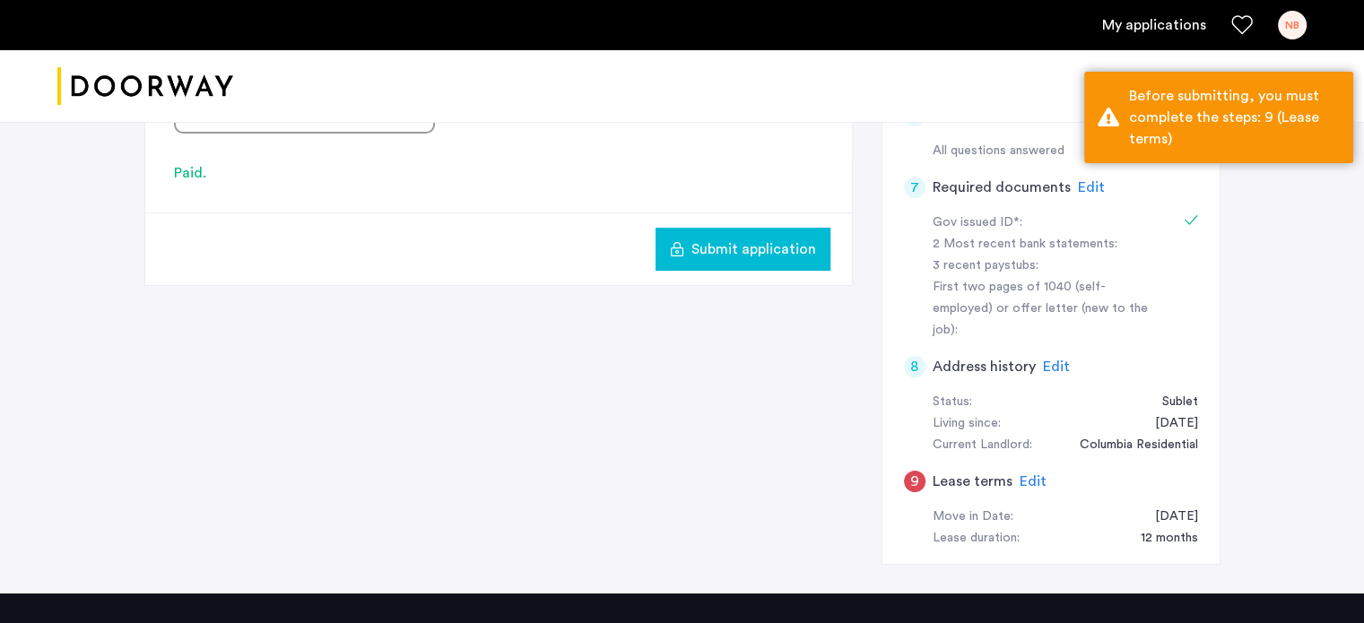
click at [1022, 474] on span "Edit" at bounding box center [1033, 481] width 27 height 14
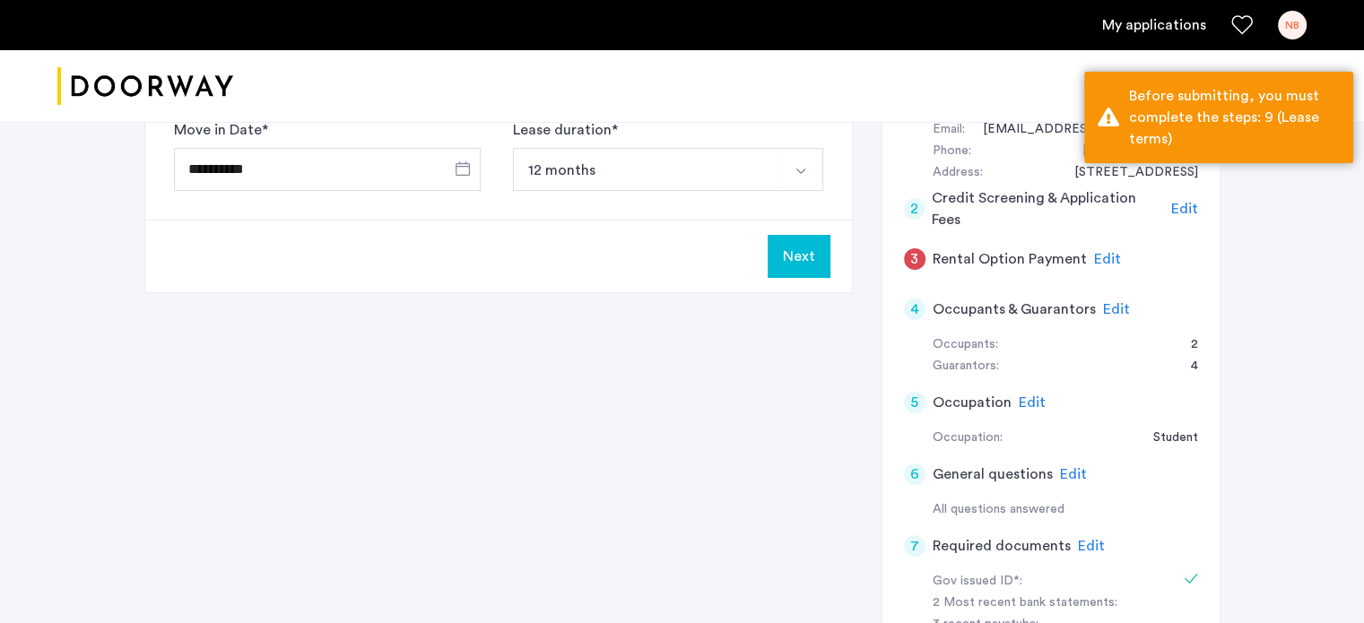
scroll to position [104, 0]
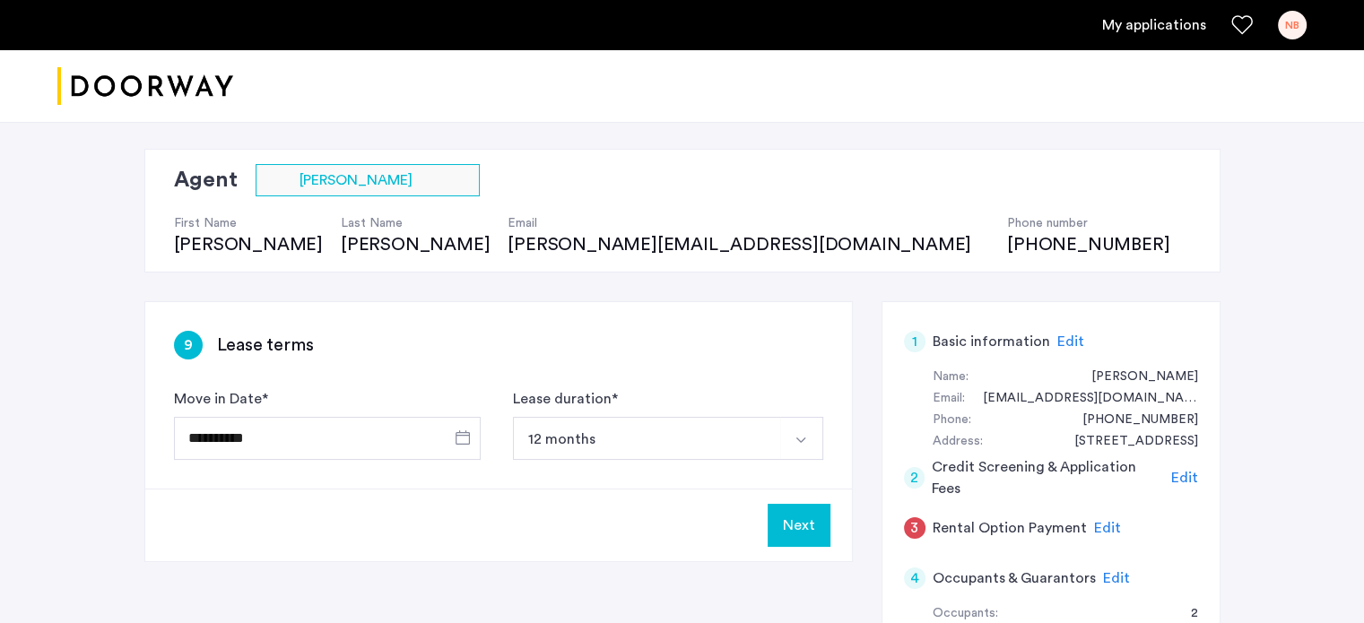
click at [805, 519] on button "Next" at bounding box center [799, 525] width 63 height 43
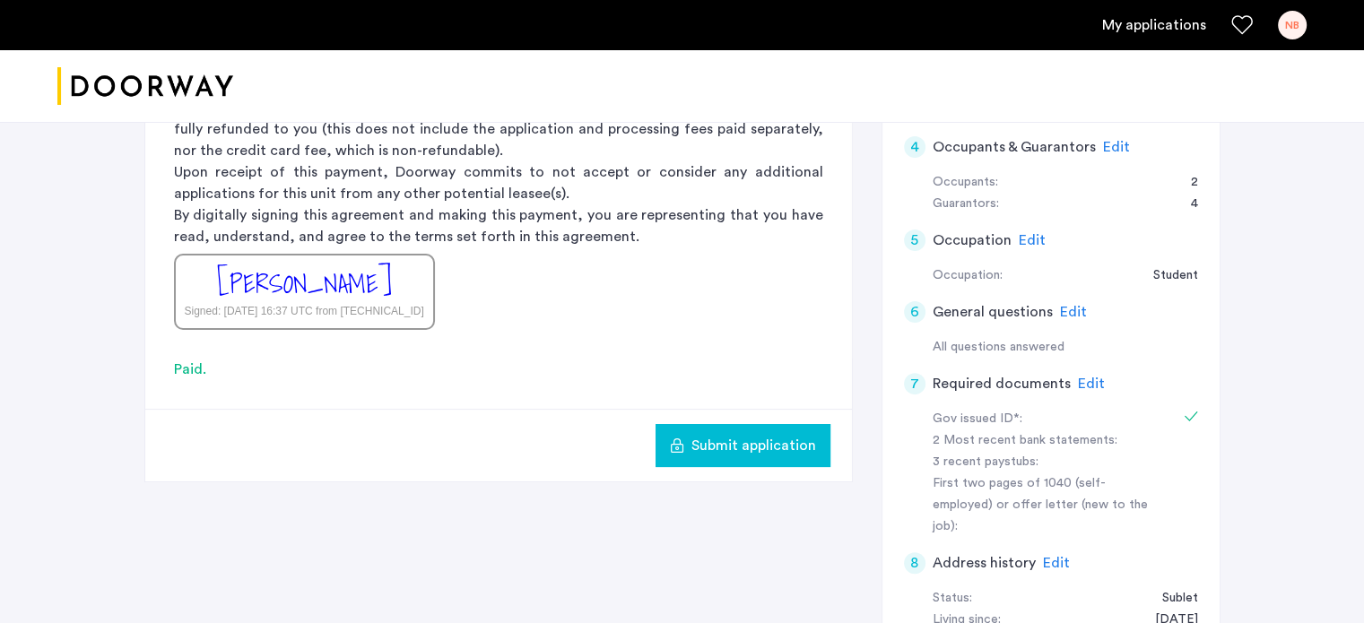
scroll to position [628, 0]
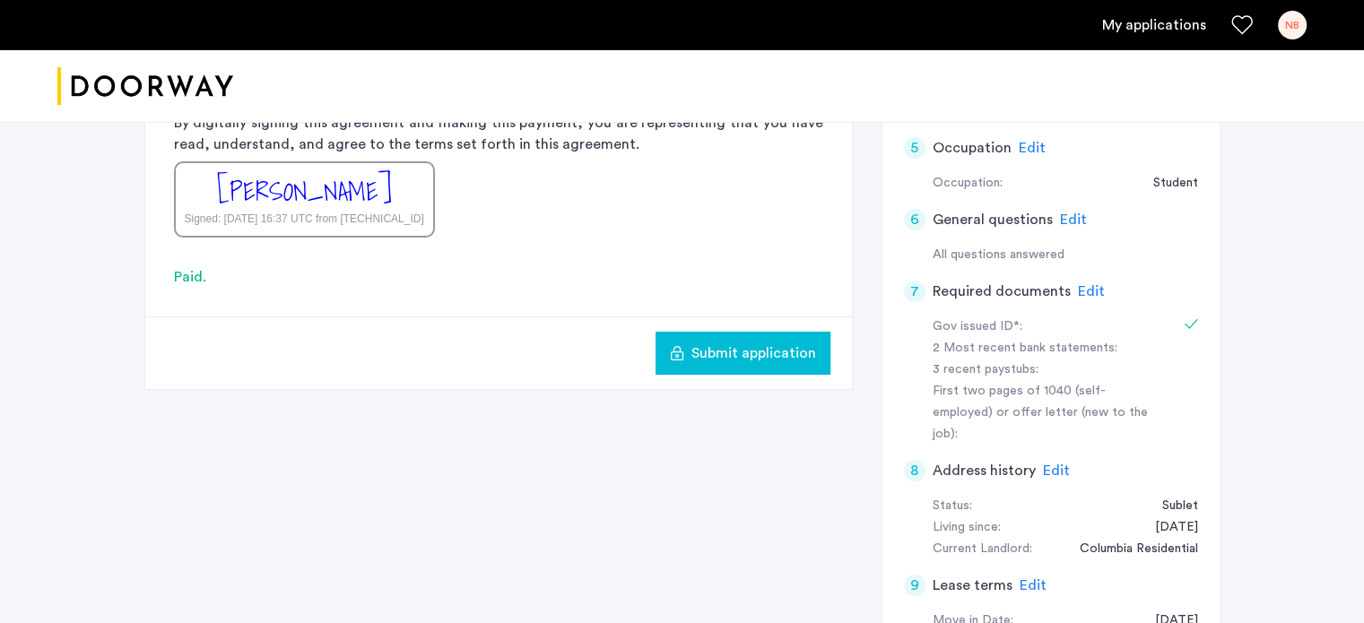
click at [748, 348] on span "Submit application" at bounding box center [754, 354] width 125 height 22
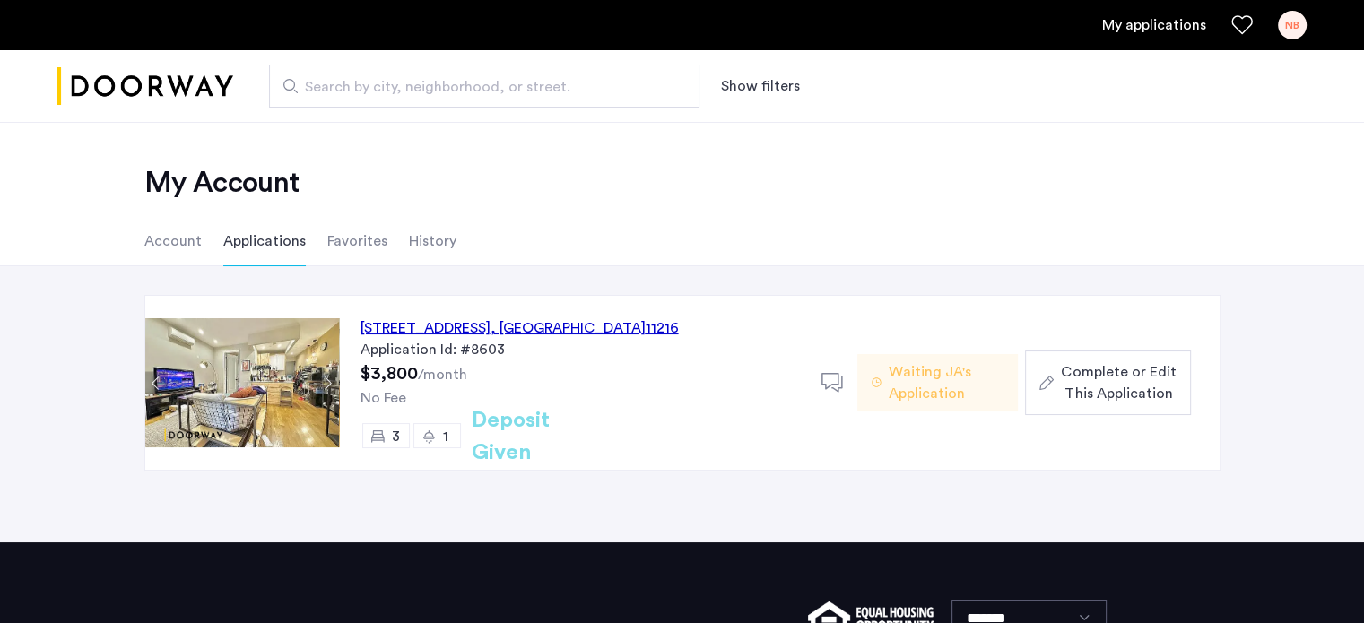
click at [326, 378] on button "Next apartment" at bounding box center [328, 383] width 22 height 22
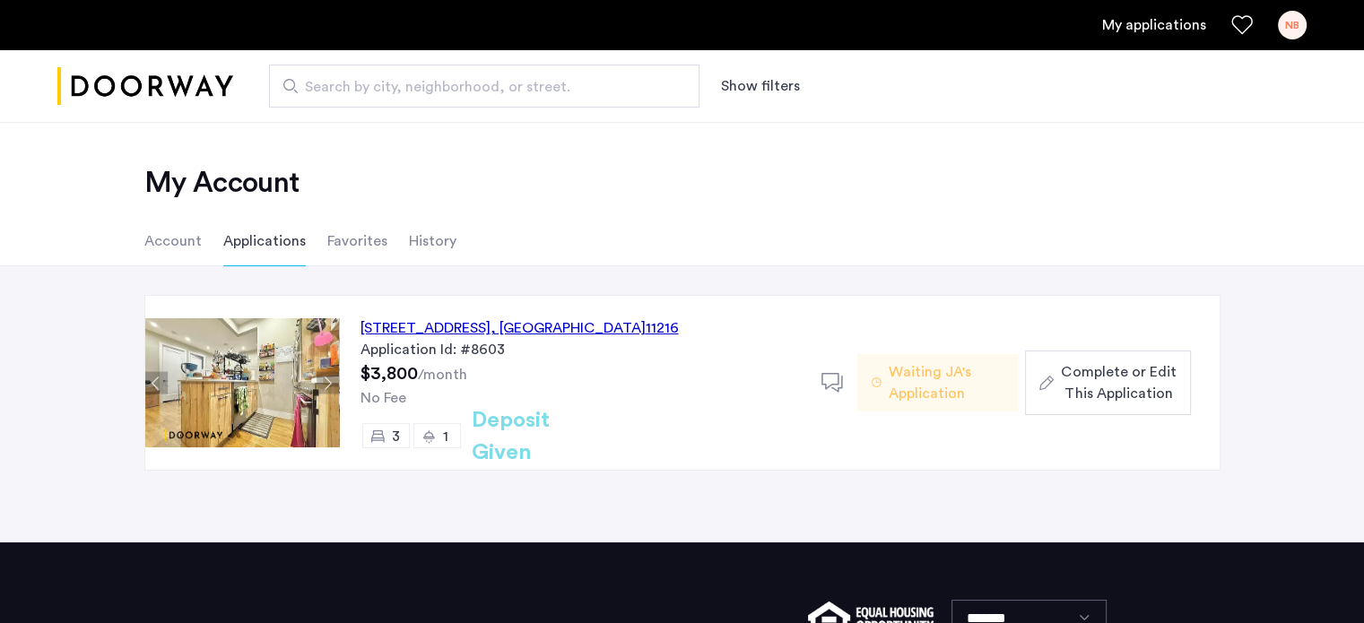
click at [325, 378] on button "Next apartment" at bounding box center [328, 383] width 22 height 22
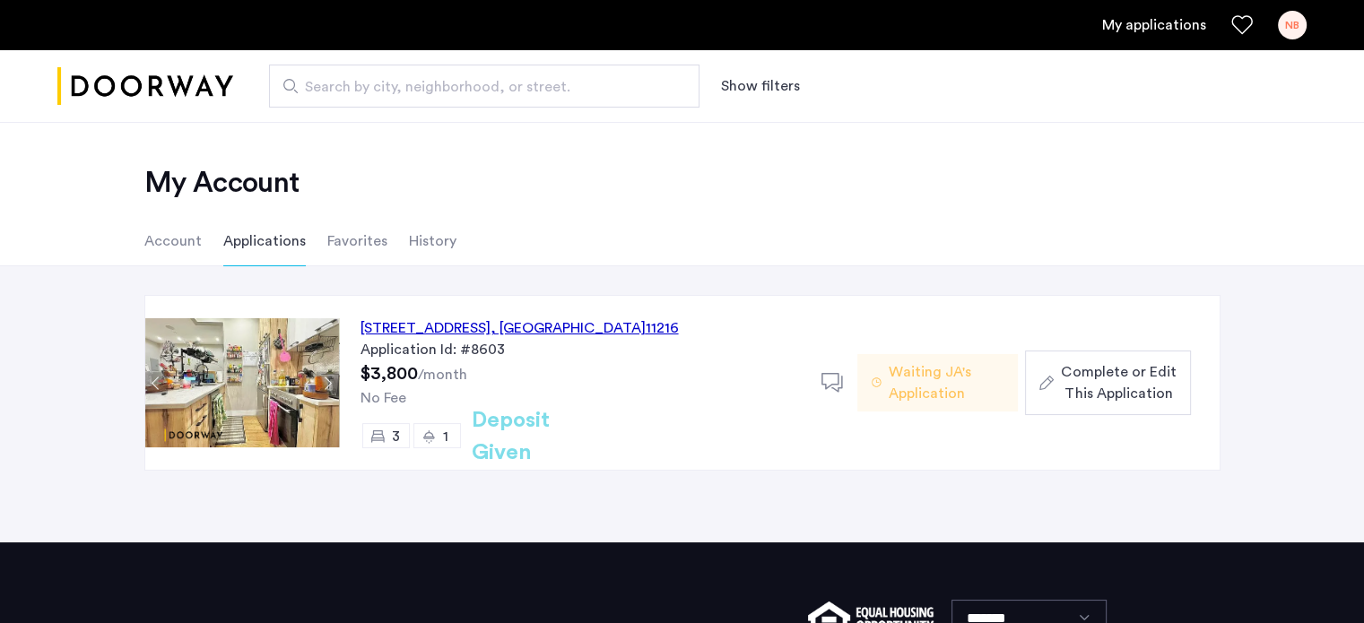
click at [325, 378] on button "Next apartment" at bounding box center [328, 383] width 22 height 22
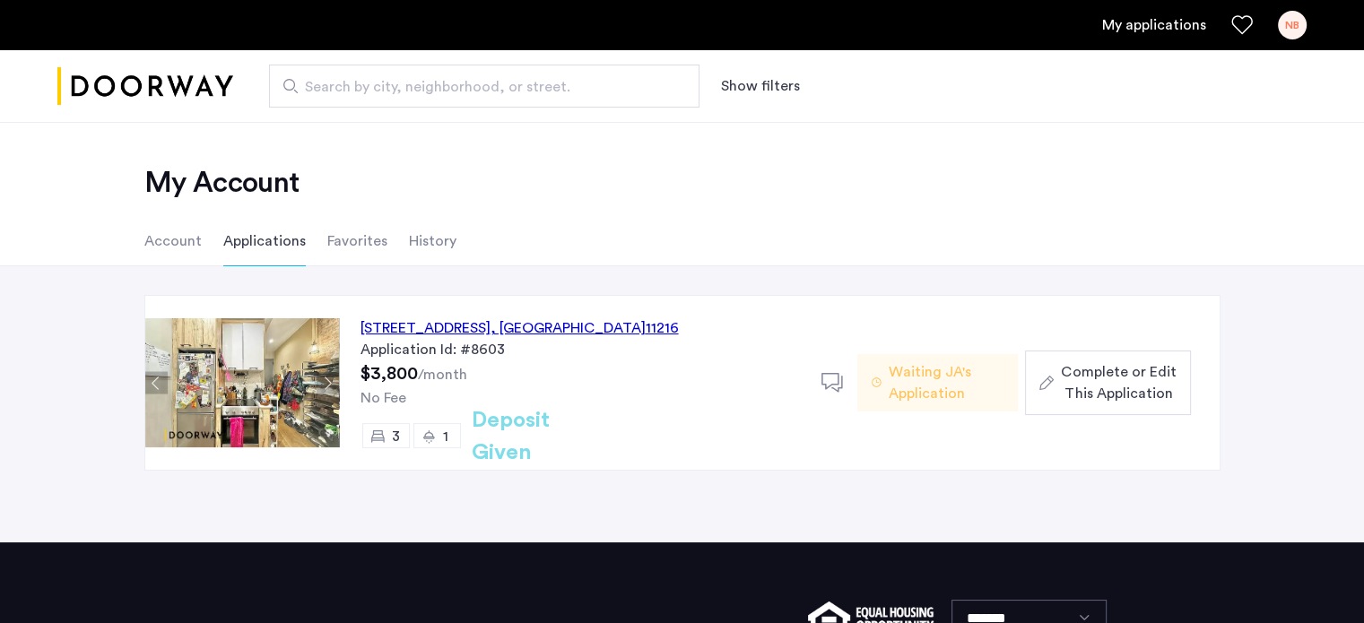
click at [325, 378] on button "Next apartment" at bounding box center [328, 383] width 22 height 22
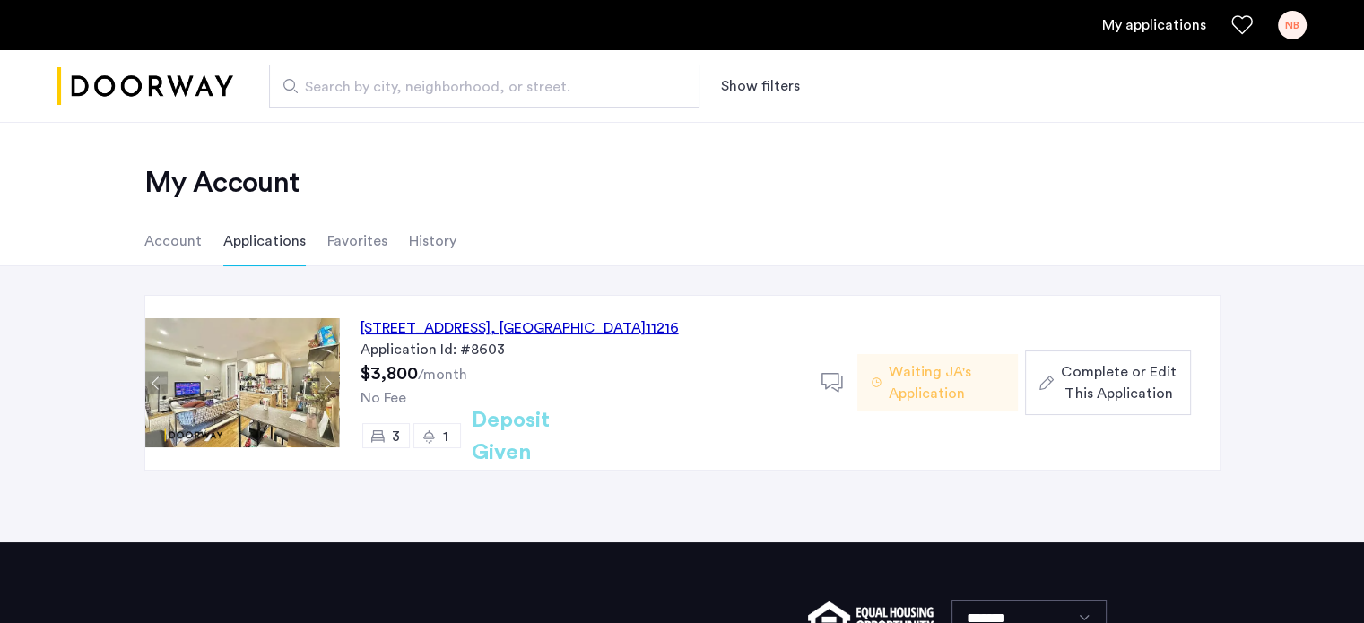
click at [384, 436] on div "3" at bounding box center [386, 435] width 48 height 25
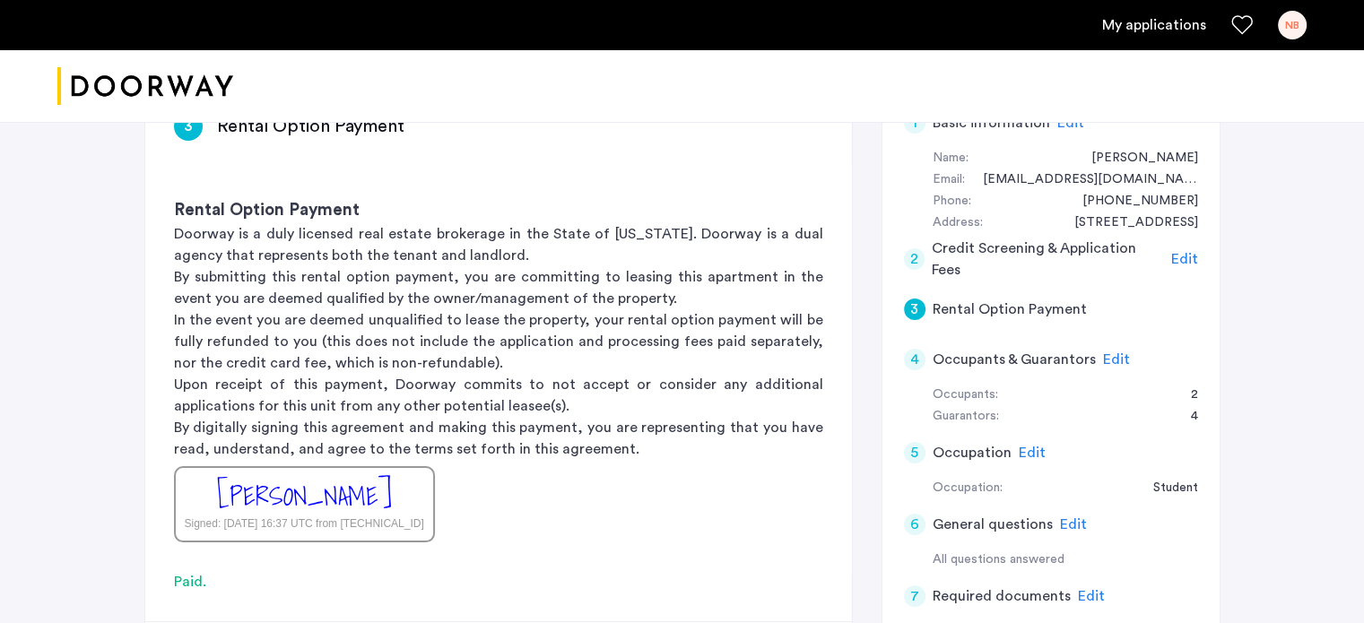
scroll to position [179, 0]
